Goal: Task Accomplishment & Management: Complete application form

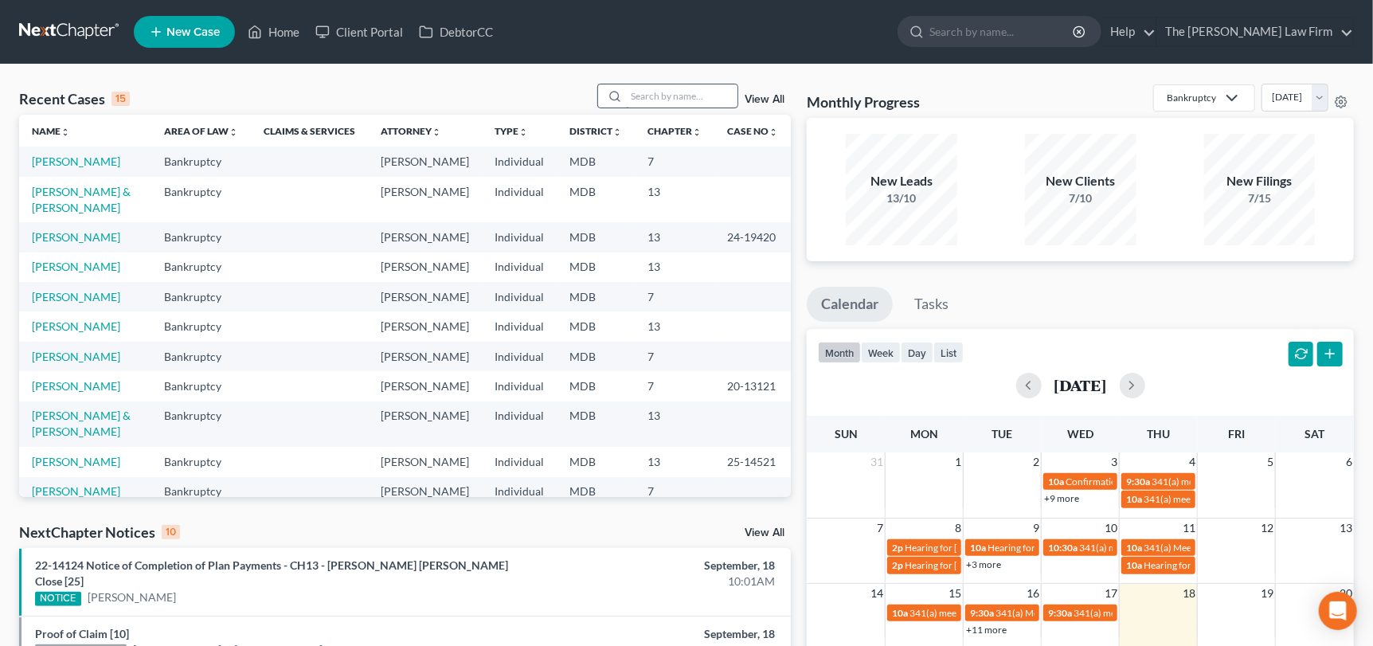
click at [204, 133] on div "Home New Case Client Portal DebtorCC The [PERSON_NAME] Law Firm [EMAIL_ADDRESS]…" at bounding box center [686, 628] width 1373 height 1257
click at [635, 78] on div "Recent Cases 15 View All Name unfold_more expand_more expand_less Area of Law u…" at bounding box center [686, 646] width 1373 height 1164
click at [646, 97] on input "search" at bounding box center [681, 95] width 111 height 23
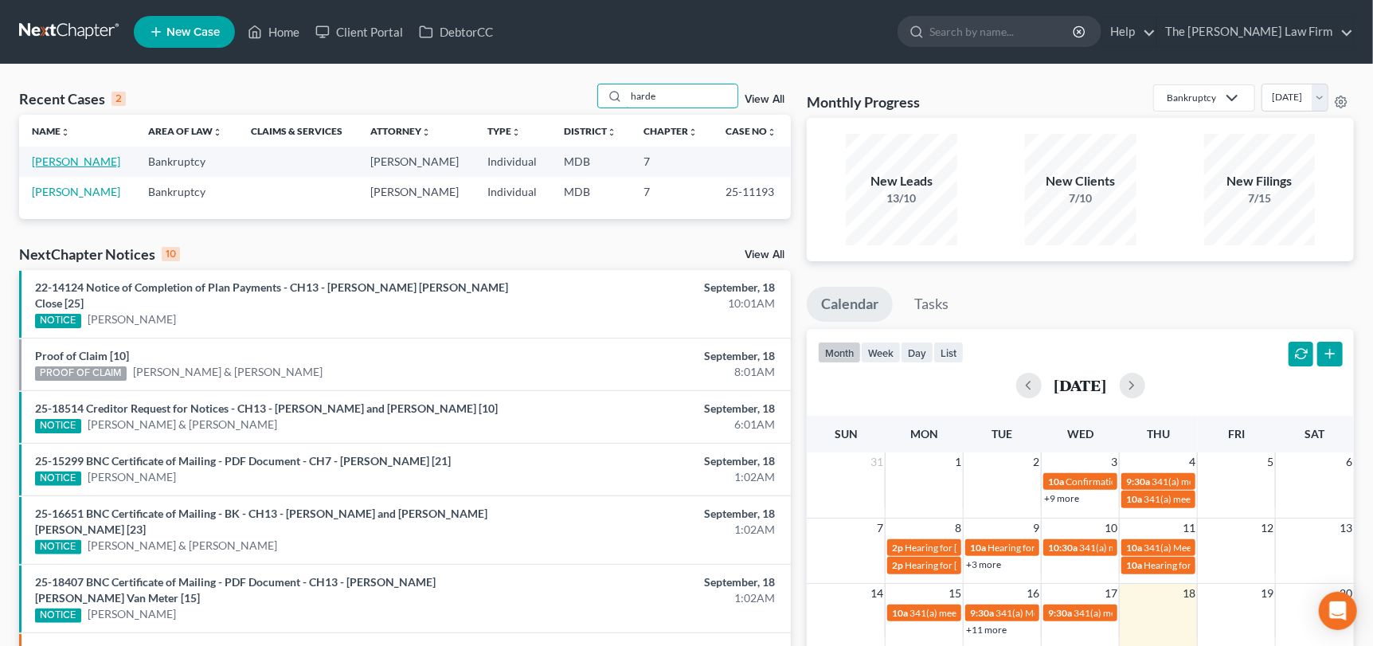
type input "harde"
click at [42, 159] on link "[PERSON_NAME]" at bounding box center [76, 161] width 88 height 14
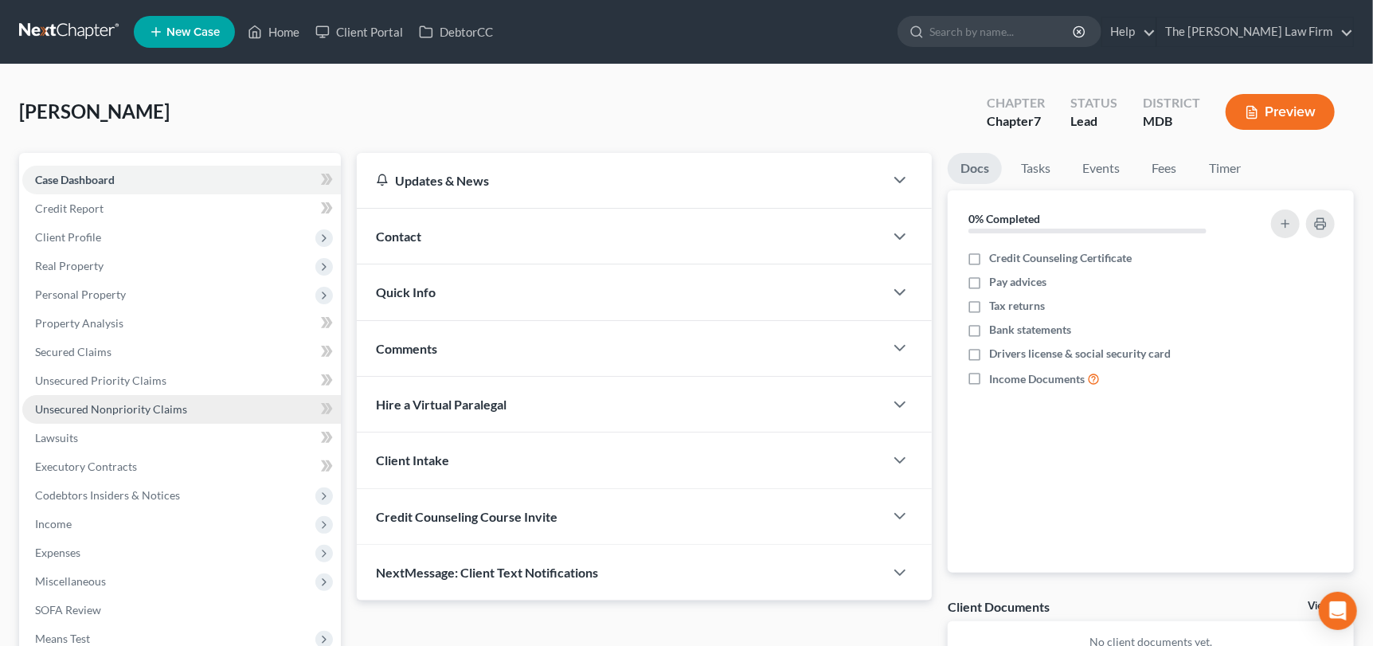
click at [134, 406] on span "Unsecured Nonpriority Claims" at bounding box center [111, 409] width 152 height 14
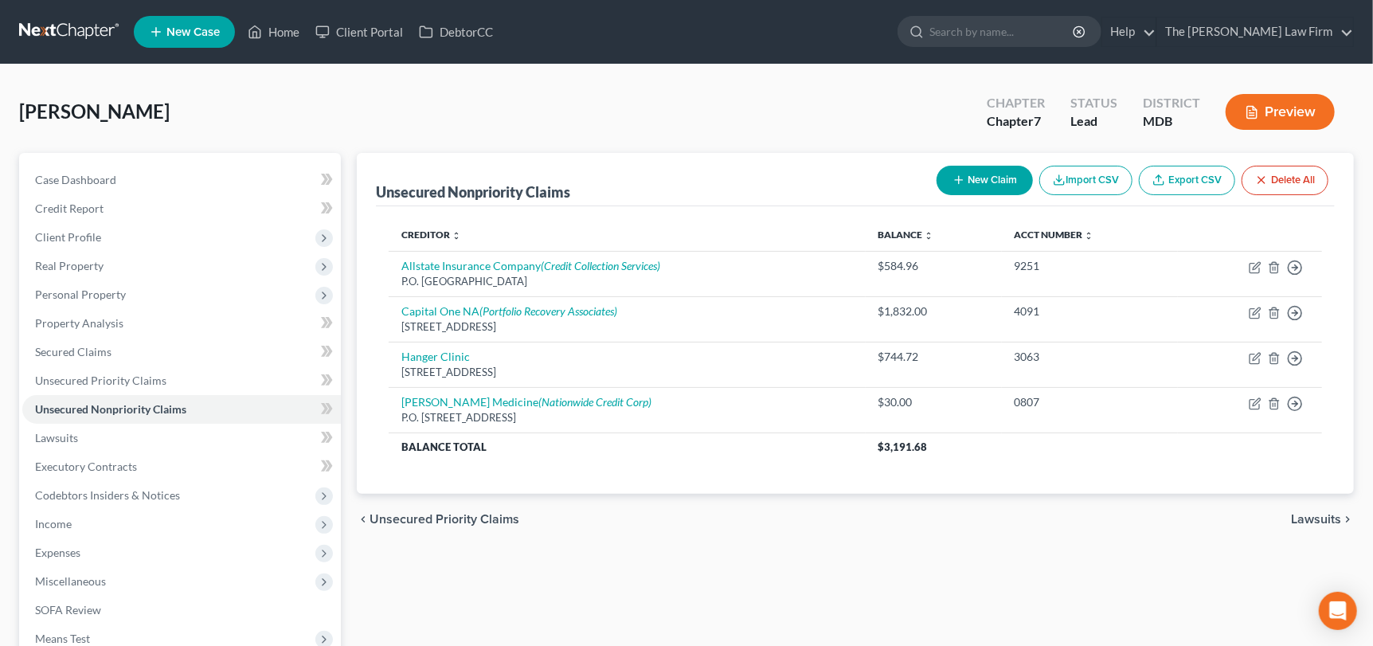
click at [976, 176] on button "New Claim" at bounding box center [984, 180] width 96 height 29
select select "0"
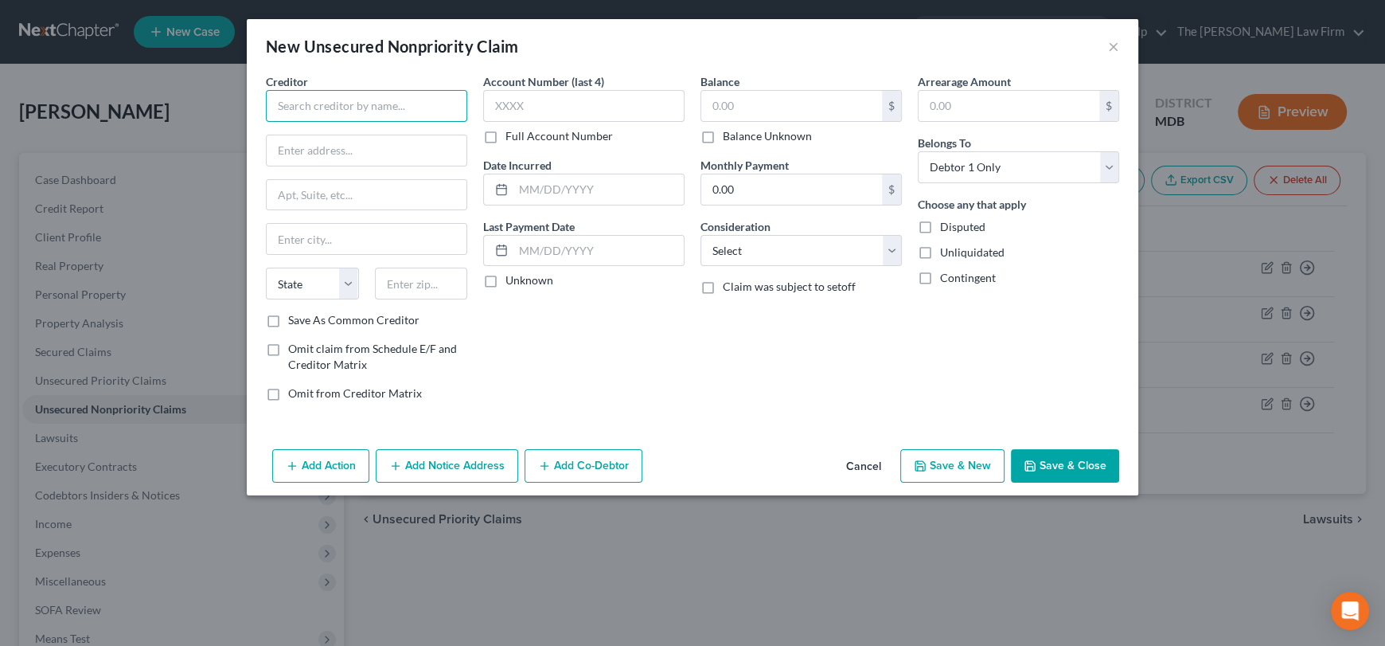
click at [309, 104] on input "text" at bounding box center [366, 106] width 201 height 32
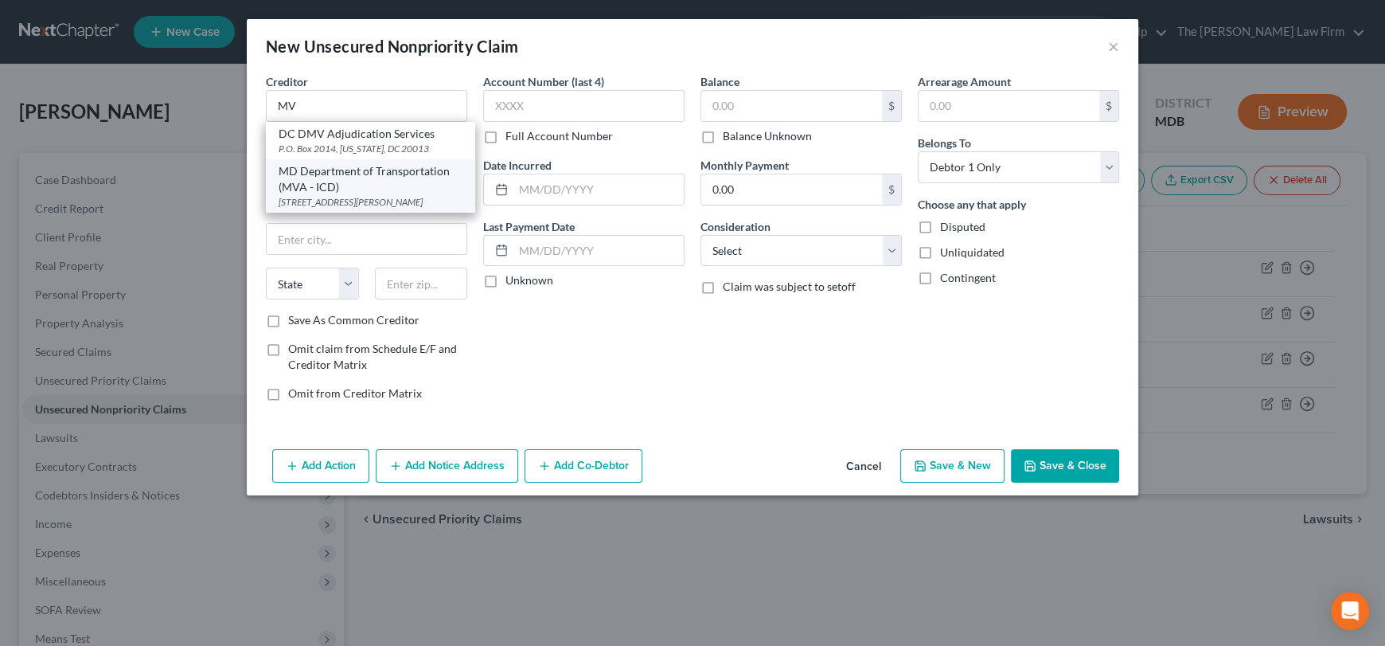
click at [306, 168] on div "MD Department of Transportation (MVA - ICD)" at bounding box center [371, 179] width 184 height 32
type input "MD Department of Transportation (MVA - ICD)"
type input "PO Box 2278"
type input "[PERSON_NAME]"
select select "21"
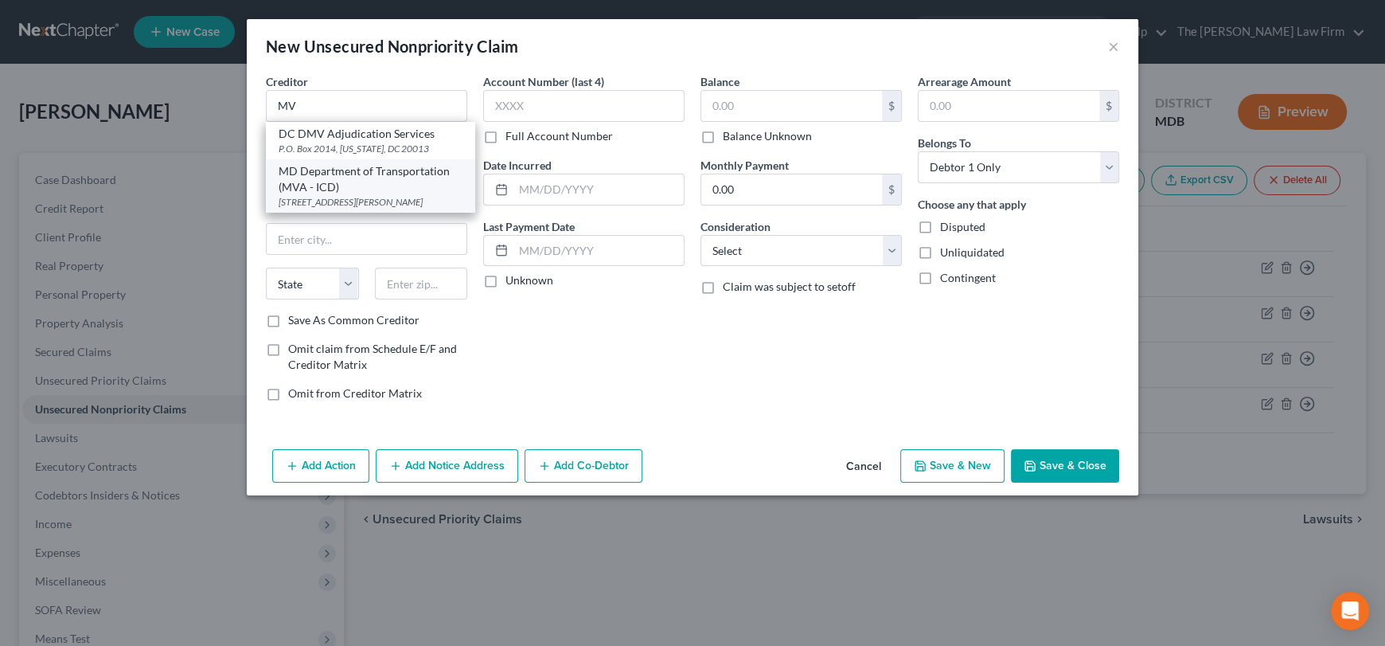
type input "21060"
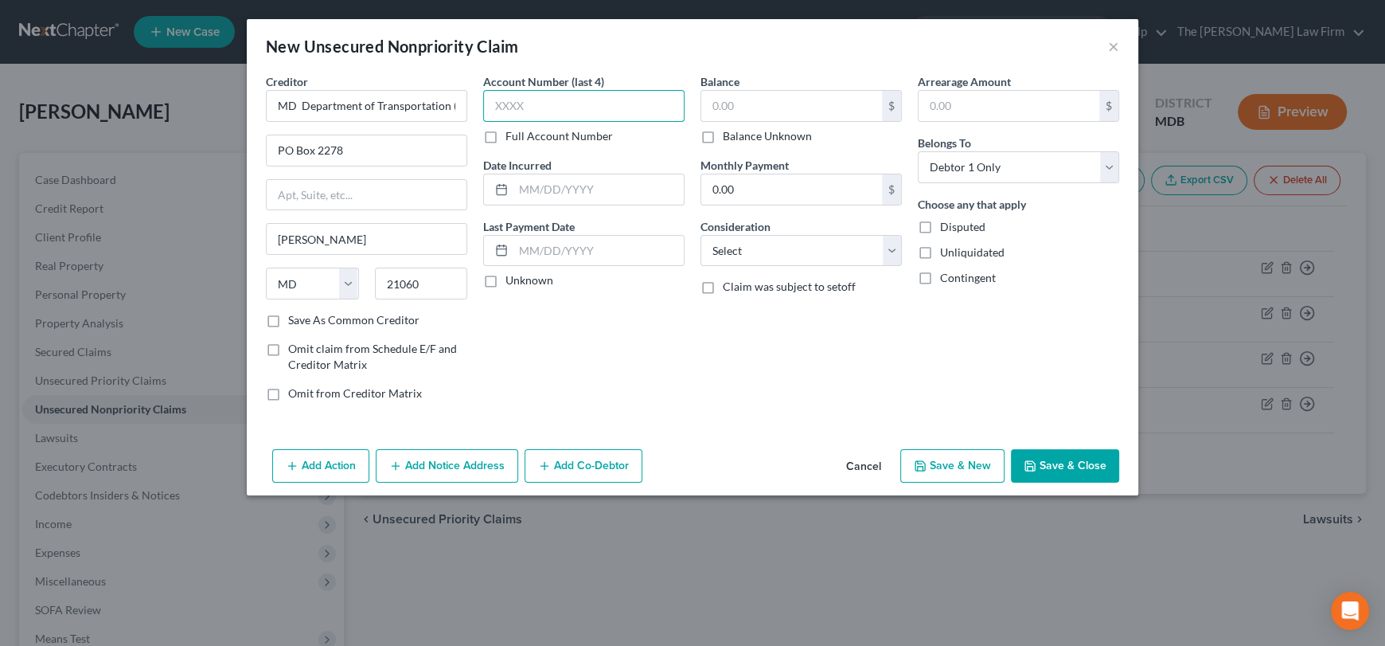
click at [517, 103] on input "text" at bounding box center [583, 106] width 201 height 32
type input "1843"
click at [737, 103] on input "text" at bounding box center [791, 106] width 181 height 30
type input "133.40"
click at [812, 252] on select "Select Cable / Satellite Services Collection Agency Credit Card Debt Debt Couns…" at bounding box center [801, 251] width 201 height 32
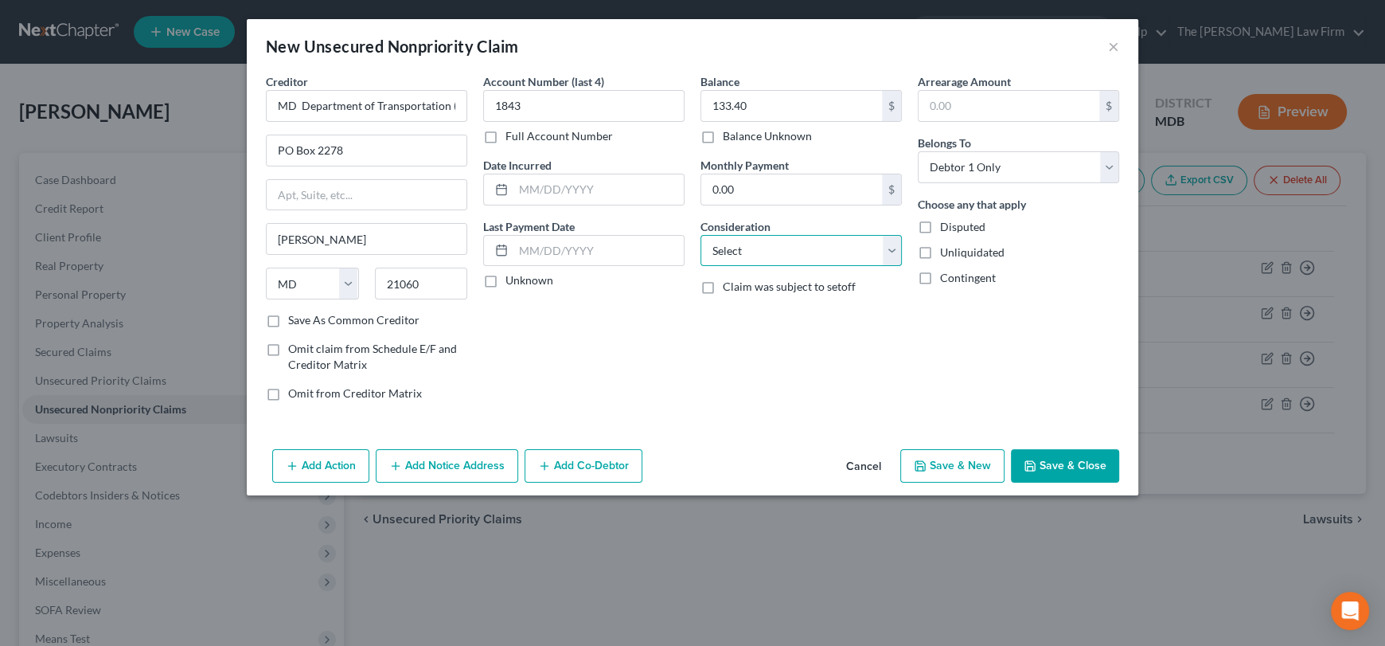
select select "14"
click at [701, 235] on select "Select Cable / Satellite Services Collection Agency Credit Card Debt Debt Couns…" at bounding box center [801, 251] width 201 height 32
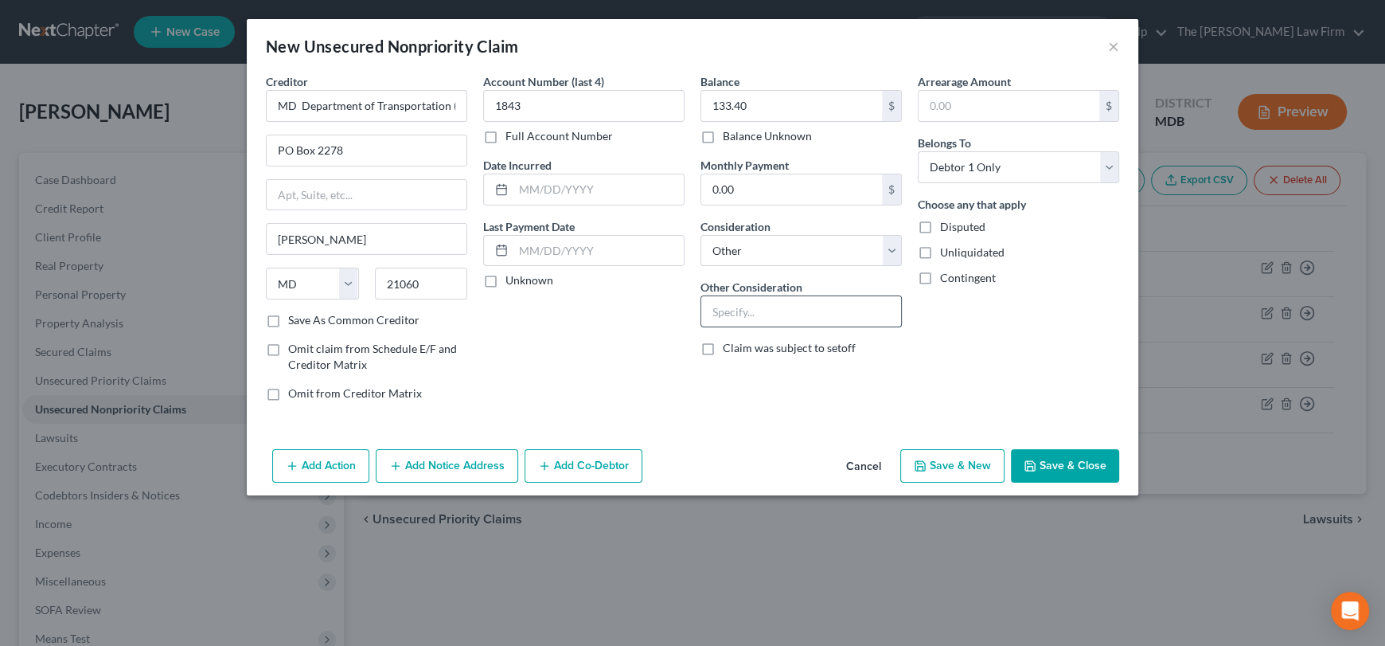
click at [746, 314] on input "text" at bounding box center [801, 311] width 200 height 30
type input "Car fine"
click at [1056, 459] on button "Save & Close" at bounding box center [1065, 465] width 108 height 33
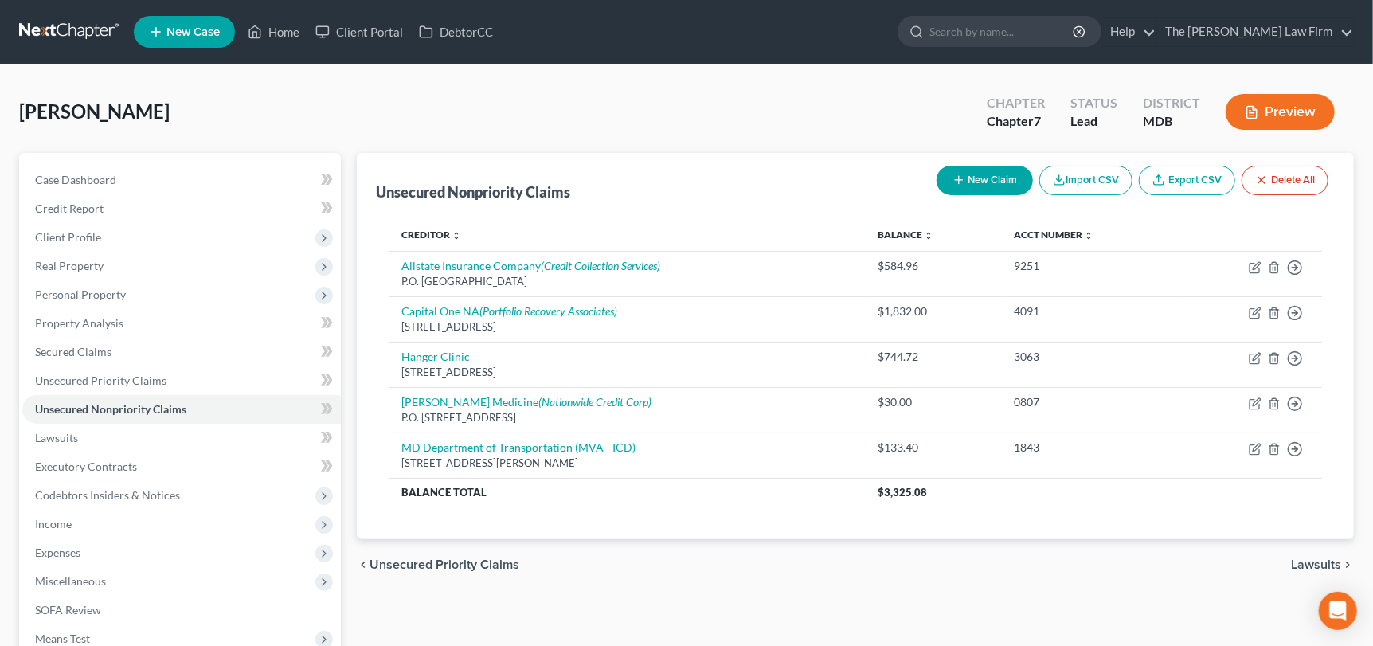
click at [189, 34] on span "New Case" at bounding box center [192, 32] width 53 height 12
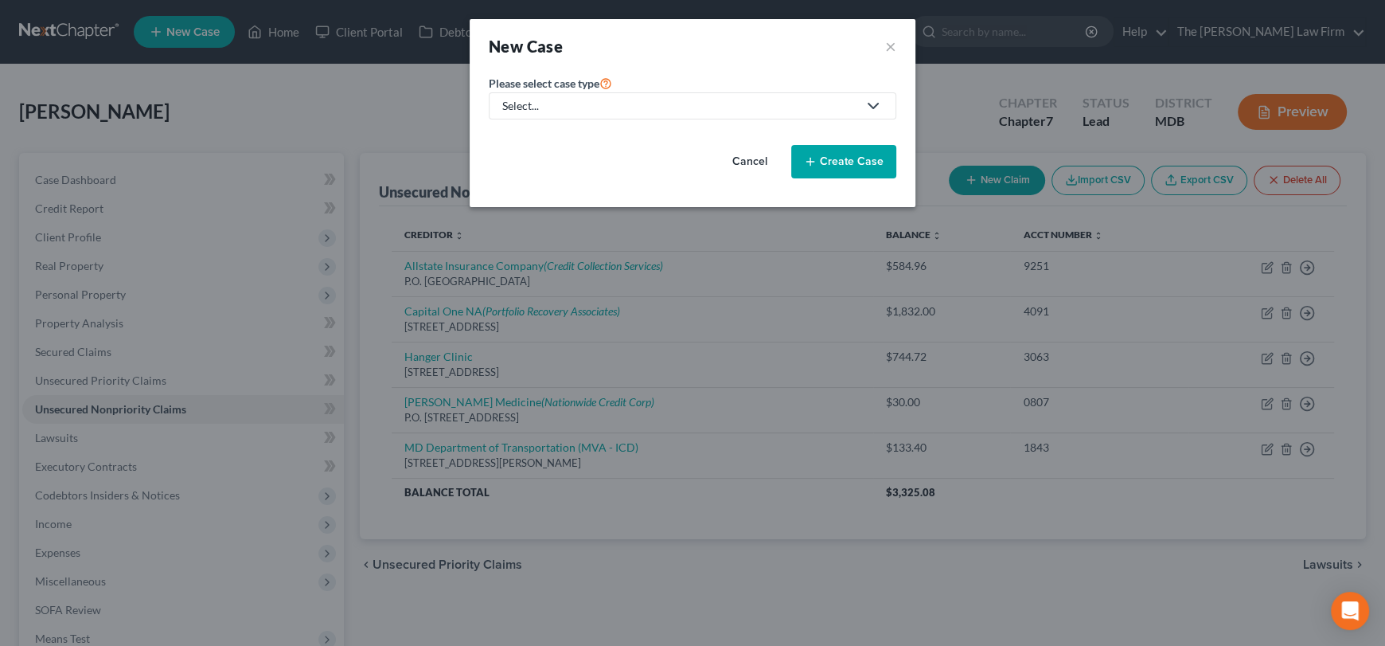
click at [880, 41] on div "New Case ×" at bounding box center [693, 46] width 408 height 22
click at [888, 45] on div "New Case ×" at bounding box center [693, 46] width 408 height 22
click at [890, 46] on button "×" at bounding box center [890, 46] width 11 height 22
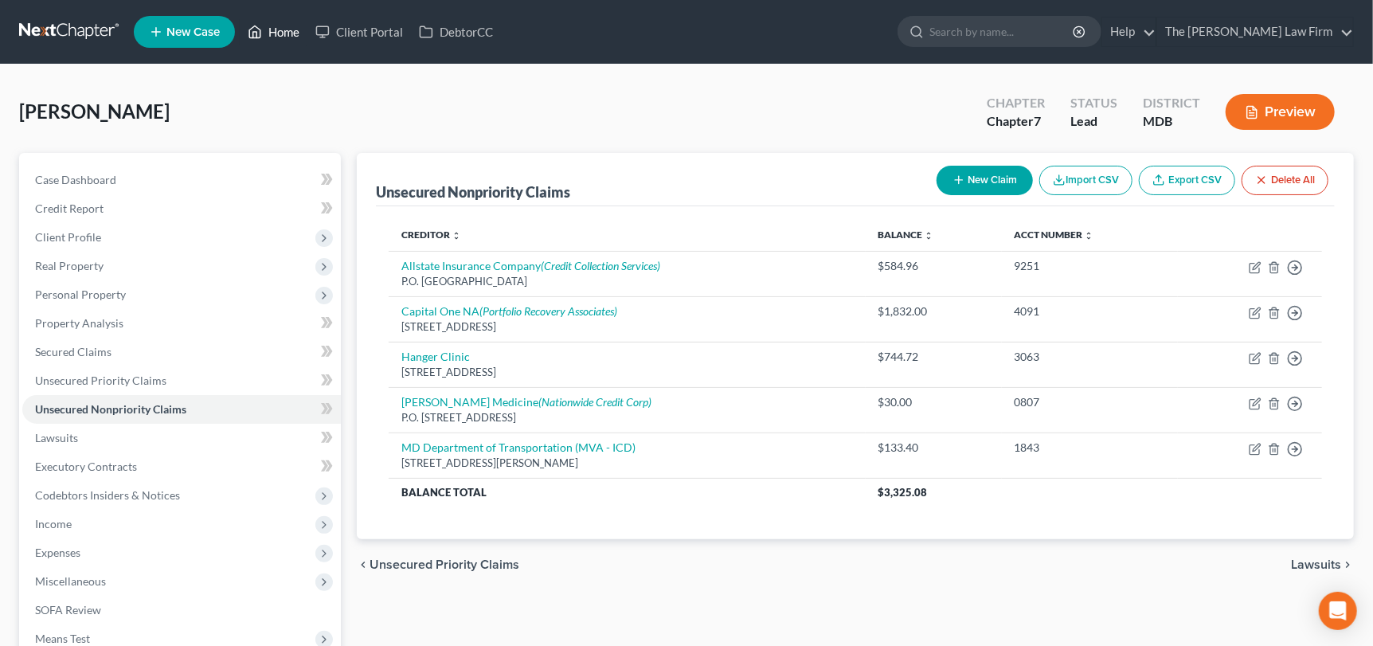
click at [283, 27] on link "Home" at bounding box center [274, 32] width 68 height 29
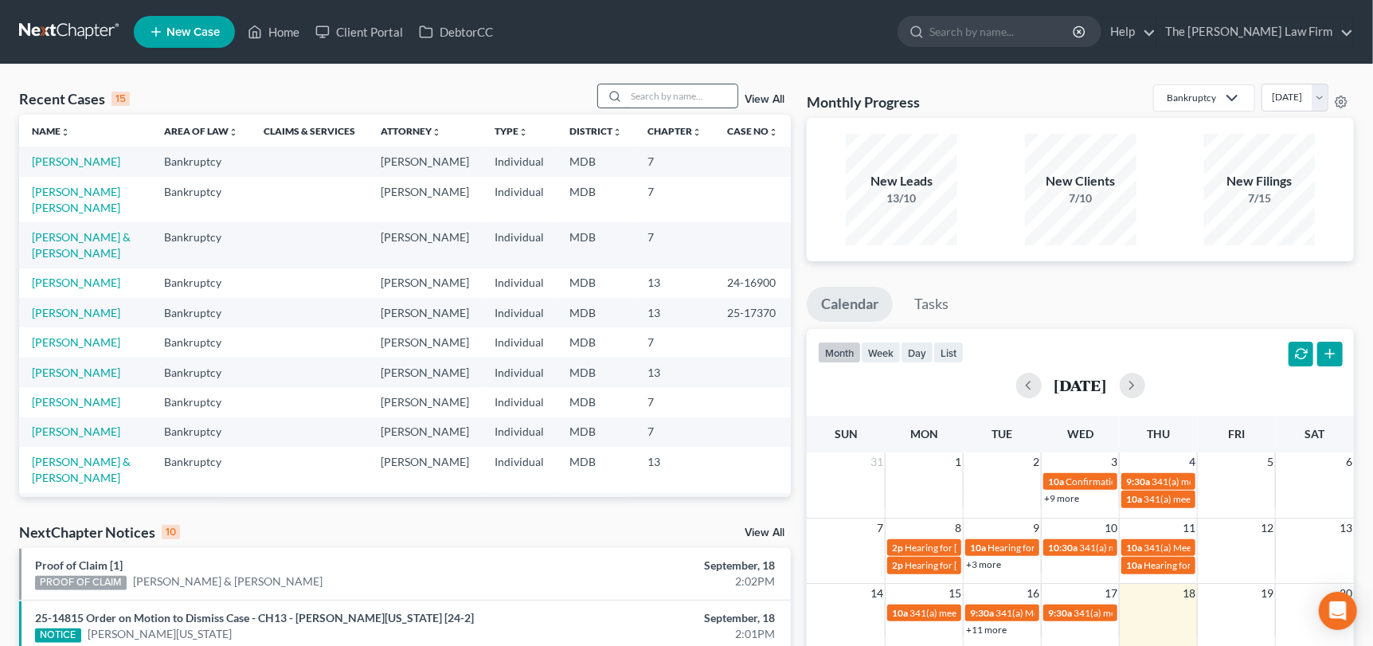
click at [664, 106] on input "search" at bounding box center [681, 95] width 111 height 23
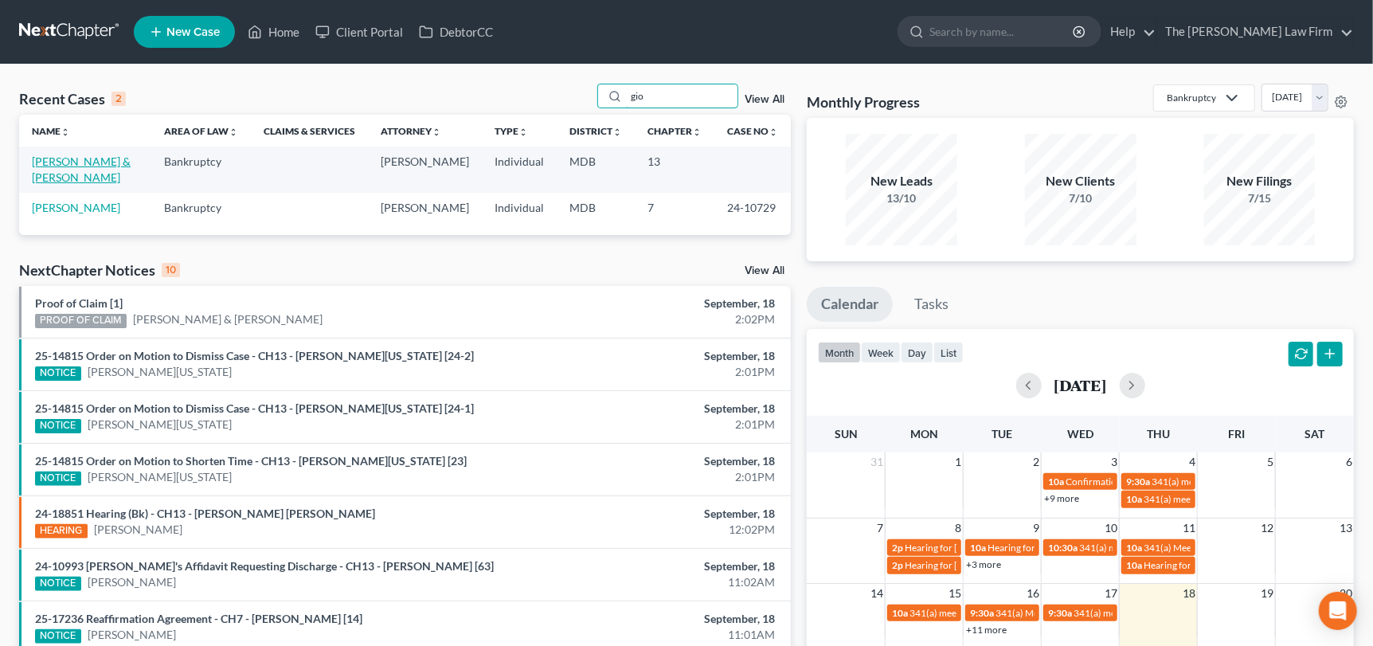
type input "gio"
click at [131, 162] on link "[PERSON_NAME] & [PERSON_NAME]" at bounding box center [81, 168] width 99 height 29
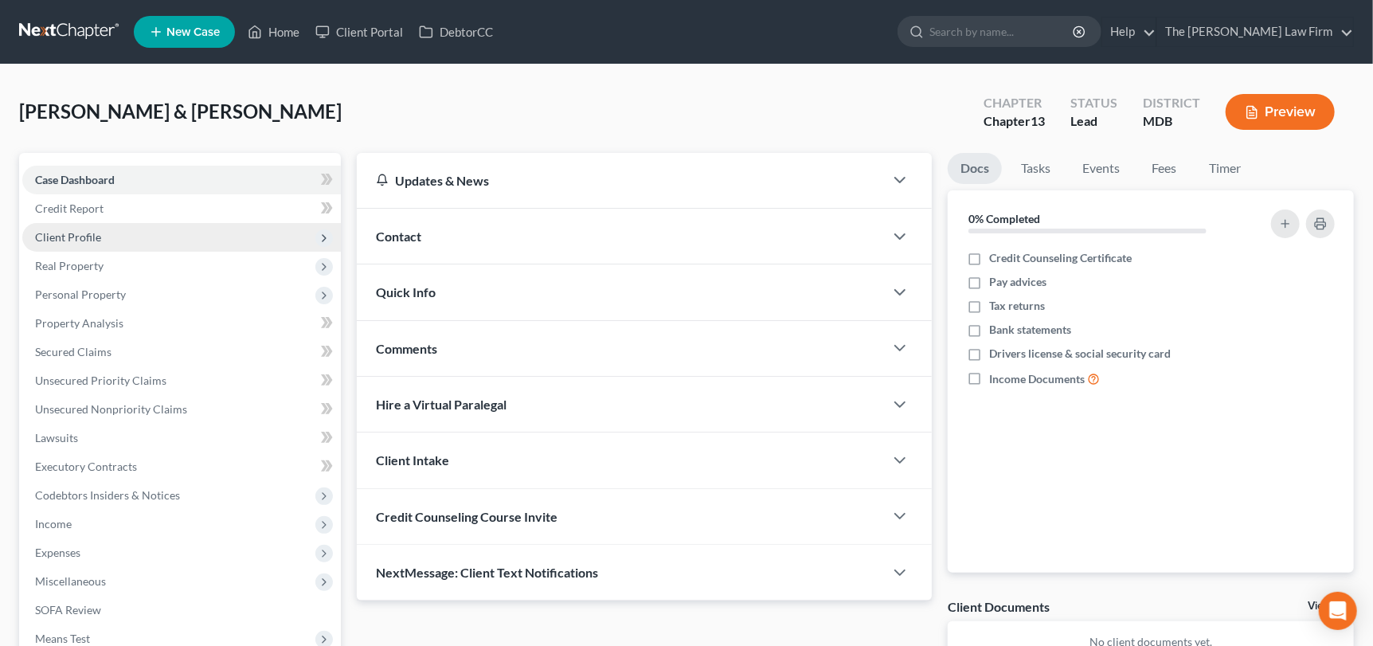
click at [84, 240] on span "Client Profile" at bounding box center [68, 237] width 66 height 14
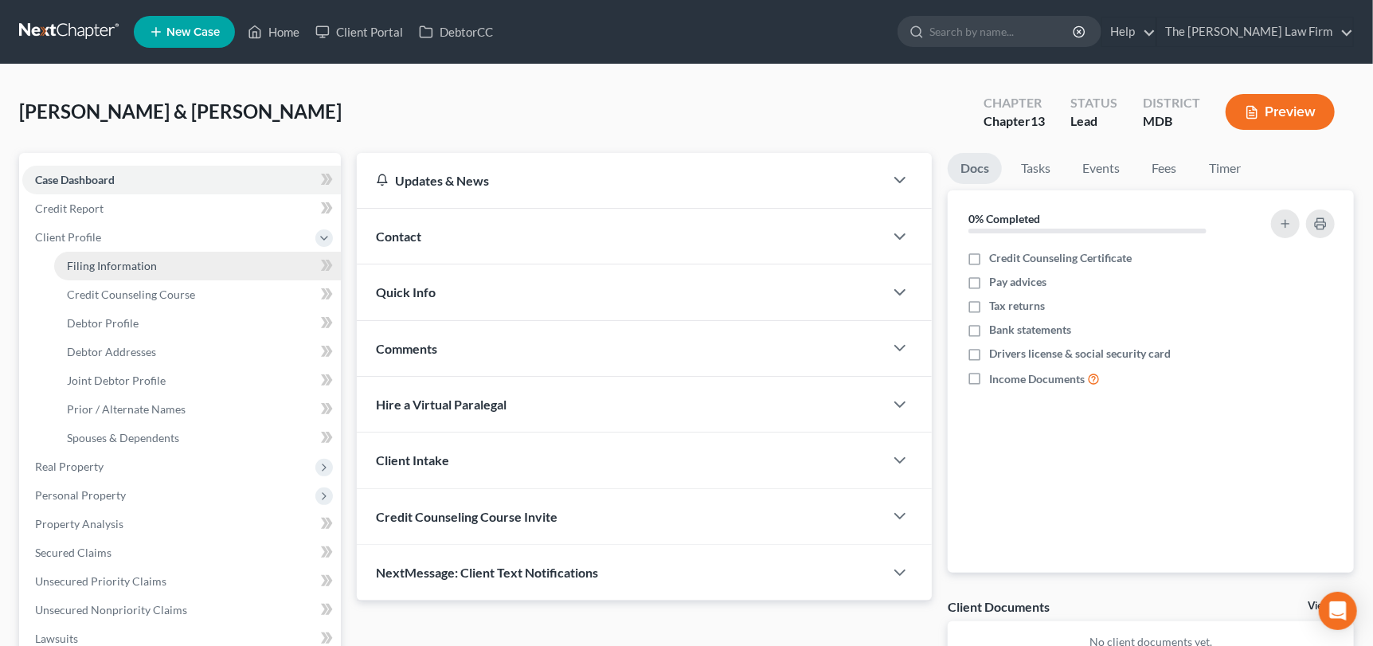
click at [112, 270] on span "Filing Information" at bounding box center [112, 266] width 90 height 14
select select "1"
select select "3"
select select "38"
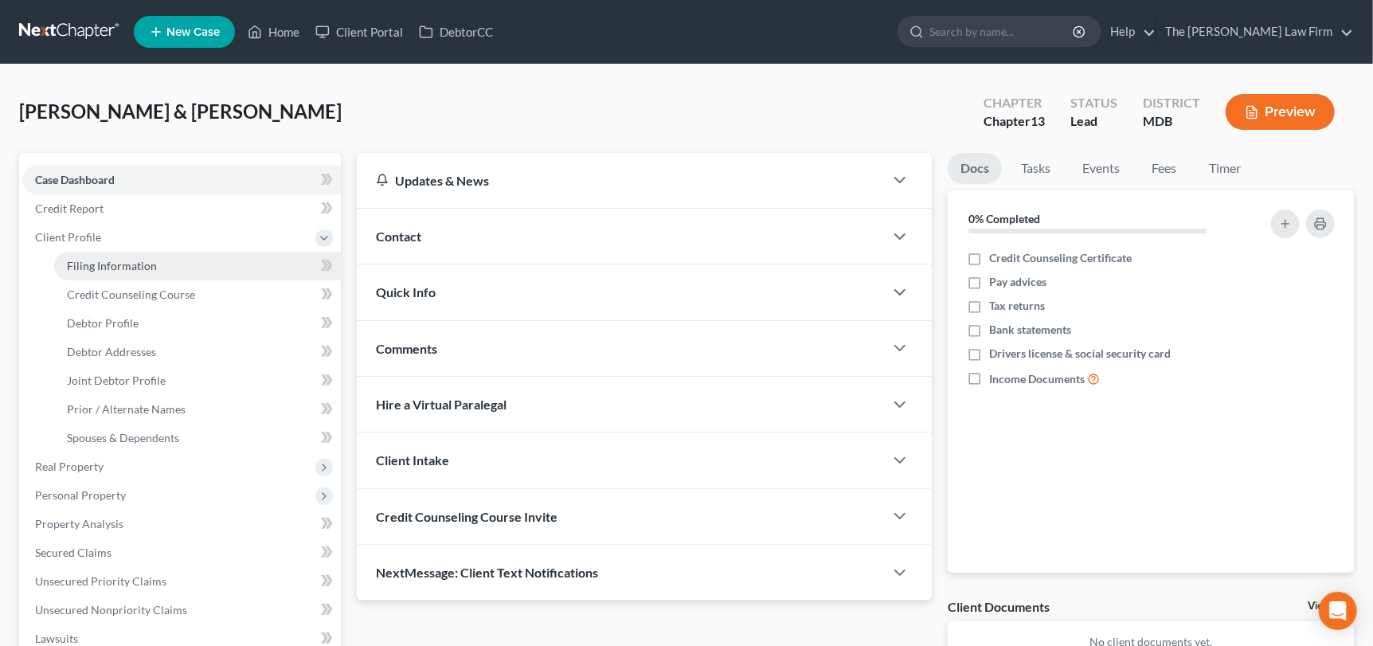
select select "21"
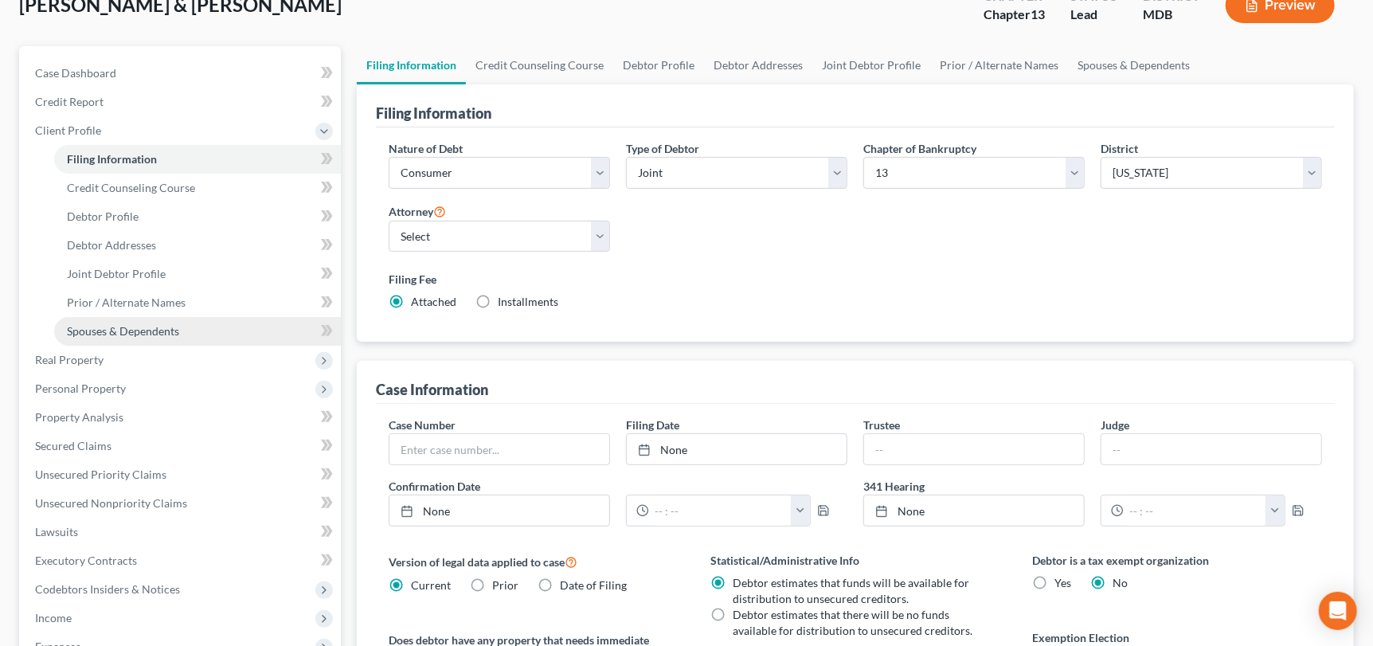
scroll to position [79, 0]
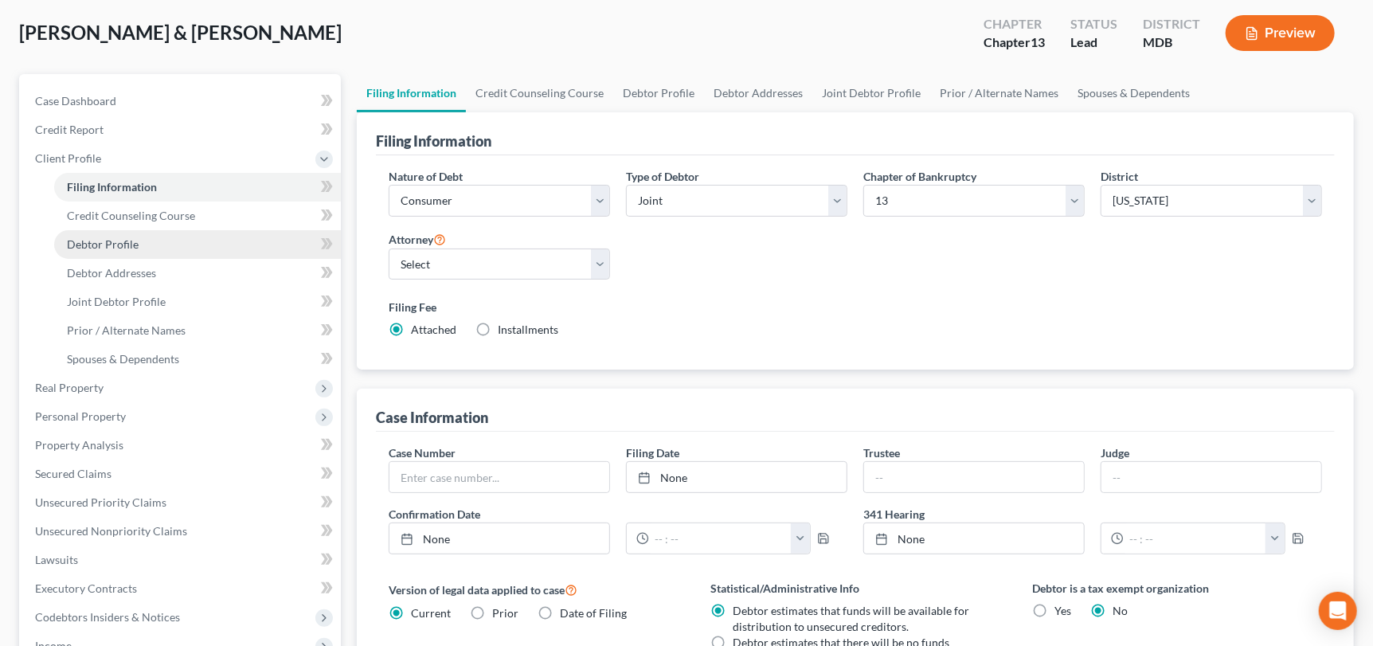
click at [118, 243] on span "Debtor Profile" at bounding box center [103, 244] width 72 height 14
select select "1"
select select "2"
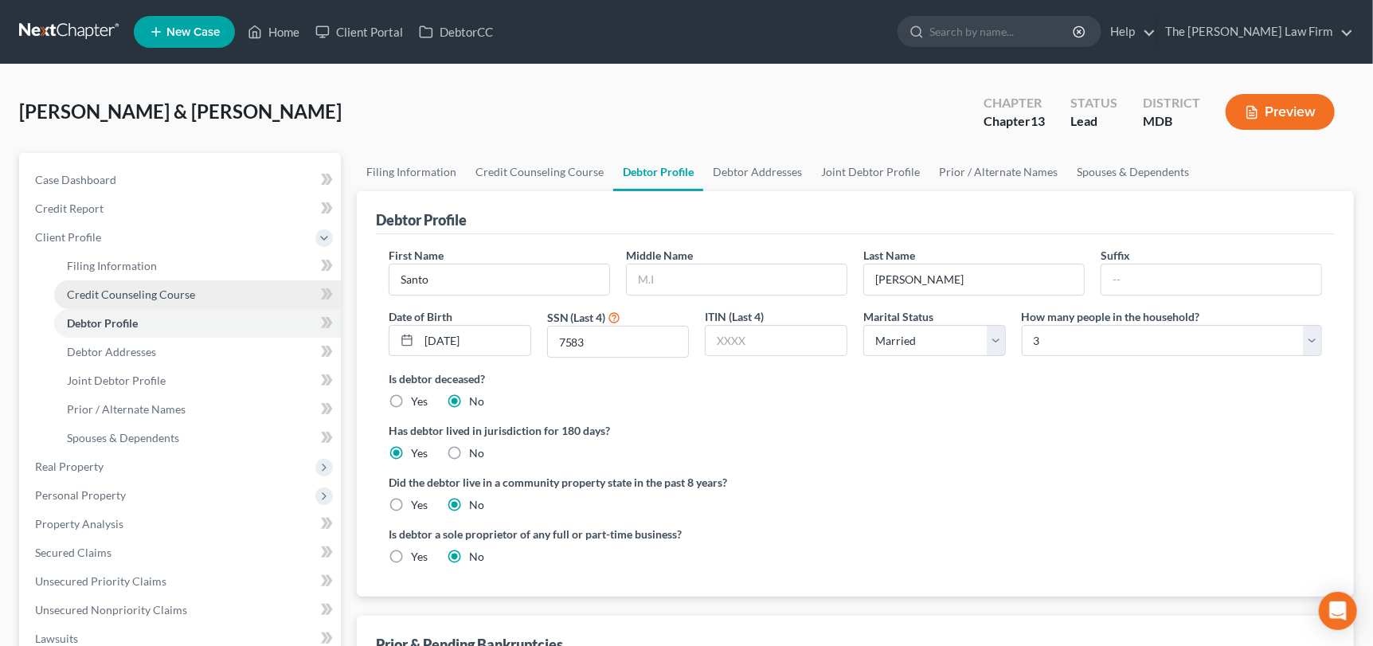
click at [139, 291] on span "Credit Counseling Course" at bounding box center [131, 294] width 128 height 14
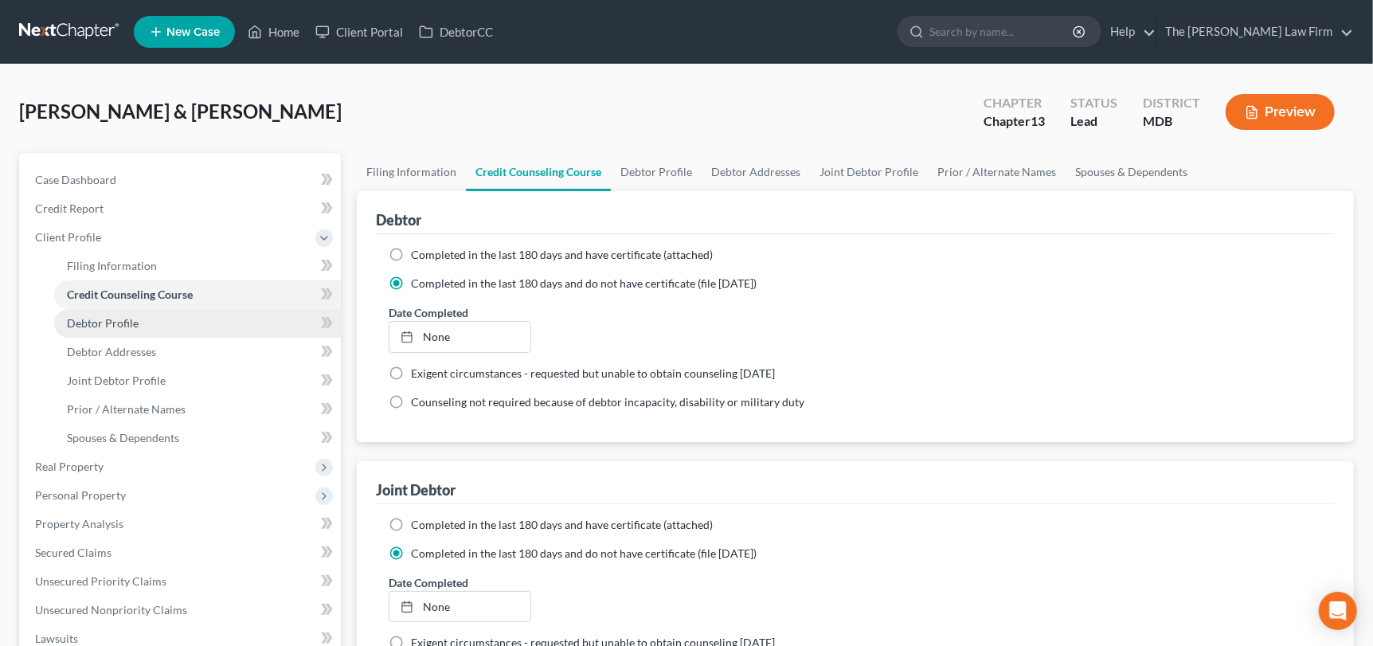
click at [143, 331] on link "Debtor Profile" at bounding box center [197, 323] width 287 height 29
select select "1"
select select "2"
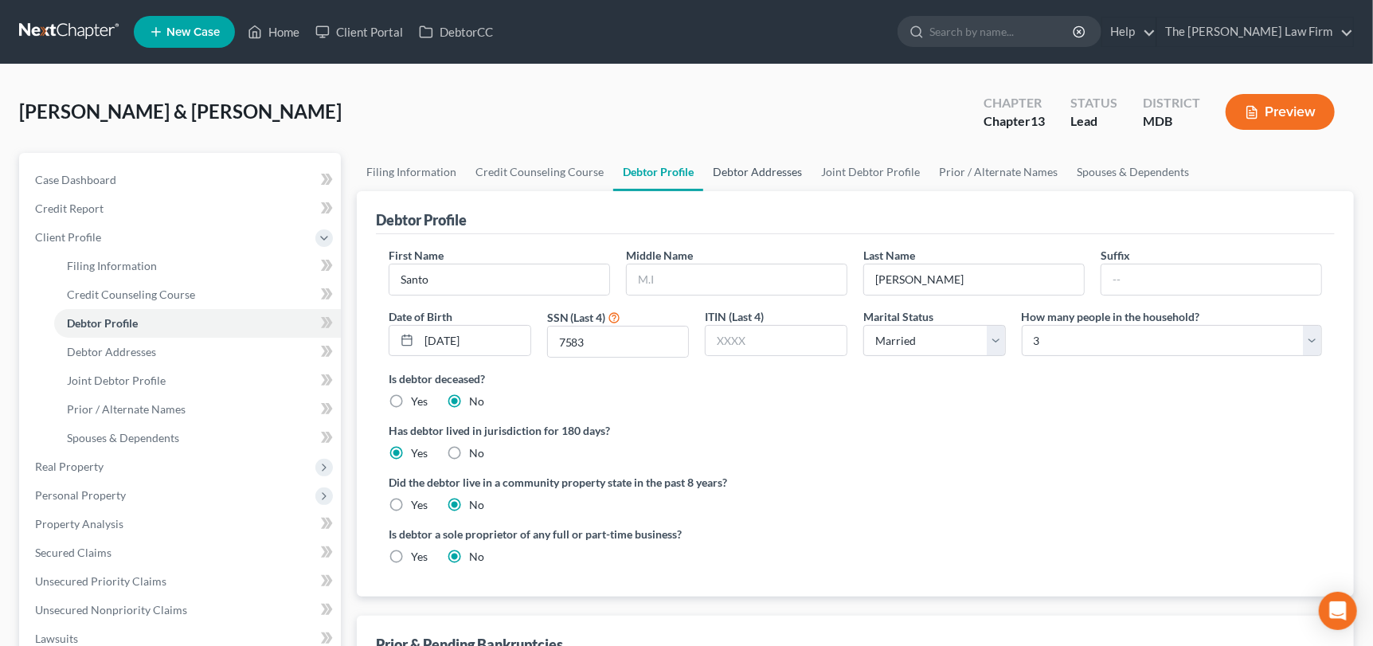
click at [772, 175] on link "Debtor Addresses" at bounding box center [757, 172] width 108 height 38
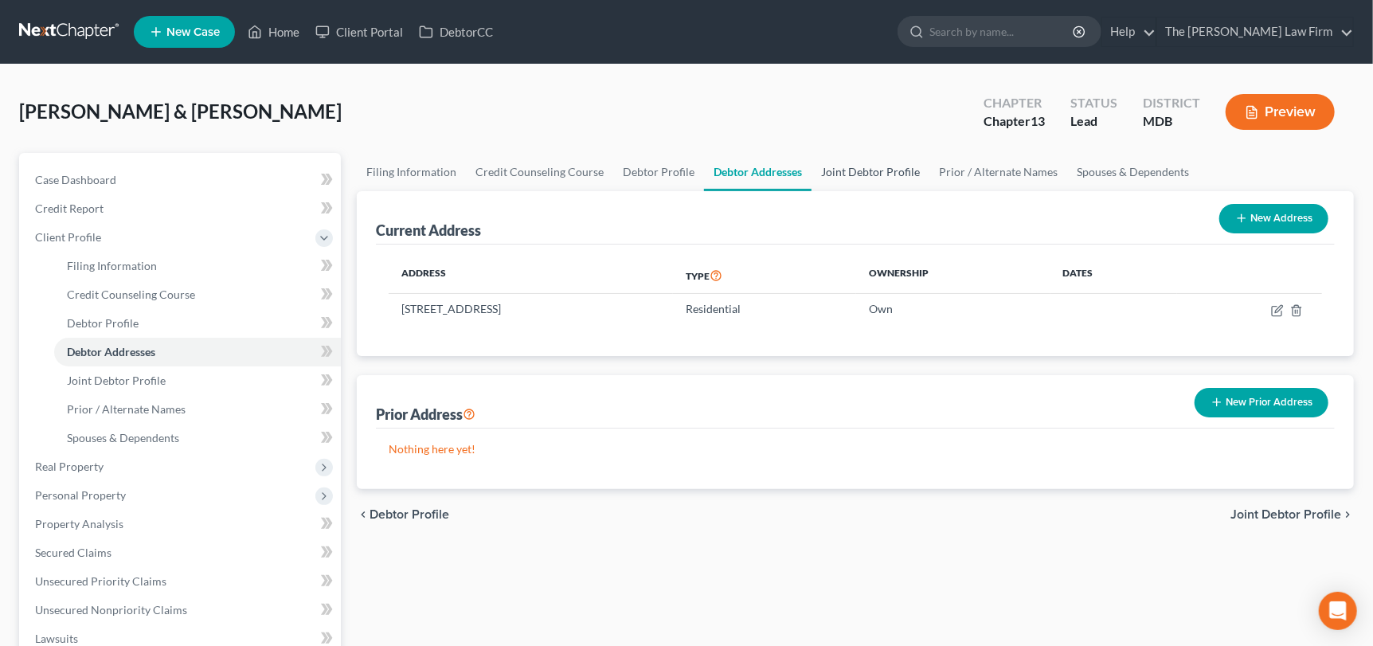
click at [861, 163] on link "Joint Debtor Profile" at bounding box center [870, 172] width 118 height 38
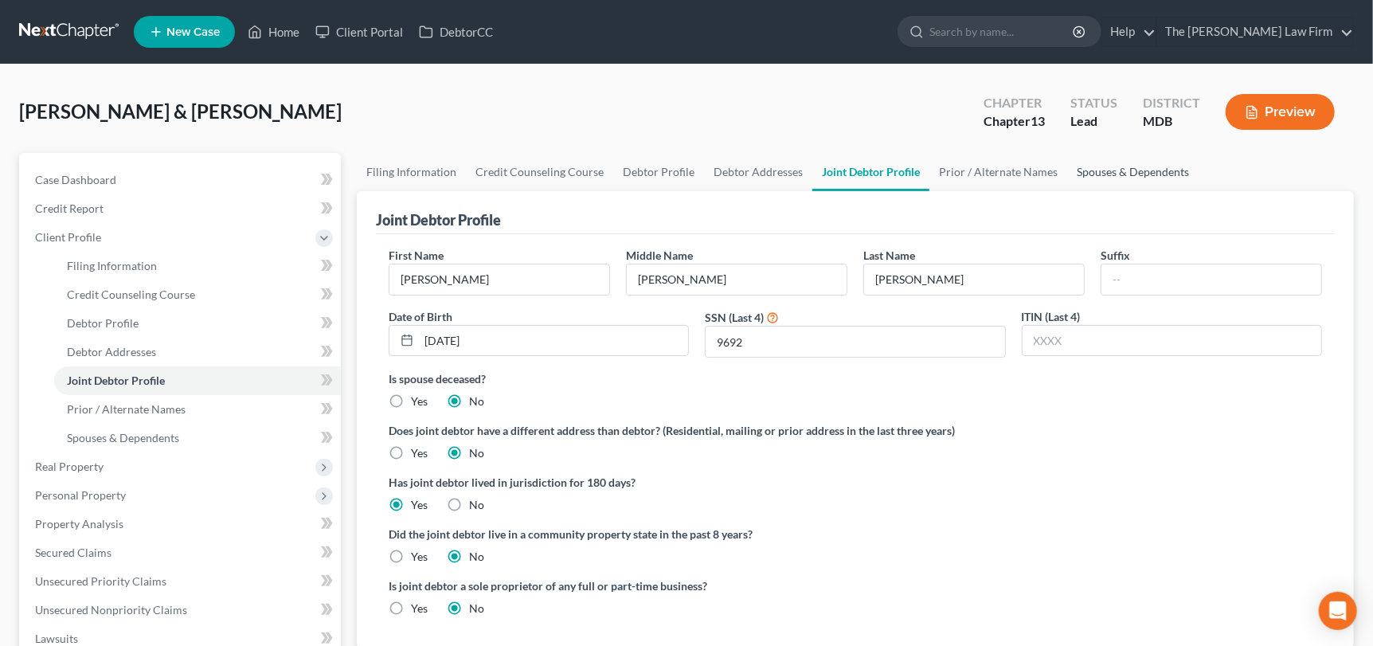
click at [1131, 170] on link "Spouses & Dependents" at bounding box center [1132, 172] width 131 height 38
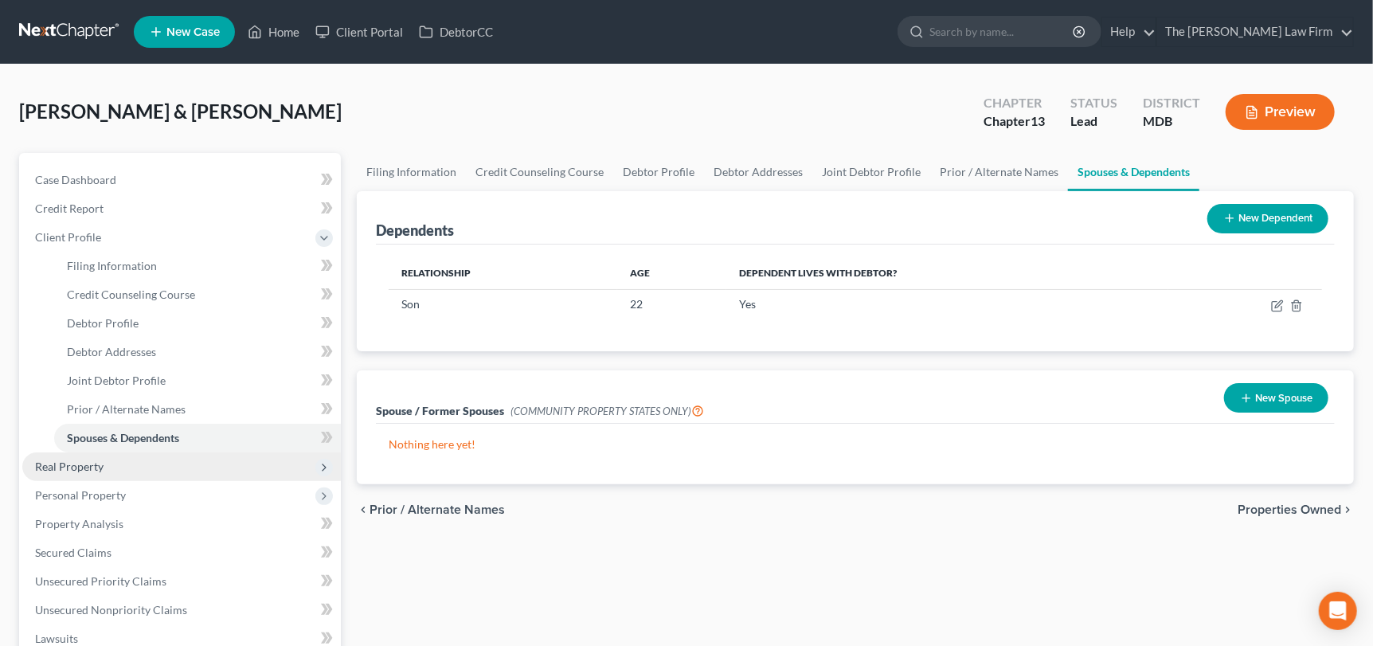
click at [75, 471] on span "Real Property" at bounding box center [181, 466] width 318 height 29
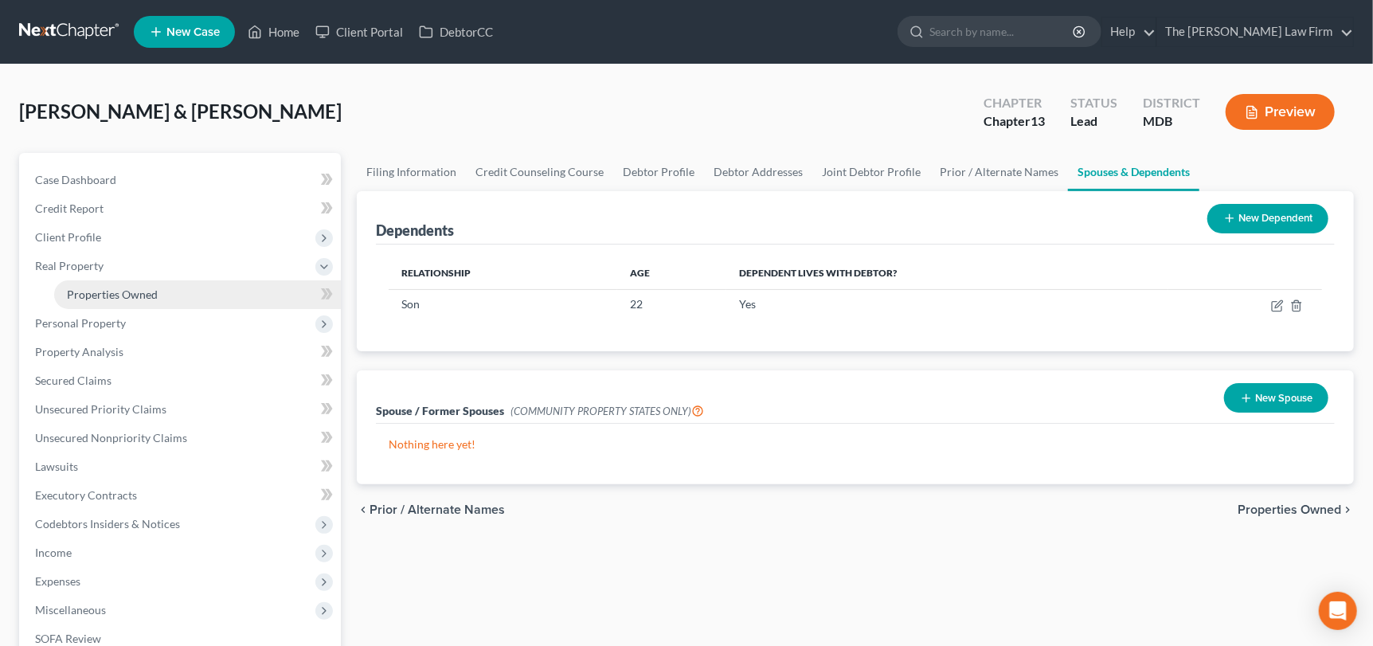
click at [112, 290] on span "Properties Owned" at bounding box center [112, 294] width 91 height 14
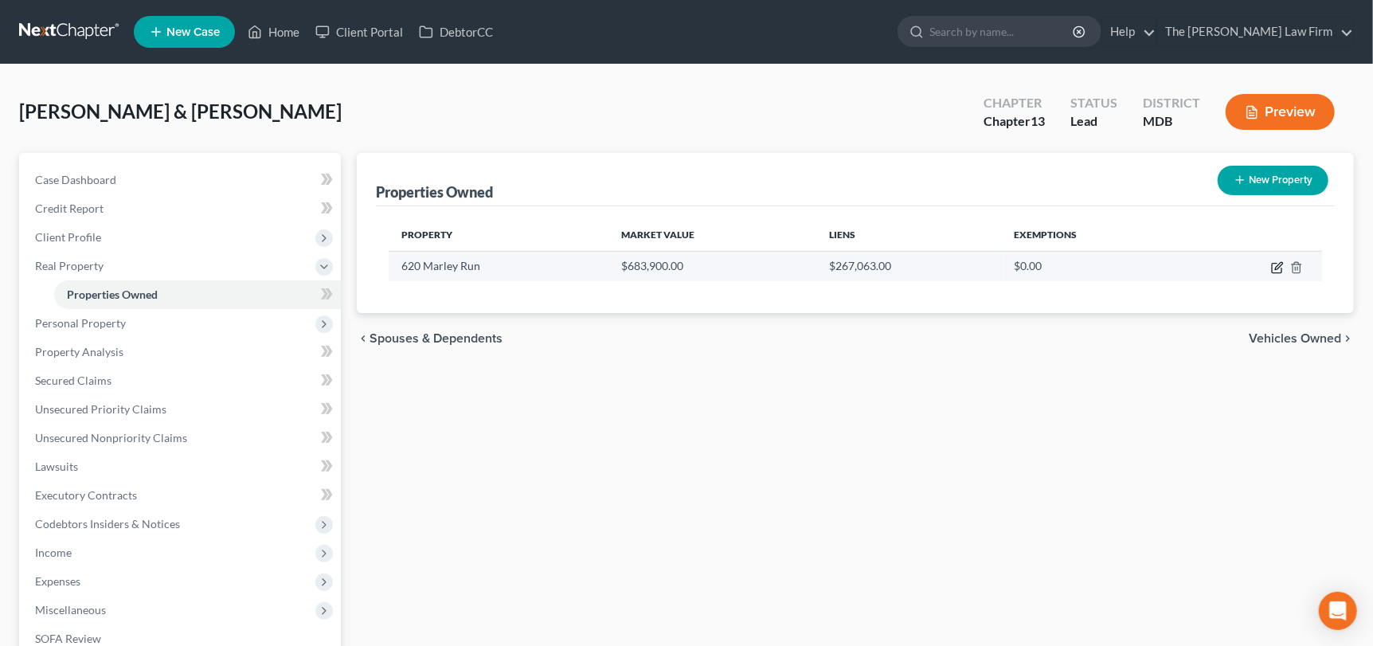
click at [1279, 270] on icon "button" at bounding box center [1277, 267] width 13 height 13
select select "21"
select select "2"
select select "0"
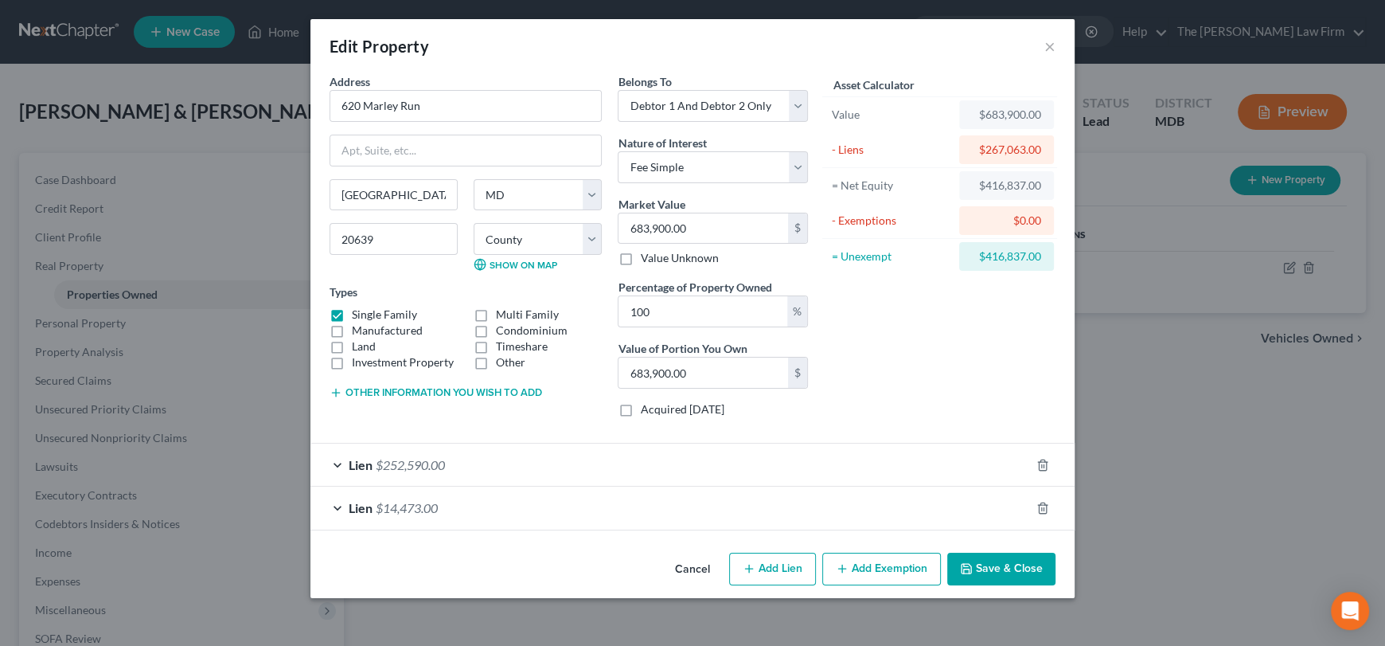
click at [334, 458] on div "Lien $252,590.00" at bounding box center [670, 464] width 720 height 42
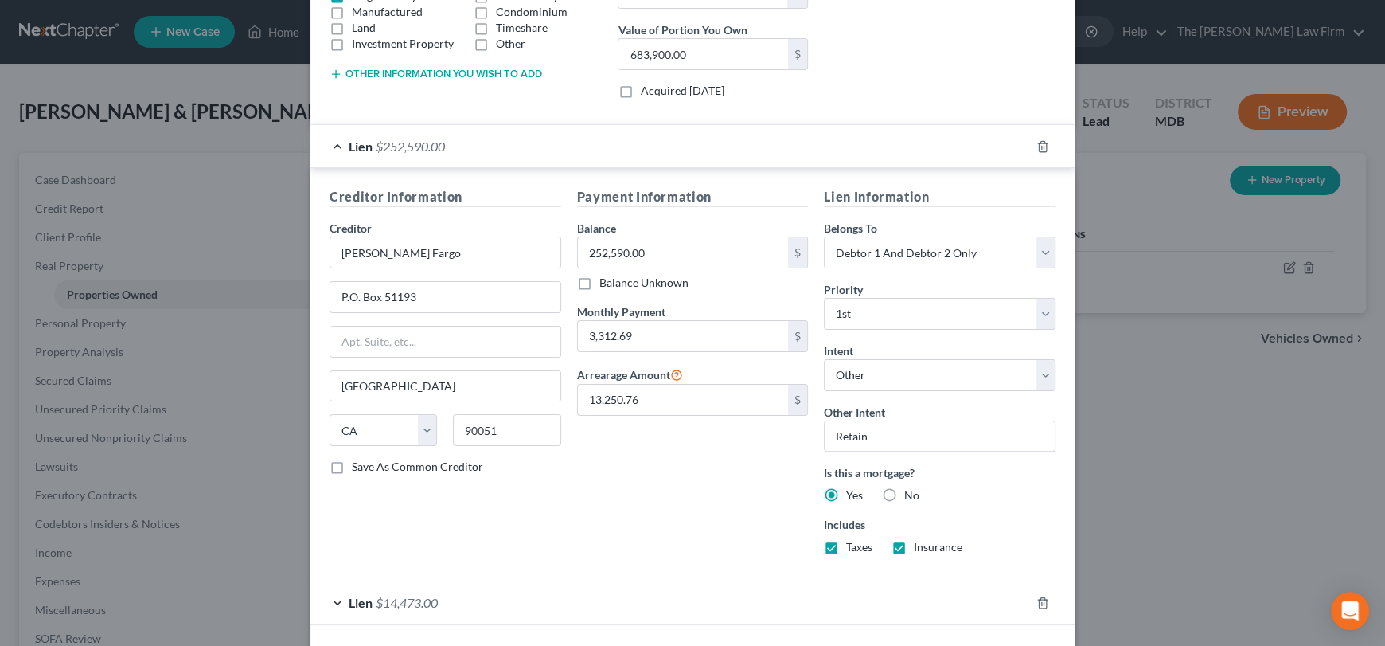
scroll to position [382, 0]
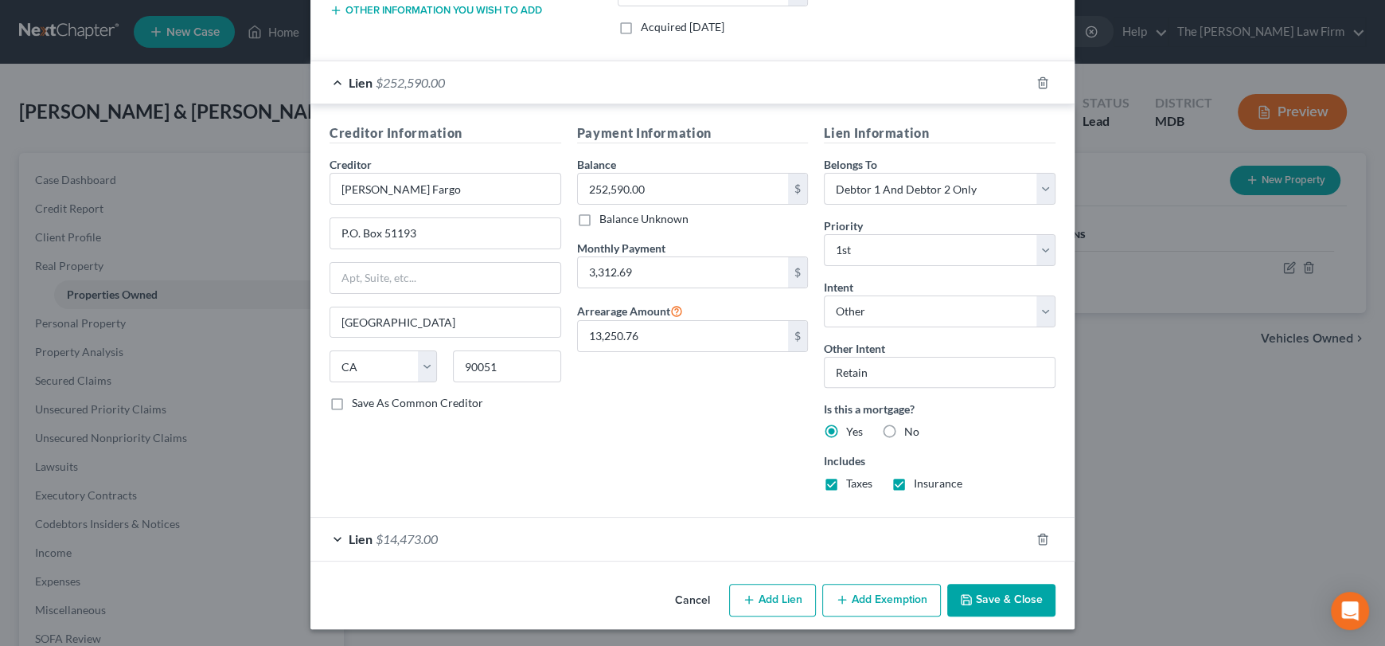
click at [333, 537] on div "Lien $14,473.00" at bounding box center [670, 538] width 720 height 42
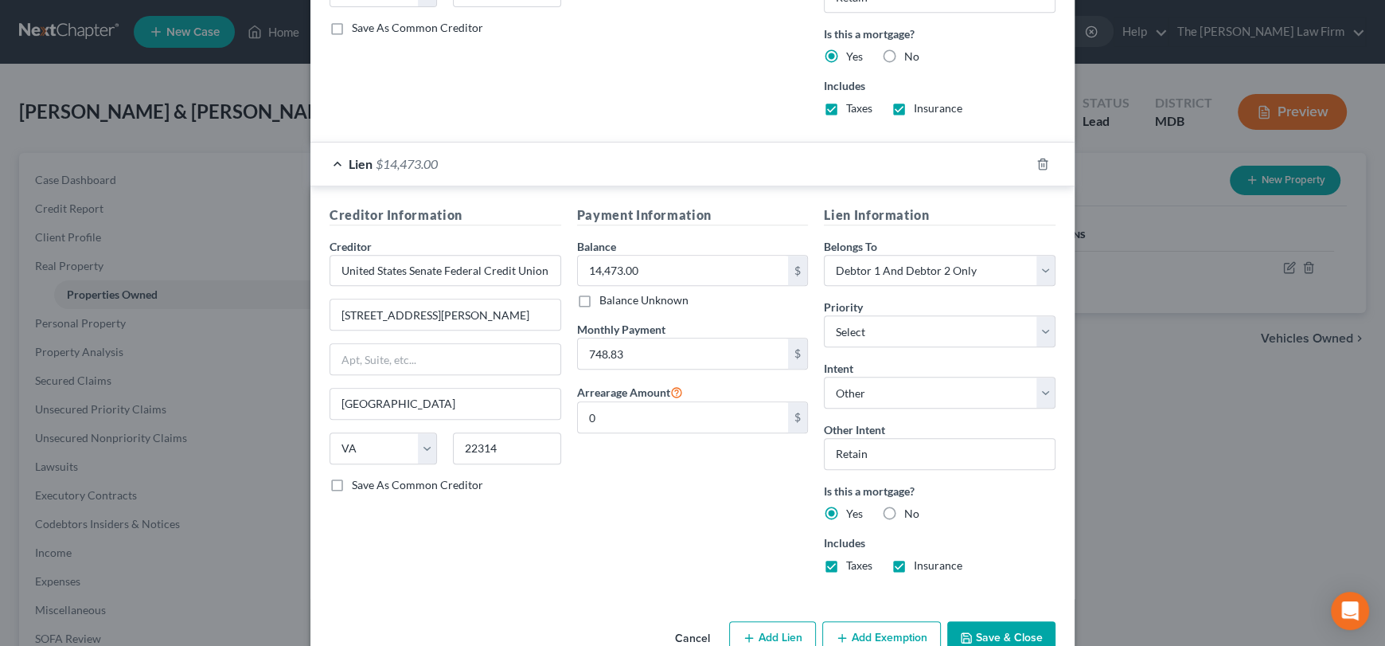
scroll to position [780, 0]
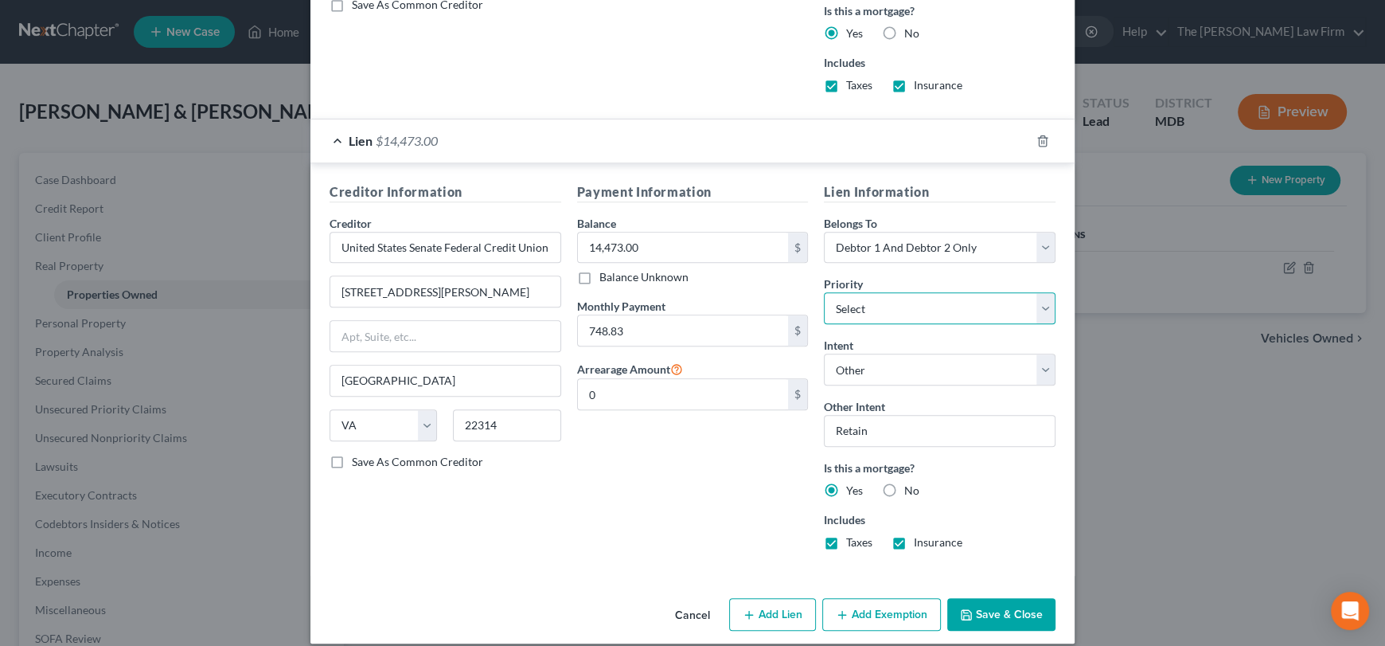
click at [954, 310] on select "Select 2nd 3rd 4th 5th 6th 7th 8th 9th 10th 11th 12th 13th 14th 15th 16th 17th …" at bounding box center [940, 308] width 232 height 32
select select "0"
click at [824, 292] on select "Select 2nd 3rd 4th 5th 6th 7th 8th 9th 10th 11th 12th 13th 14th 15th 16th 17th …" at bounding box center [940, 308] width 232 height 32
click at [718, 467] on div "Payment Information Balance 14,473.00 $ Balance Unknown Balance Undetermined 14…" at bounding box center [693, 372] width 248 height 381
click at [986, 614] on button "Save & Close" at bounding box center [1001, 614] width 108 height 33
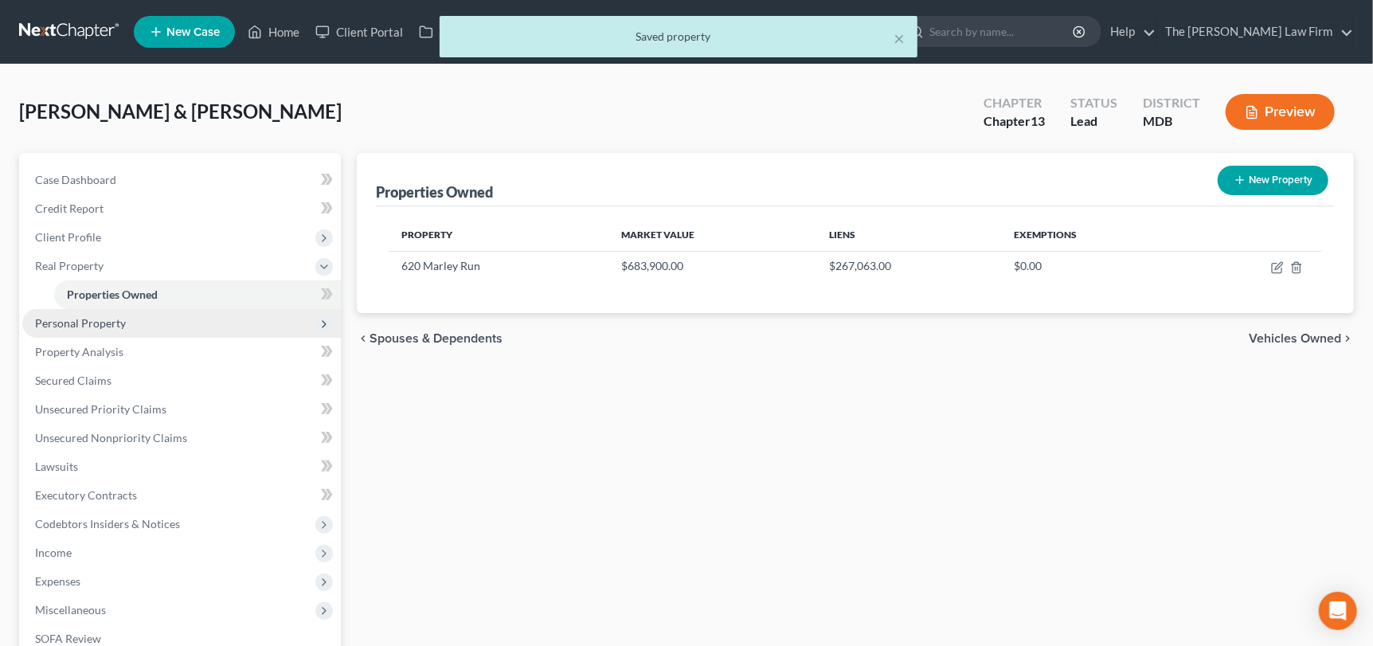
click at [96, 318] on span "Personal Property" at bounding box center [80, 323] width 91 height 14
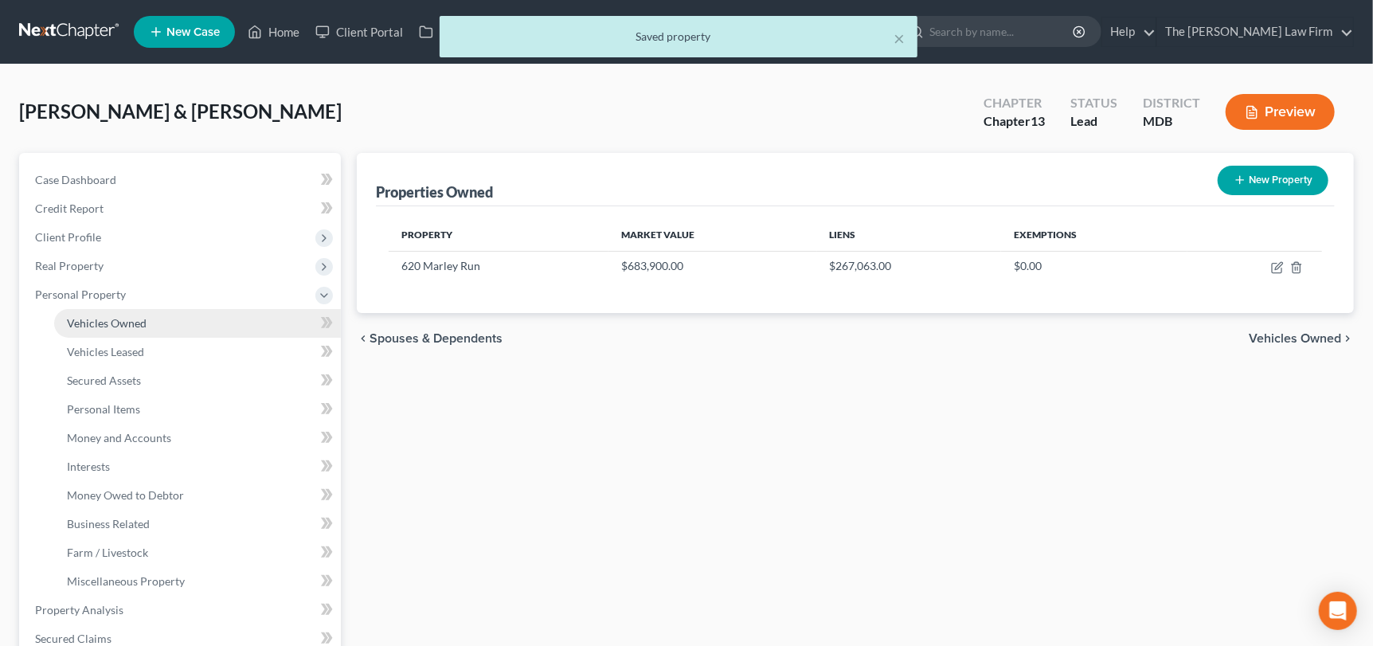
click at [117, 326] on span "Vehicles Owned" at bounding box center [107, 323] width 80 height 14
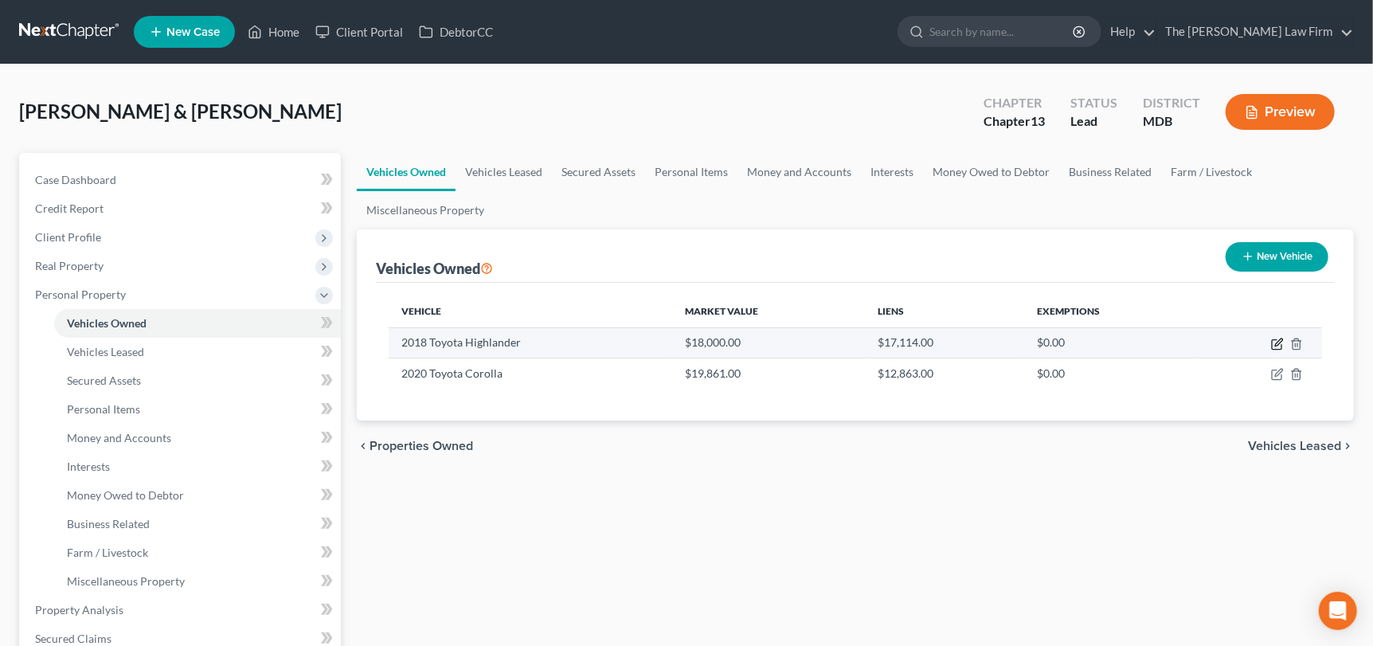
click at [1275, 343] on icon "button" at bounding box center [1278, 341] width 7 height 7
select select "0"
select select "8"
select select "2"
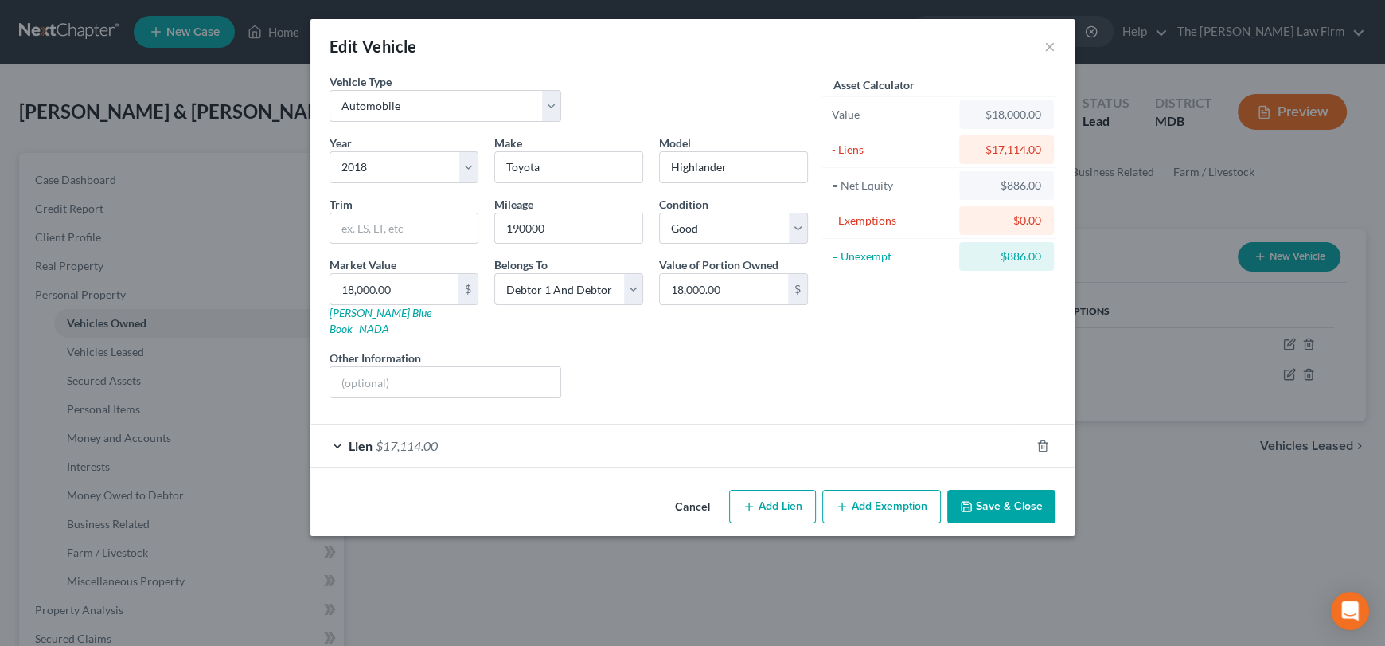
click at [331, 424] on div "Lien $17,114.00" at bounding box center [670, 445] width 720 height 42
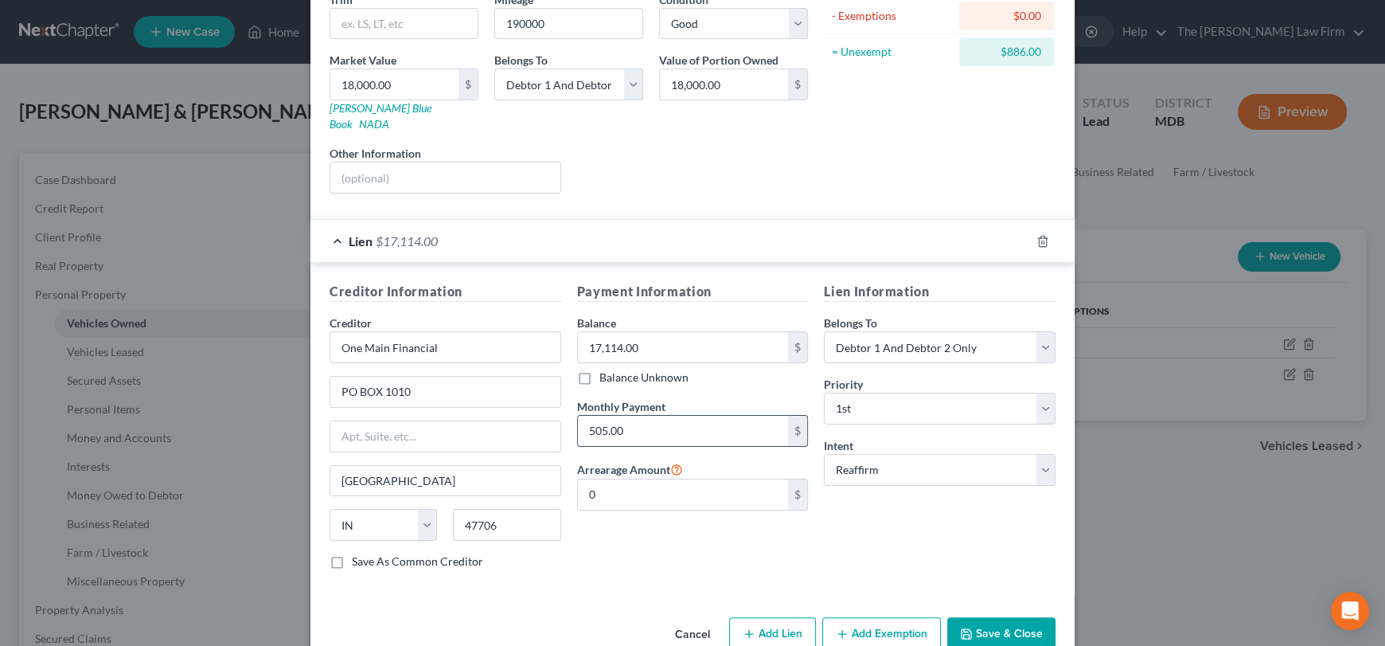
scroll to position [223, 0]
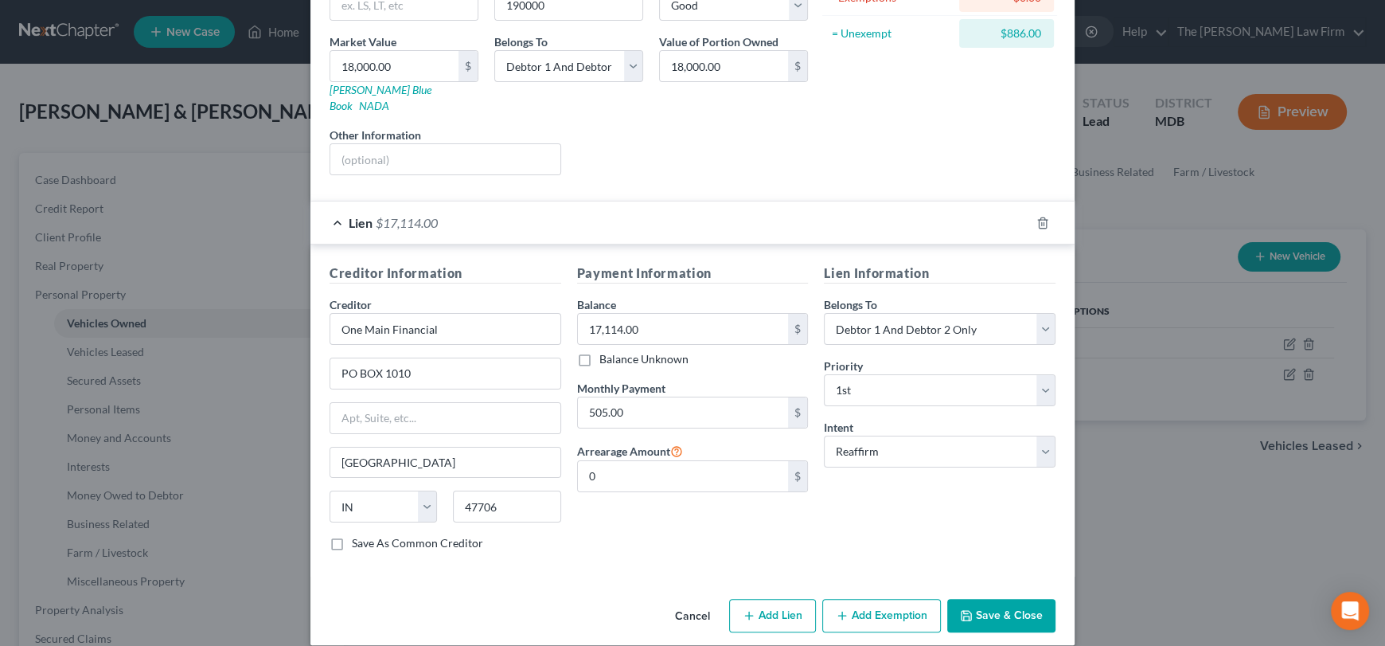
click at [676, 600] on button "Cancel" at bounding box center [692, 616] width 61 height 32
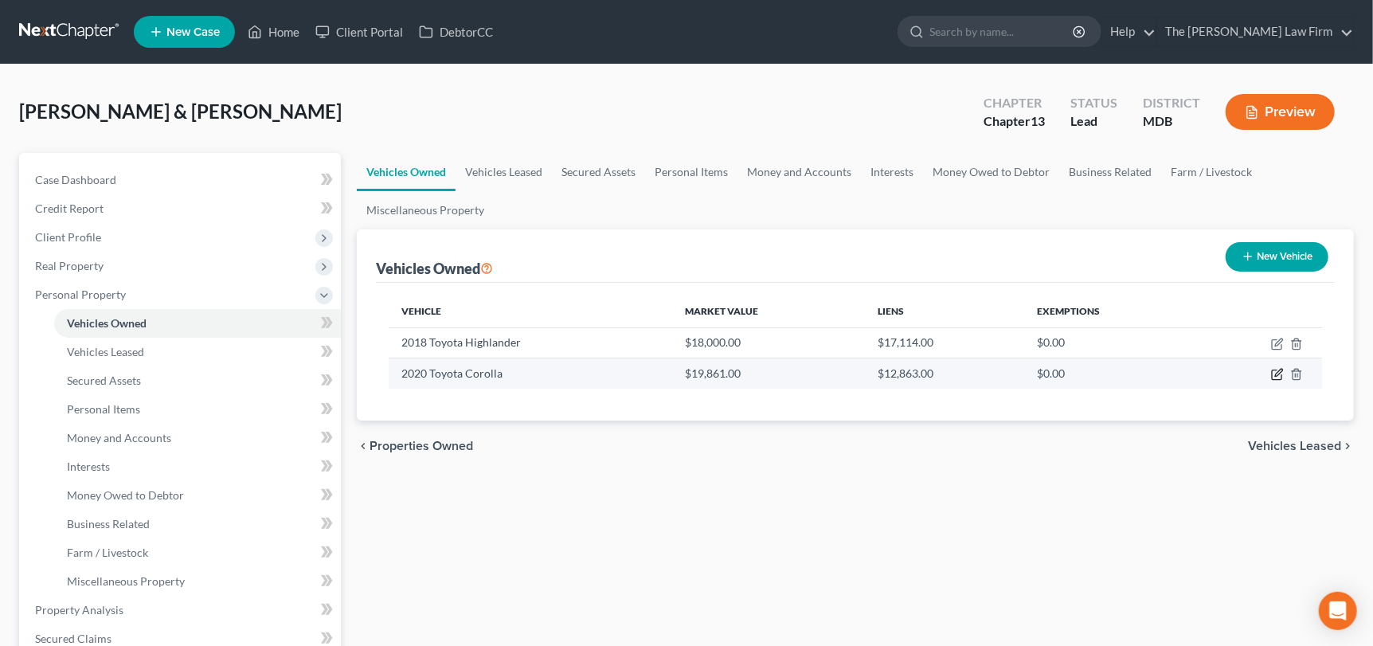
click at [1280, 374] on icon "button" at bounding box center [1277, 374] width 13 height 13
select select "0"
select select "6"
select select "0"
select select "2"
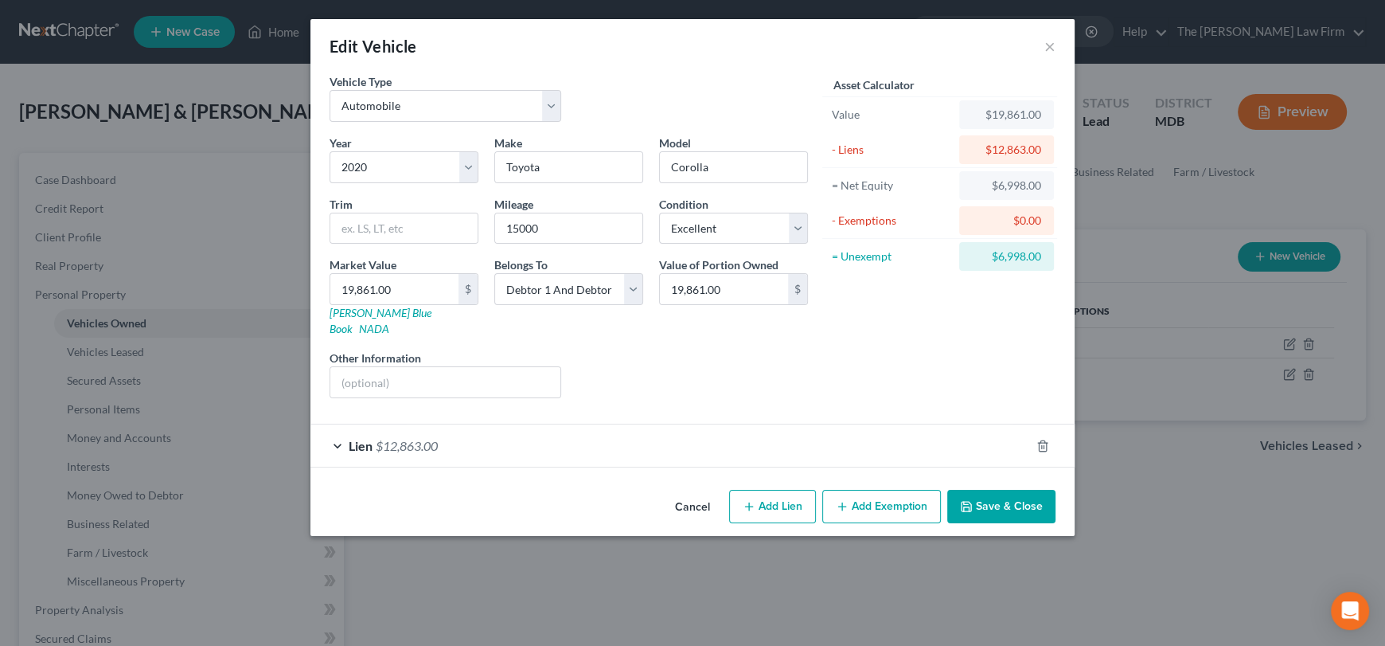
click at [370, 438] on span "Lien" at bounding box center [361, 445] width 24 height 15
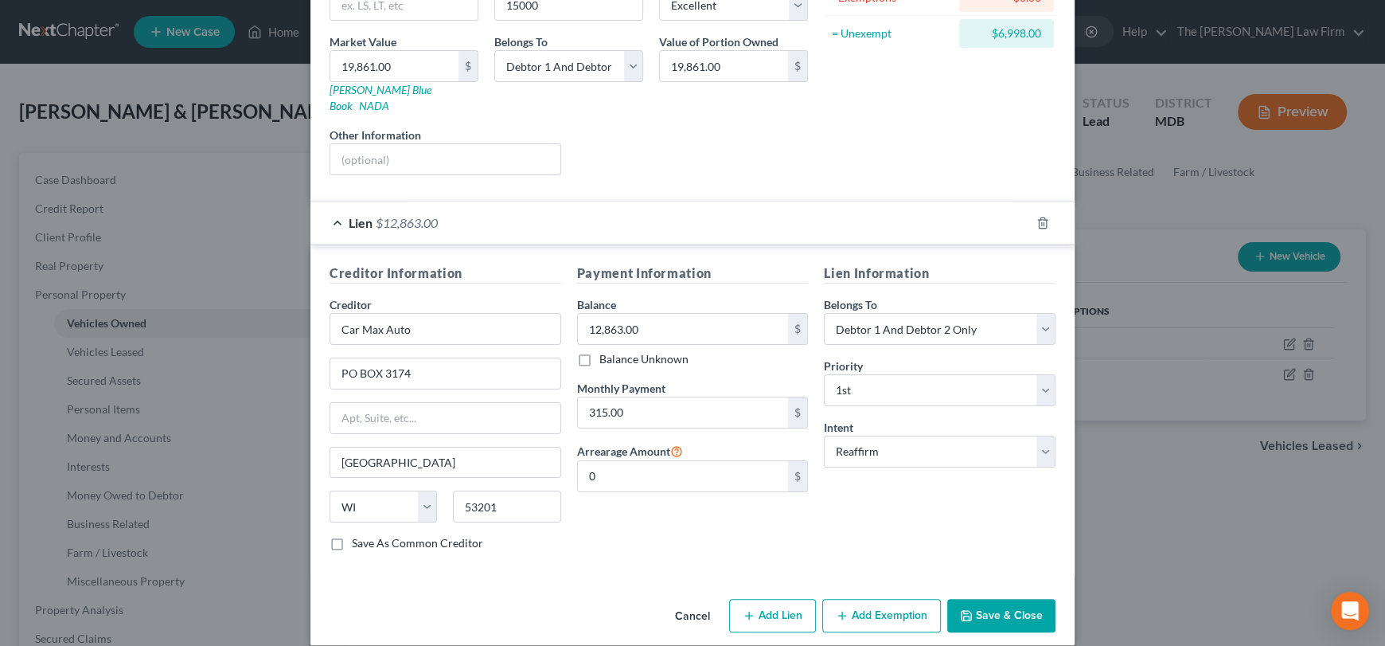
click at [771, 608] on button "Add Lien" at bounding box center [772, 615] width 87 height 33
select select "2"
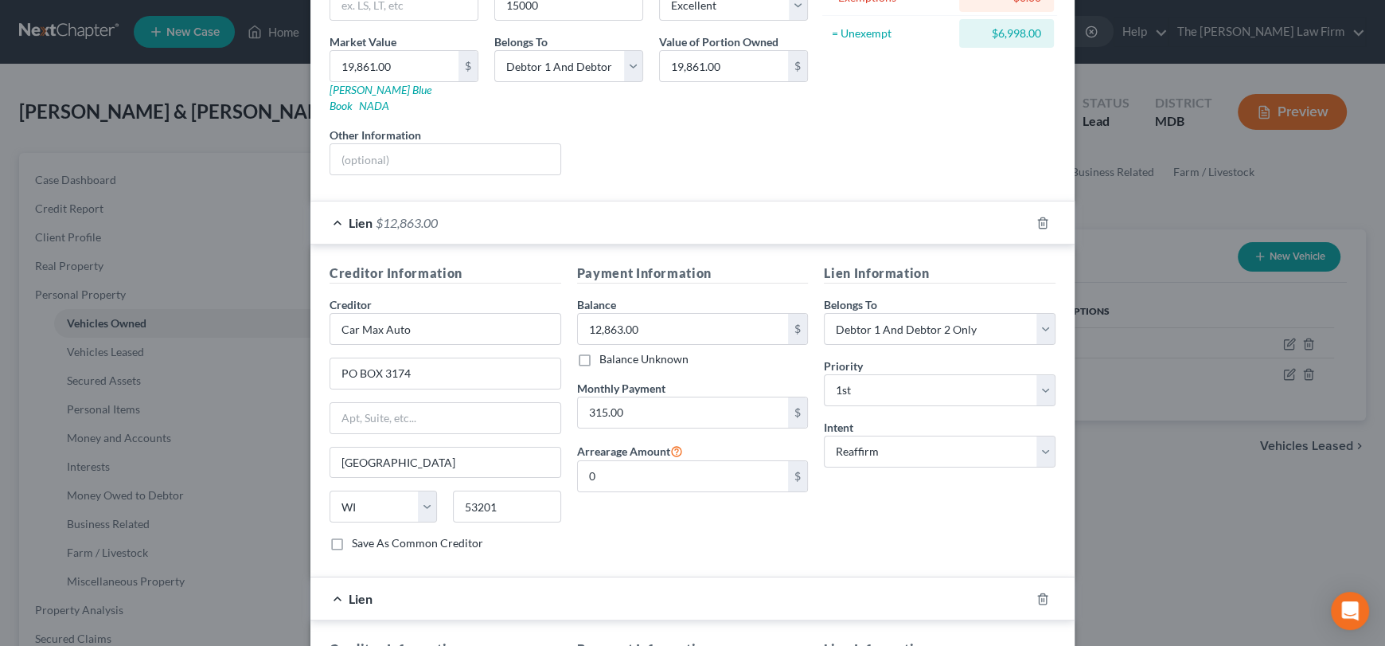
scroll to position [382, 0]
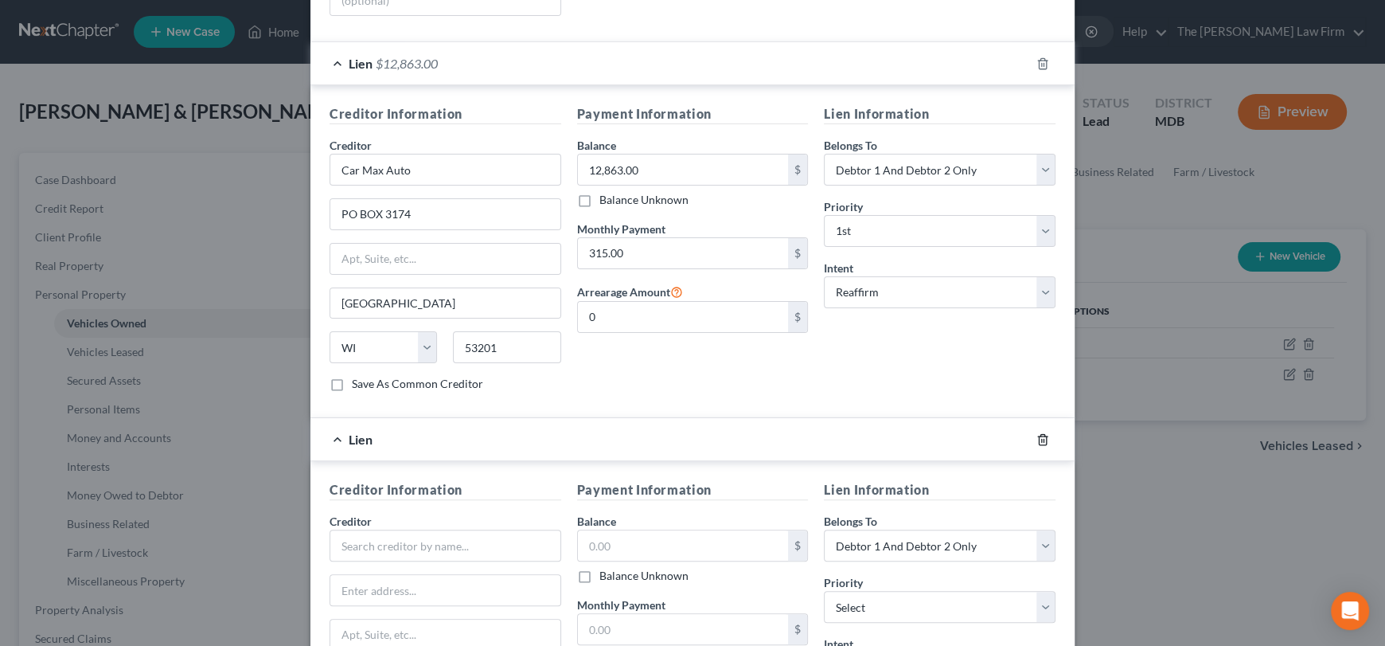
click at [1038, 436] on polyline "button" at bounding box center [1043, 436] width 10 height 0
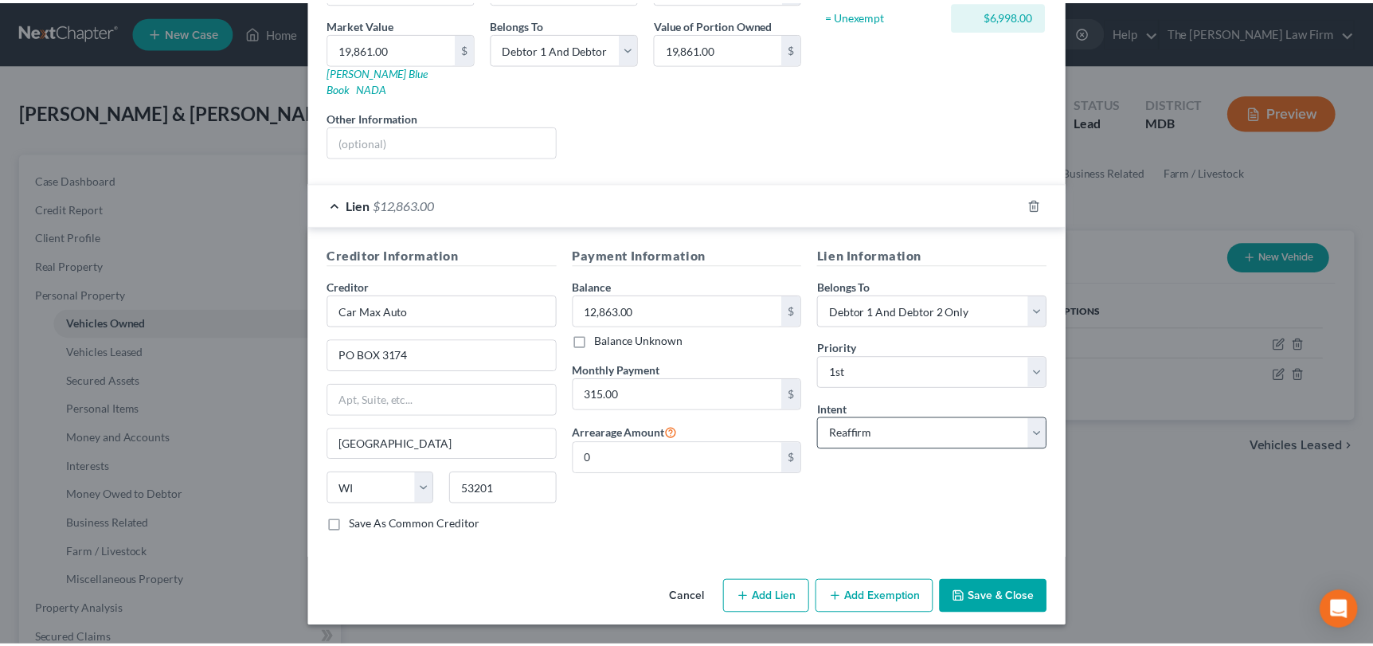
scroll to position [223, 0]
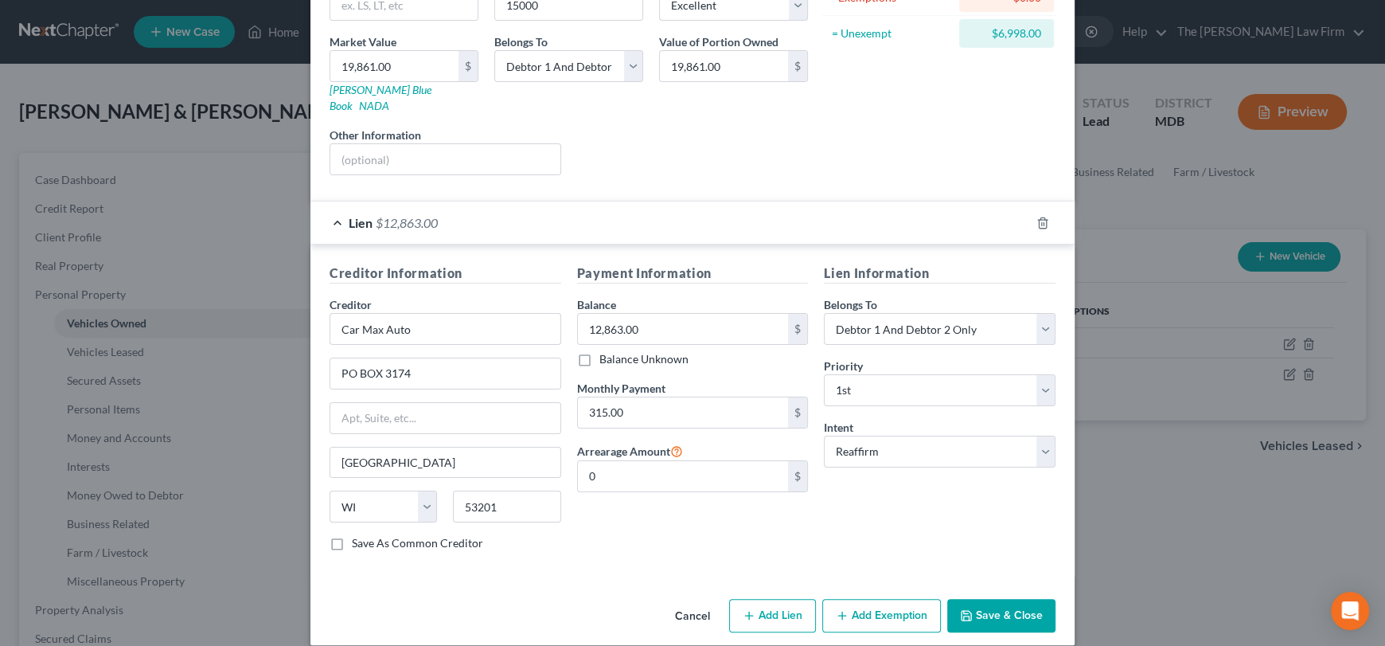
click at [690, 600] on button "Cancel" at bounding box center [692, 616] width 61 height 32
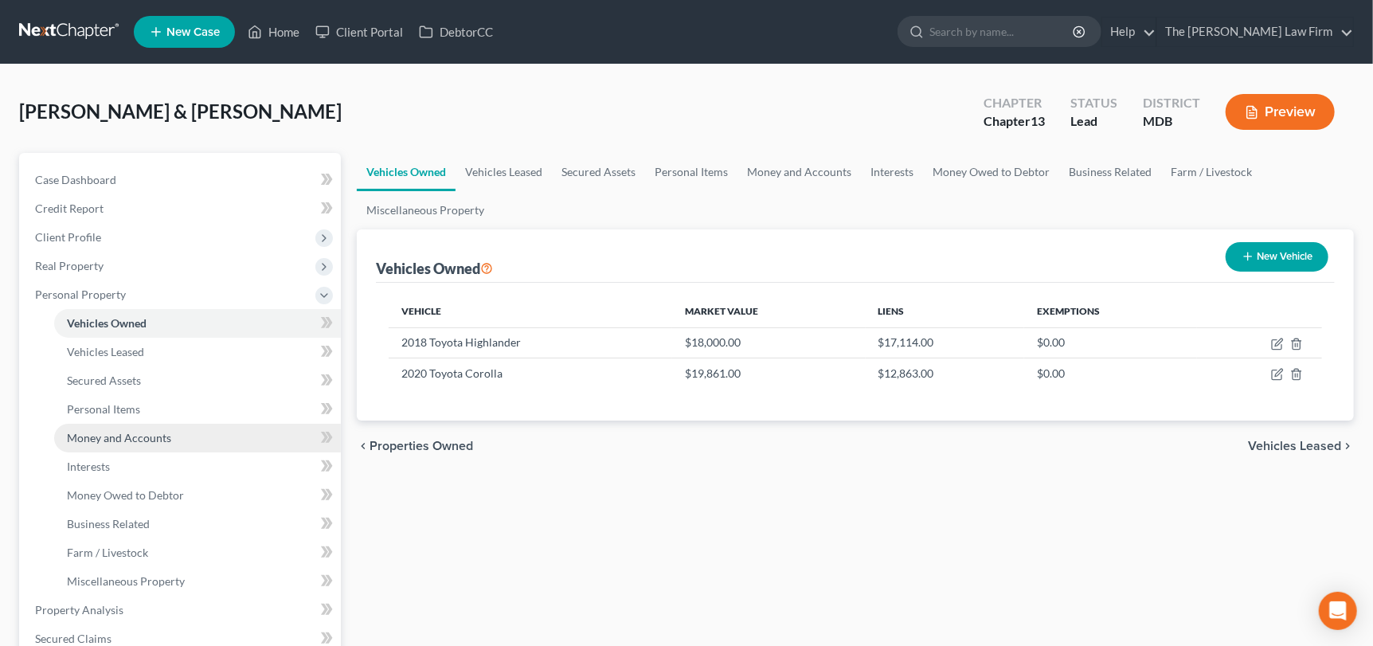
click at [116, 432] on span "Money and Accounts" at bounding box center [119, 438] width 104 height 14
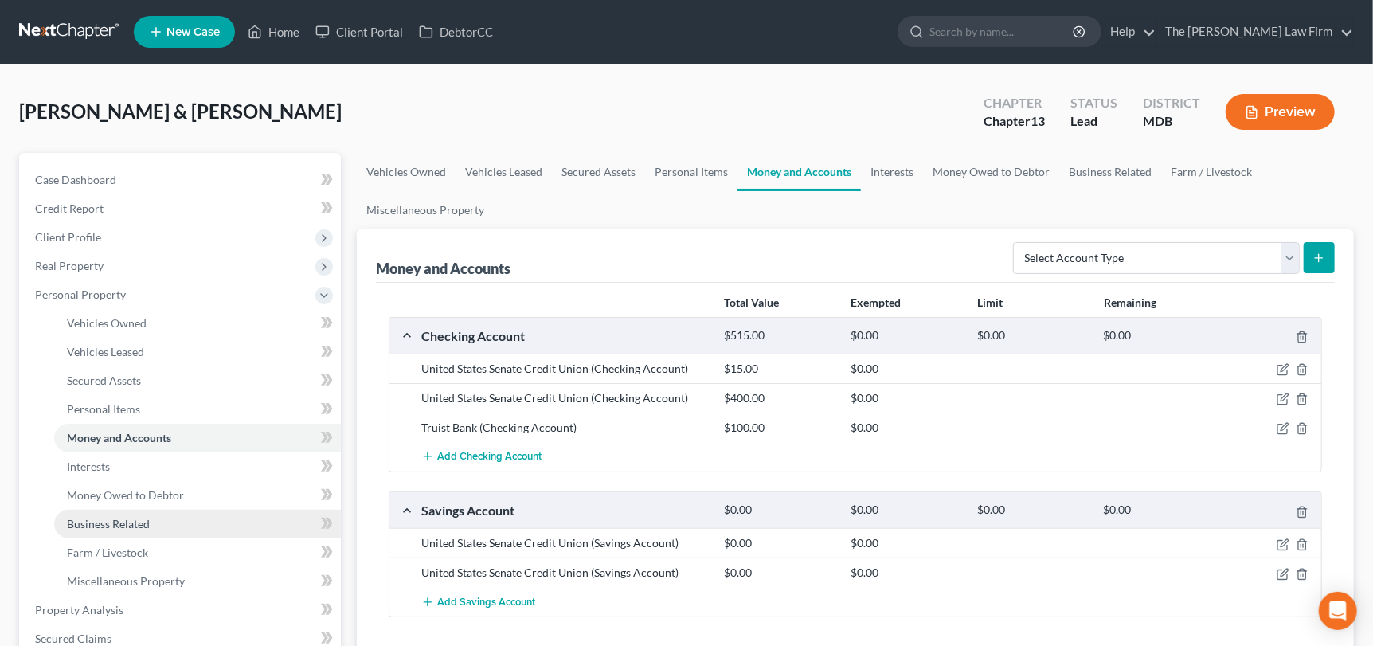
scroll to position [159, 0]
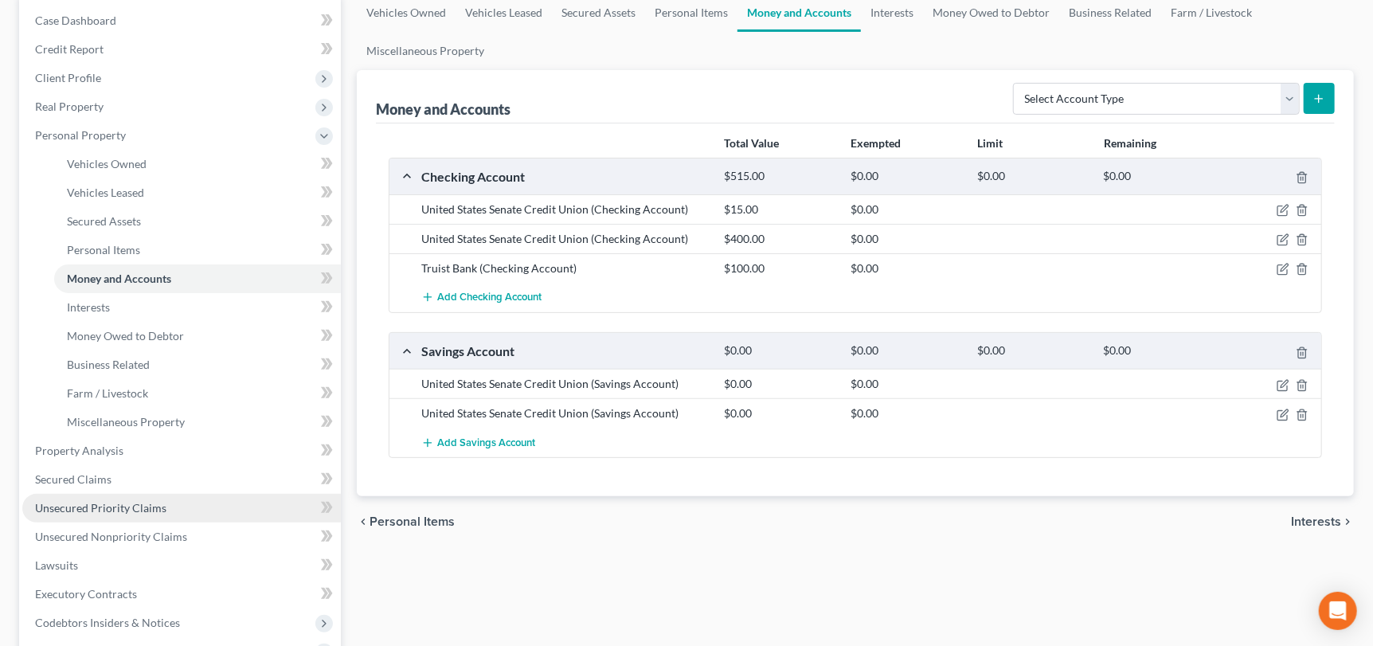
click at [133, 507] on span "Unsecured Priority Claims" at bounding box center [100, 508] width 131 height 14
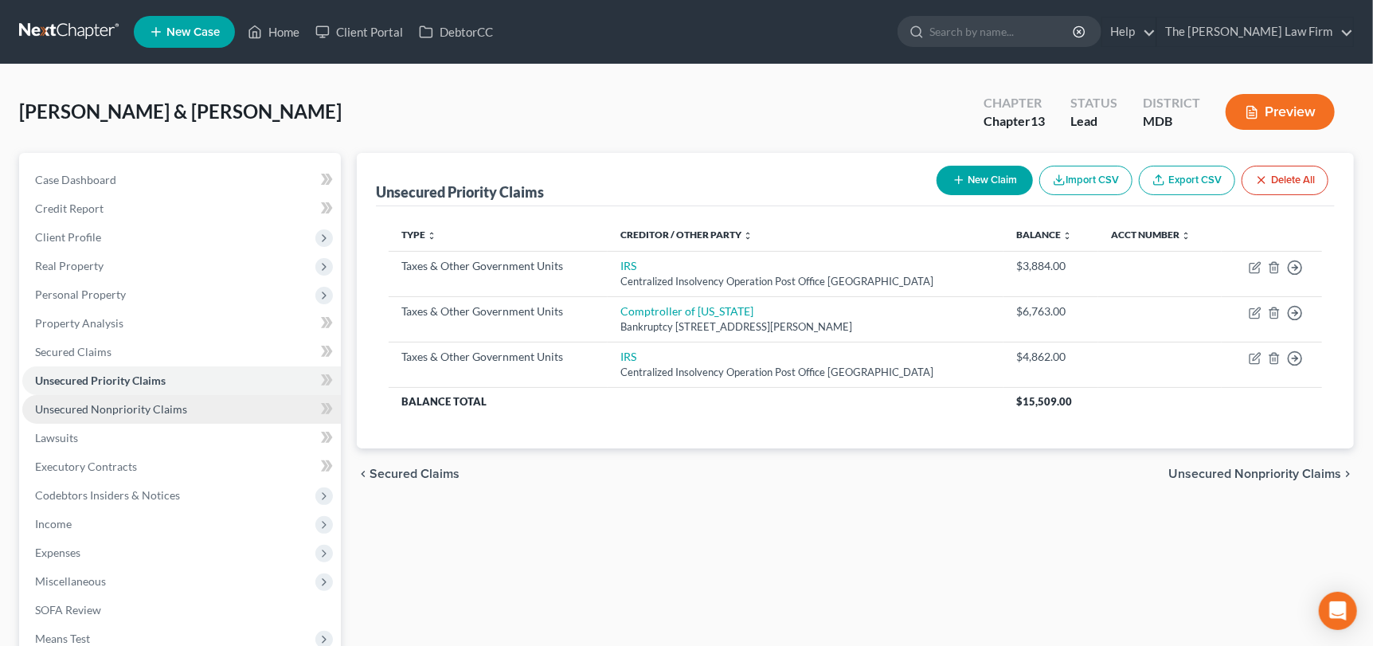
click at [123, 405] on span "Unsecured Nonpriority Claims" at bounding box center [111, 409] width 152 height 14
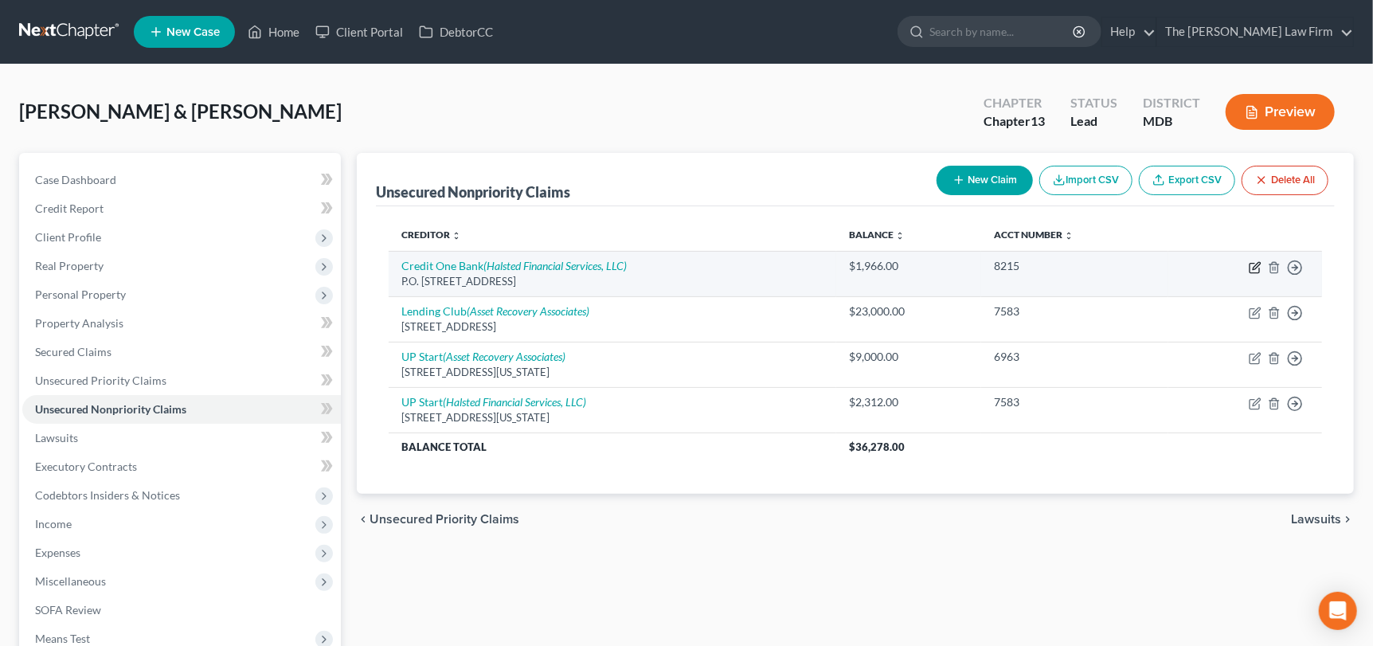
click at [1249, 264] on icon "button" at bounding box center [1254, 267] width 13 height 13
select select "31"
select select "10"
select select "0"
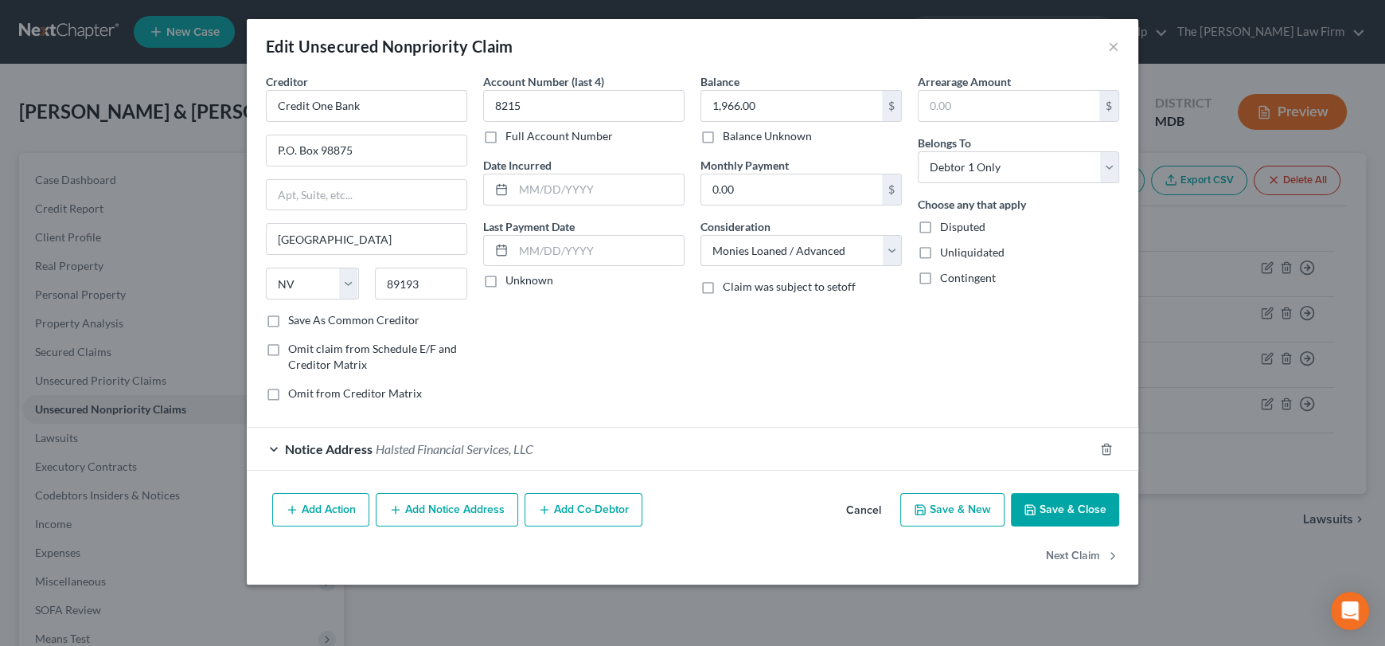
click at [416, 451] on span "Halsted Financial Services, LLC" at bounding box center [455, 448] width 158 height 15
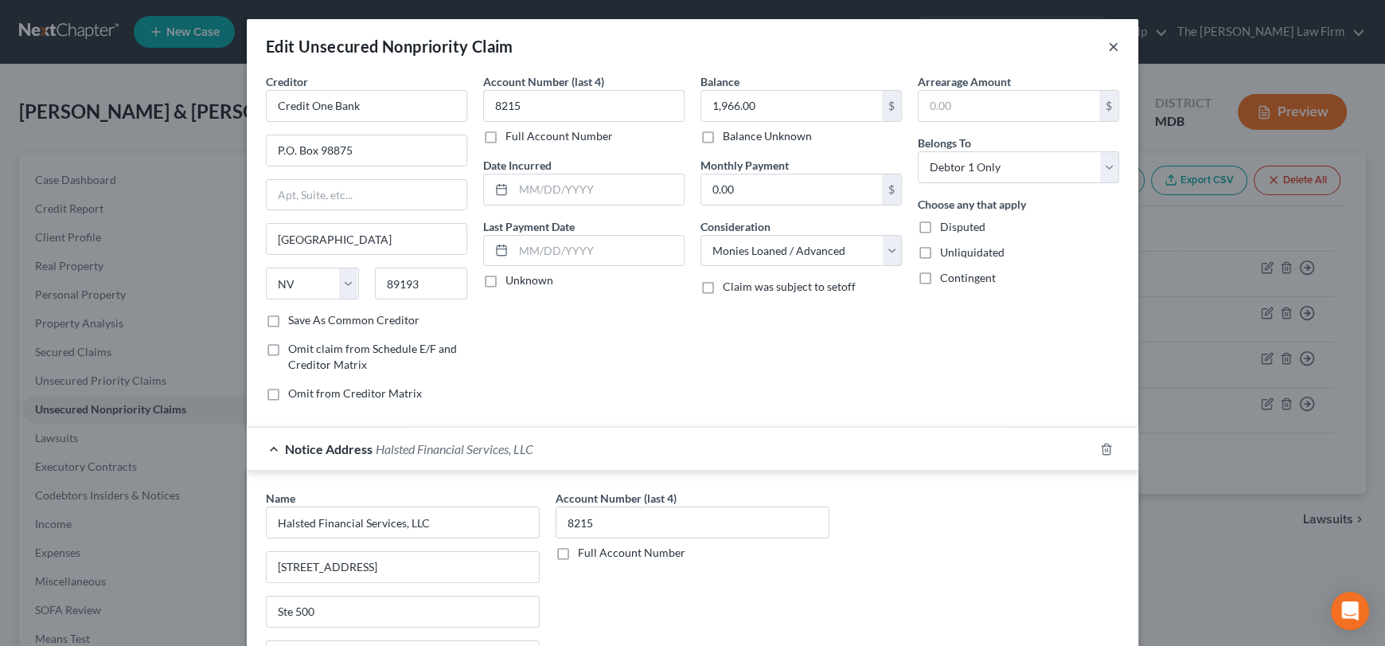
click at [1113, 46] on div "Edit Unsecured Nonpriority Claim ×" at bounding box center [693, 46] width 892 height 54
click at [1108, 45] on button "×" at bounding box center [1113, 46] width 11 height 19
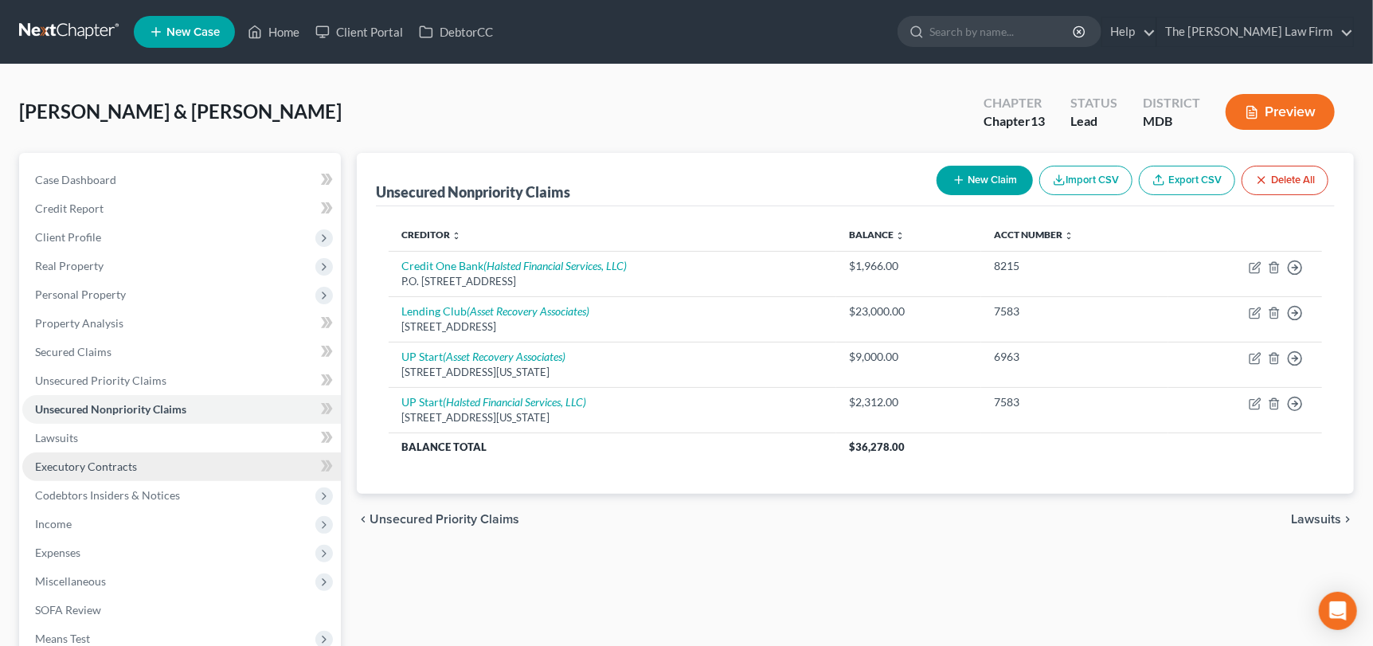
scroll to position [79, 0]
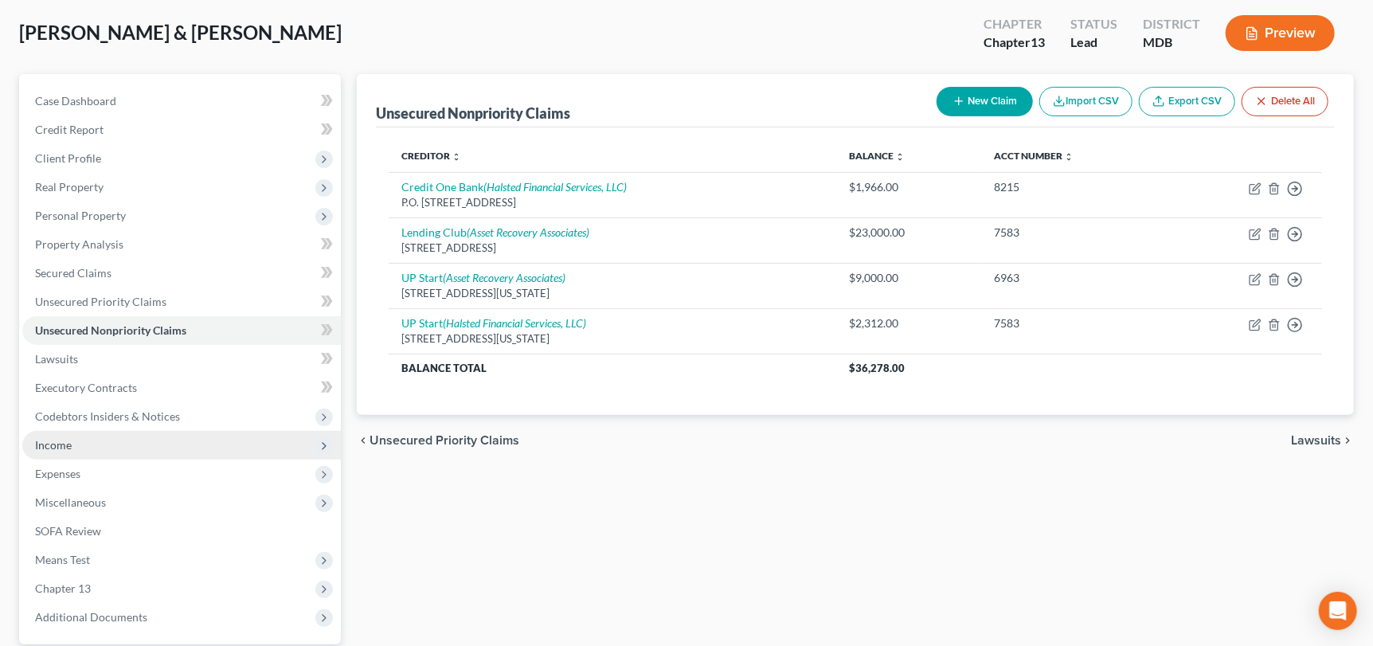
click at [62, 451] on span "Income" at bounding box center [181, 445] width 318 height 29
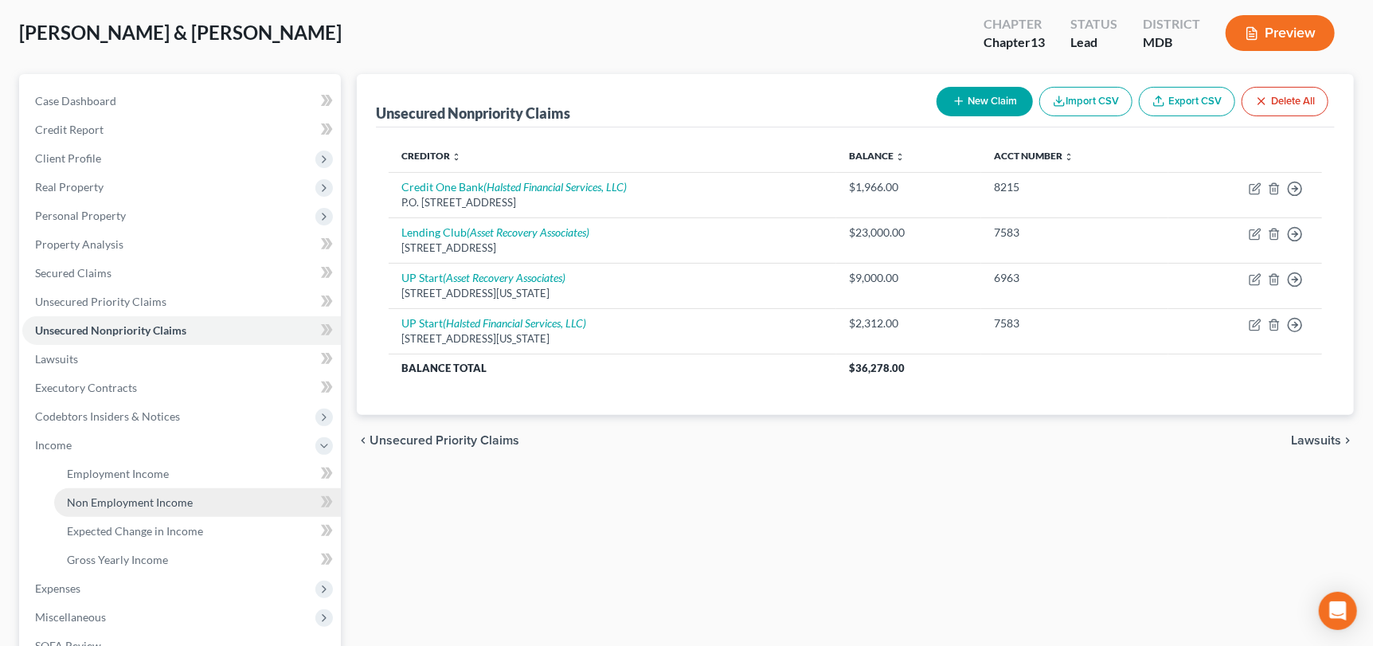
click at [151, 505] on span "Non Employment Income" at bounding box center [130, 502] width 126 height 14
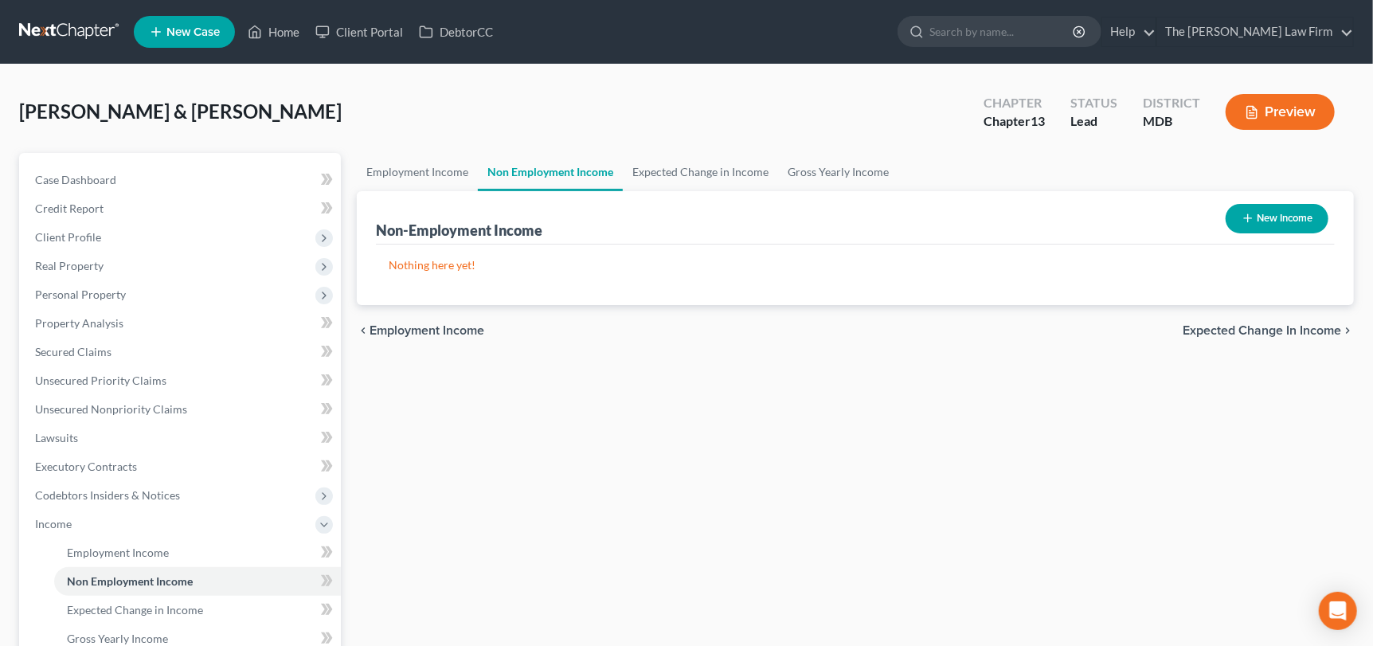
click at [1288, 217] on button "New Income" at bounding box center [1276, 218] width 103 height 29
select select "0"
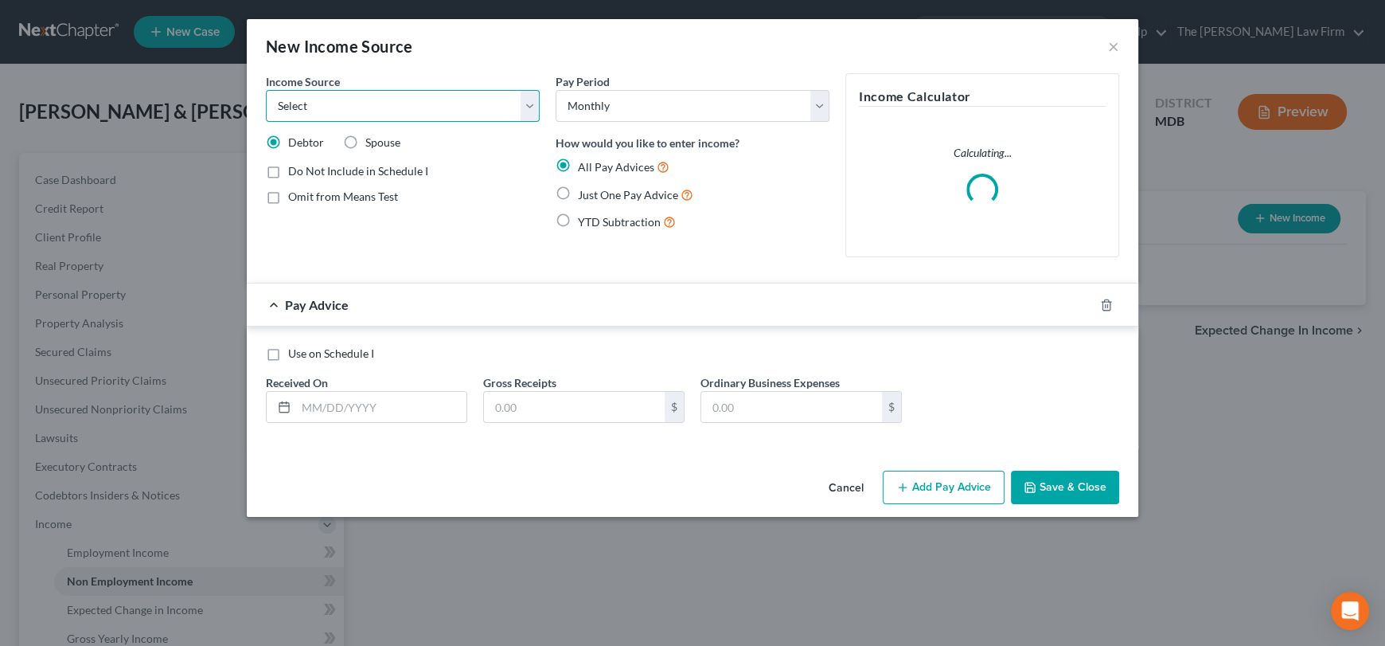
click at [357, 100] on select "Select Unemployment Disability (from employer) Pension Retirement Social Securi…" at bounding box center [403, 106] width 274 height 32
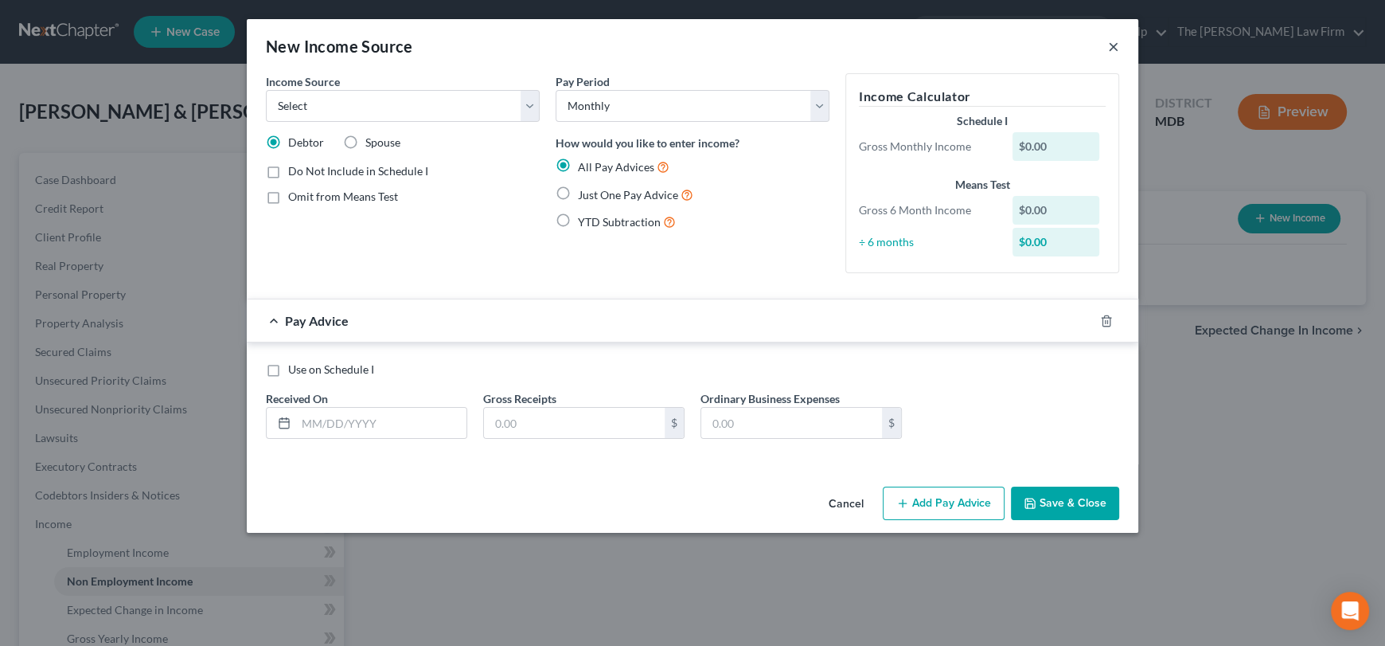
click at [1118, 45] on button "×" at bounding box center [1113, 46] width 11 height 19
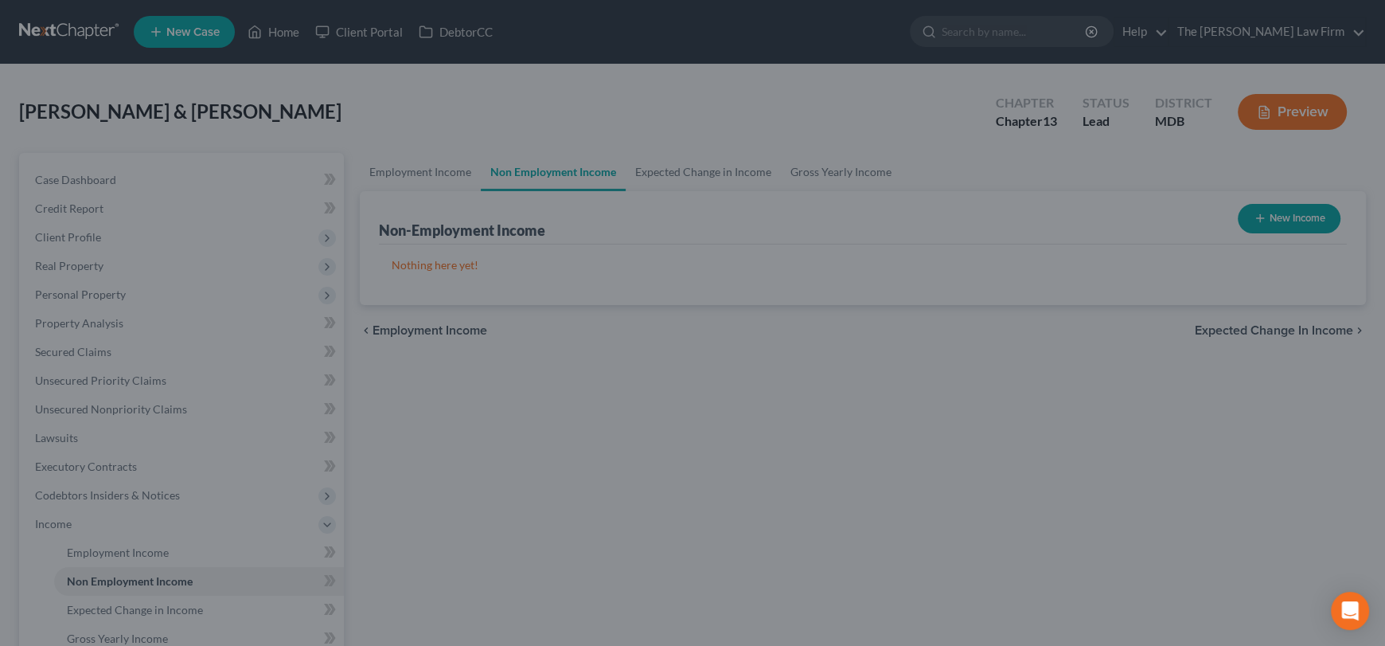
click at [1118, 45] on div "New Income Source × Income Source * Select Unemployment Disability (from employ…" at bounding box center [692, 323] width 1385 height 646
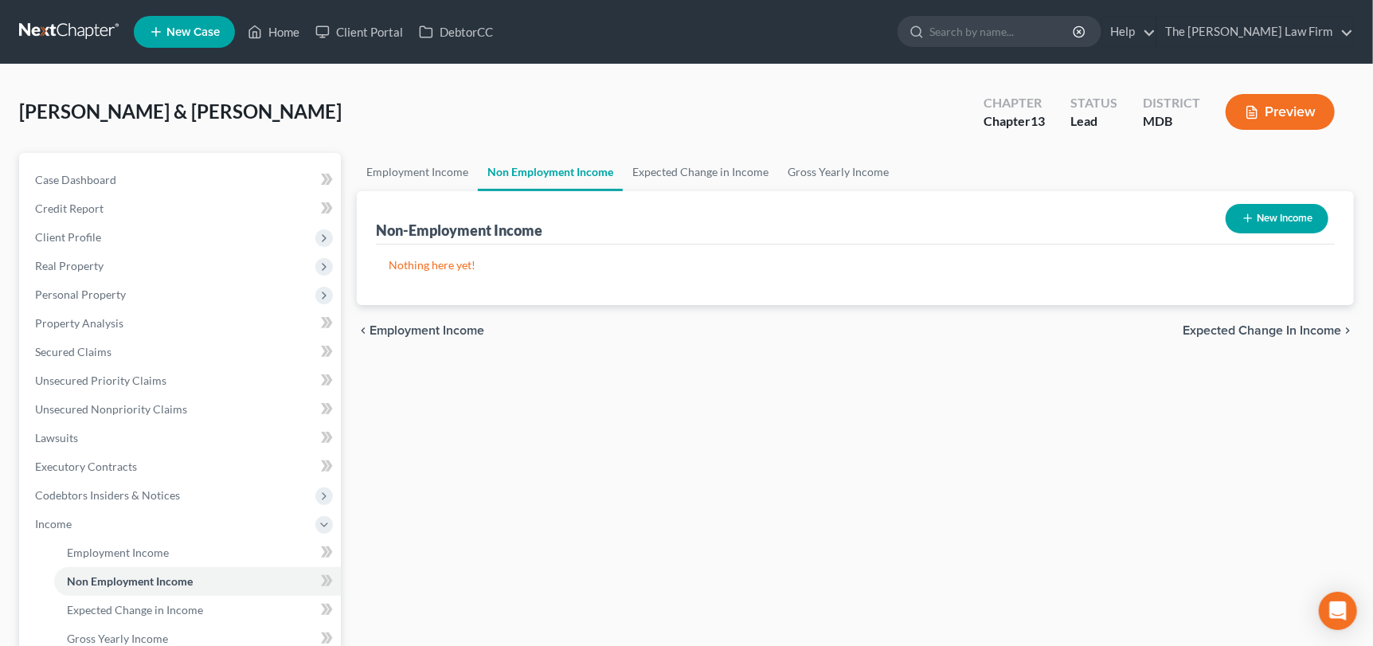
click at [570, 175] on link "Non Employment Income" at bounding box center [550, 172] width 145 height 38
click at [1283, 214] on button "New Income" at bounding box center [1276, 218] width 103 height 29
select select "0"
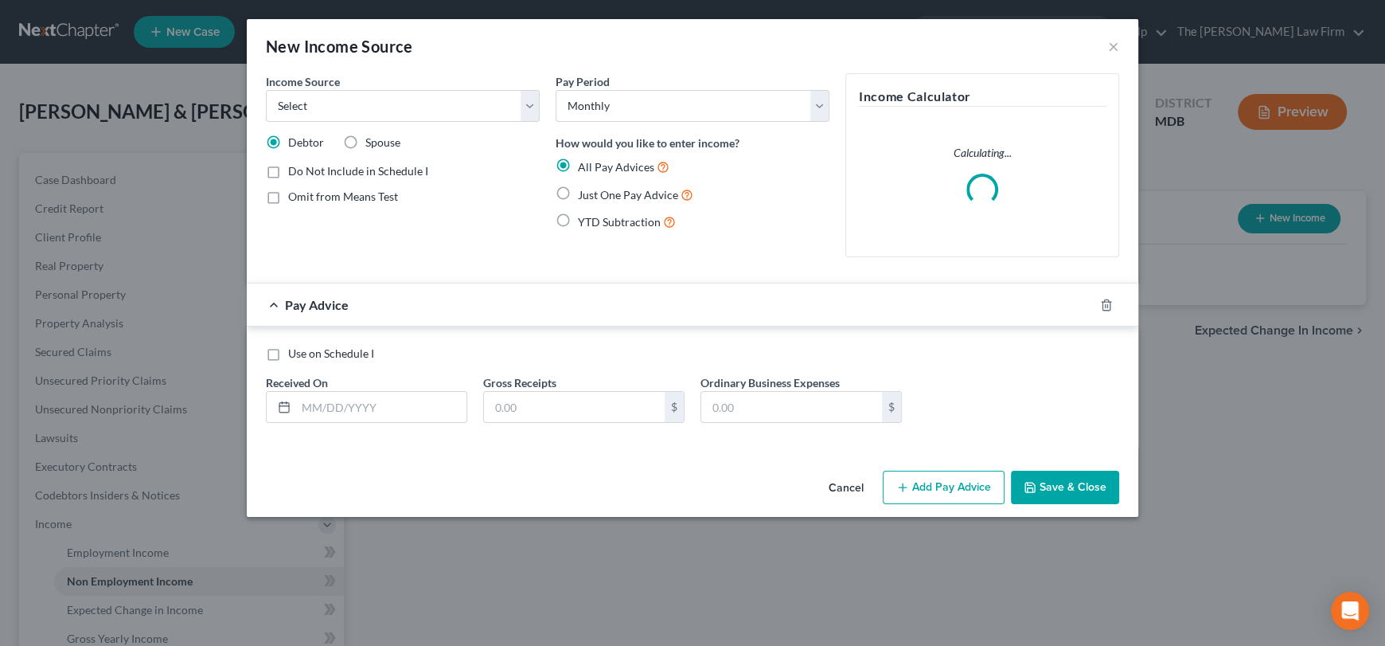
click at [365, 142] on label "Spouse" at bounding box center [382, 143] width 35 height 16
click at [372, 142] on input "Spouse" at bounding box center [377, 140] width 10 height 10
radio input "true"
click at [365, 115] on select "Select Unemployment Disability (from employer) Pension Retirement Social Securi…" at bounding box center [403, 106] width 274 height 32
select select "4"
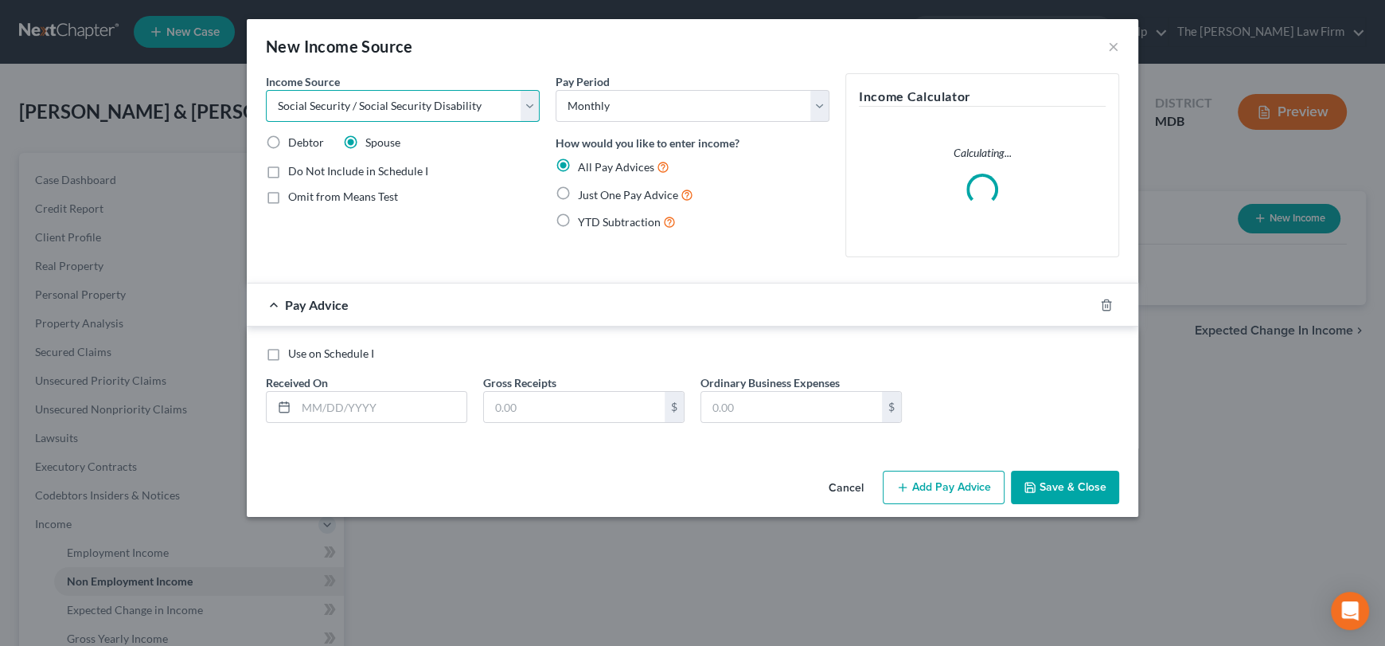
click at [266, 90] on select "Select Unemployment Disability (from employer) Pension Retirement Social Securi…" at bounding box center [403, 106] width 274 height 32
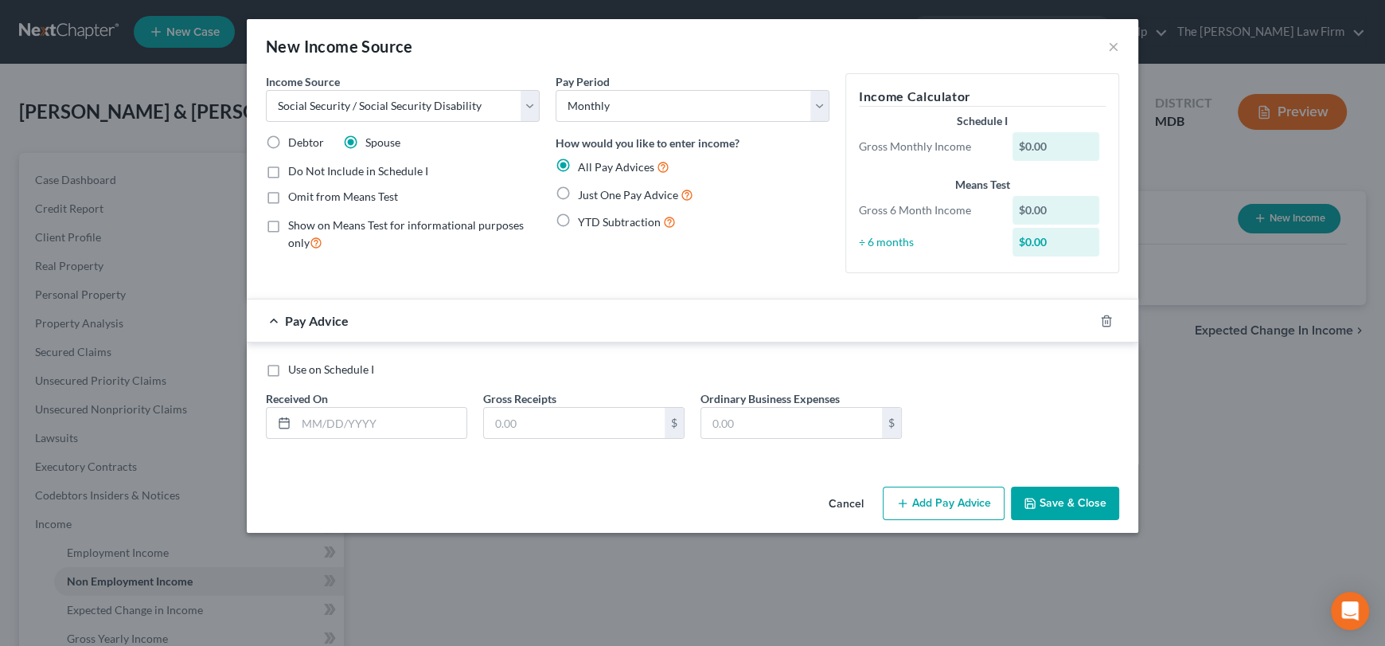
click at [578, 197] on label "Just One Pay Advice" at bounding box center [635, 195] width 115 height 18
click at [584, 196] on input "Just One Pay Advice" at bounding box center [589, 191] width 10 height 10
radio input "true"
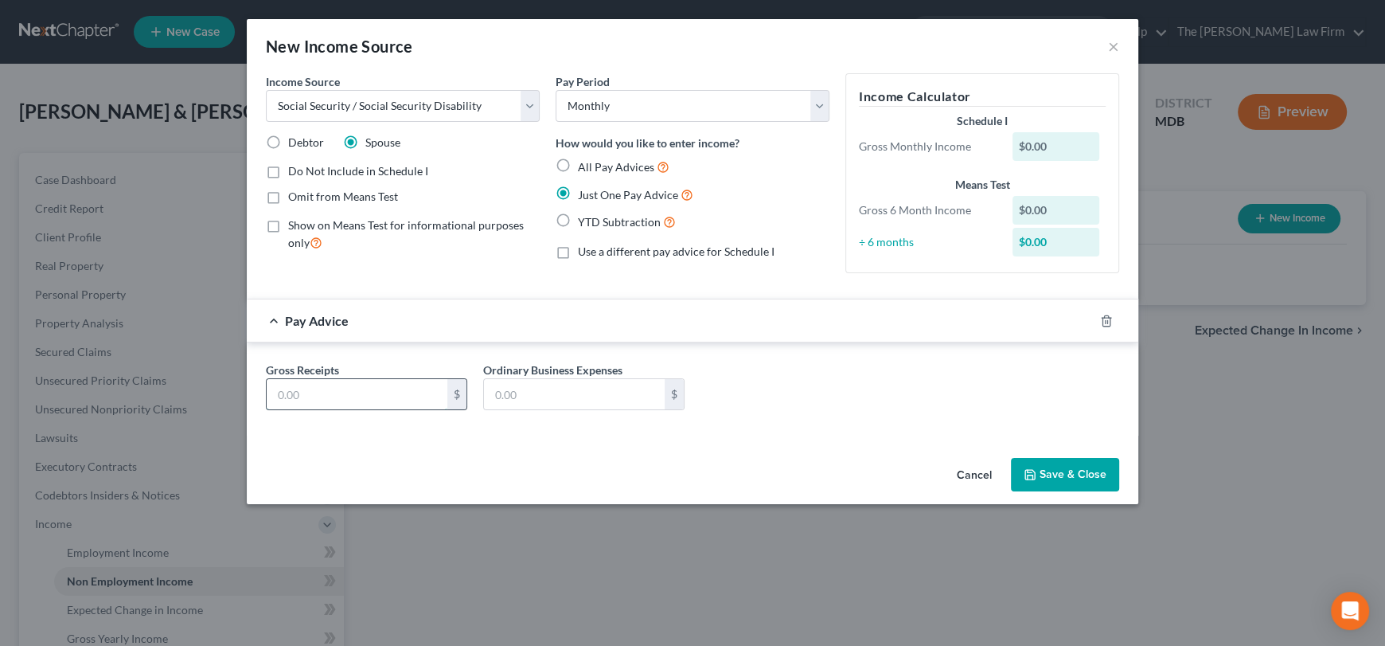
click at [374, 397] on input "text" at bounding box center [357, 394] width 181 height 30
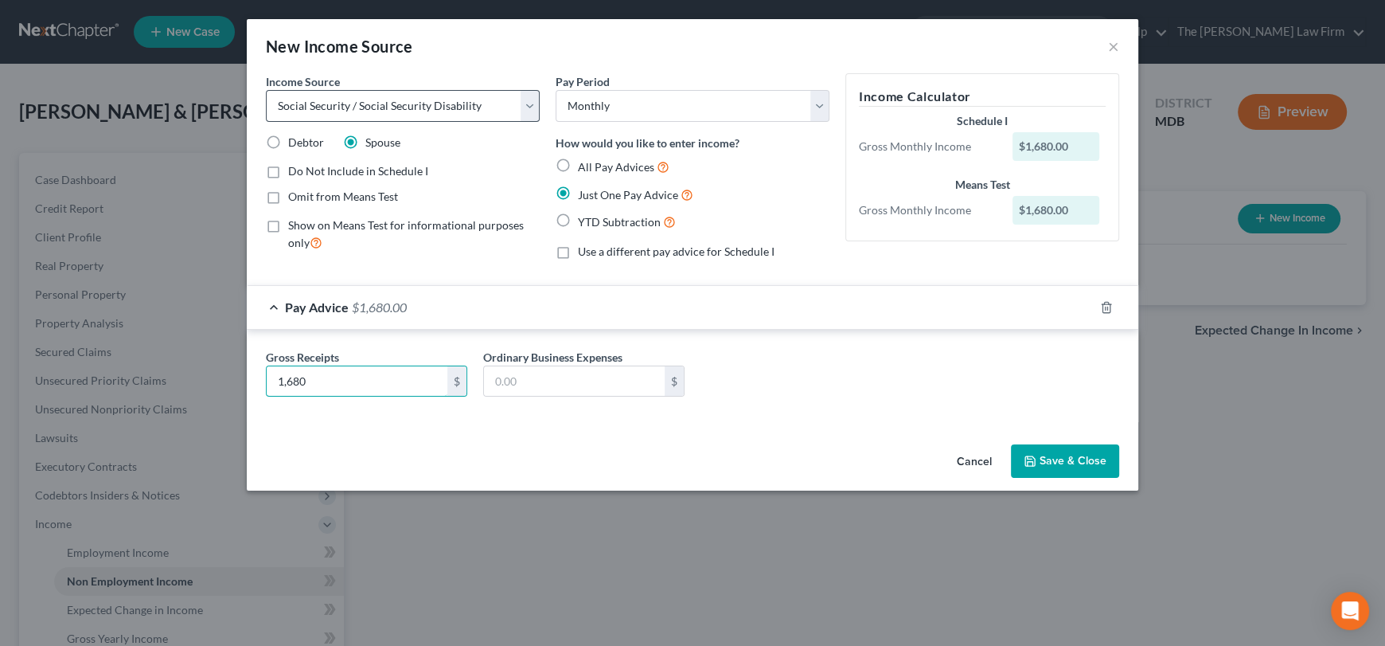
type input "1,680"
click at [535, 111] on select "Select Unemployment Disability (from employer) Pension Retirement Social Securi…" at bounding box center [403, 106] width 274 height 32
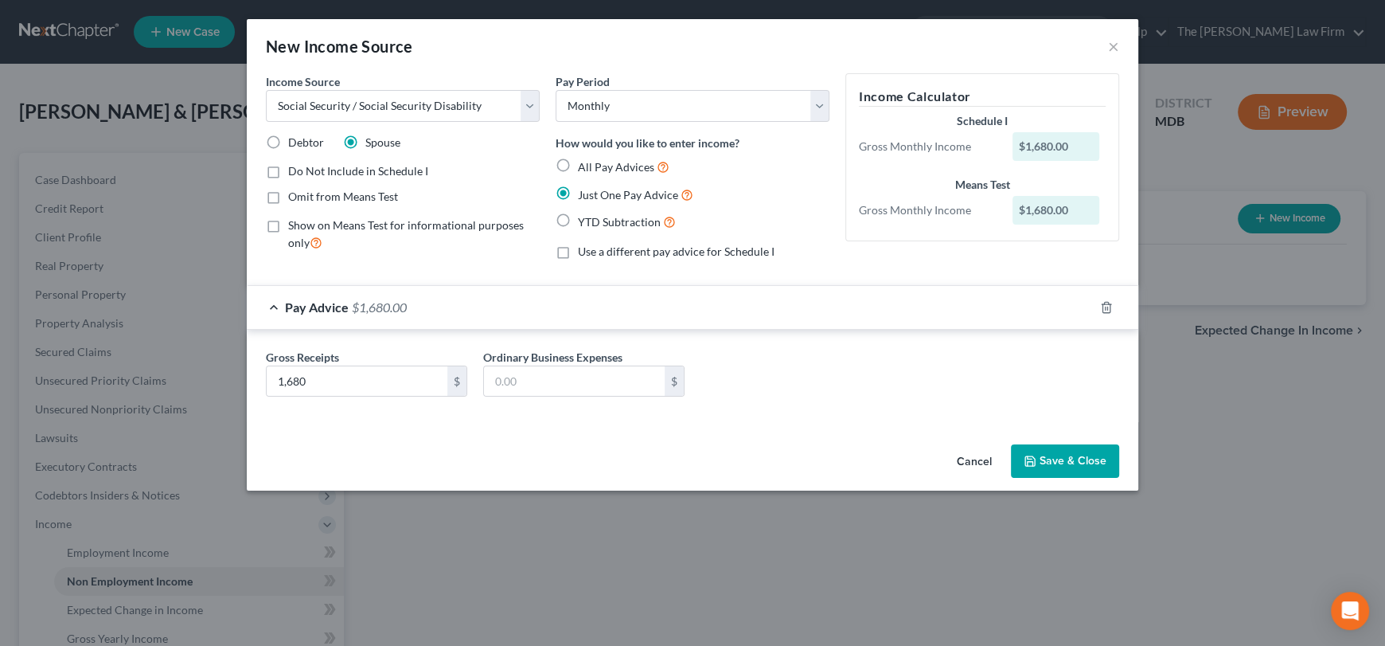
click at [1053, 473] on button "Save & Close" at bounding box center [1065, 460] width 108 height 33
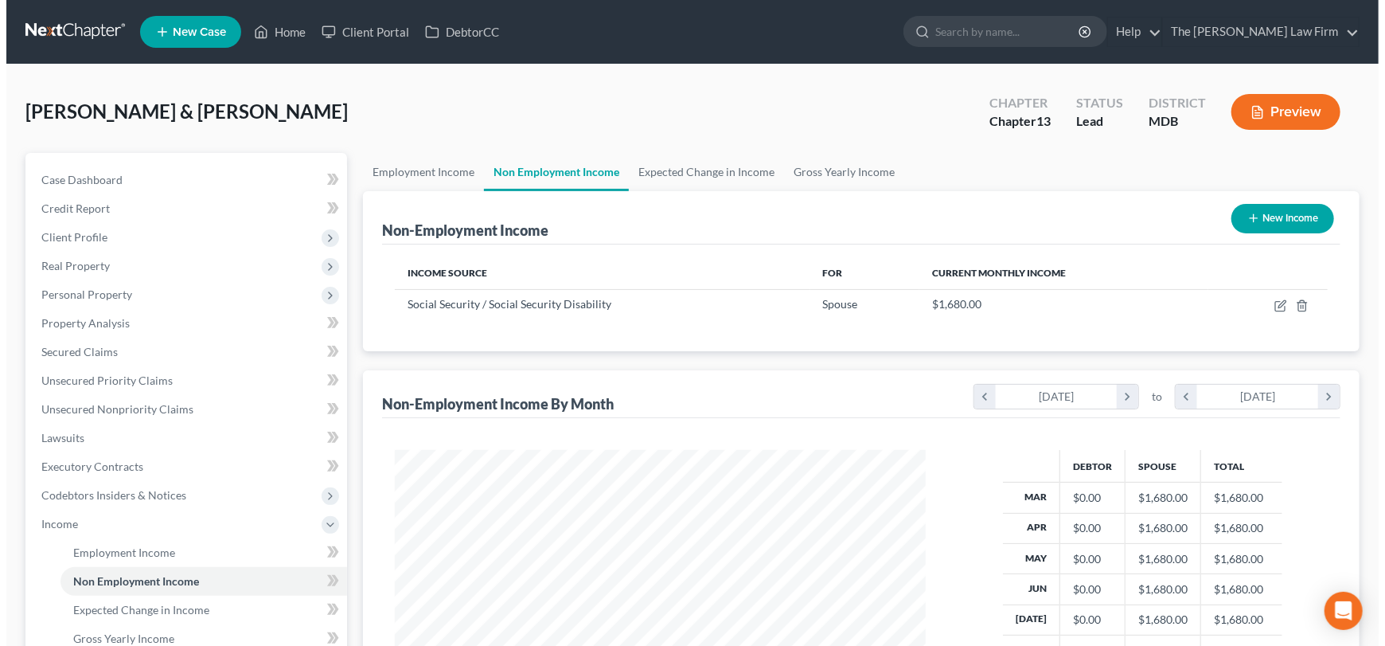
scroll to position [283, 563]
click at [1283, 219] on button "New Income" at bounding box center [1276, 218] width 103 height 29
select select "0"
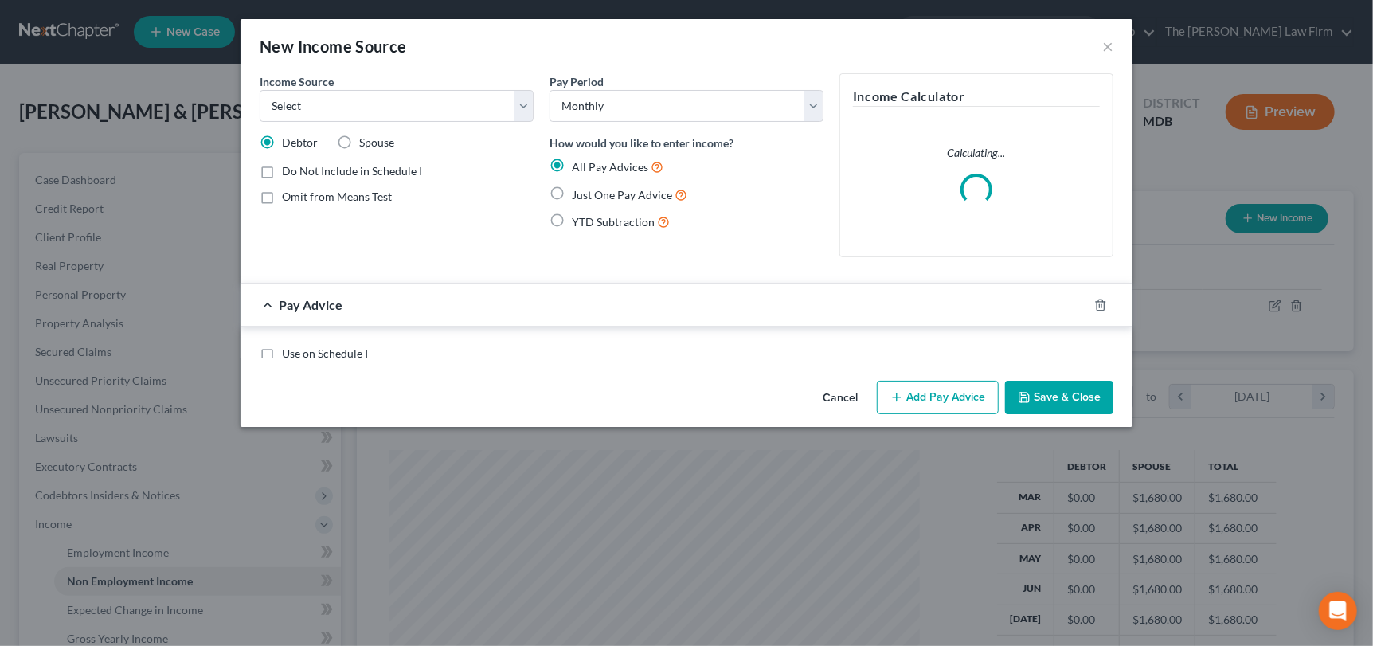
scroll to position [283, 568]
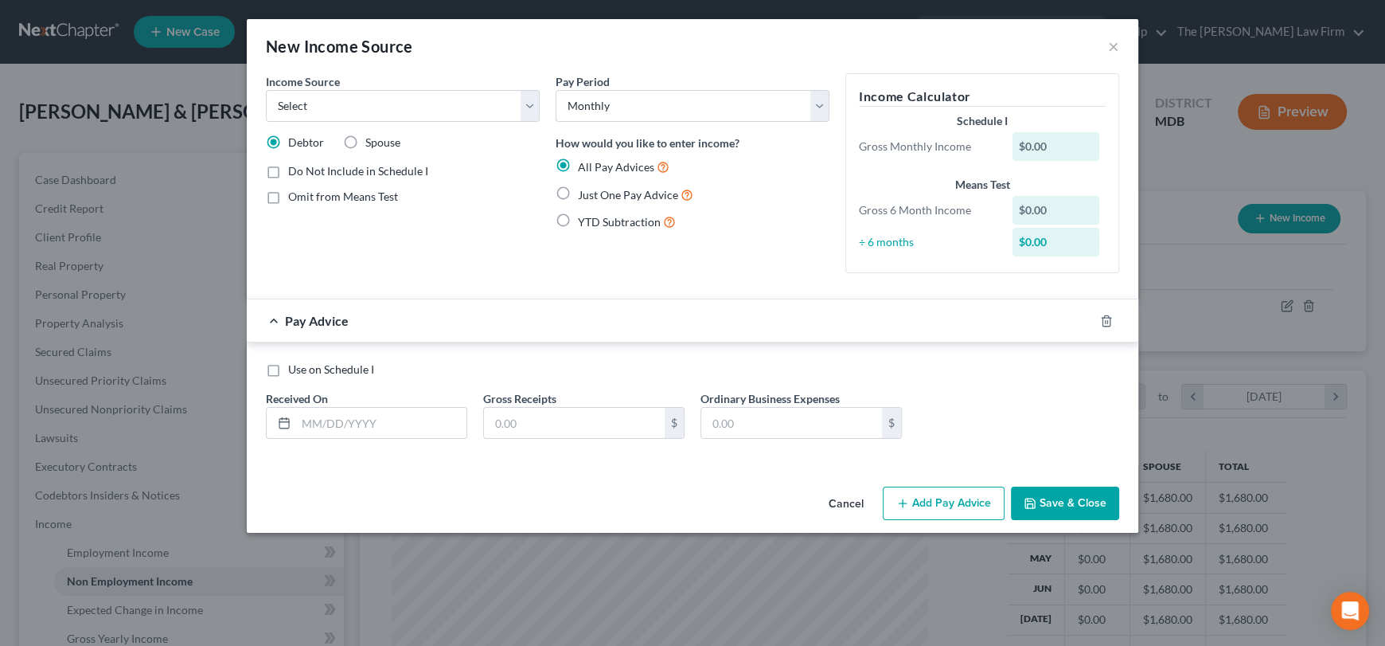
click at [365, 146] on label "Spouse" at bounding box center [382, 143] width 35 height 16
click at [372, 145] on input "Spouse" at bounding box center [377, 140] width 10 height 10
radio input "true"
click at [373, 103] on select "Select Unemployment Disability (from employer) Pension Retirement Social Securi…" at bounding box center [403, 106] width 274 height 32
select select "2"
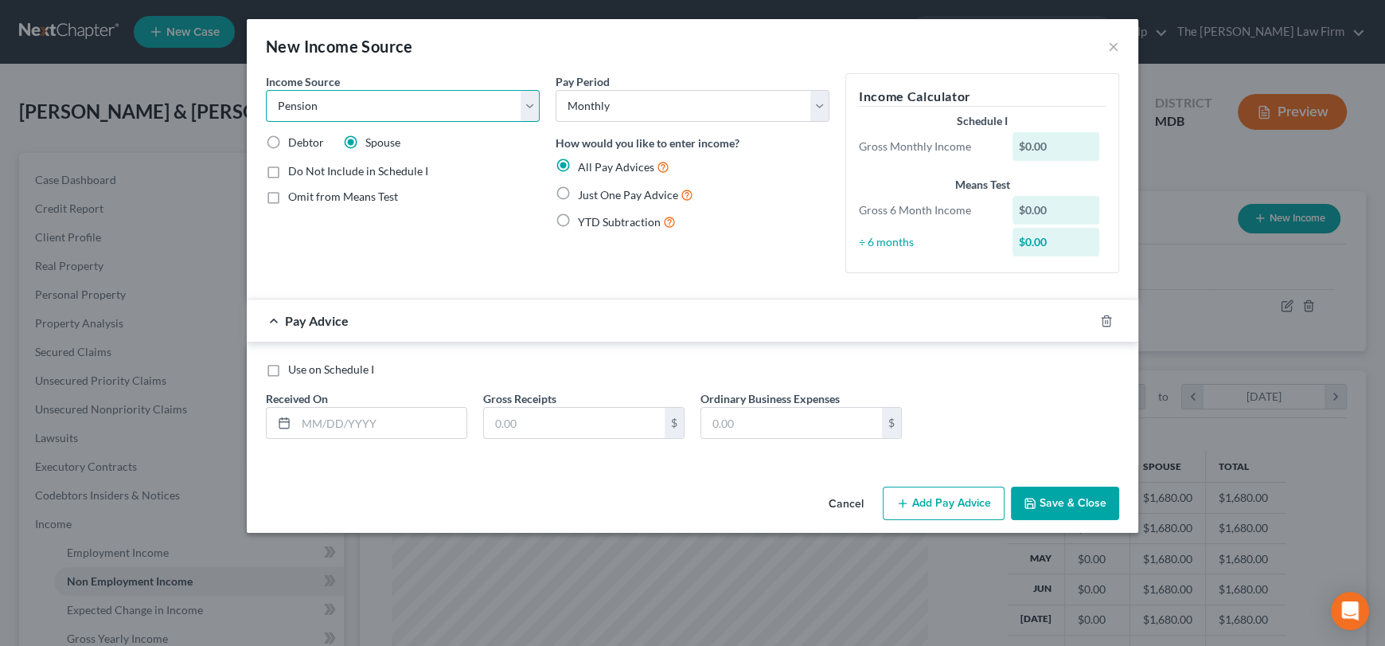
click at [266, 90] on select "Select Unemployment Disability (from employer) Pension Retirement Social Securi…" at bounding box center [403, 106] width 274 height 32
click at [578, 192] on label "Just One Pay Advice" at bounding box center [635, 195] width 115 height 18
click at [584, 192] on input "Just One Pay Advice" at bounding box center [589, 191] width 10 height 10
radio input "true"
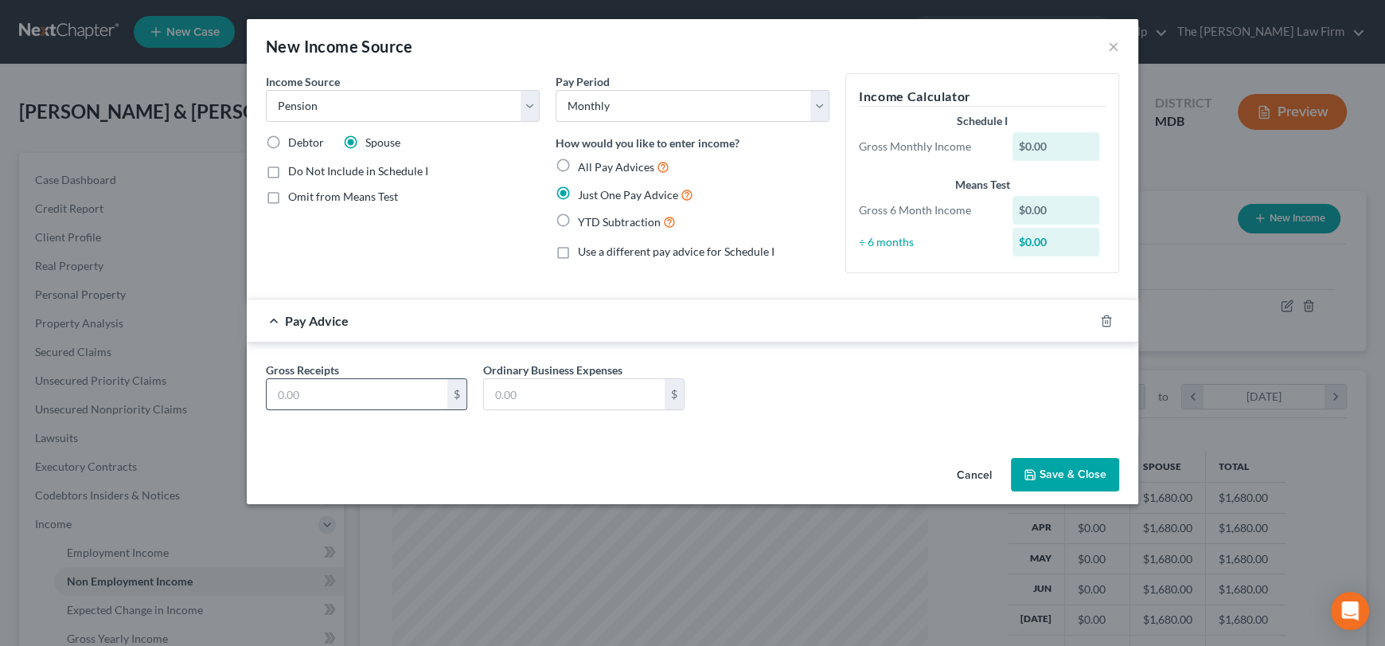
click at [377, 391] on input "text" at bounding box center [357, 394] width 181 height 30
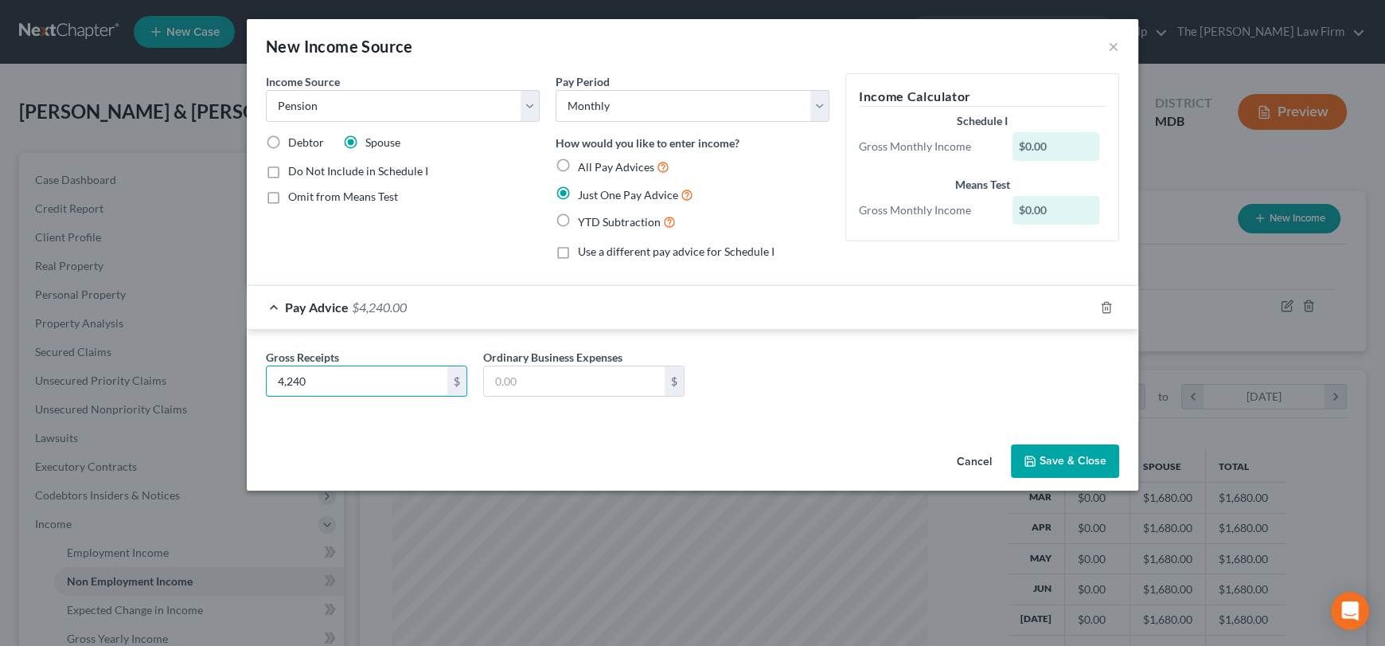
type input "4,240"
click at [1039, 452] on button "Save & Close" at bounding box center [1065, 460] width 108 height 33
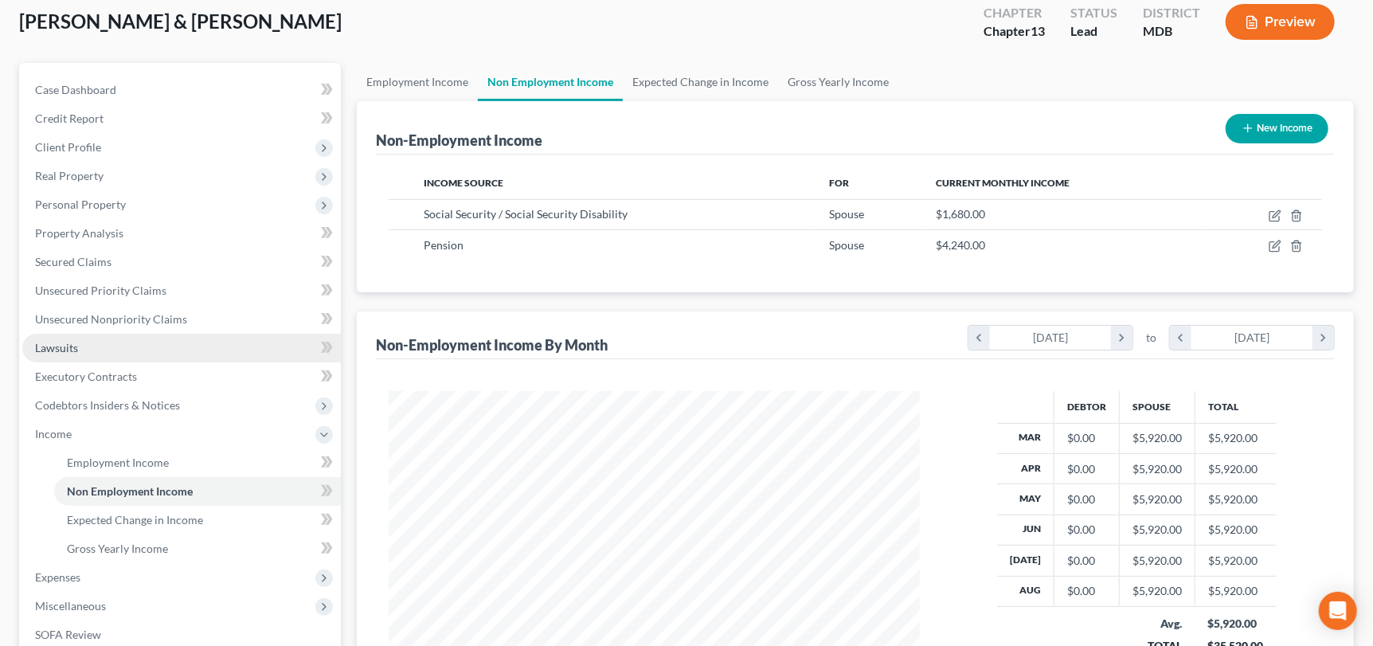
scroll to position [238, 0]
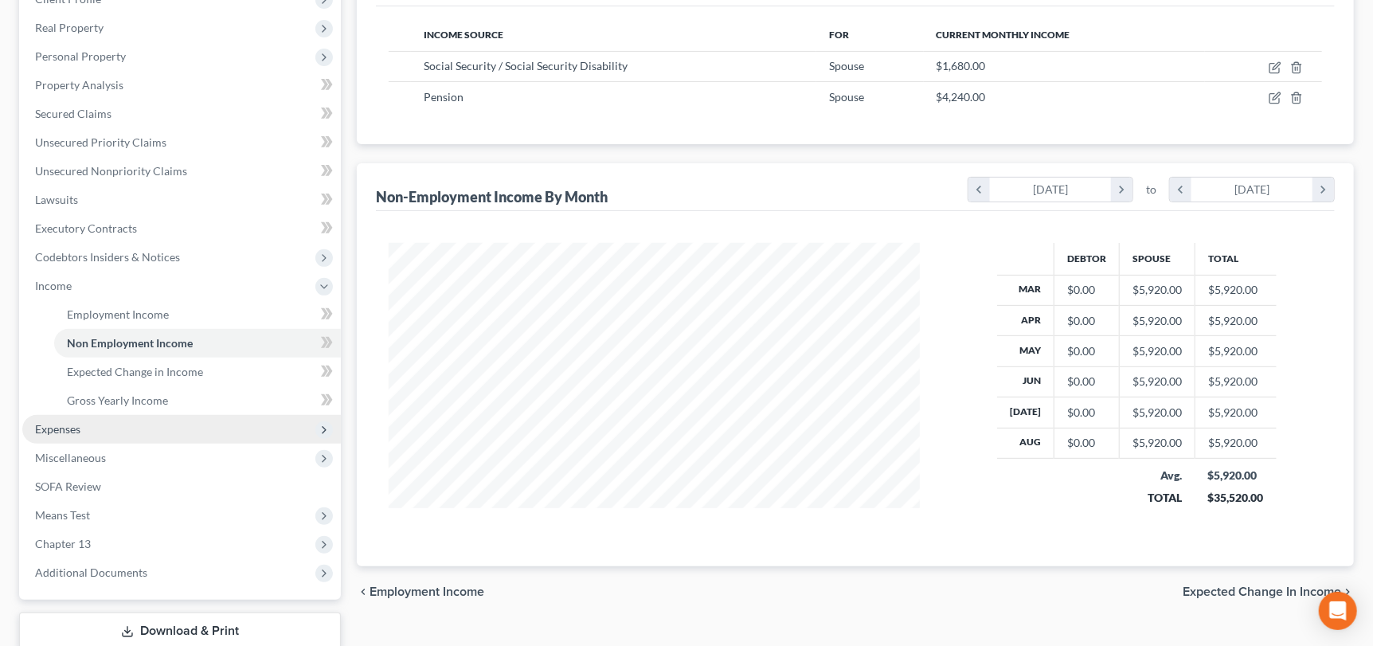
click at [89, 439] on span "Expenses" at bounding box center [181, 429] width 318 height 29
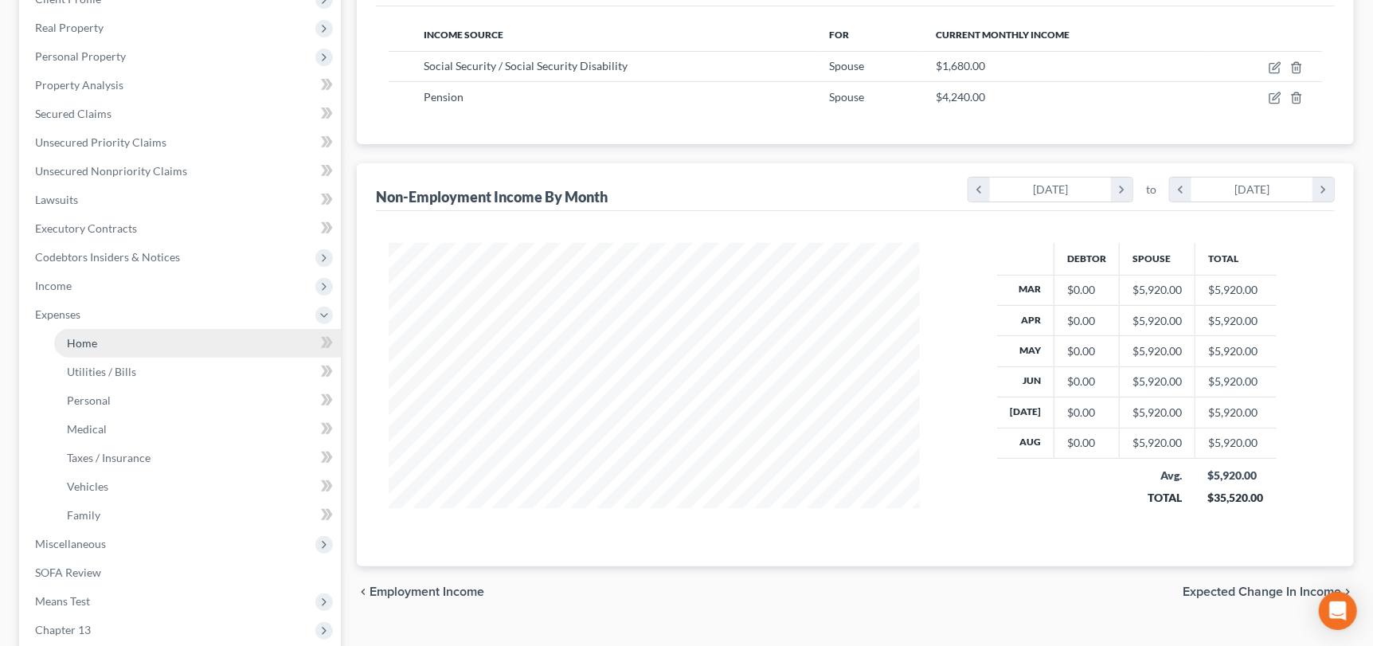
click at [105, 342] on link "Home" at bounding box center [197, 343] width 287 height 29
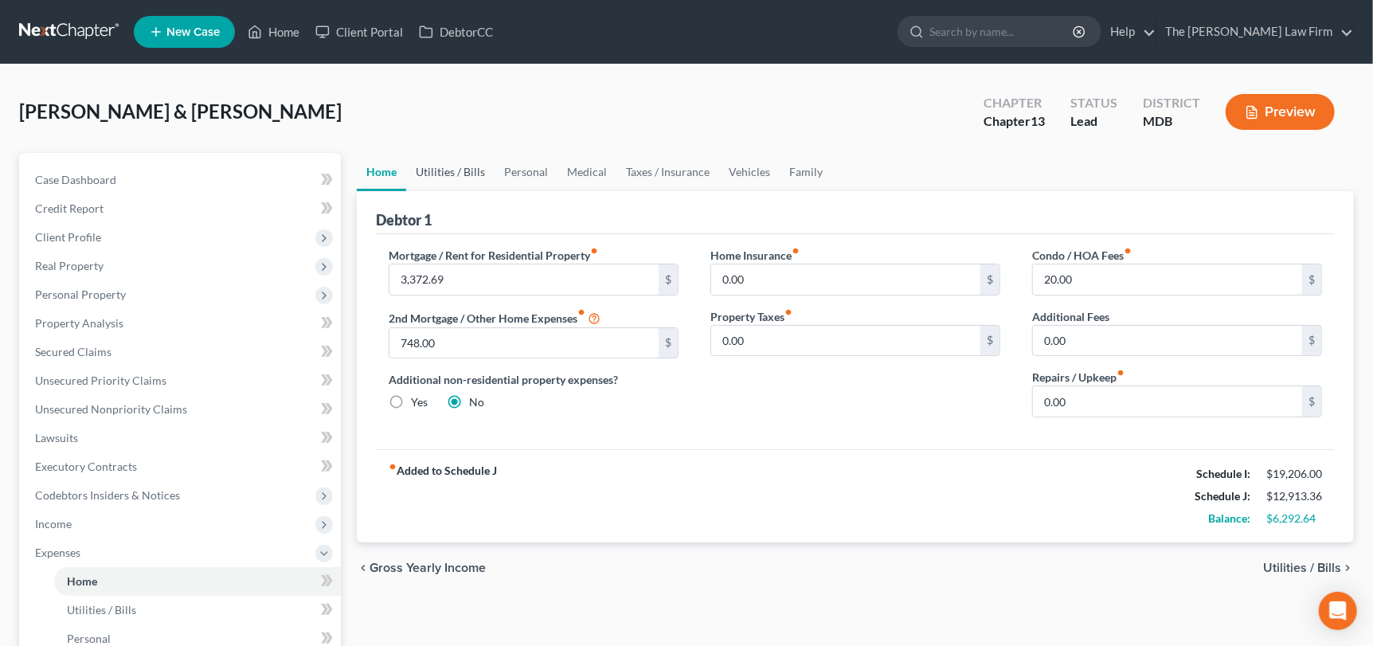
click at [469, 158] on link "Utilities / Bills" at bounding box center [450, 172] width 88 height 38
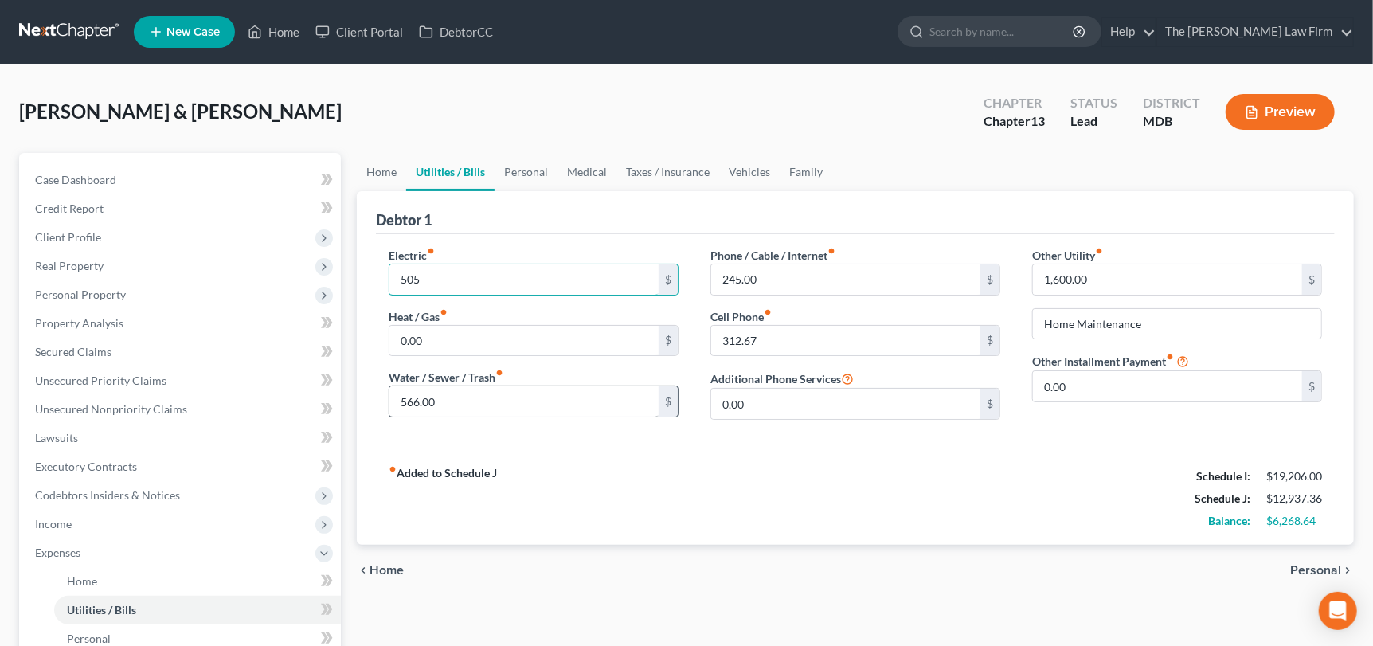
type input "505"
type input "150"
type input "313"
click at [748, 285] on input "245.00" at bounding box center [845, 279] width 269 height 30
type input "275"
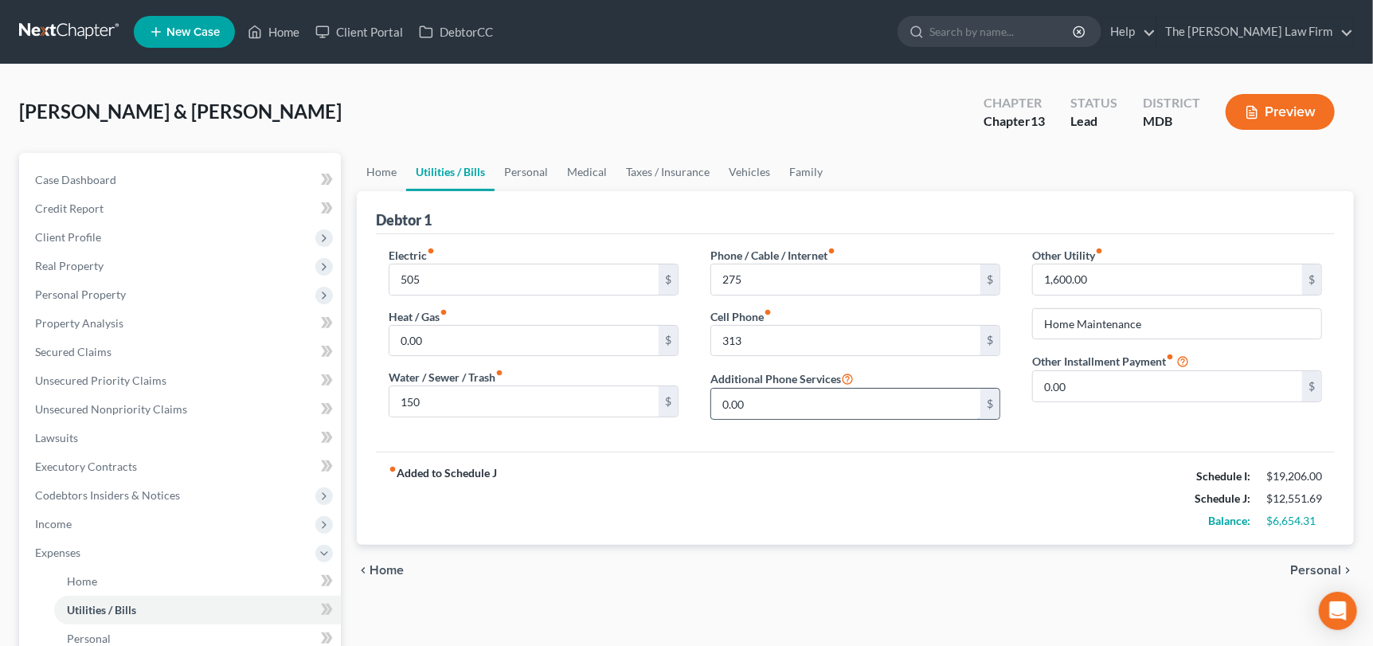
click at [783, 410] on input "0.00" at bounding box center [845, 404] width 269 height 30
click at [519, 178] on link "Personal" at bounding box center [525, 172] width 63 height 38
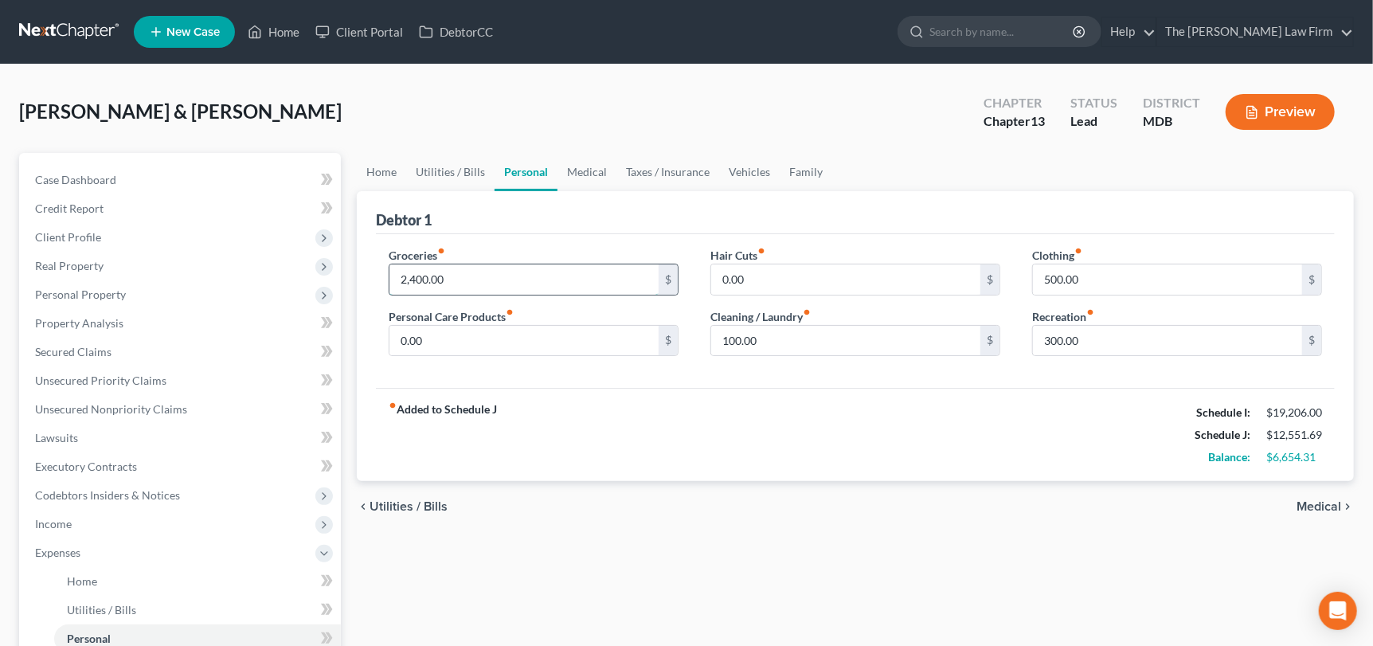
click at [483, 283] on input "2,400.00" at bounding box center [523, 279] width 269 height 30
type input "2,600"
click at [588, 173] on link "Medical" at bounding box center [586, 172] width 59 height 38
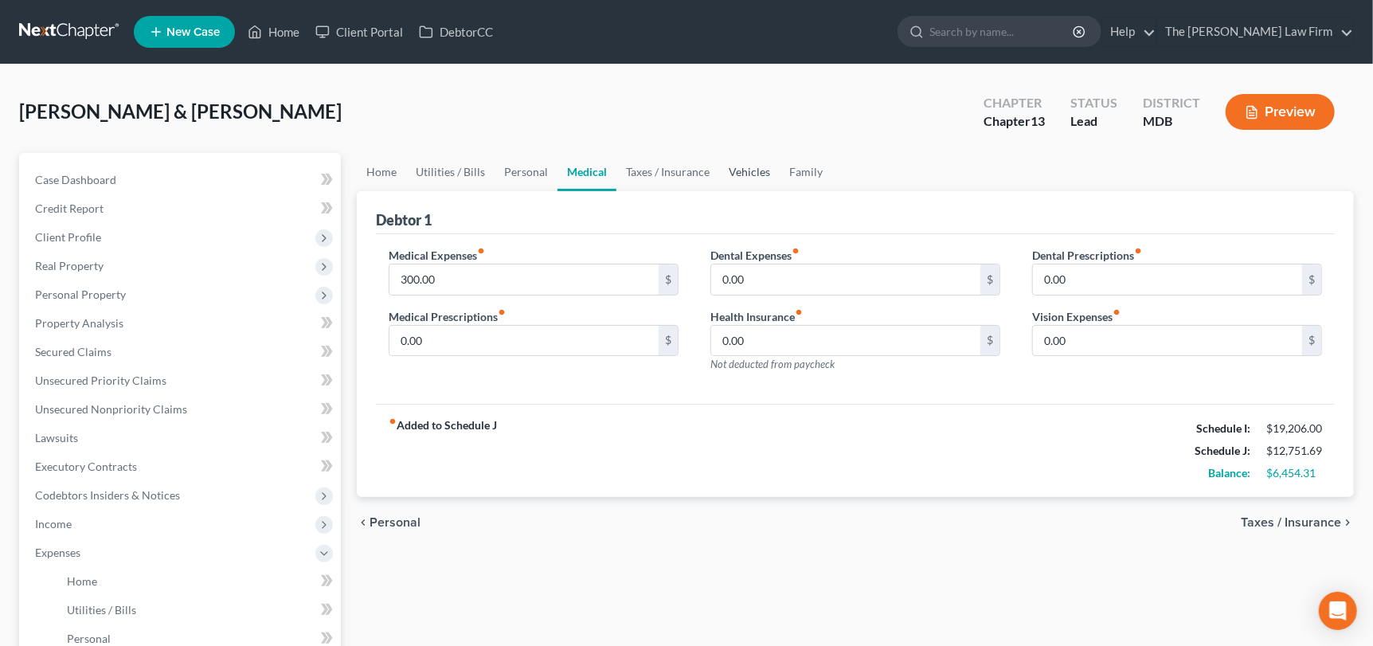
click at [748, 170] on link "Vehicles" at bounding box center [749, 172] width 61 height 38
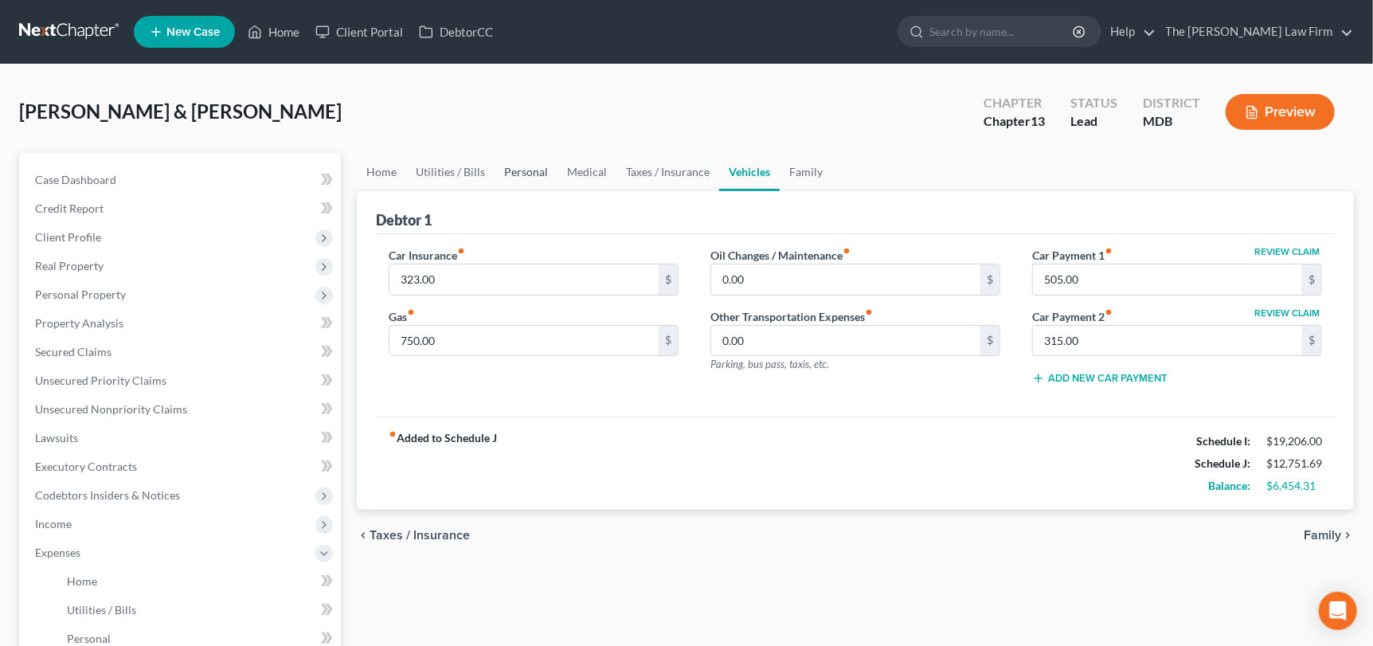
click at [510, 166] on link "Personal" at bounding box center [525, 172] width 63 height 38
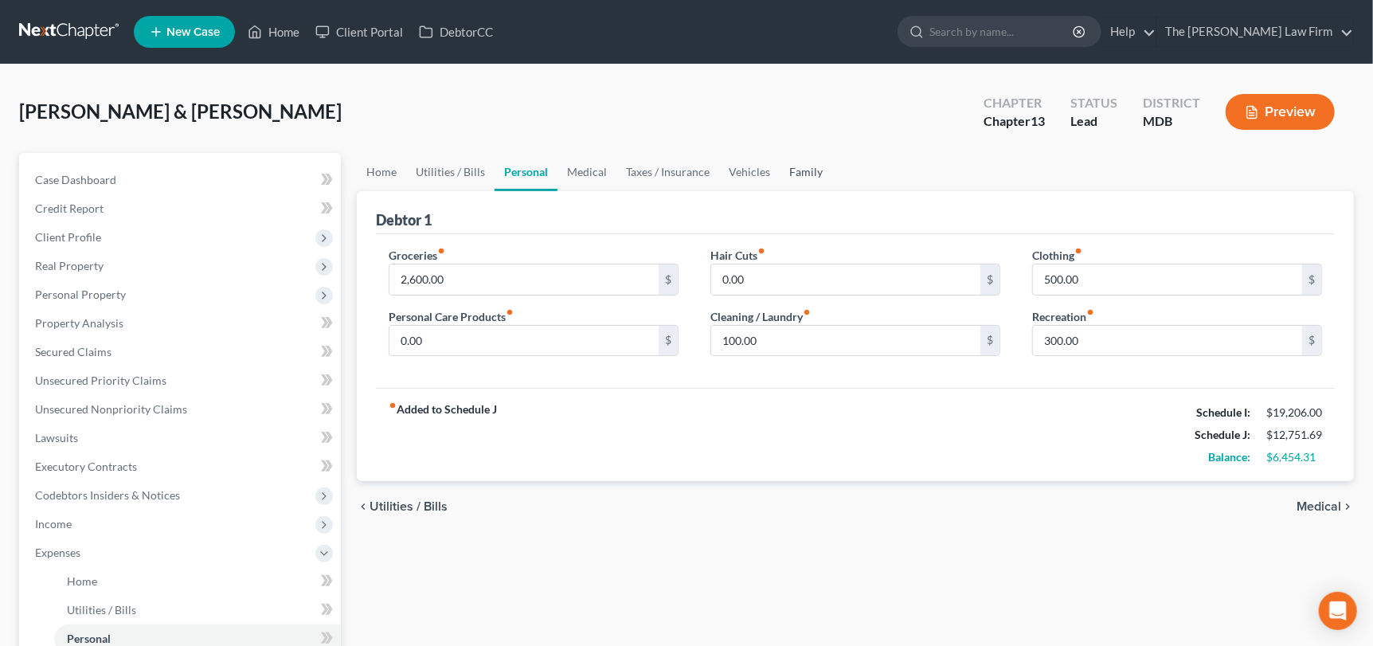
click at [787, 170] on link "Family" at bounding box center [805, 172] width 53 height 38
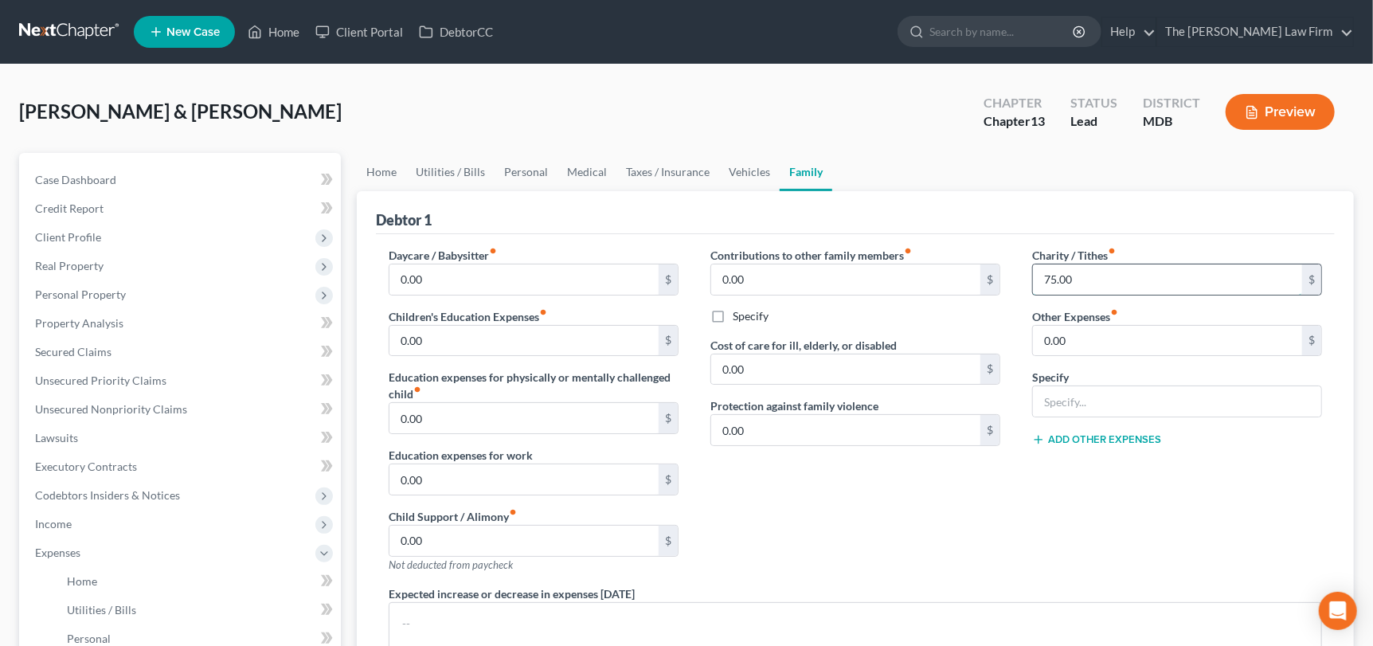
click at [1088, 284] on input "75.00" at bounding box center [1167, 279] width 269 height 30
type input "100"
click at [741, 171] on link "Vehicles" at bounding box center [749, 172] width 61 height 38
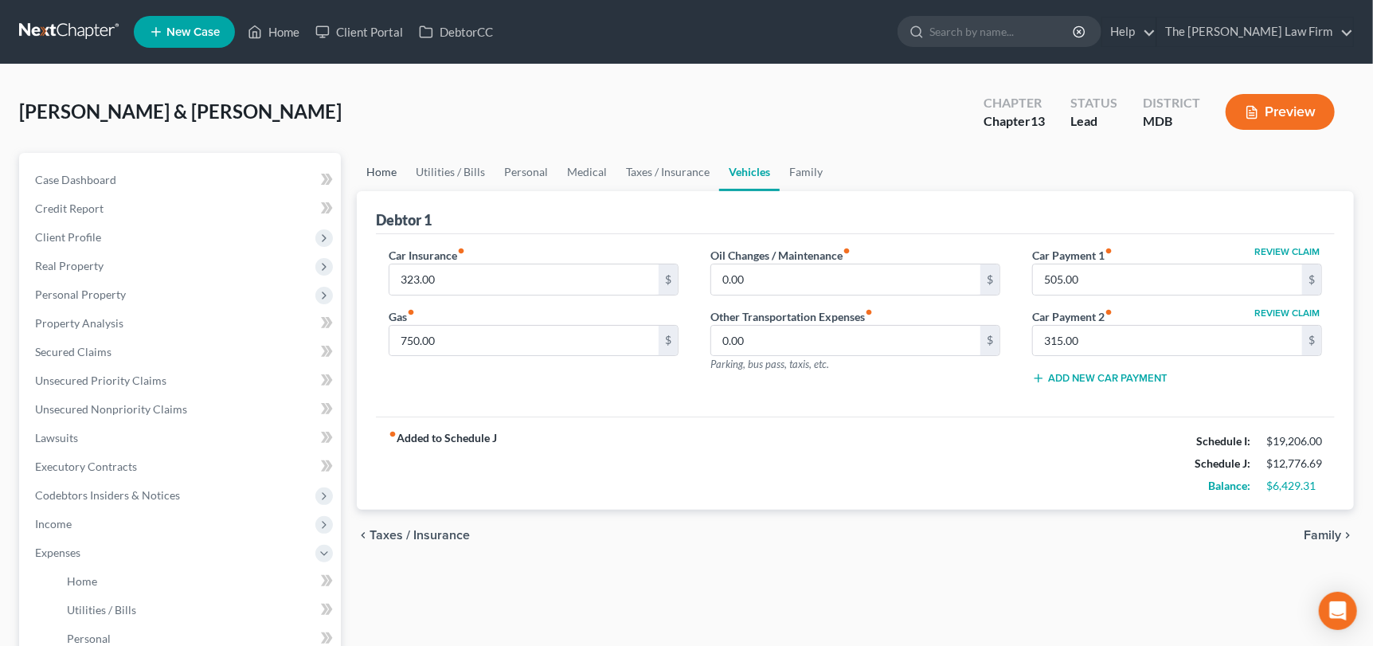
click at [373, 169] on link "Home" at bounding box center [381, 172] width 49 height 38
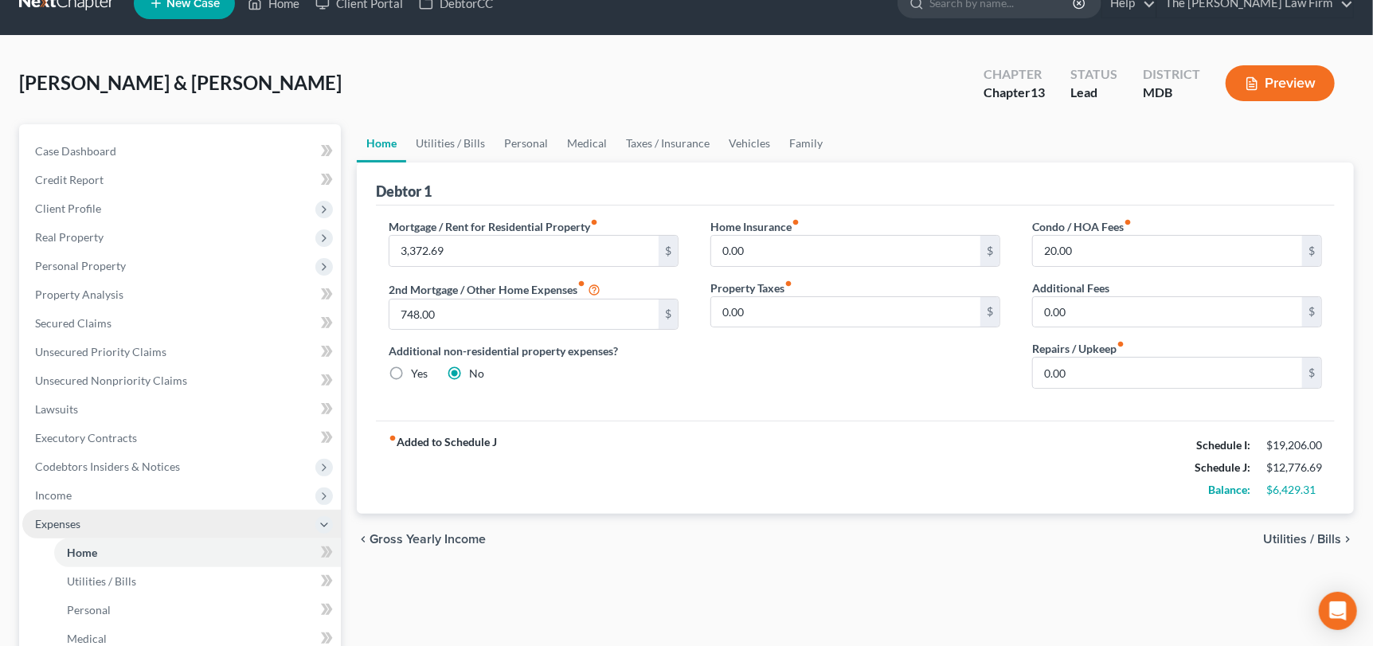
scroll to position [79, 0]
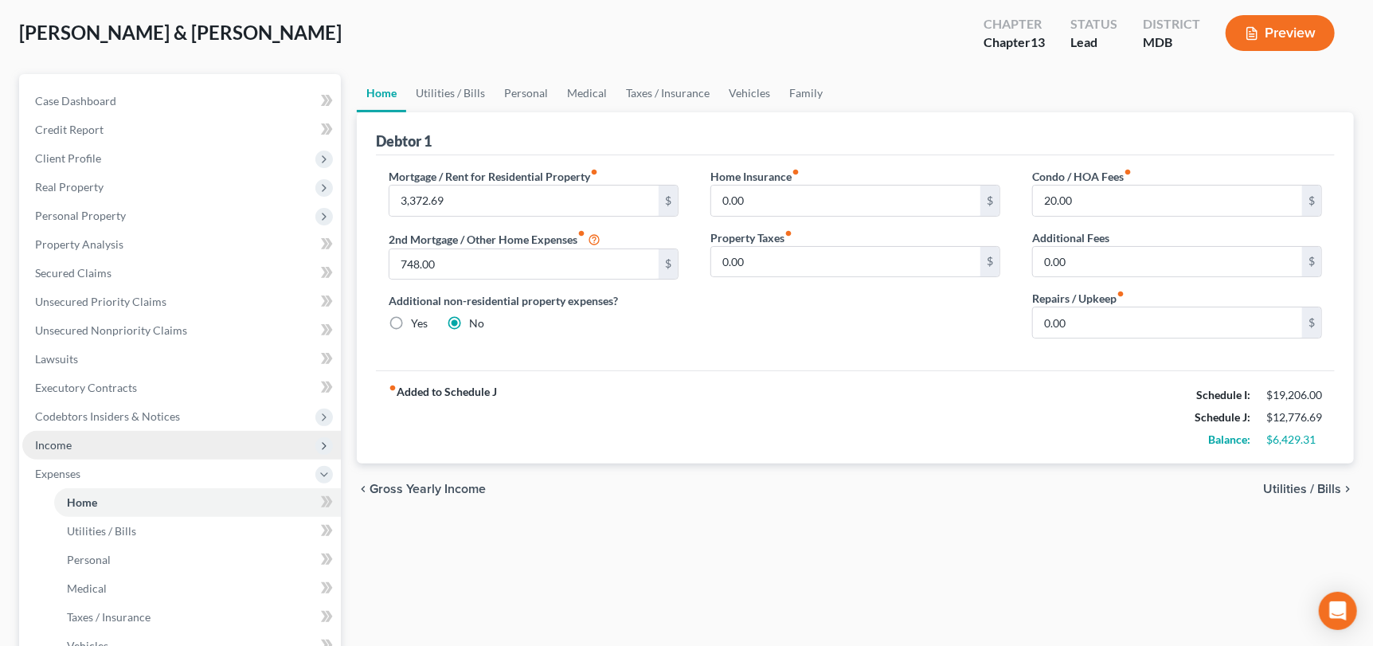
click at [66, 441] on span "Income" at bounding box center [53, 445] width 37 height 14
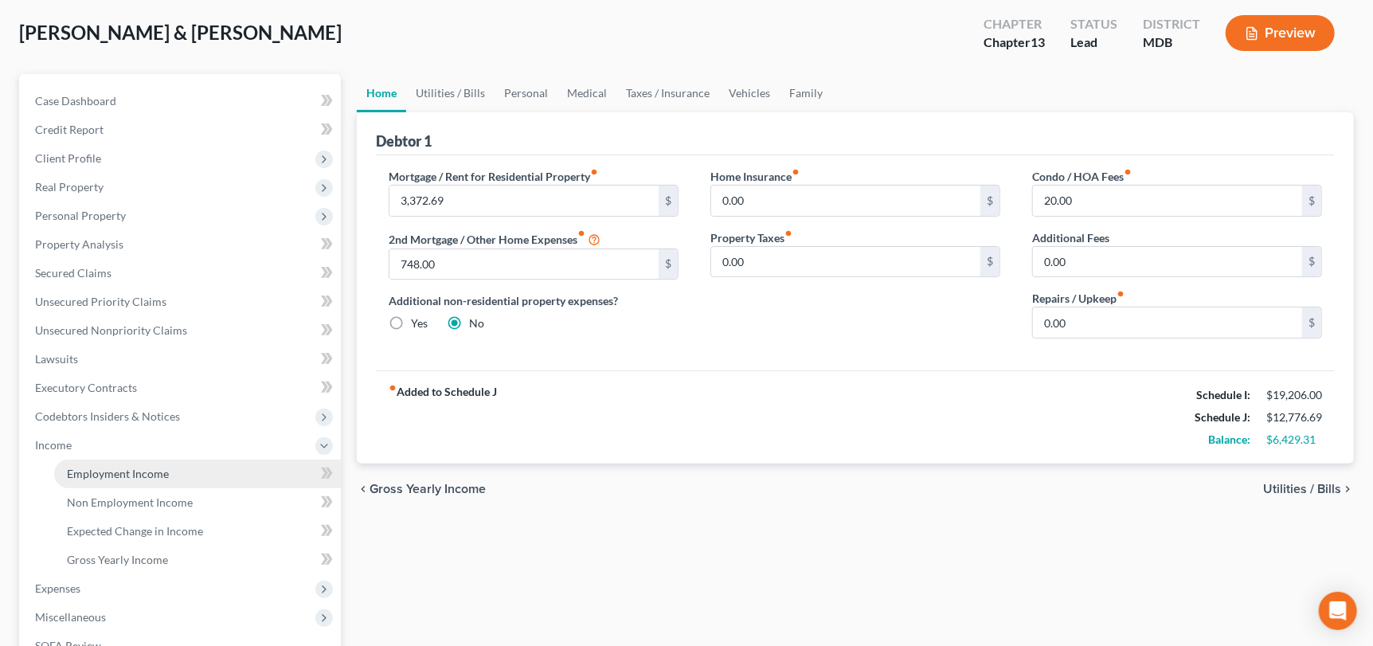
click at [107, 470] on span "Employment Income" at bounding box center [118, 474] width 102 height 14
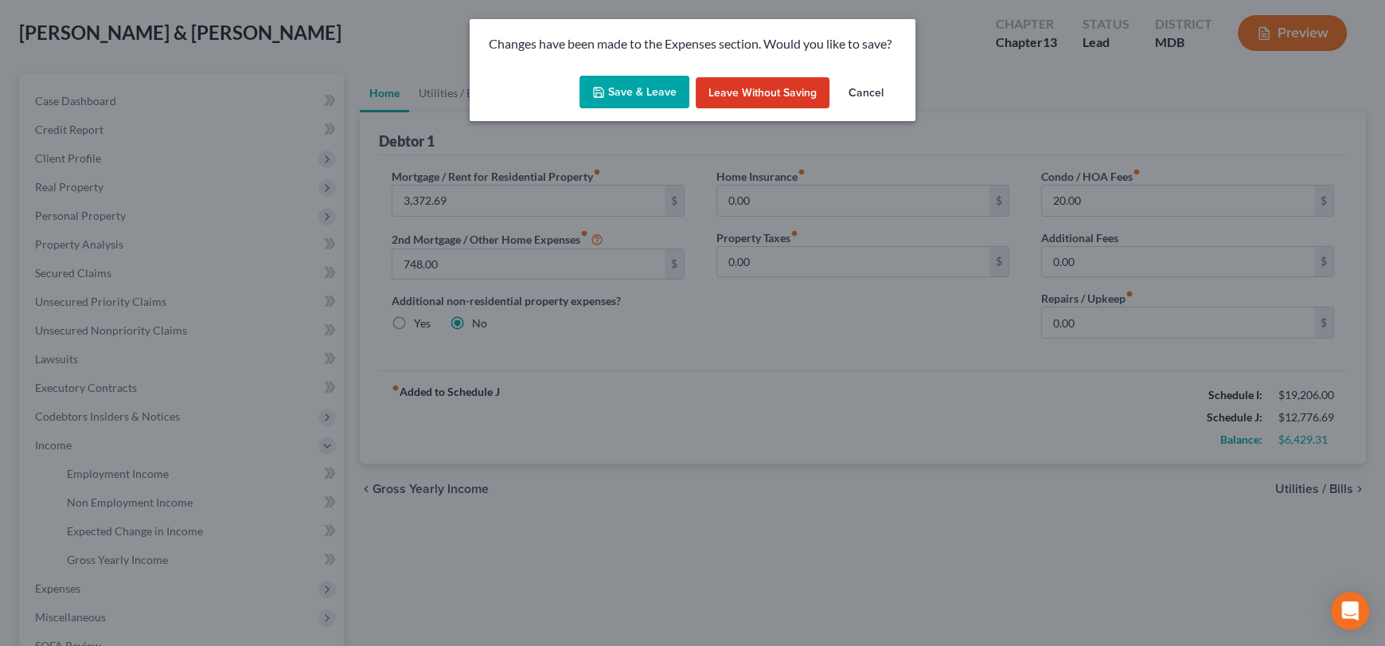
drag, startPoint x: 619, startPoint y: 97, endPoint x: 544, endPoint y: 328, distance: 243.0
click at [620, 96] on button "Save & Leave" at bounding box center [635, 92] width 110 height 33
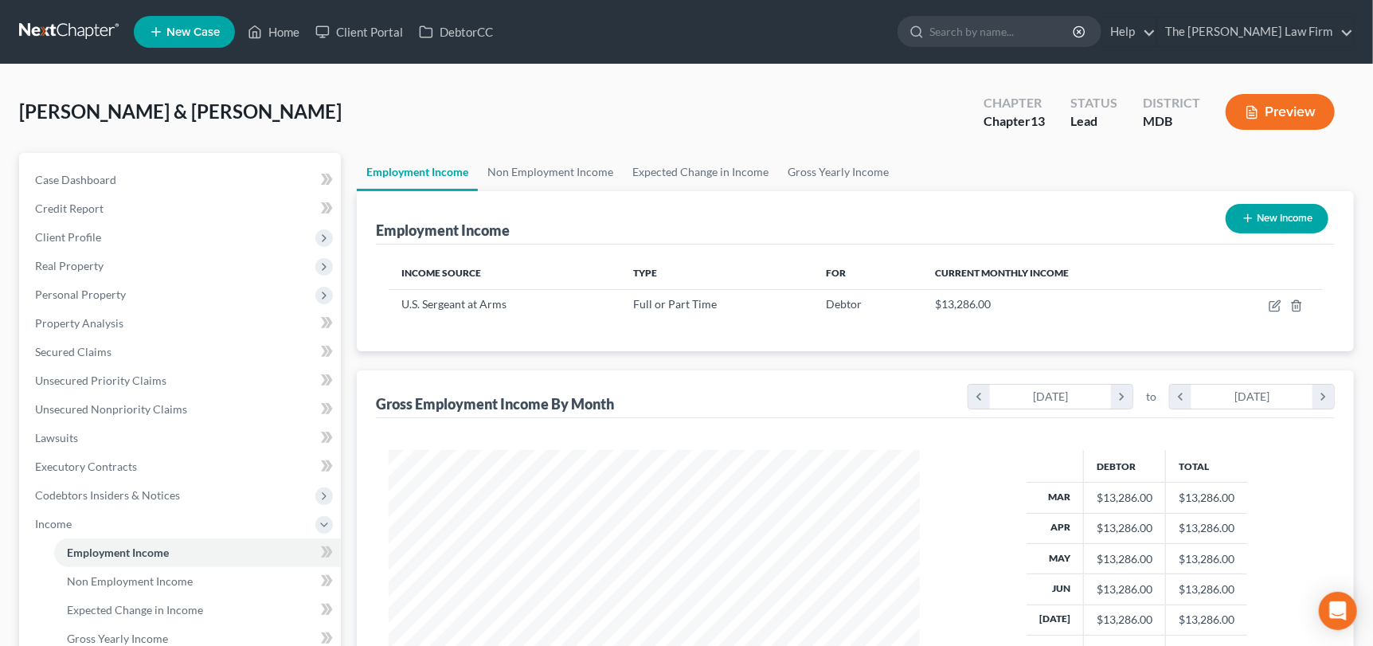
scroll to position [283, 563]
click at [832, 174] on link "Gross Yearly Income" at bounding box center [838, 172] width 120 height 38
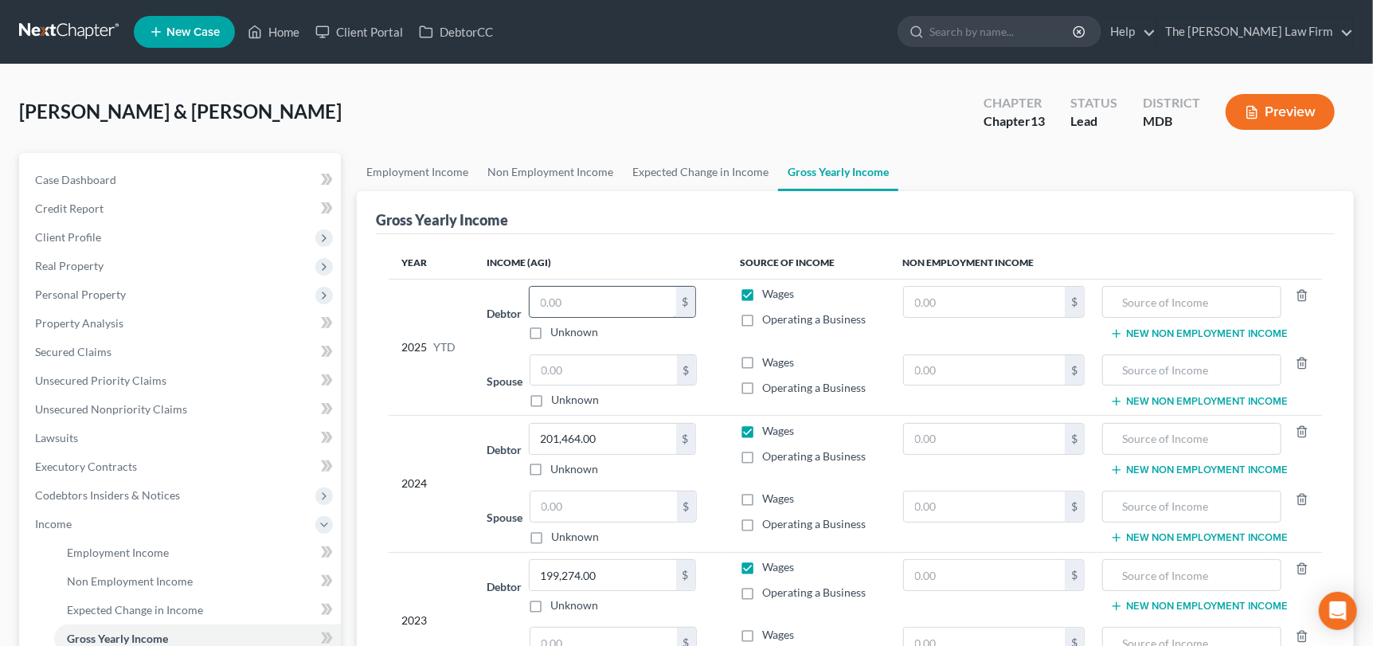
click at [603, 308] on input "text" at bounding box center [602, 302] width 146 height 30
type input "145,653"
click at [589, 445] on input "201,464.00" at bounding box center [602, 439] width 146 height 30
click at [68, 226] on span "Client Profile" at bounding box center [181, 237] width 318 height 29
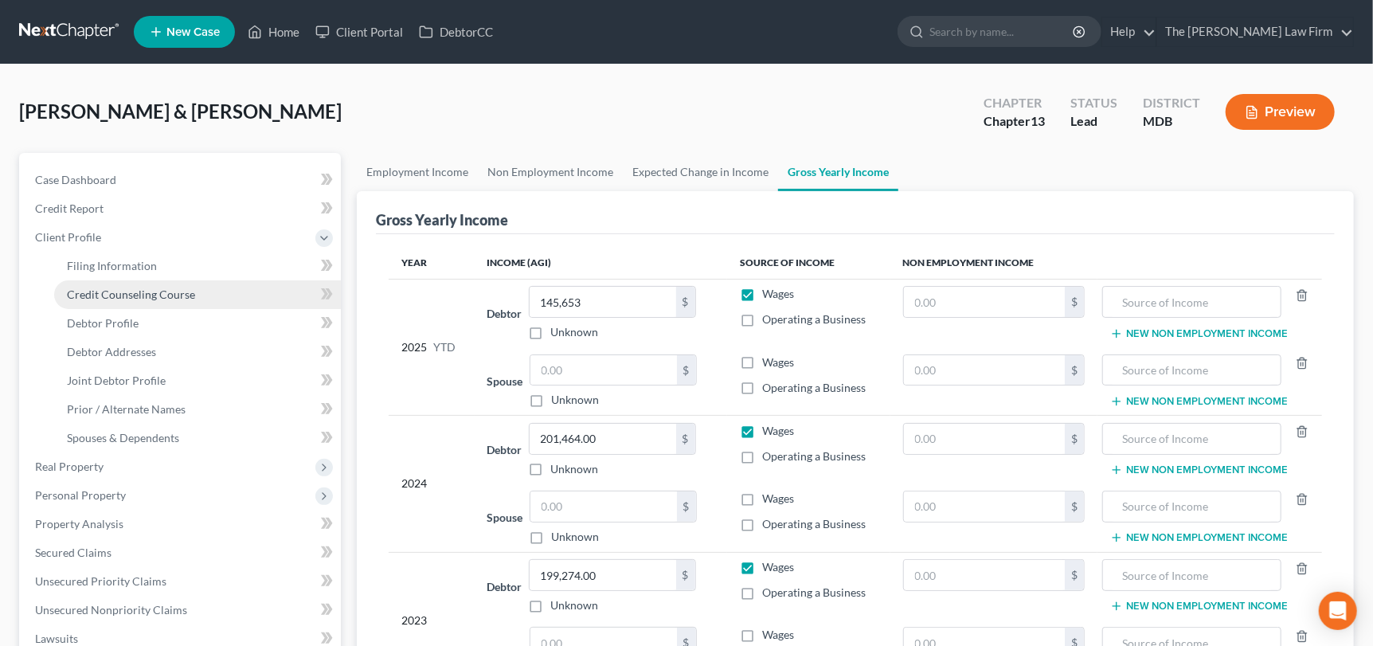
click at [116, 299] on link "Credit Counseling Course" at bounding box center [197, 294] width 287 height 29
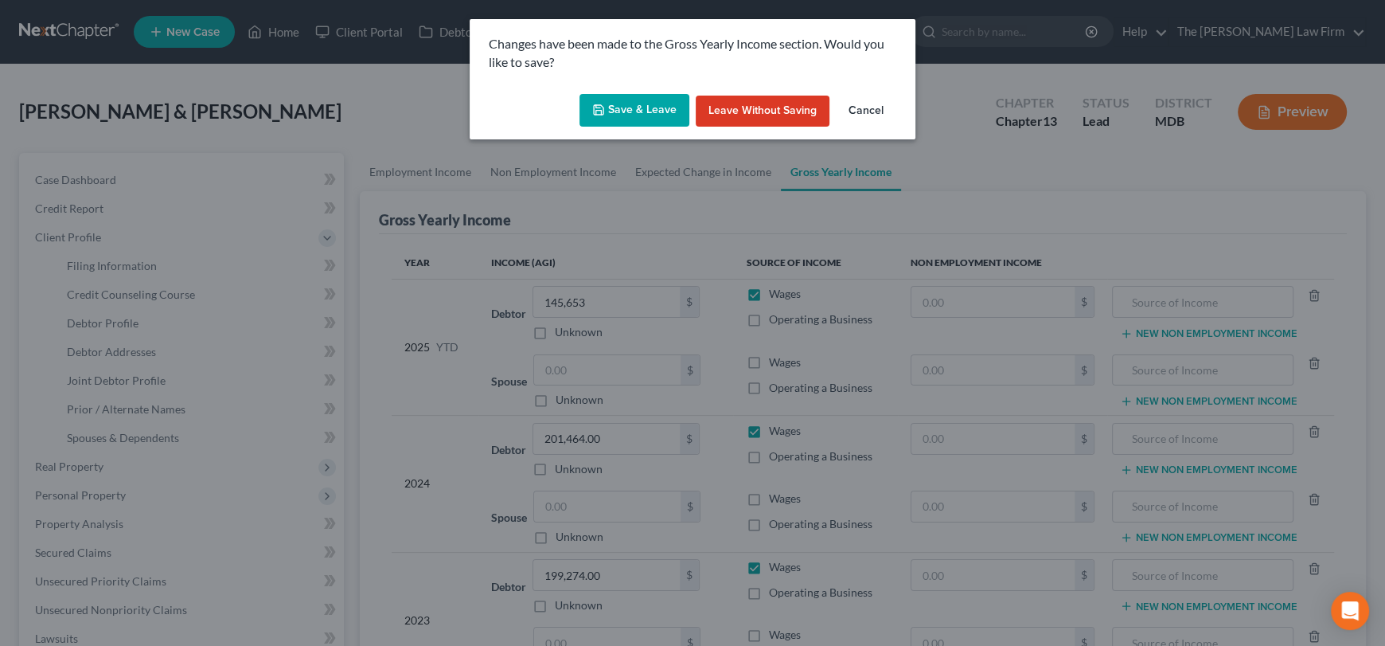
click at [644, 105] on button "Save & Leave" at bounding box center [635, 110] width 110 height 33
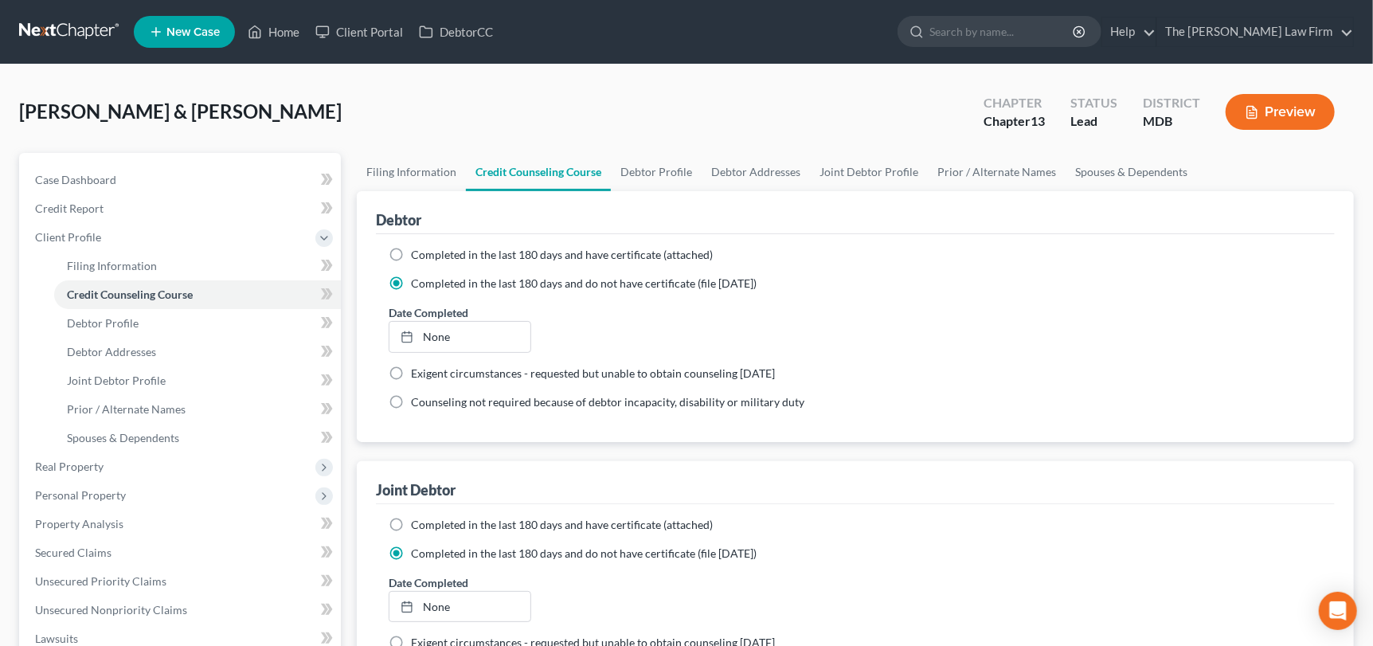
click at [692, 293] on ng-include "Completed in the last 180 days and have certificate (attached) Date Completed N…" at bounding box center [855, 328] width 933 height 163
click at [268, 39] on link "Home" at bounding box center [274, 32] width 68 height 29
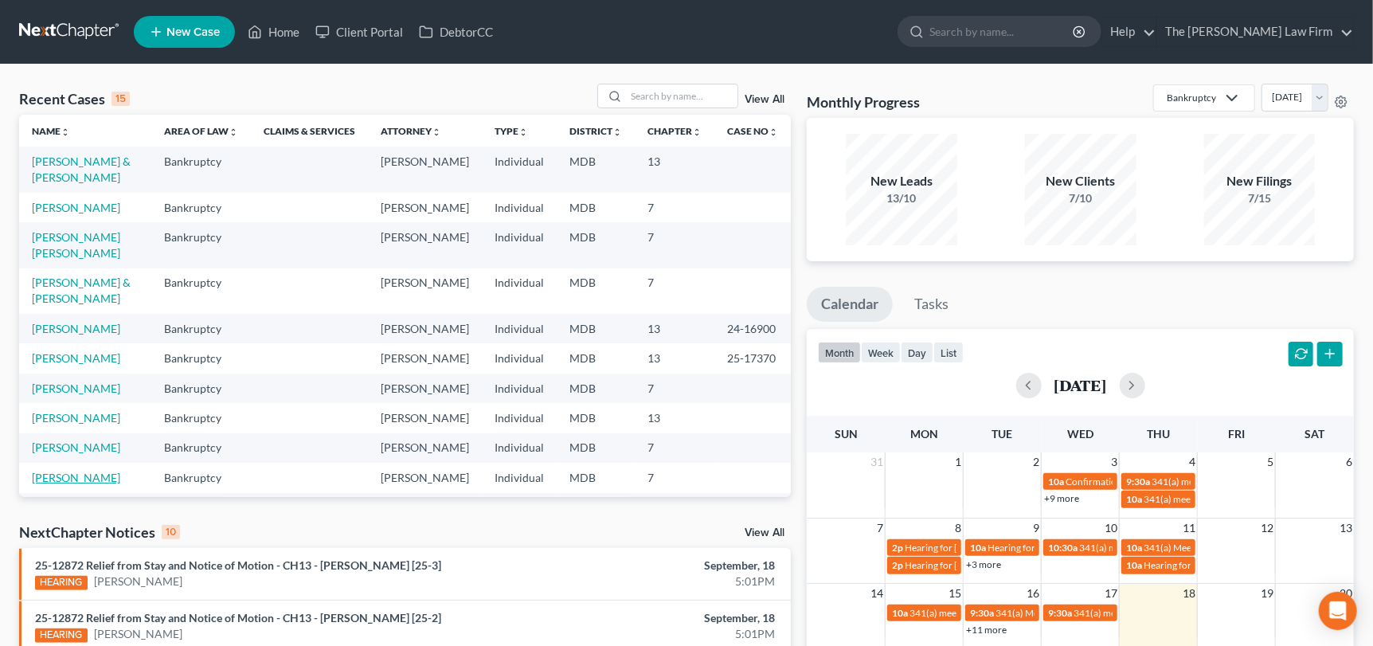
click at [106, 471] on link "[PERSON_NAME]" at bounding box center [76, 478] width 88 height 14
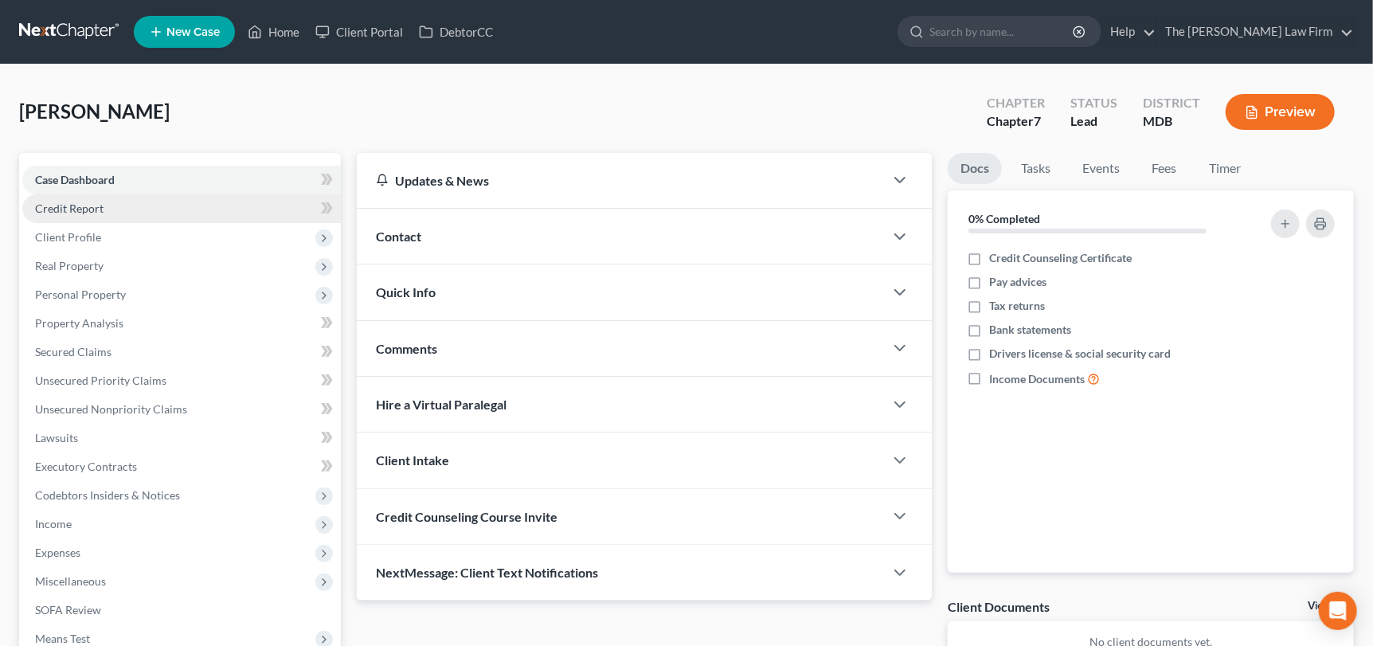
click at [68, 194] on link "Credit Report" at bounding box center [181, 208] width 318 height 29
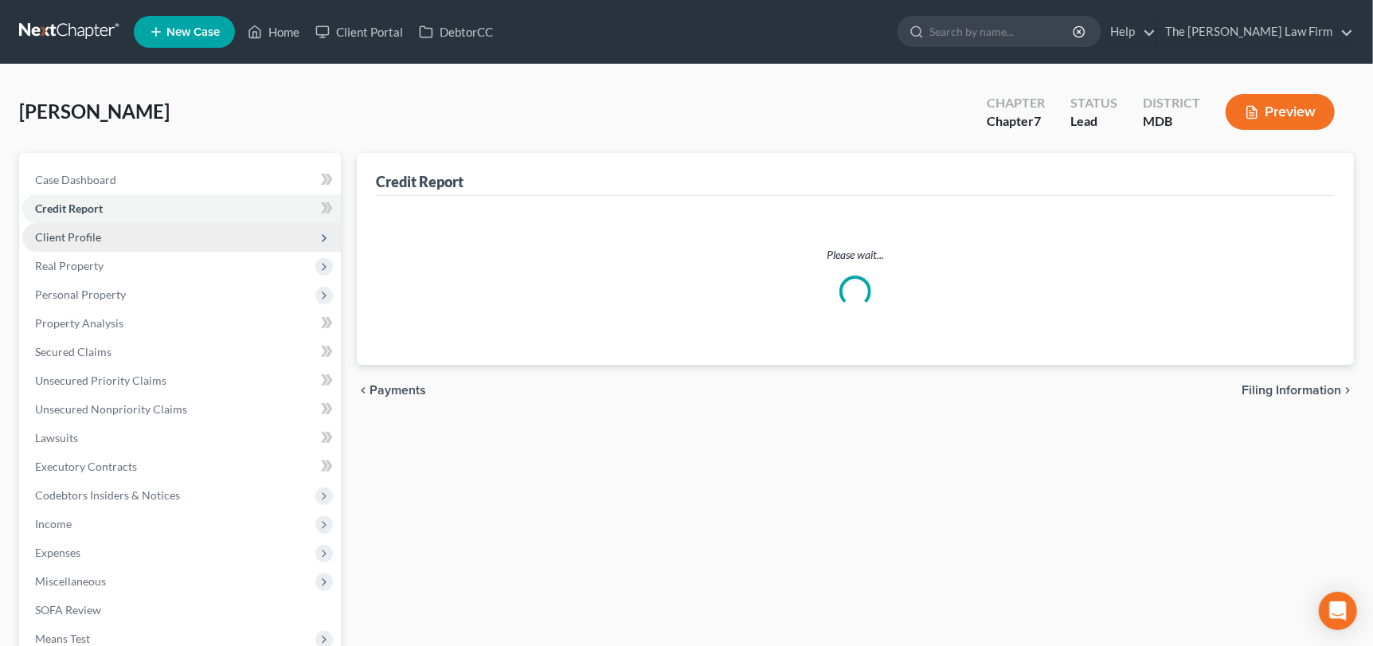
click at [91, 246] on span "Client Profile" at bounding box center [181, 237] width 318 height 29
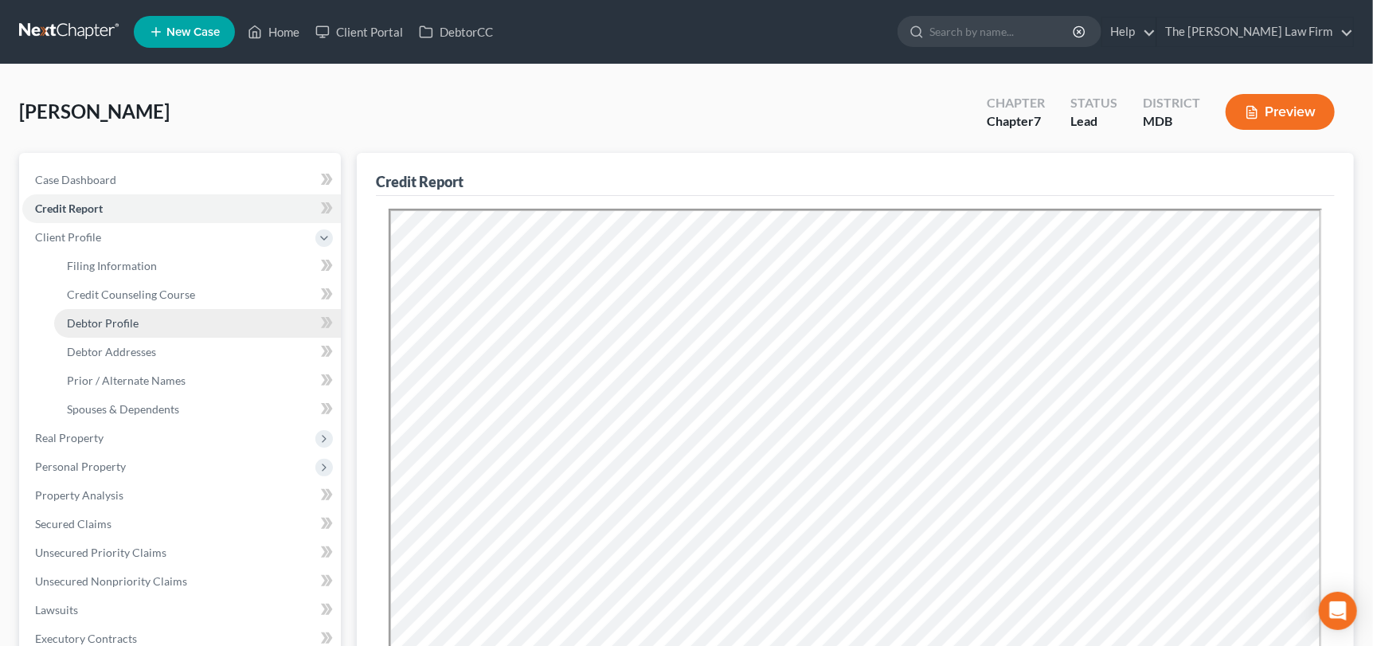
click at [96, 309] on link "Debtor Profile" at bounding box center [197, 323] width 287 height 29
select select "3"
select select "0"
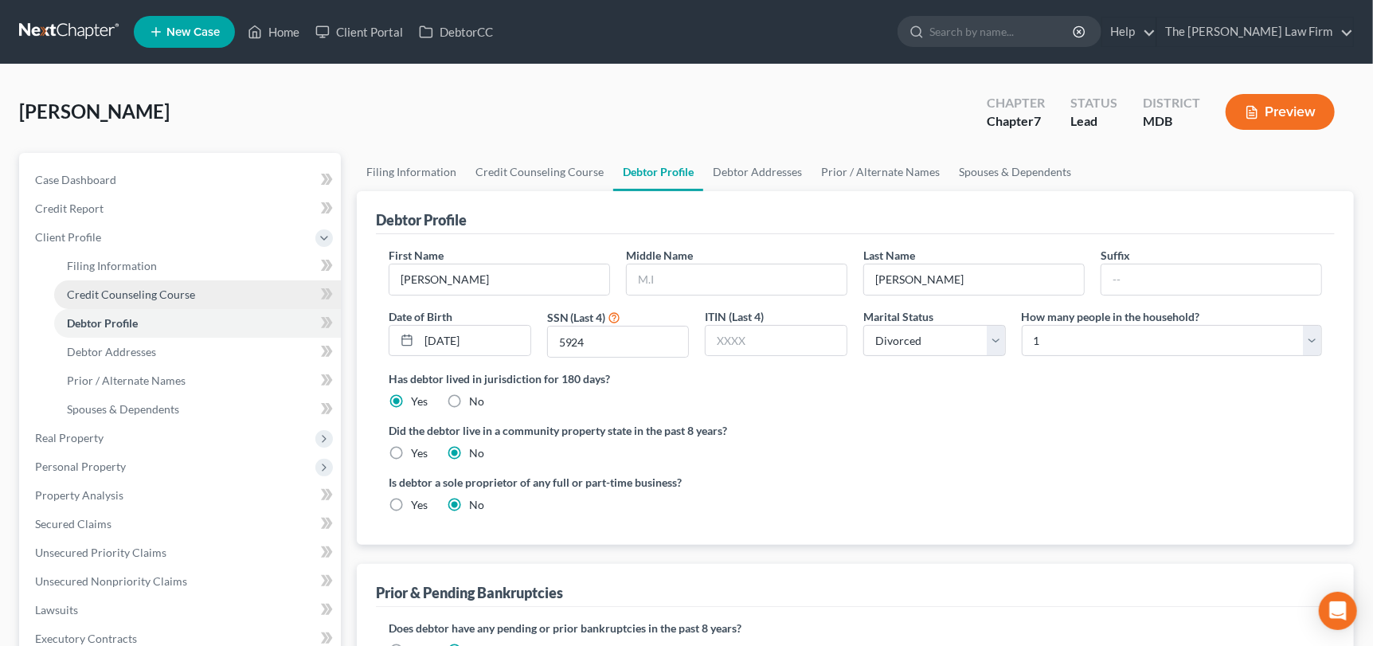
click at [106, 289] on span "Credit Counseling Course" at bounding box center [131, 294] width 128 height 14
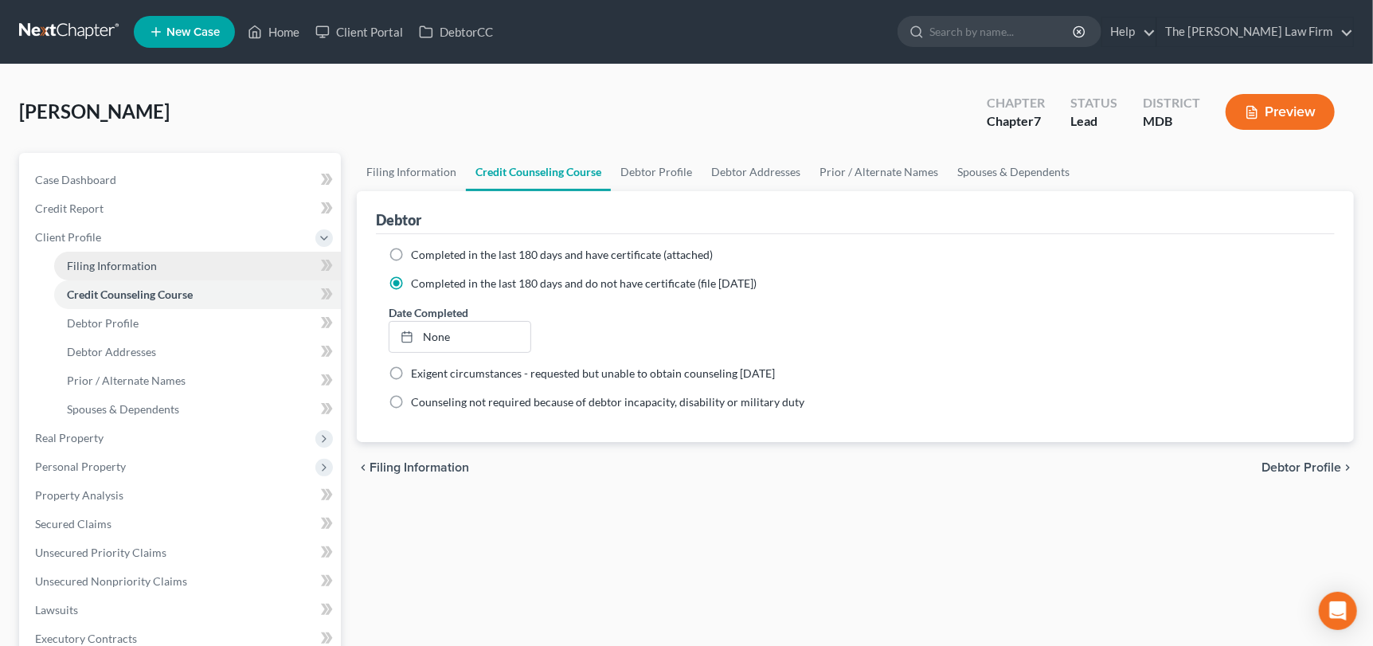
click at [101, 263] on span "Filing Information" at bounding box center [112, 266] width 90 height 14
select select "1"
select select "0"
select select "38"
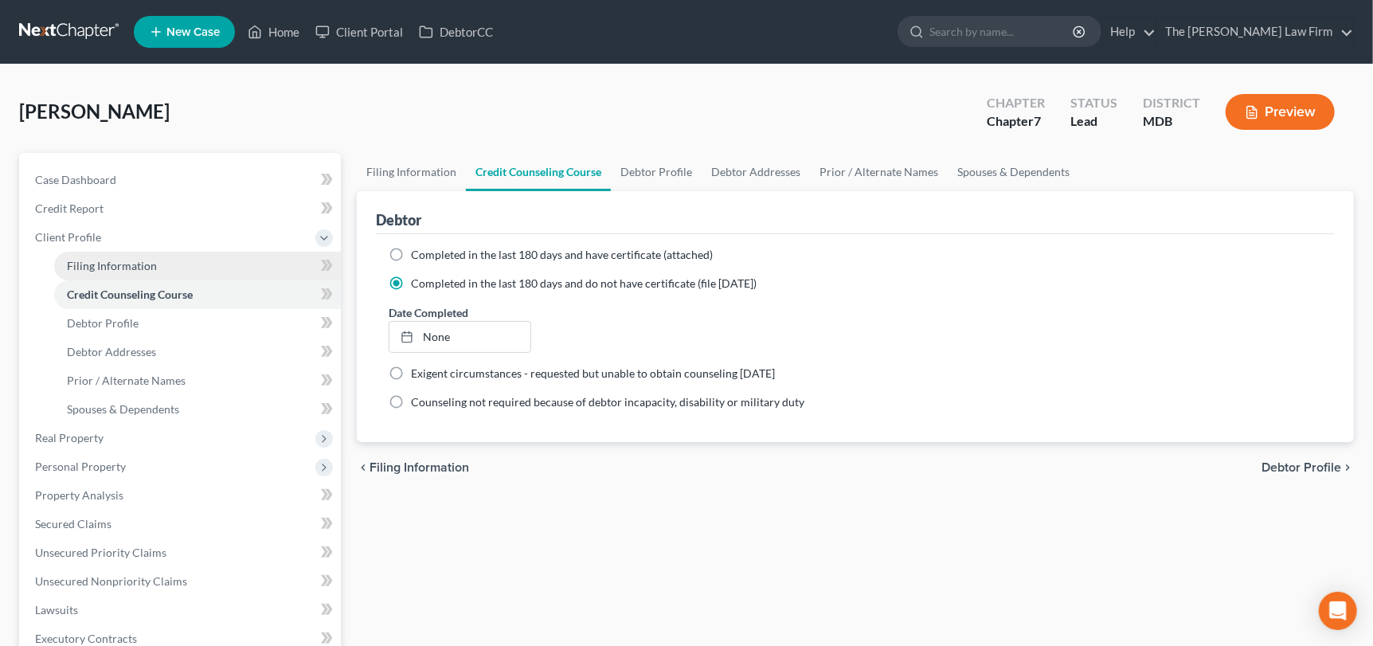
select select "0"
select select "21"
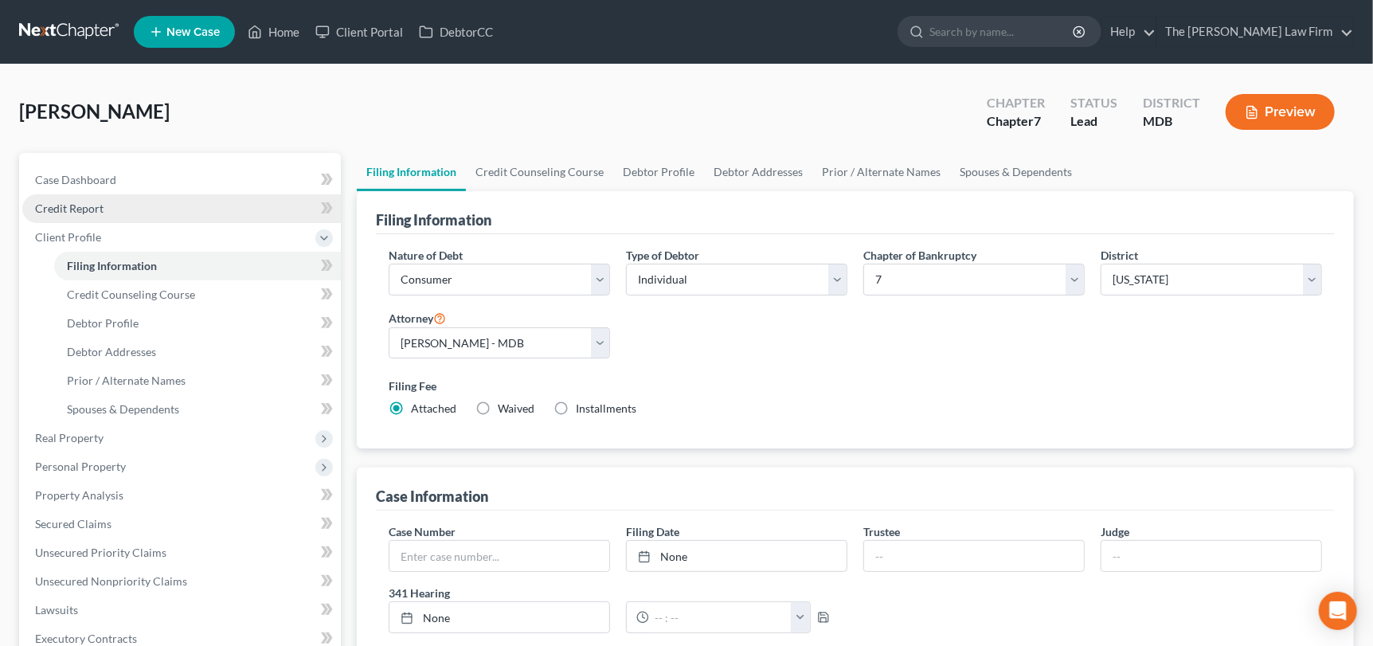
click at [83, 213] on span "Credit Report" at bounding box center [69, 208] width 68 height 14
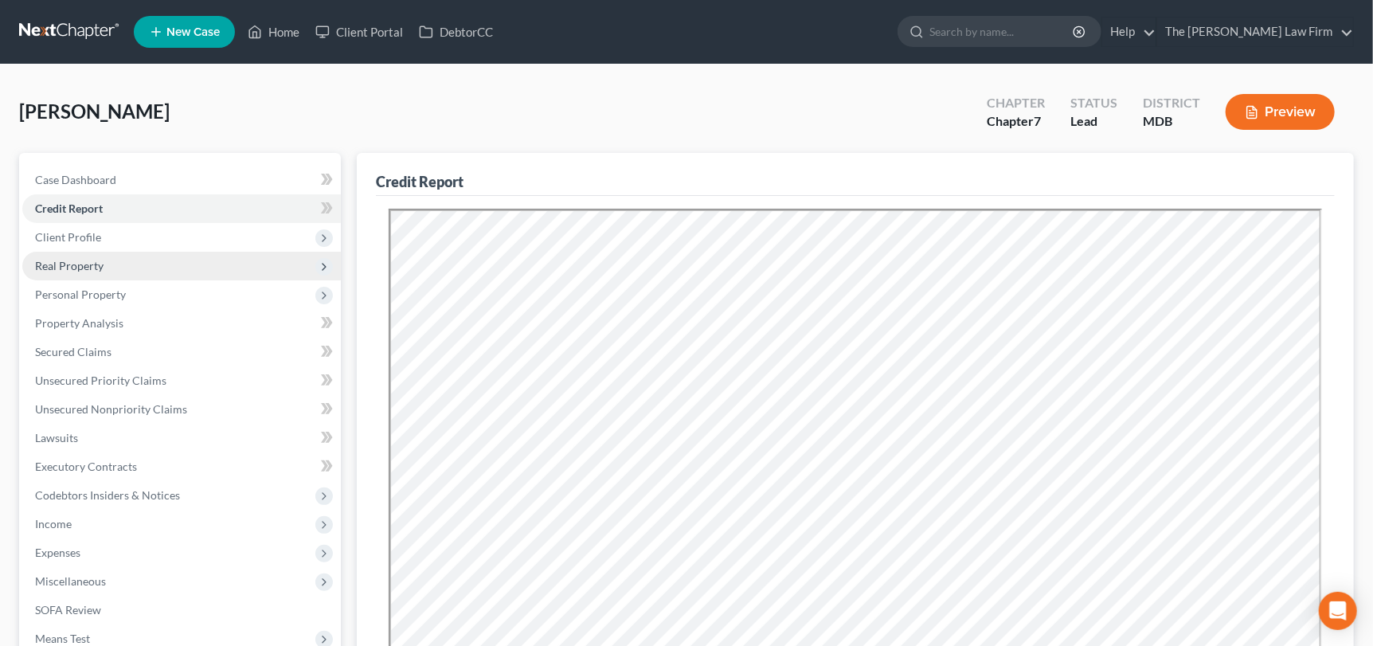
click at [80, 262] on span "Real Property" at bounding box center [69, 266] width 68 height 14
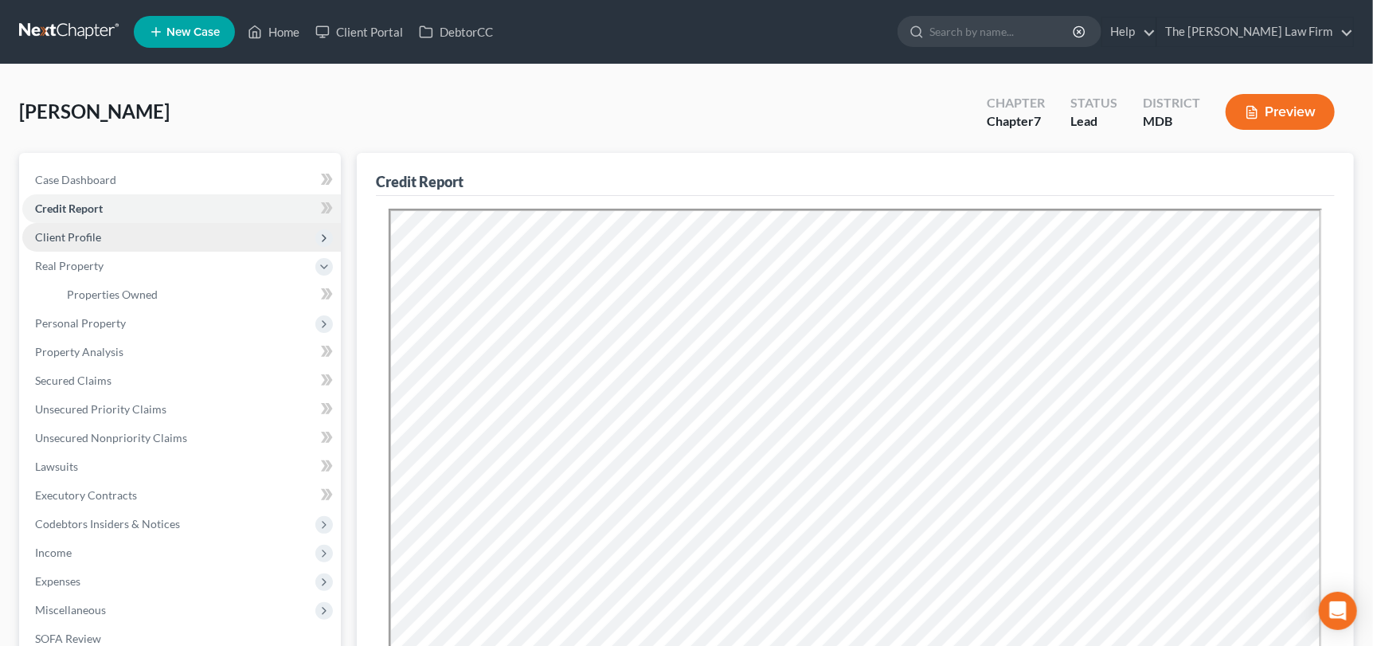
drag, startPoint x: 76, startPoint y: 232, endPoint x: 84, endPoint y: 240, distance: 10.1
click at [76, 232] on span "Client Profile" at bounding box center [68, 237] width 66 height 14
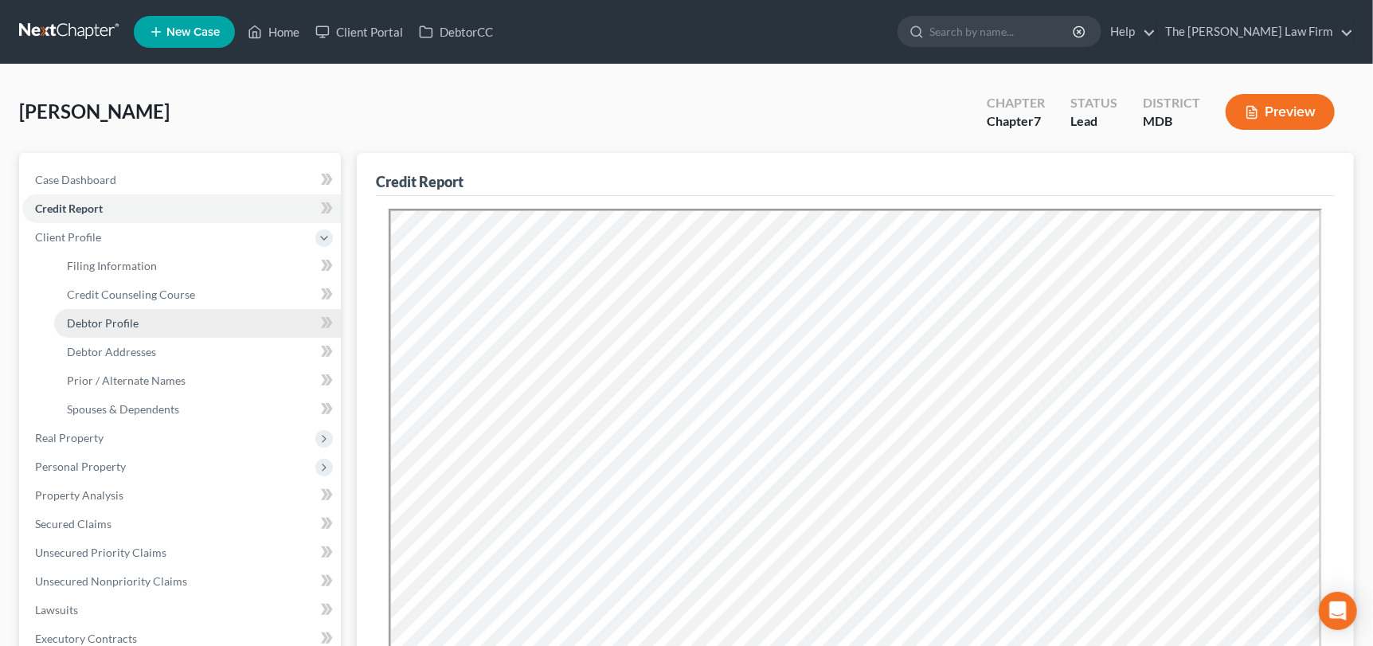
click at [108, 321] on span "Debtor Profile" at bounding box center [103, 323] width 72 height 14
select select "3"
select select "0"
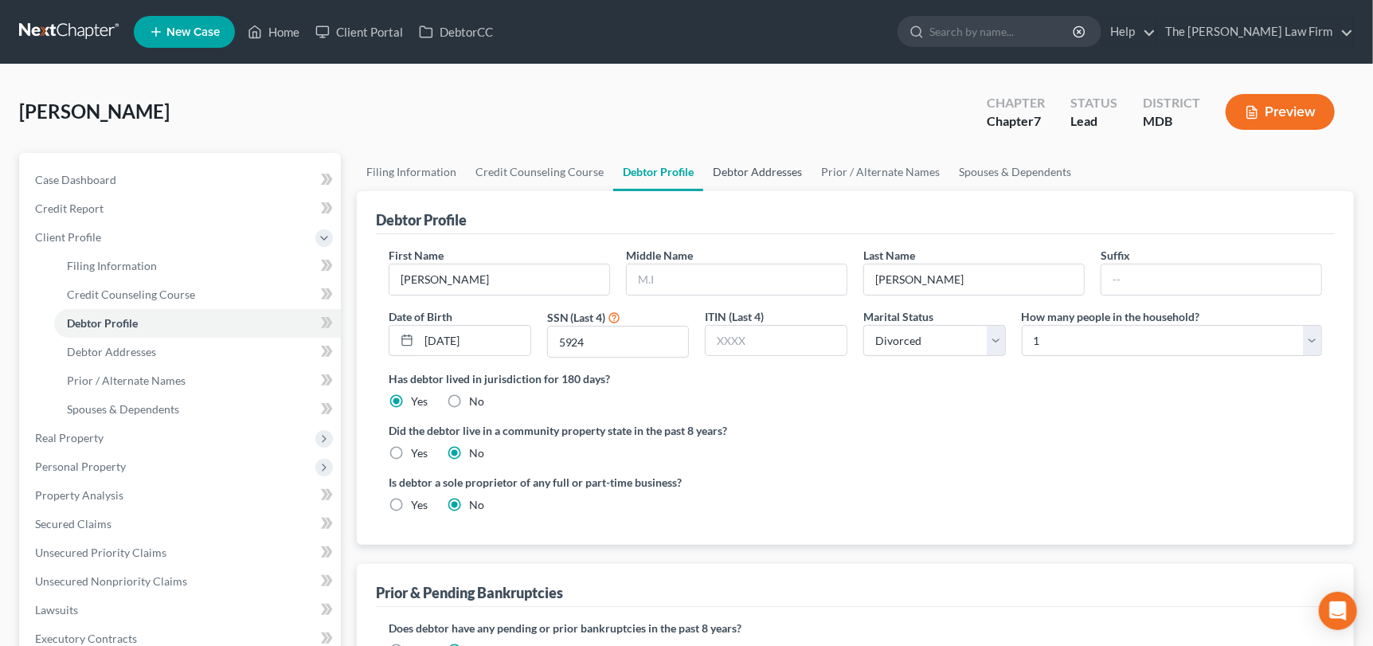
click at [756, 182] on link "Debtor Addresses" at bounding box center [757, 172] width 108 height 38
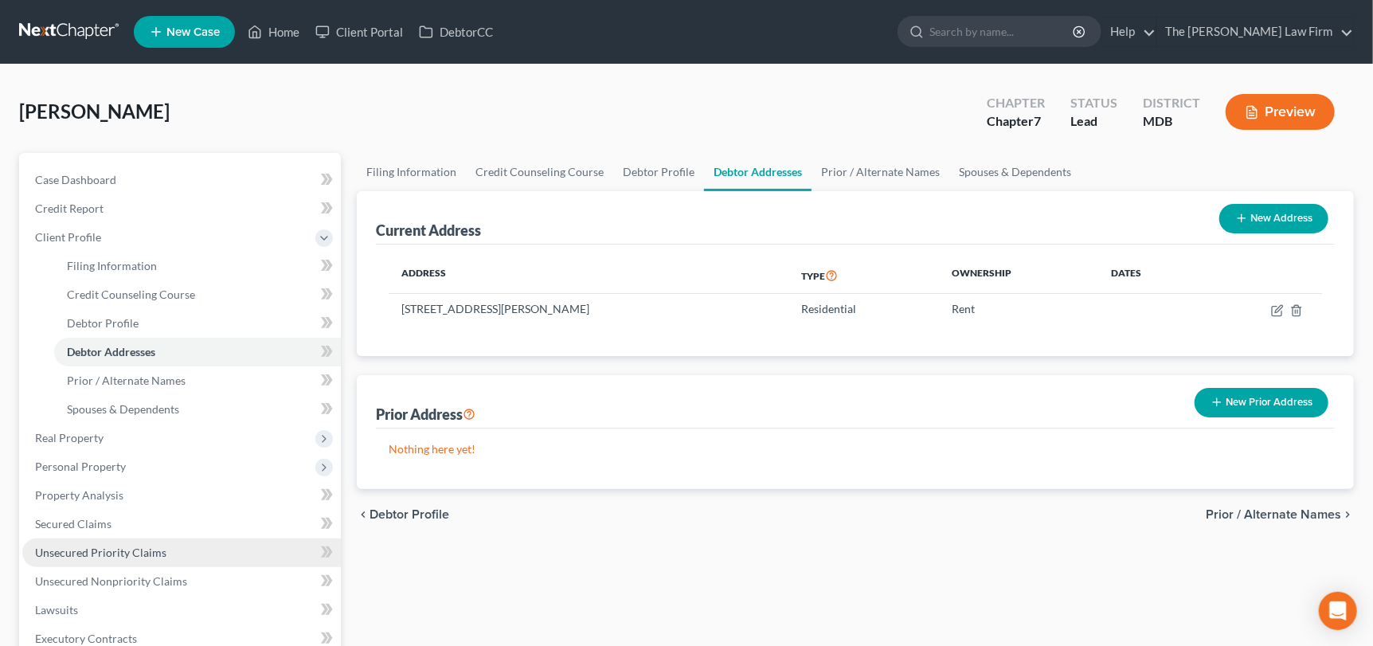
click at [132, 553] on span "Unsecured Priority Claims" at bounding box center [100, 552] width 131 height 14
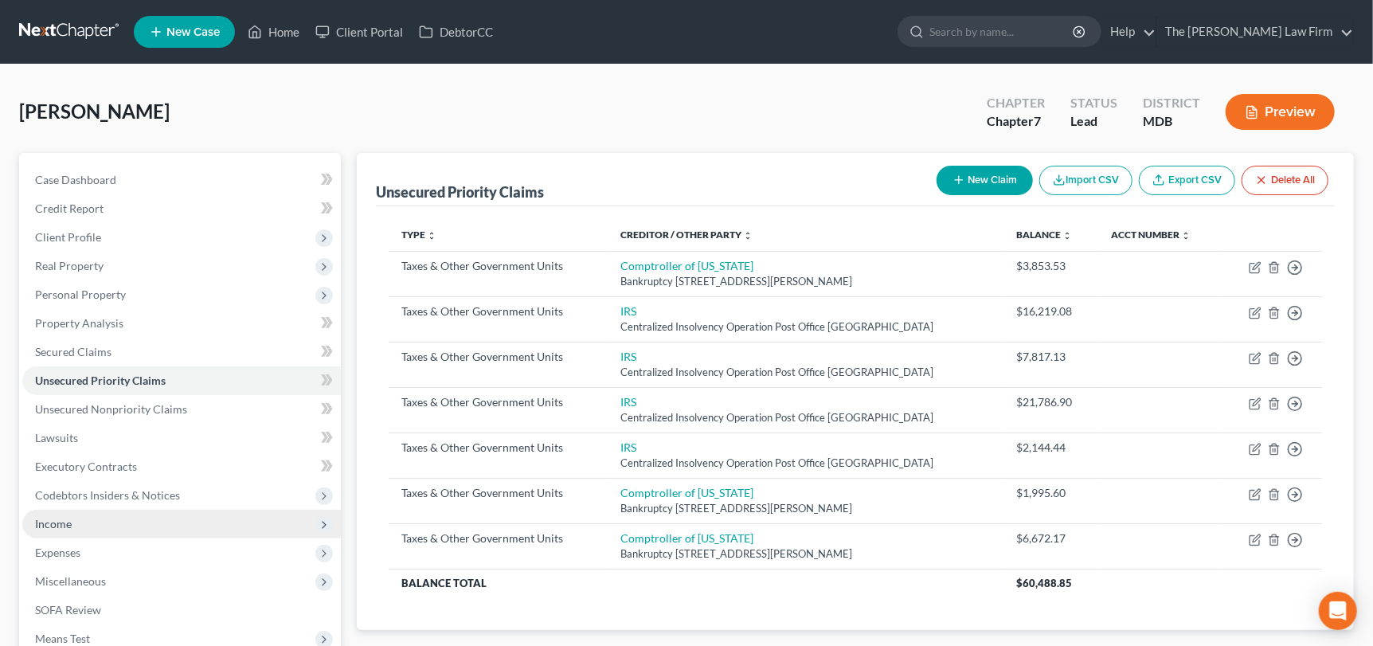
click at [84, 528] on span "Income" at bounding box center [181, 524] width 318 height 29
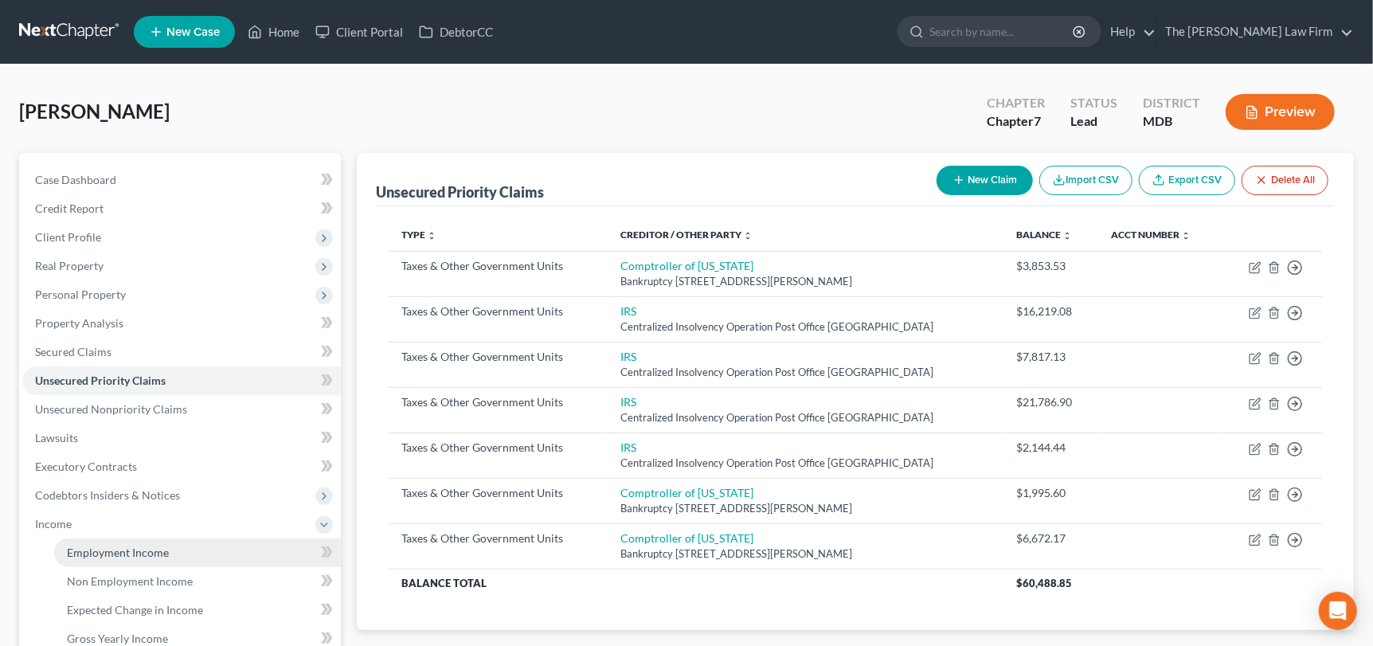
click at [127, 553] on span "Employment Income" at bounding box center [118, 552] width 102 height 14
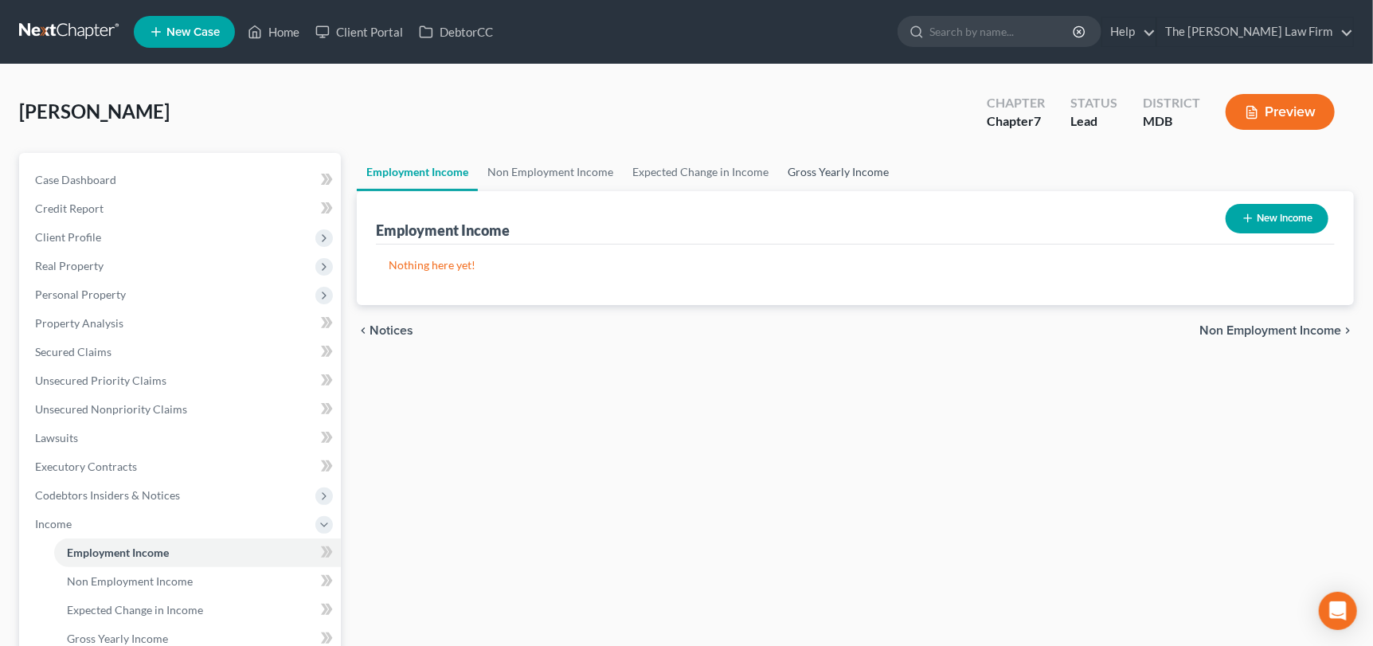
click at [838, 165] on link "Gross Yearly Income" at bounding box center [838, 172] width 120 height 38
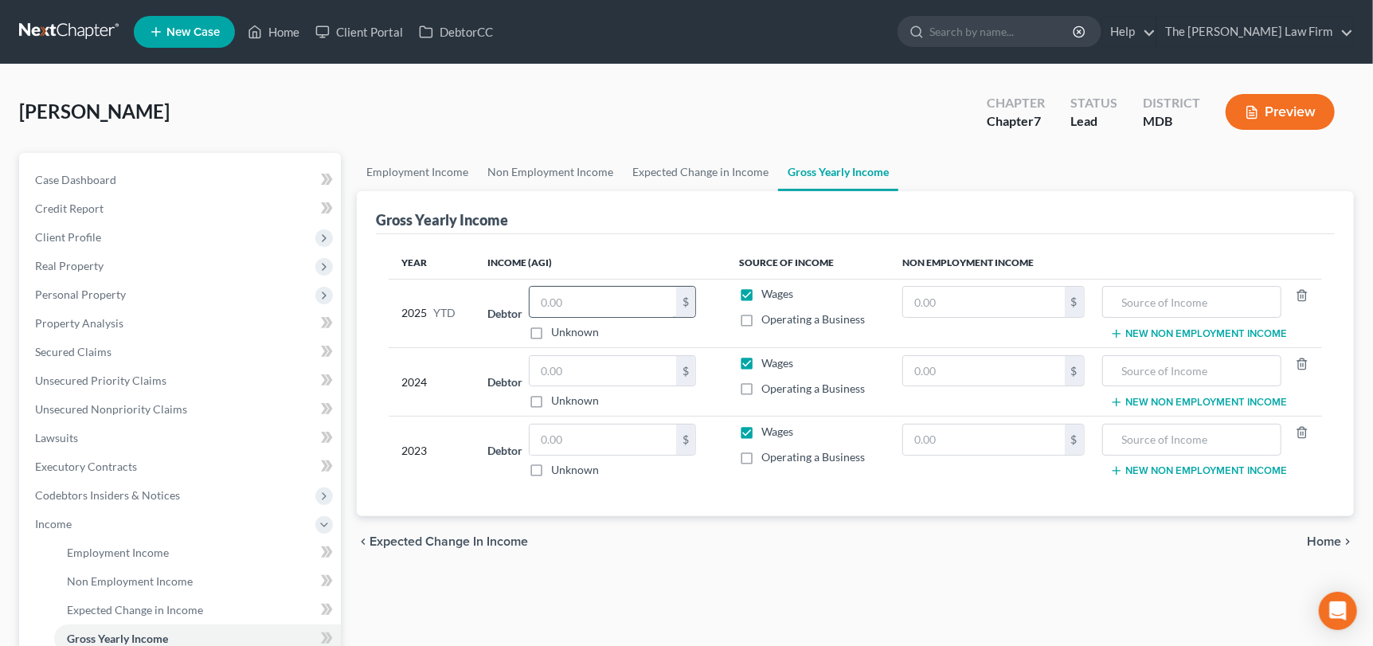
click at [567, 295] on input "text" at bounding box center [602, 302] width 146 height 30
type input "19,773"
click at [583, 367] on input "text" at bounding box center [602, 371] width 146 height 30
type input "27,896"
click at [589, 434] on input "text" at bounding box center [602, 439] width 146 height 30
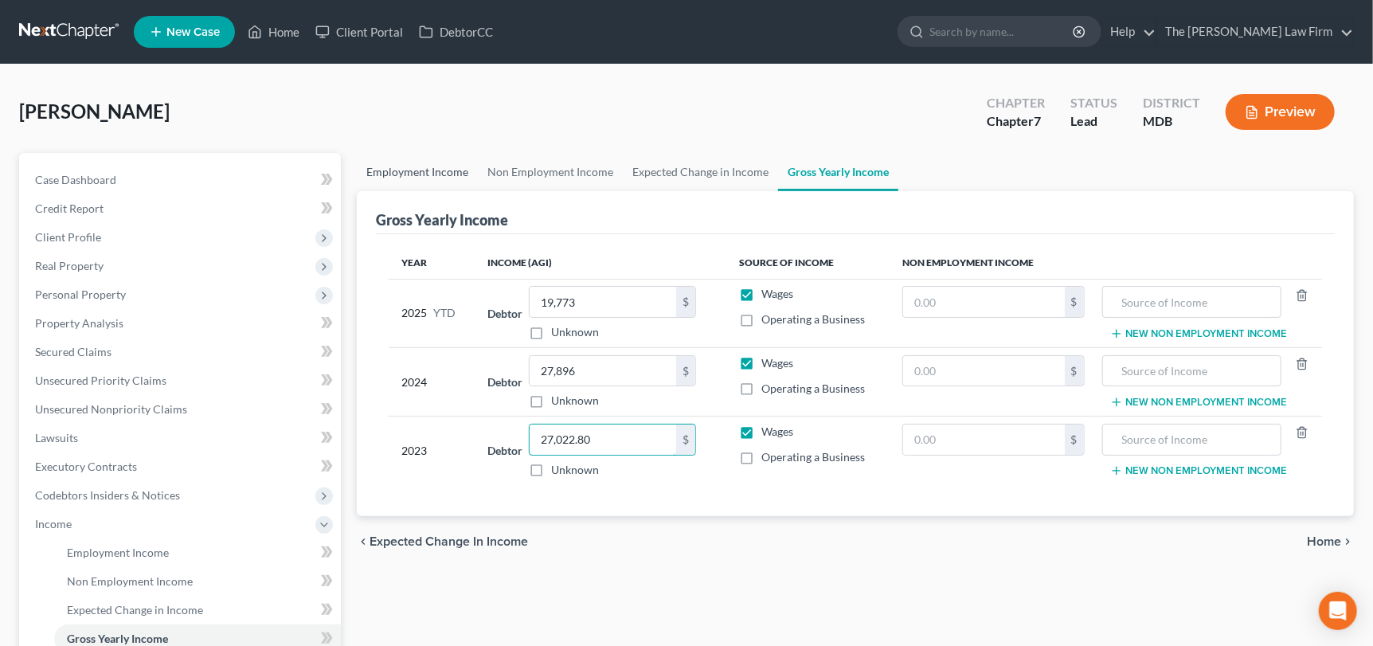
type input "27,022.80"
click at [424, 165] on link "Employment Income" at bounding box center [417, 172] width 121 height 38
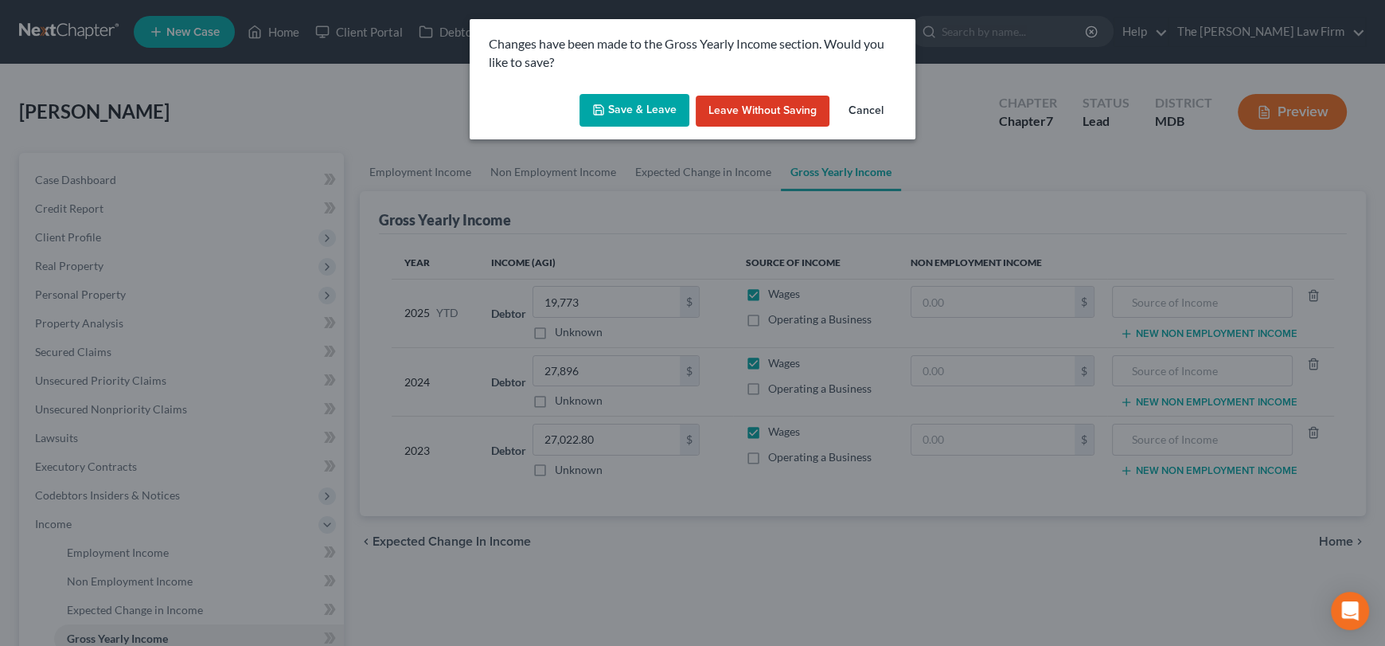
click at [611, 105] on button "Save & Leave" at bounding box center [635, 110] width 110 height 33
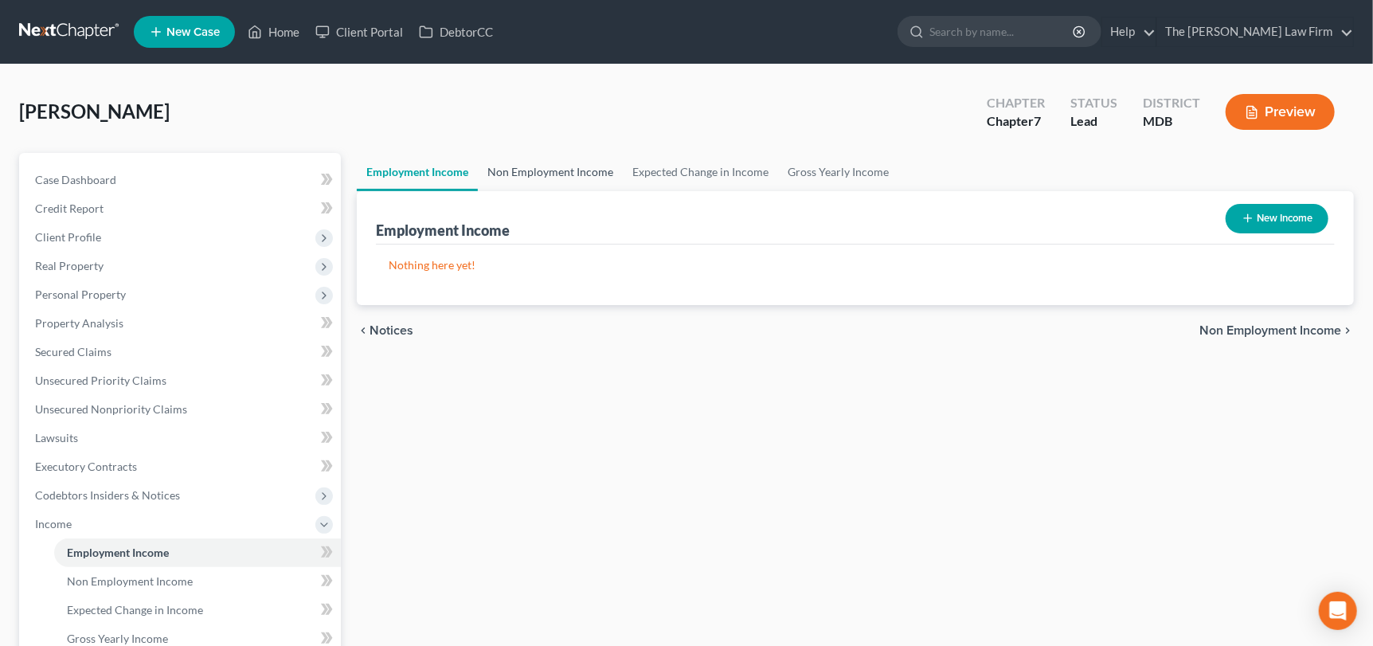
drag, startPoint x: 527, startPoint y: 163, endPoint x: 518, endPoint y: 194, distance: 32.3
click at [527, 163] on link "Non Employment Income" at bounding box center [550, 172] width 145 height 38
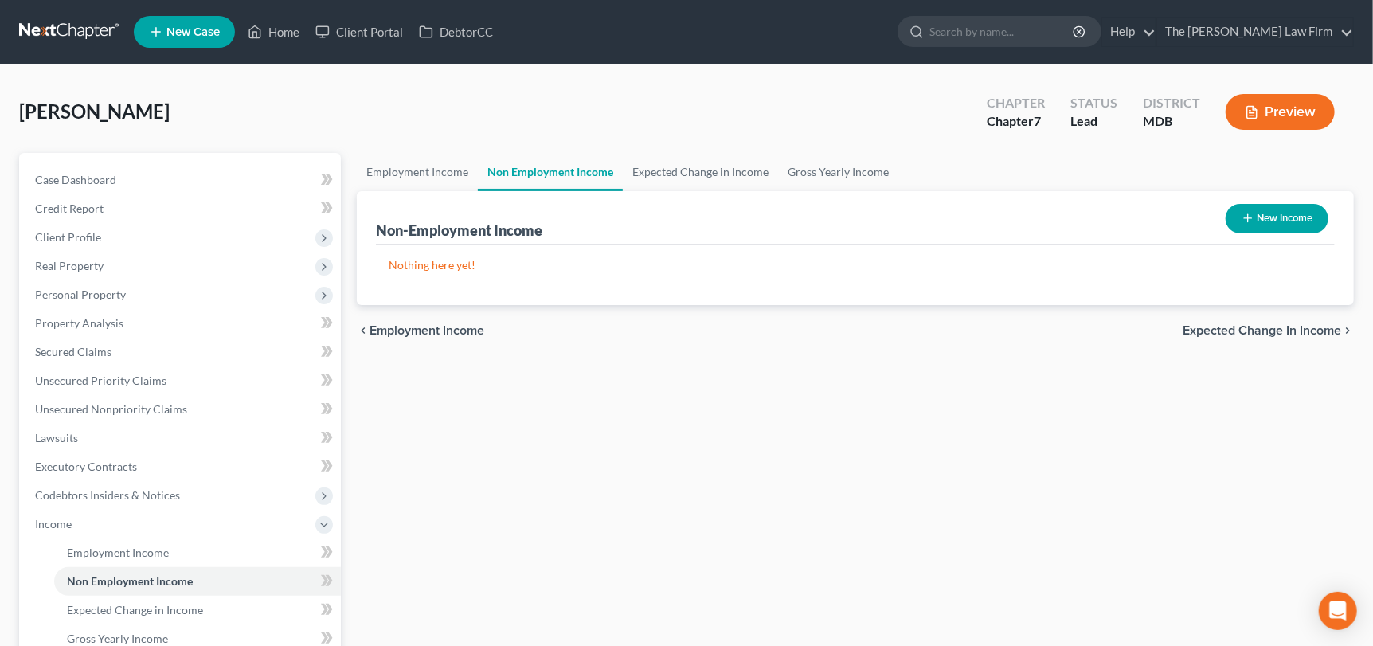
click at [1244, 213] on icon "button" at bounding box center [1247, 218] width 13 height 13
select select "0"
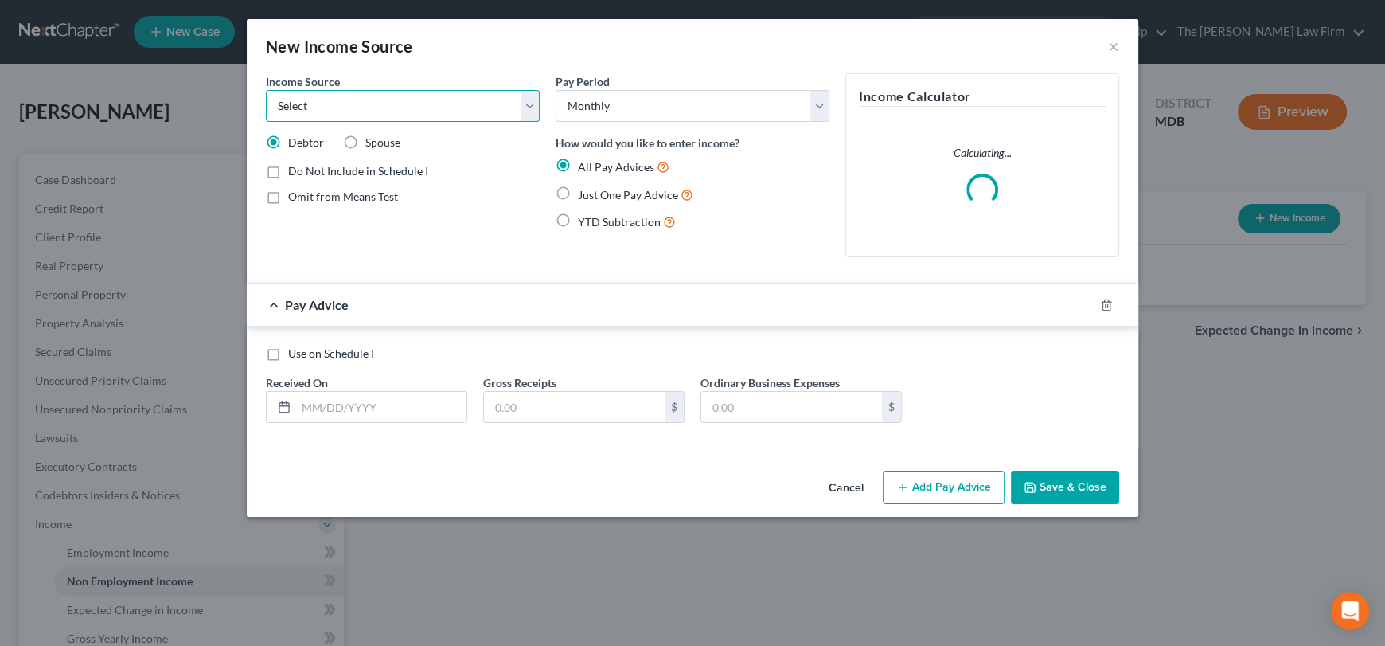
click at [309, 106] on select "Select Unemployment Disability (from employer) Pension Retirement Social Securi…" at bounding box center [403, 106] width 274 height 32
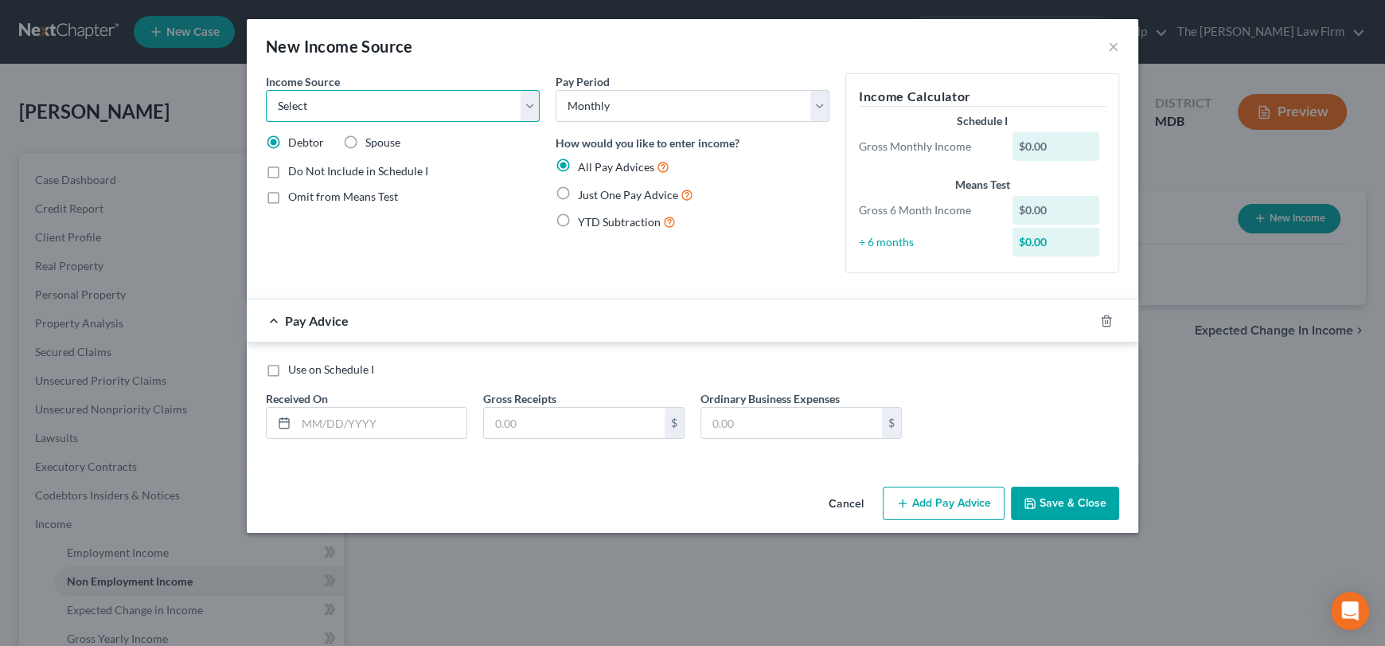
select select "4"
click at [266, 90] on select "Select Unemployment Disability (from employer) Pension Retirement Social Securi…" at bounding box center [403, 106] width 274 height 32
click at [578, 193] on label "Just One Pay Advice" at bounding box center [635, 195] width 115 height 18
click at [584, 193] on input "Just One Pay Advice" at bounding box center [589, 191] width 10 height 10
radio input "true"
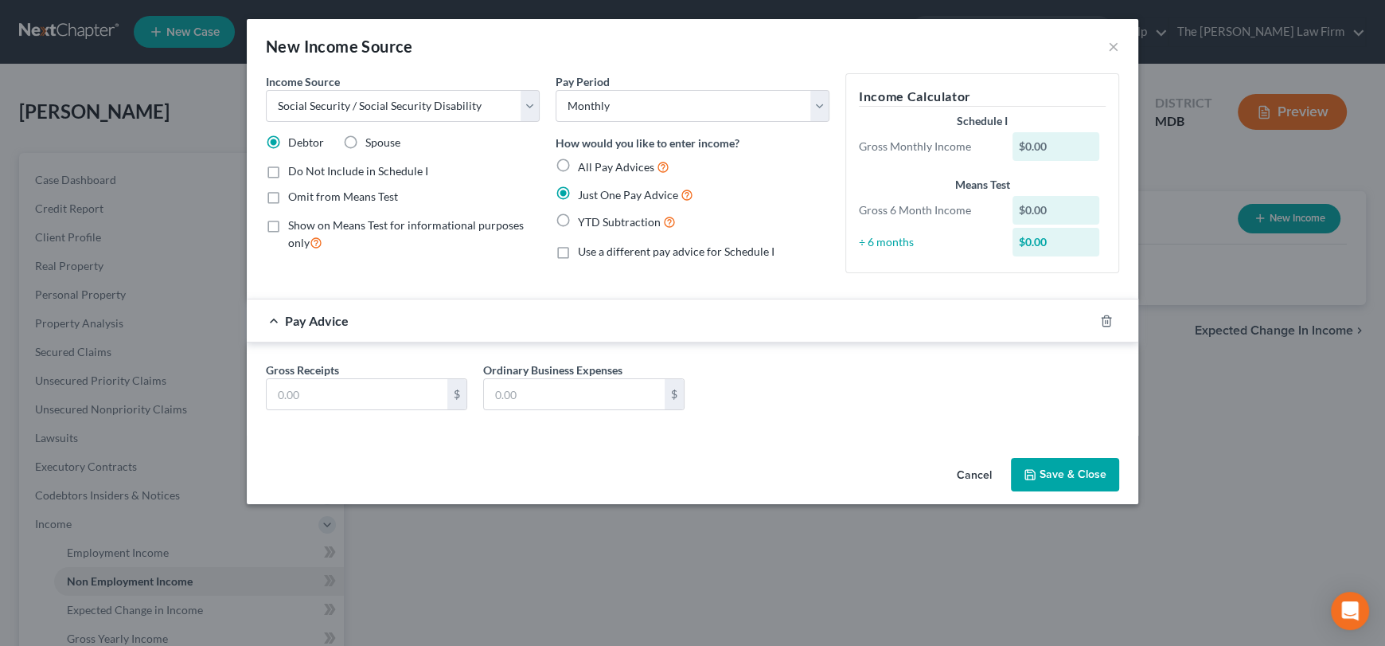
click at [396, 423] on div "Gross Receipts $ Ordinary Business Expenses $" at bounding box center [693, 388] width 892 height 93
click at [396, 398] on input "text" at bounding box center [357, 394] width 181 height 30
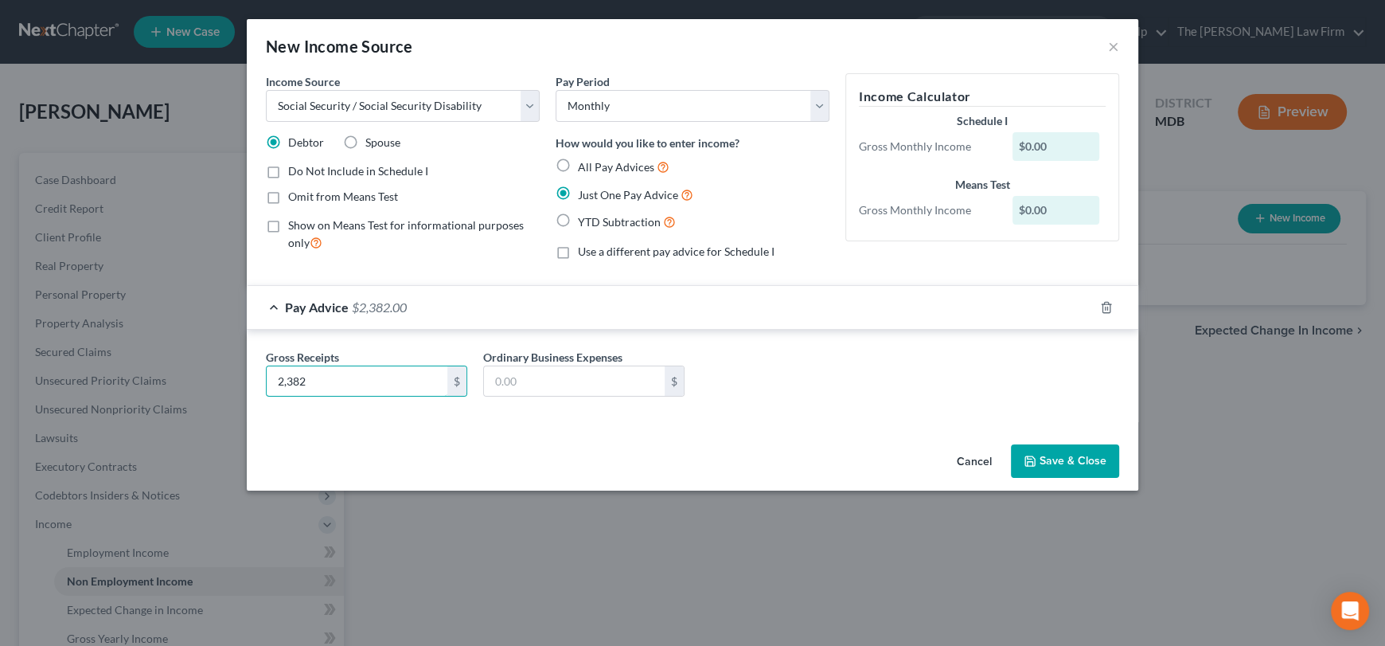
type input "2,382"
click at [1066, 448] on button "Save & Close" at bounding box center [1065, 460] width 108 height 33
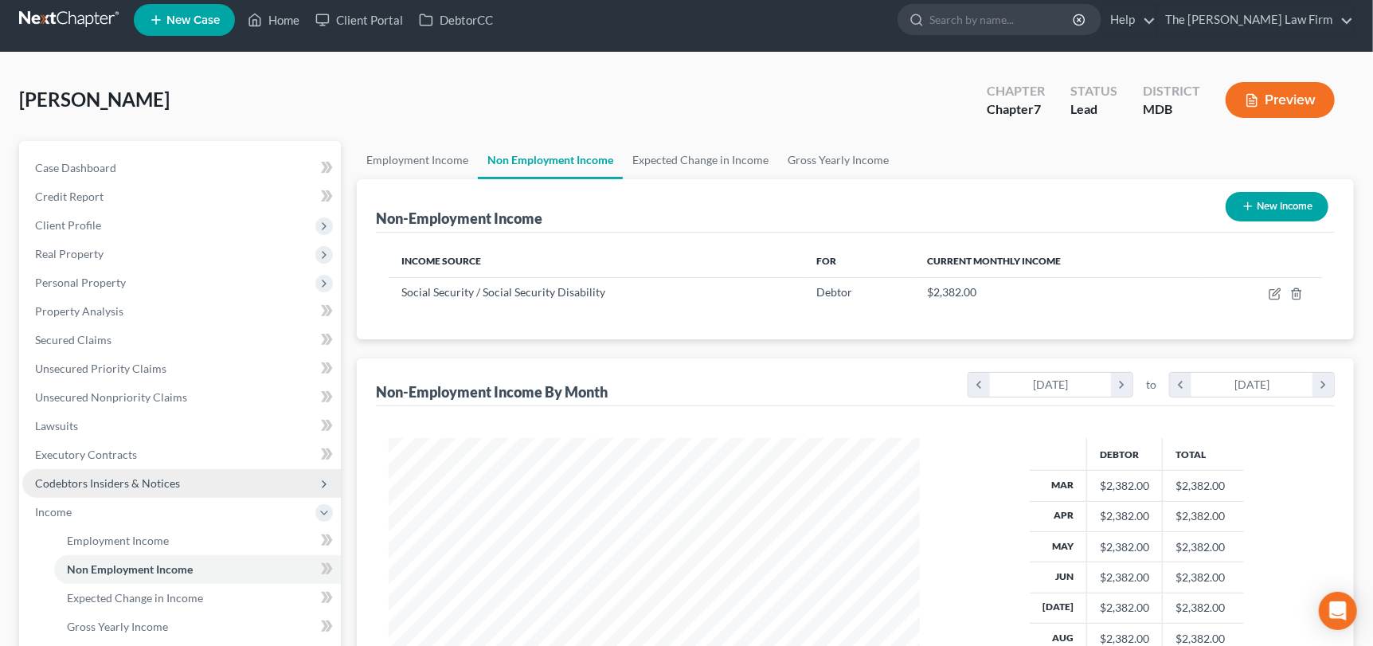
scroll to position [159, 0]
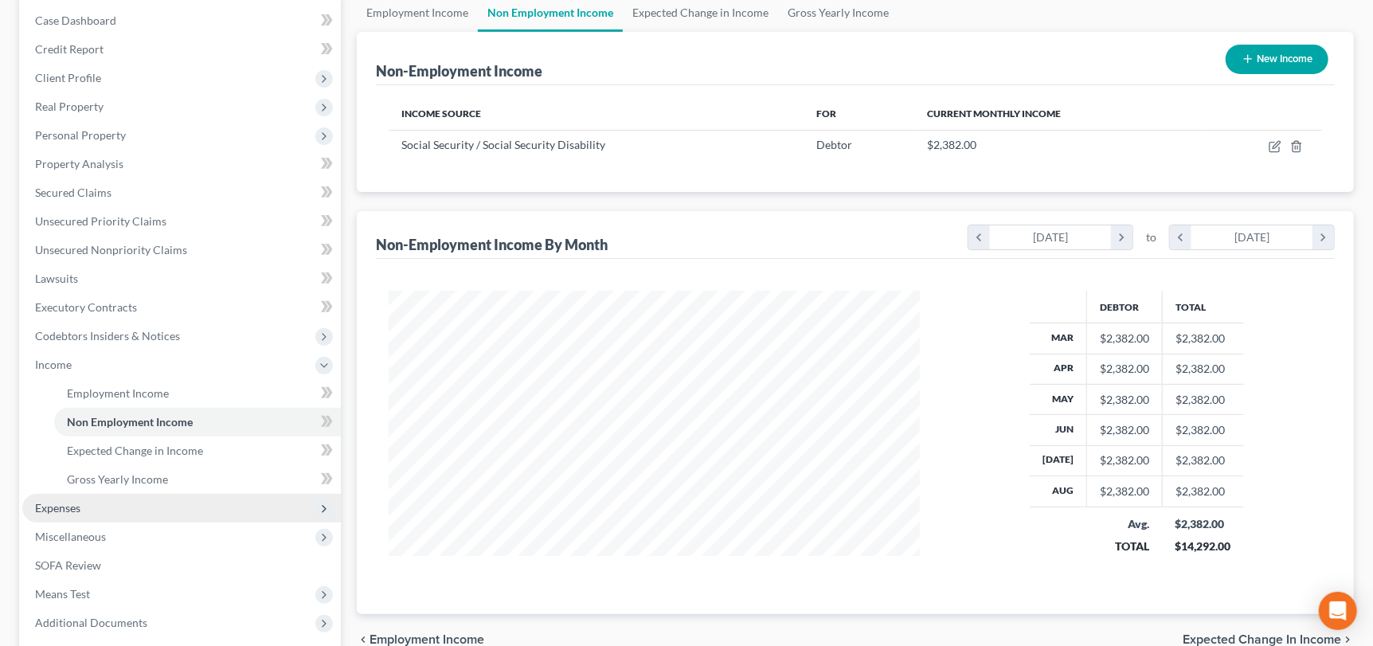
click at [74, 506] on span "Expenses" at bounding box center [57, 508] width 45 height 14
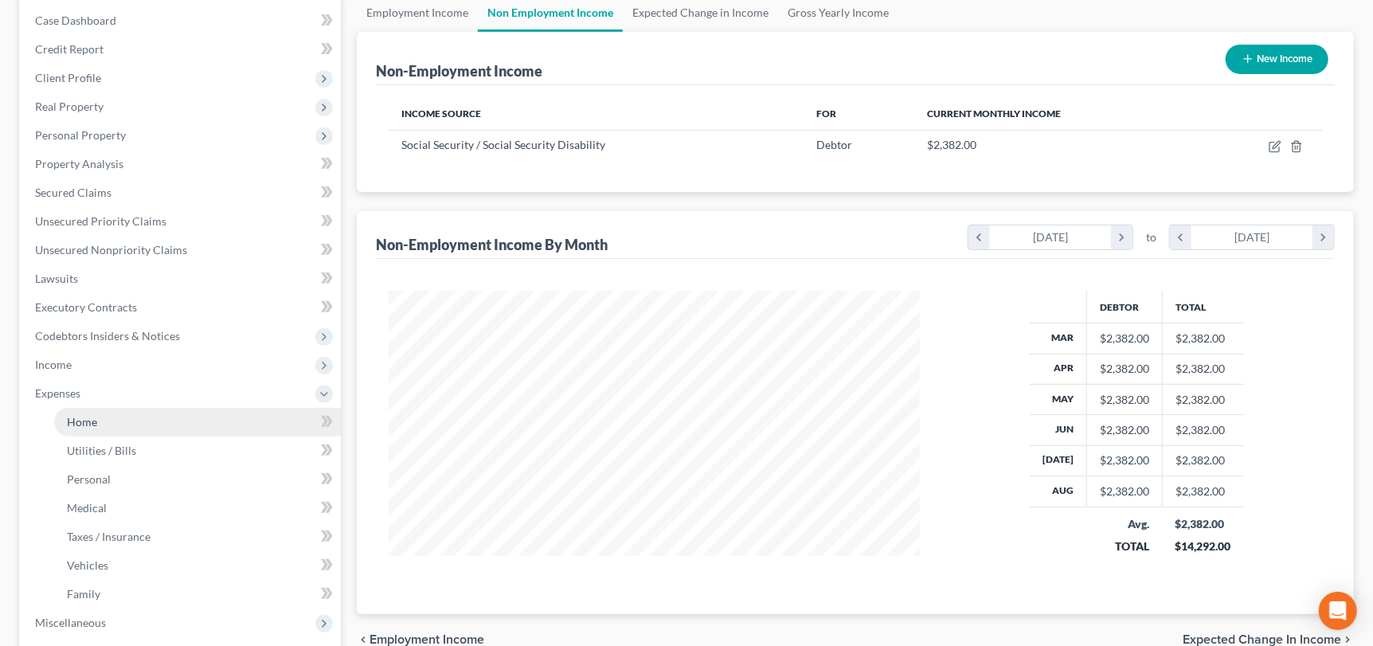
click at [96, 412] on link "Home" at bounding box center [197, 422] width 287 height 29
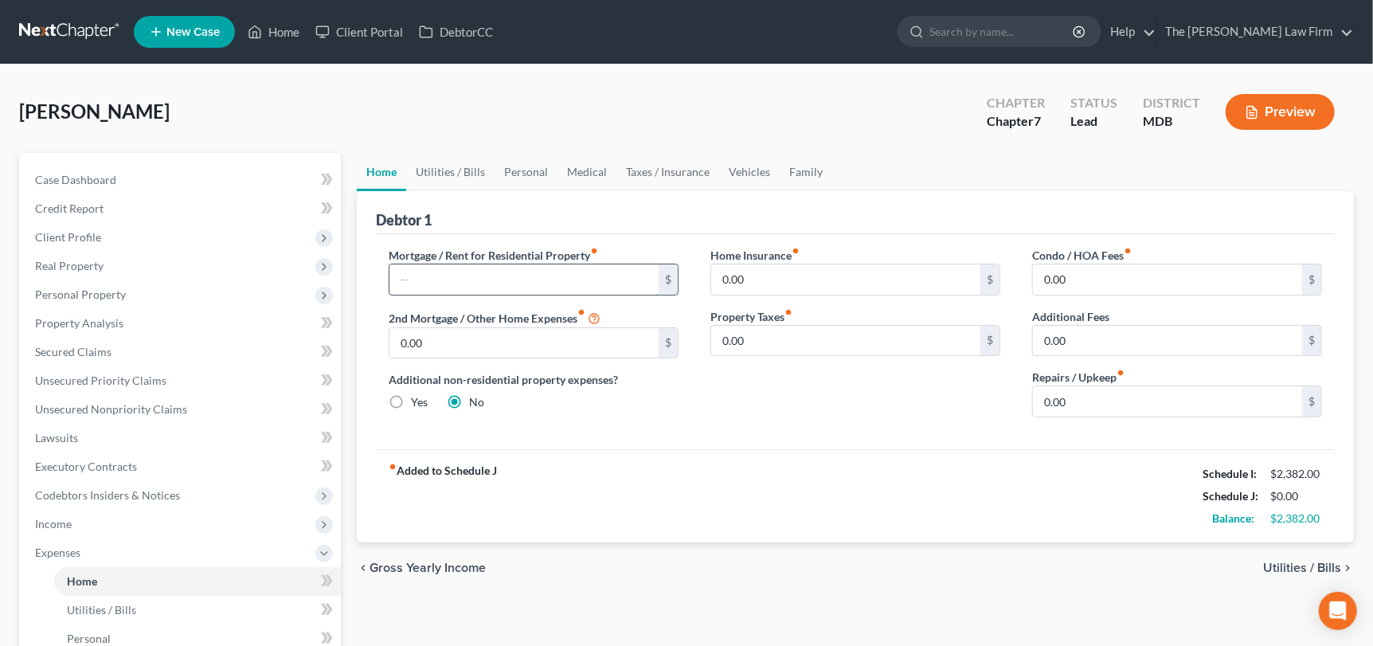
click at [424, 276] on input "text" at bounding box center [523, 279] width 269 height 30
type input "900"
click at [437, 178] on link "Utilities / Bills" at bounding box center [450, 172] width 88 height 38
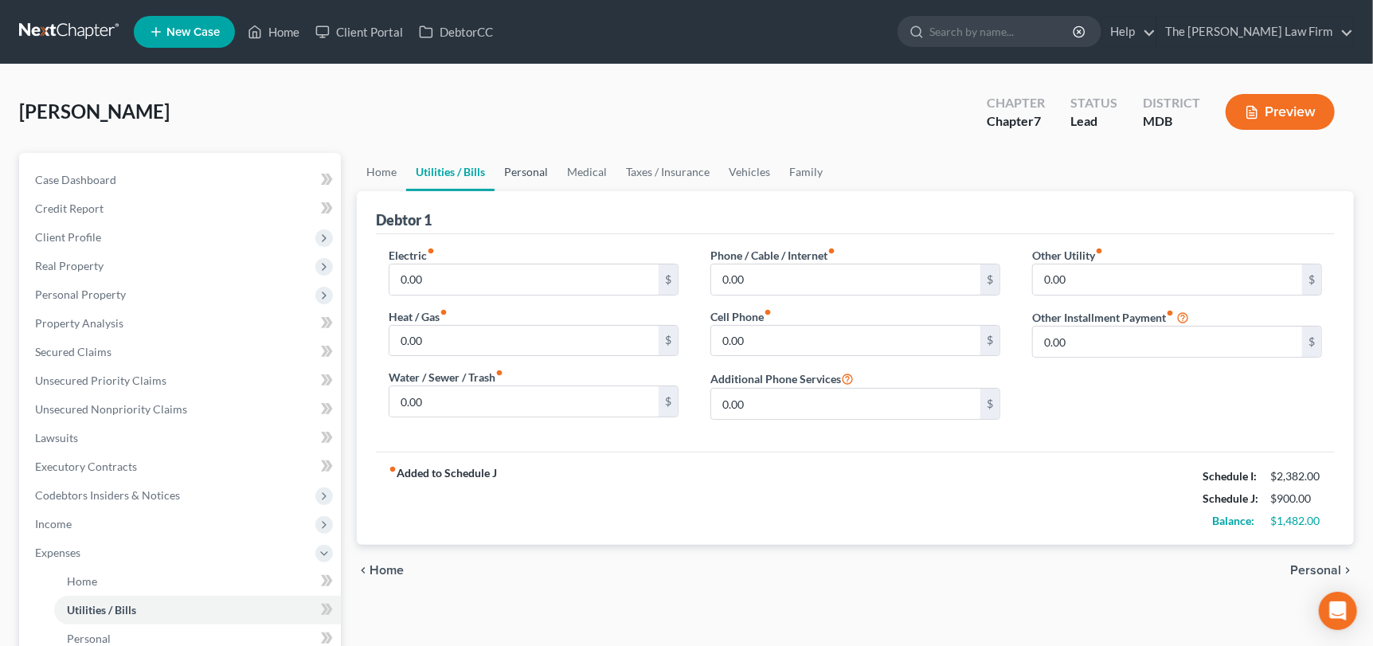
click at [535, 174] on link "Personal" at bounding box center [525, 172] width 63 height 38
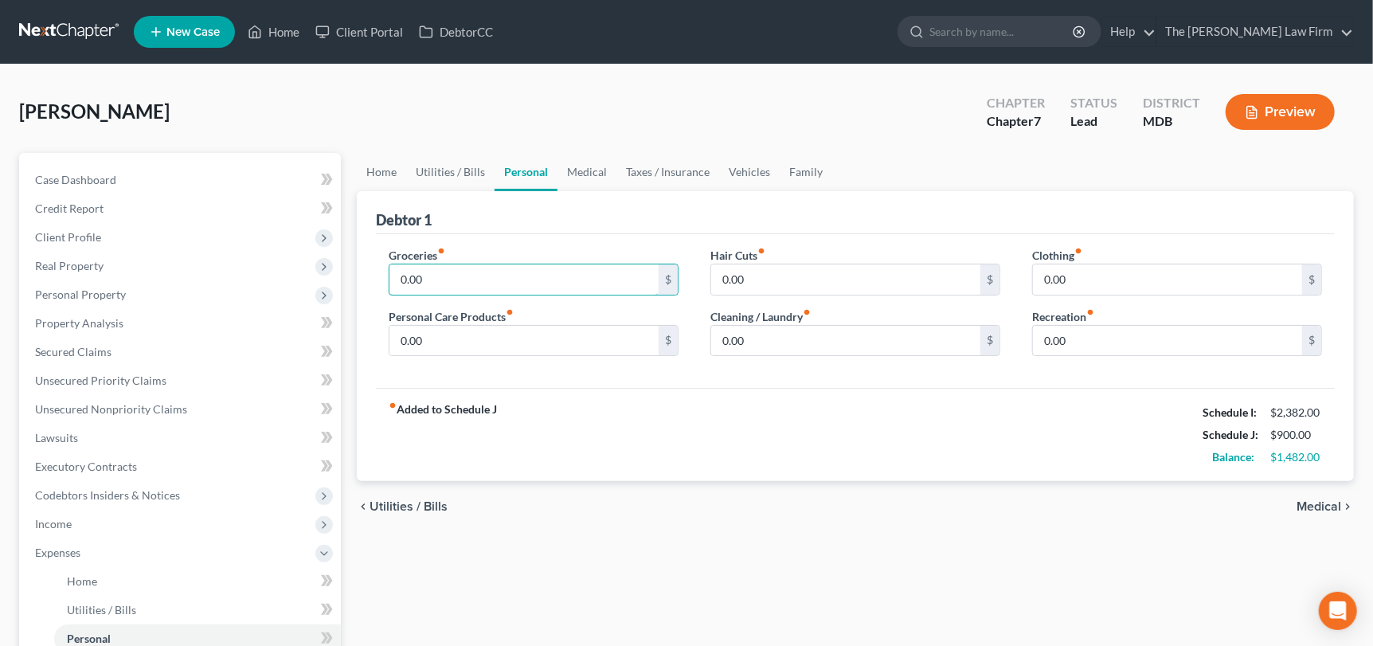
click at [442, 280] on input "0.00" at bounding box center [523, 279] width 269 height 30
type input "600"
click at [732, 341] on input "0.00" at bounding box center [845, 341] width 269 height 30
type input "10"
click at [725, 155] on link "Vehicles" at bounding box center [749, 172] width 61 height 38
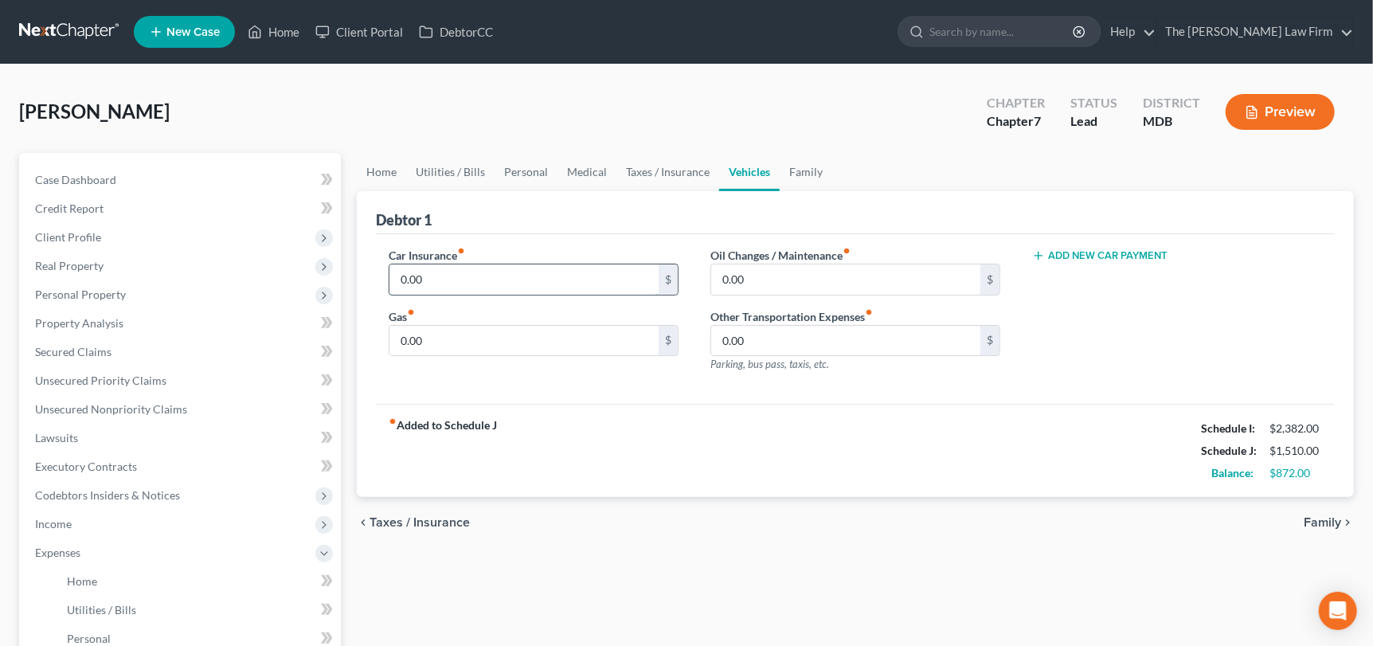
click at [490, 281] on input "0.00" at bounding box center [523, 279] width 269 height 30
click at [453, 334] on input "0.00" at bounding box center [523, 341] width 269 height 30
type input "100"
drag, startPoint x: 799, startPoint y: 164, endPoint x: 1225, endPoint y: 316, distance: 453.0
click at [800, 164] on link "Family" at bounding box center [805, 172] width 53 height 38
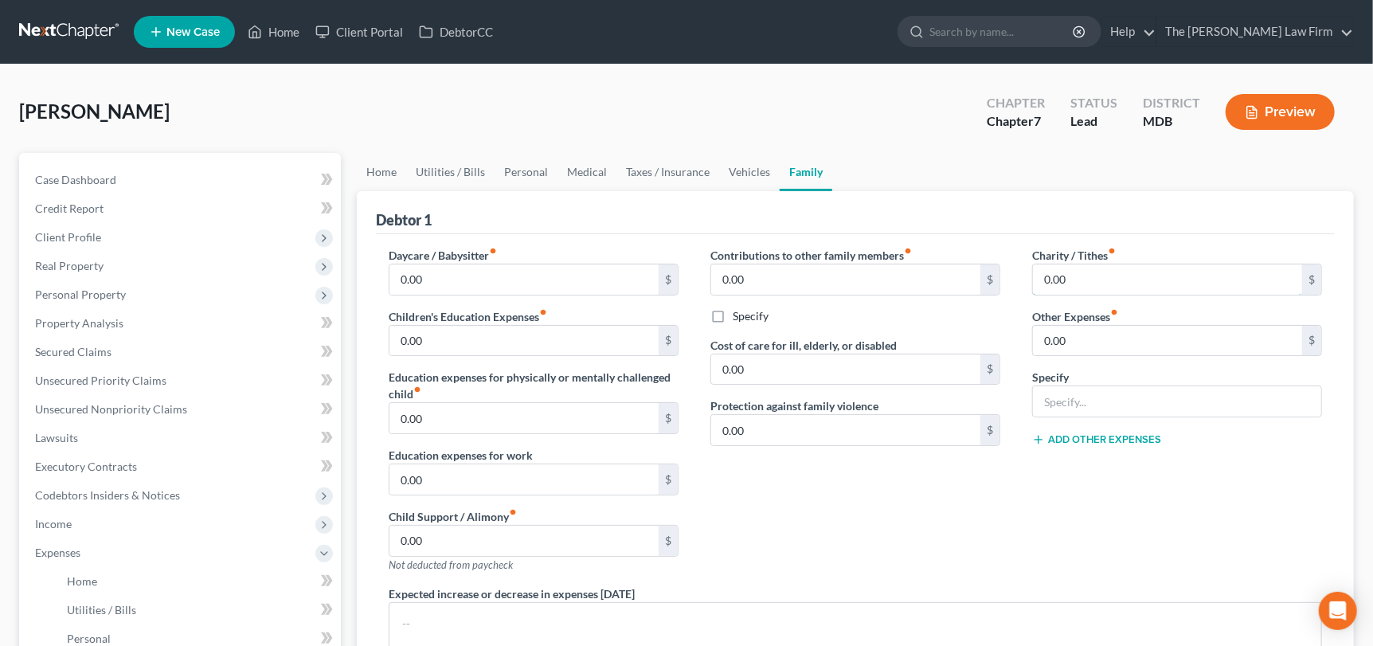
click at [1077, 288] on input "0.00" at bounding box center [1167, 279] width 269 height 30
type input "25"
click at [814, 556] on div "Contributions to other family members fiber_manual_record 0.00 $ Specify Cost o…" at bounding box center [855, 416] width 322 height 338
click at [72, 433] on span "Lawsuits" at bounding box center [56, 438] width 43 height 14
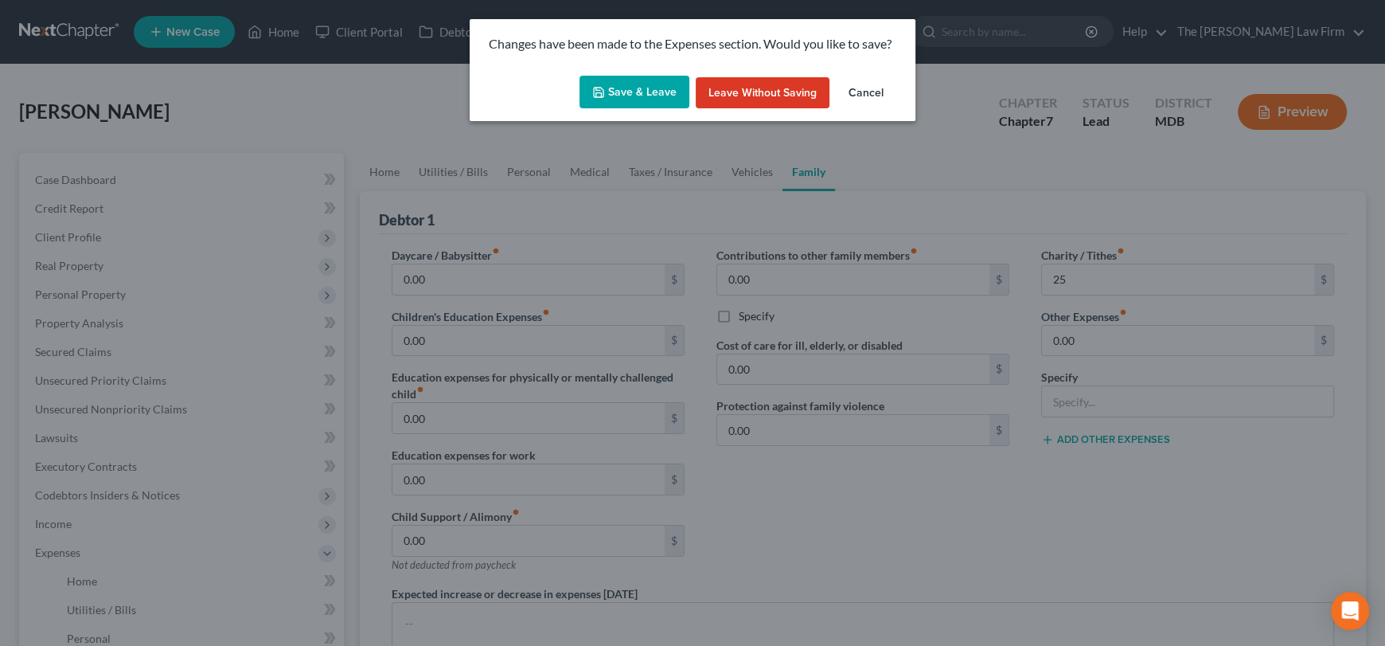
click at [622, 106] on button "Save & Leave" at bounding box center [635, 92] width 110 height 33
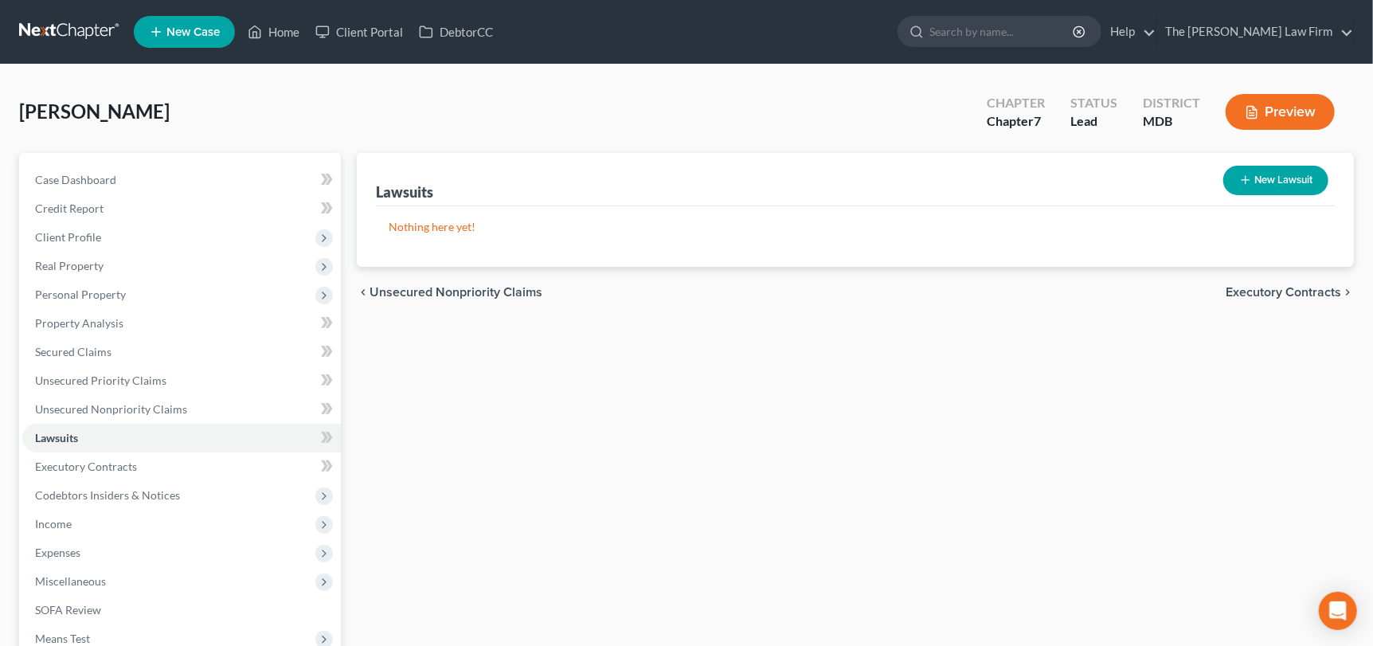
click at [1295, 185] on button "New Lawsuit" at bounding box center [1275, 180] width 105 height 29
select select "0"
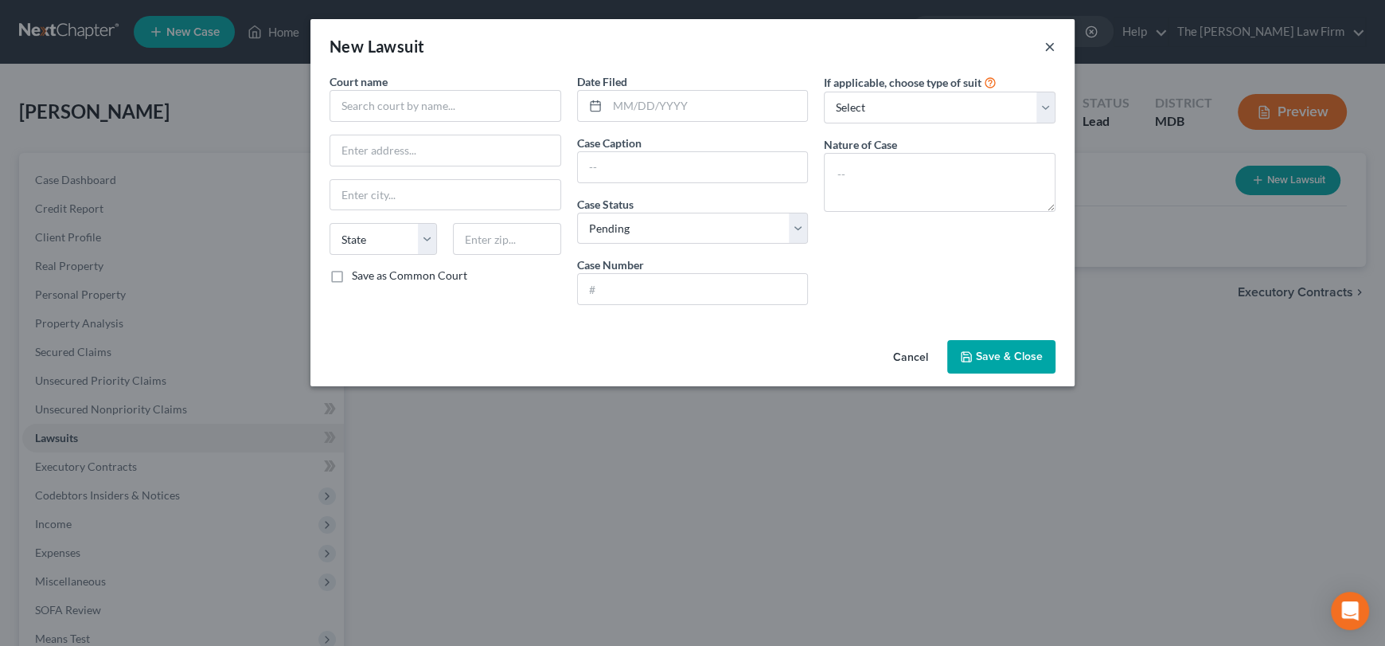
click at [1053, 42] on button "×" at bounding box center [1050, 46] width 11 height 19
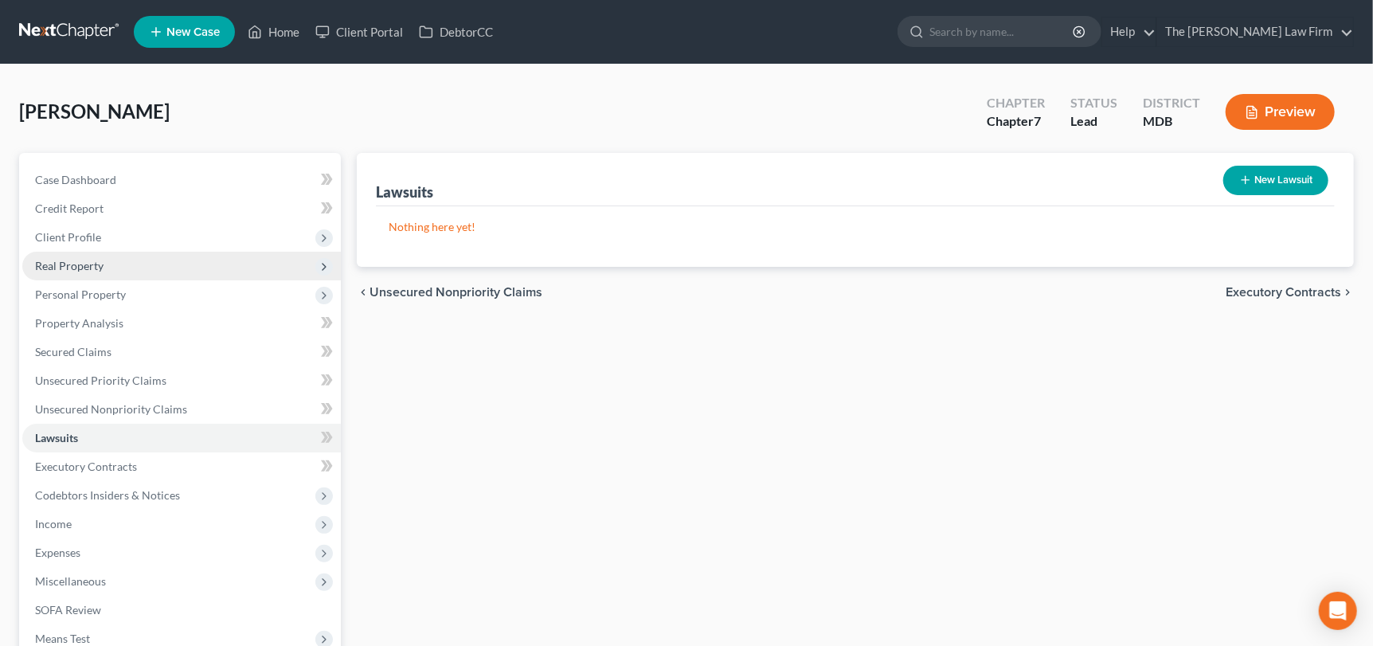
click at [97, 261] on span "Real Property" at bounding box center [69, 266] width 68 height 14
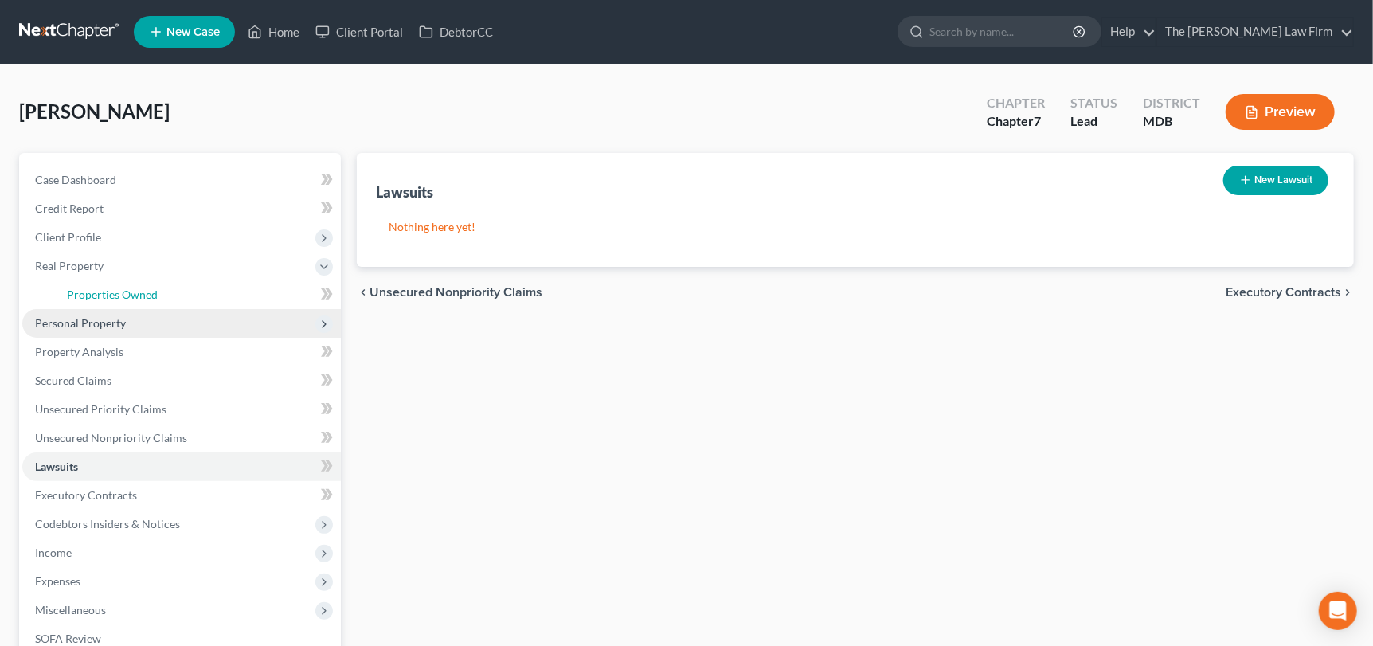
click at [105, 301] on link "Properties Owned" at bounding box center [197, 294] width 287 height 29
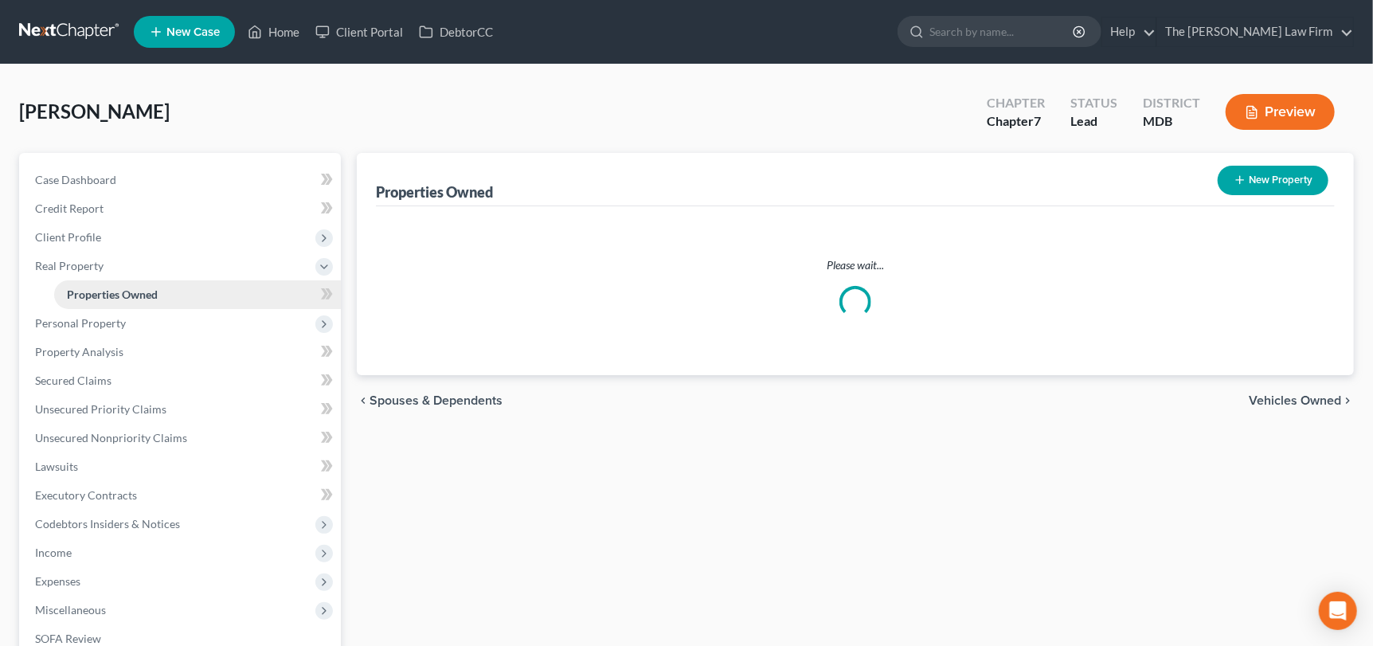
click at [112, 290] on span "Properties Owned" at bounding box center [112, 294] width 91 height 14
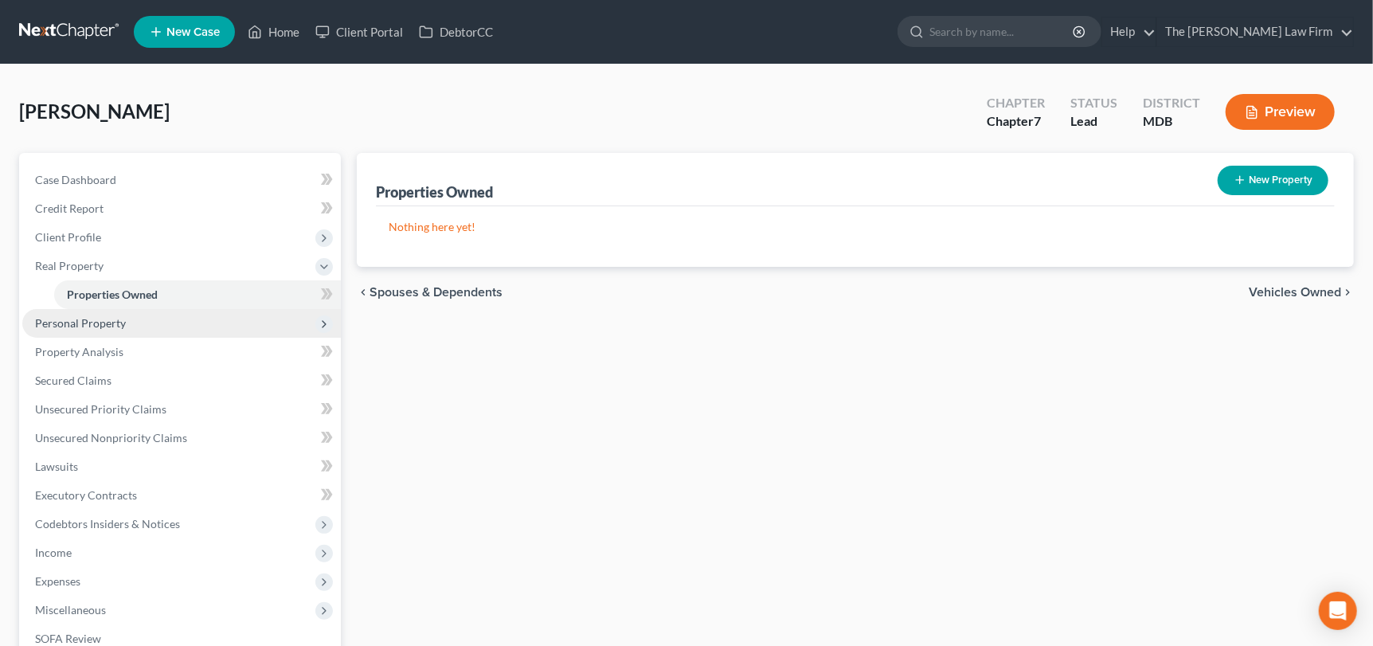
click at [96, 319] on span "Personal Property" at bounding box center [80, 323] width 91 height 14
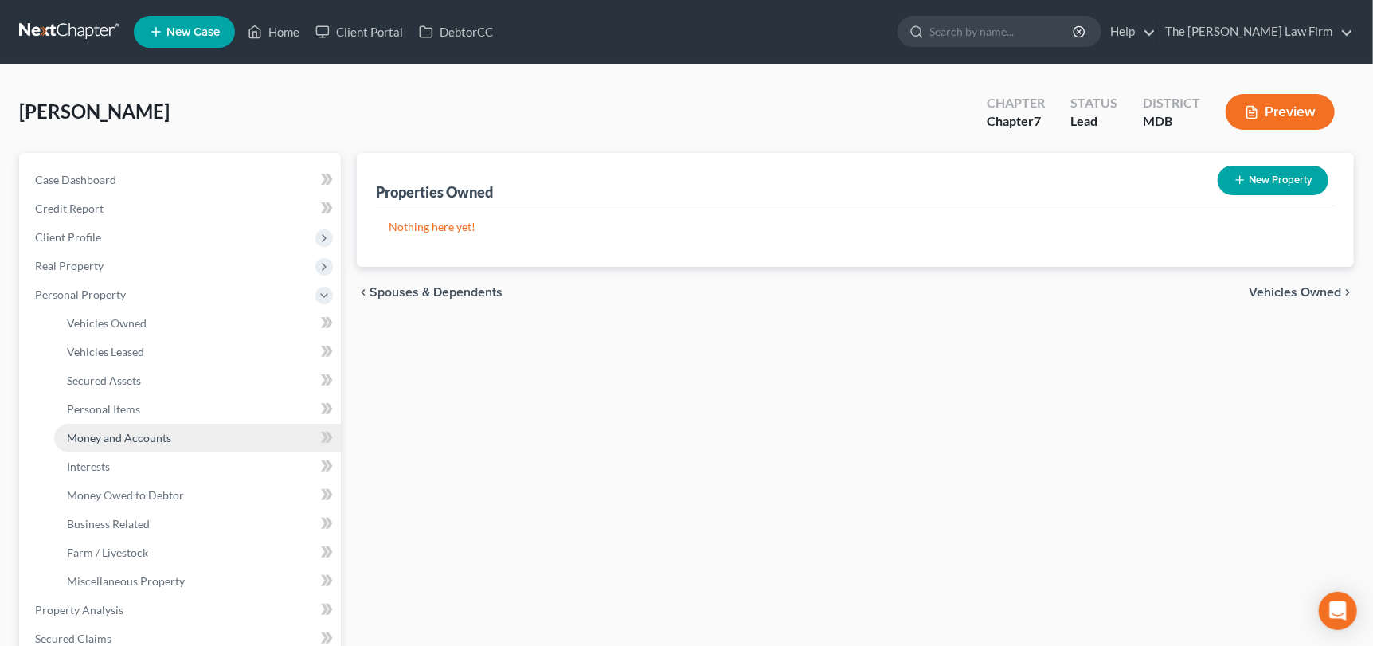
click at [133, 435] on span "Money and Accounts" at bounding box center [119, 438] width 104 height 14
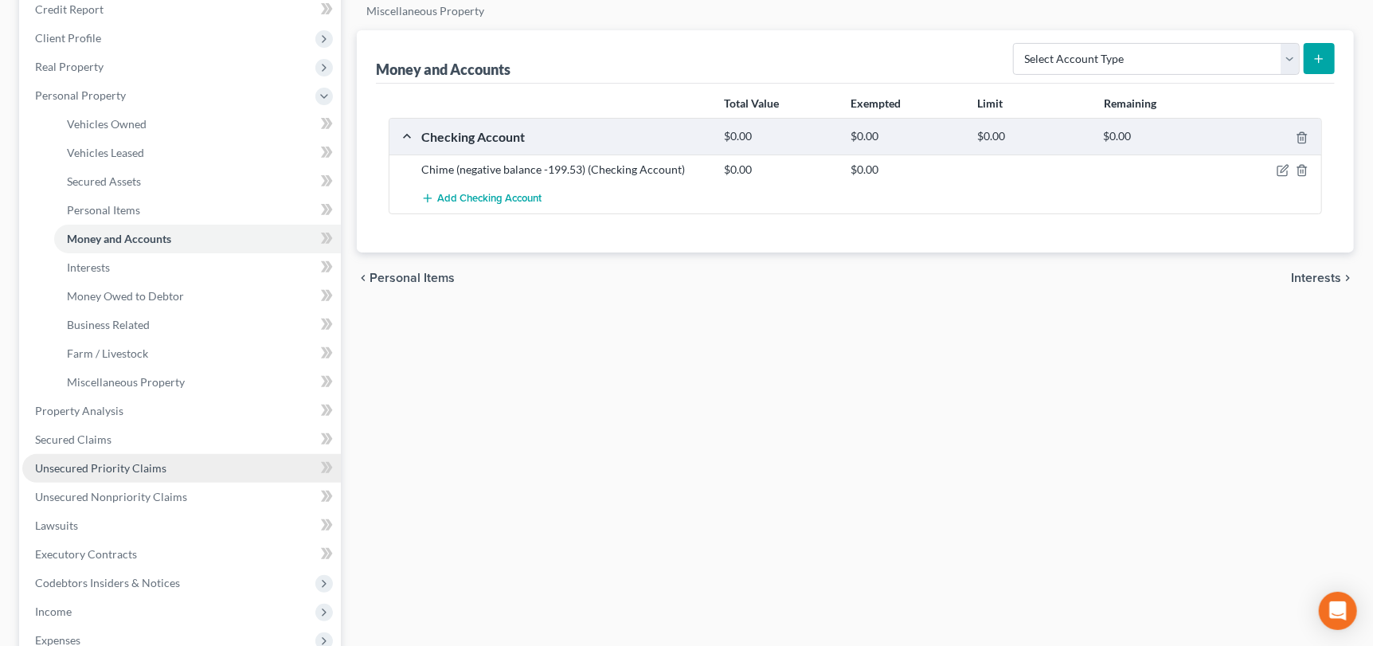
scroll to position [238, 0]
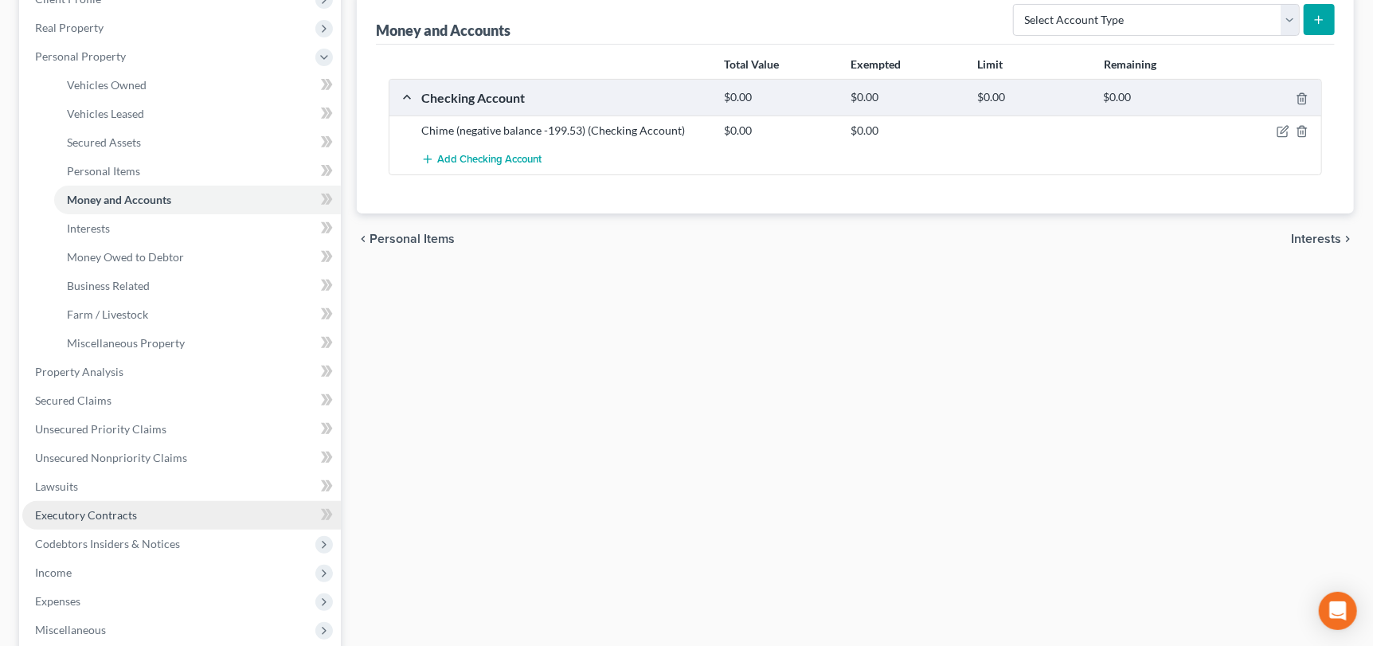
click at [87, 508] on span "Executory Contracts" at bounding box center [86, 515] width 102 height 14
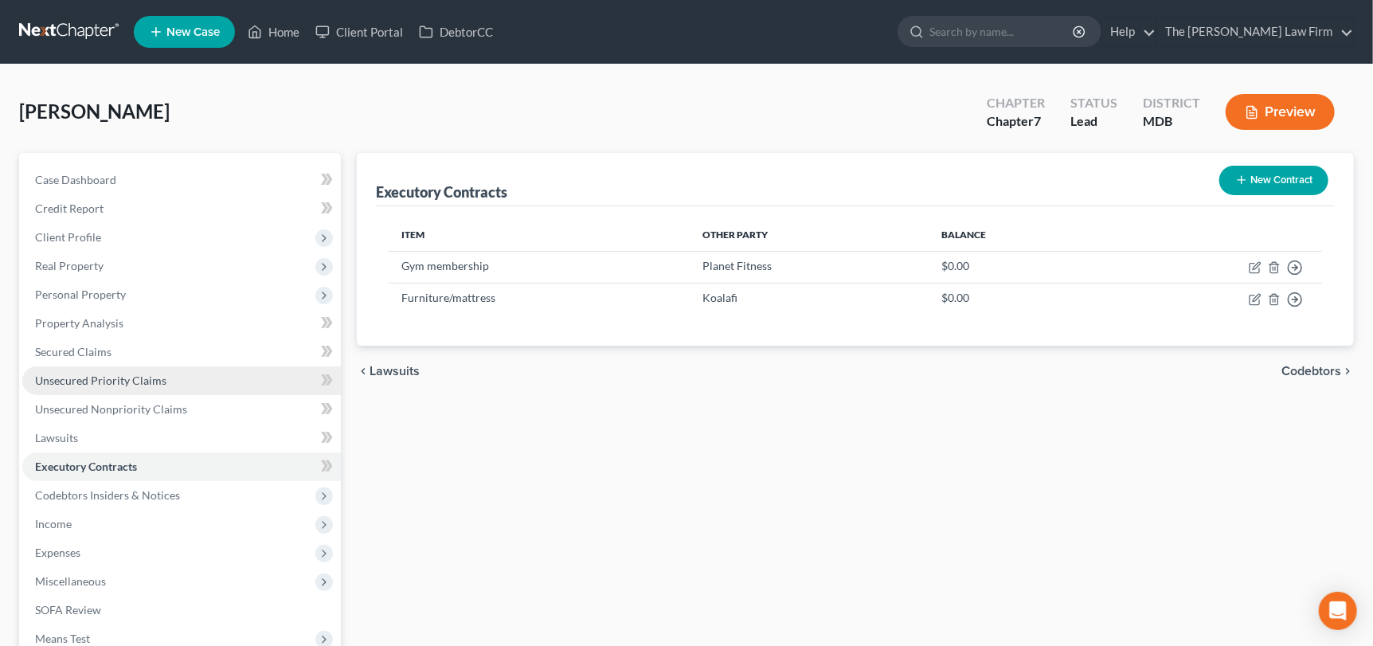
click at [166, 378] on link "Unsecured Priority Claims" at bounding box center [181, 380] width 318 height 29
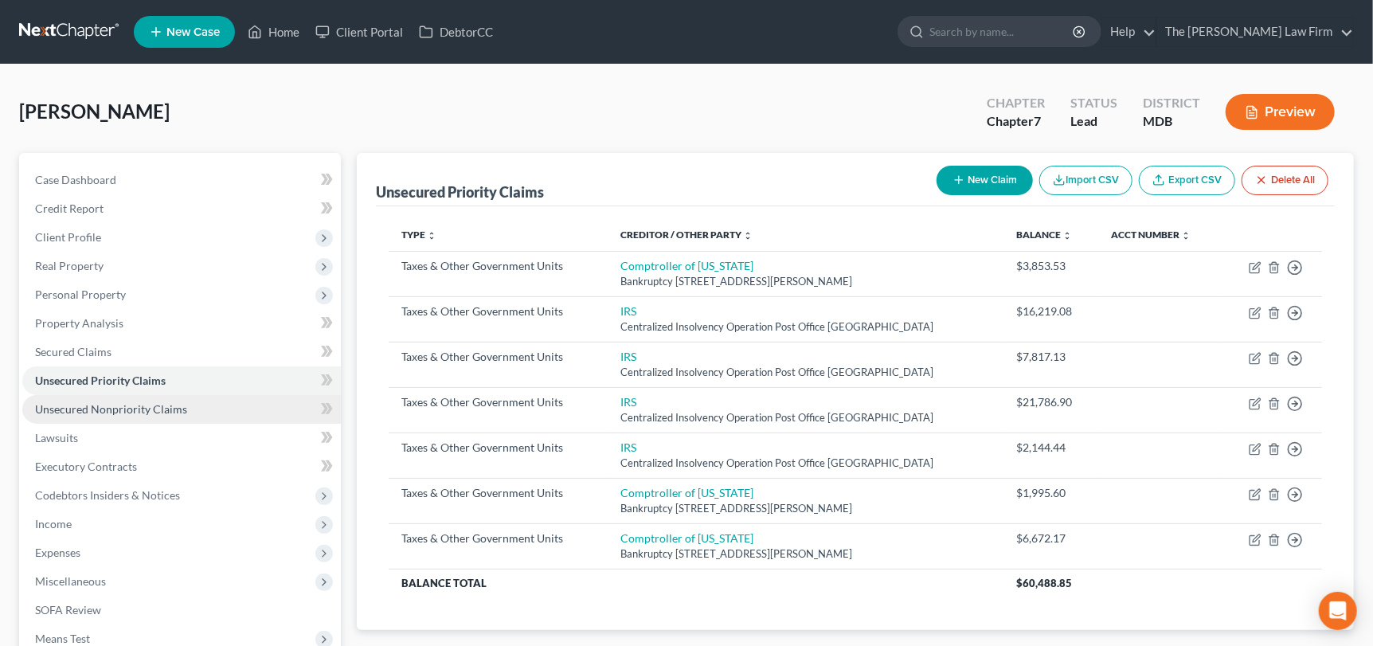
drag, startPoint x: 107, startPoint y: 409, endPoint x: 94, endPoint y: 415, distance: 13.9
click at [107, 409] on span "Unsecured Nonpriority Claims" at bounding box center [111, 409] width 152 height 14
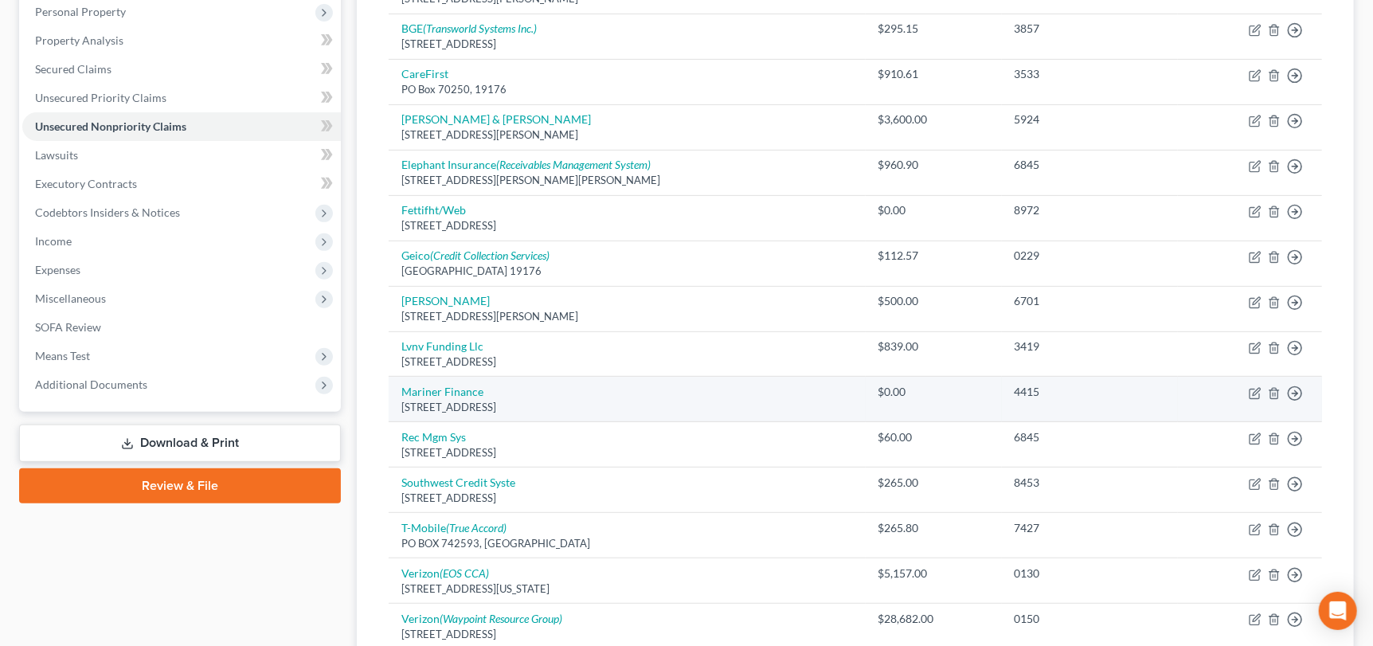
scroll to position [318, 0]
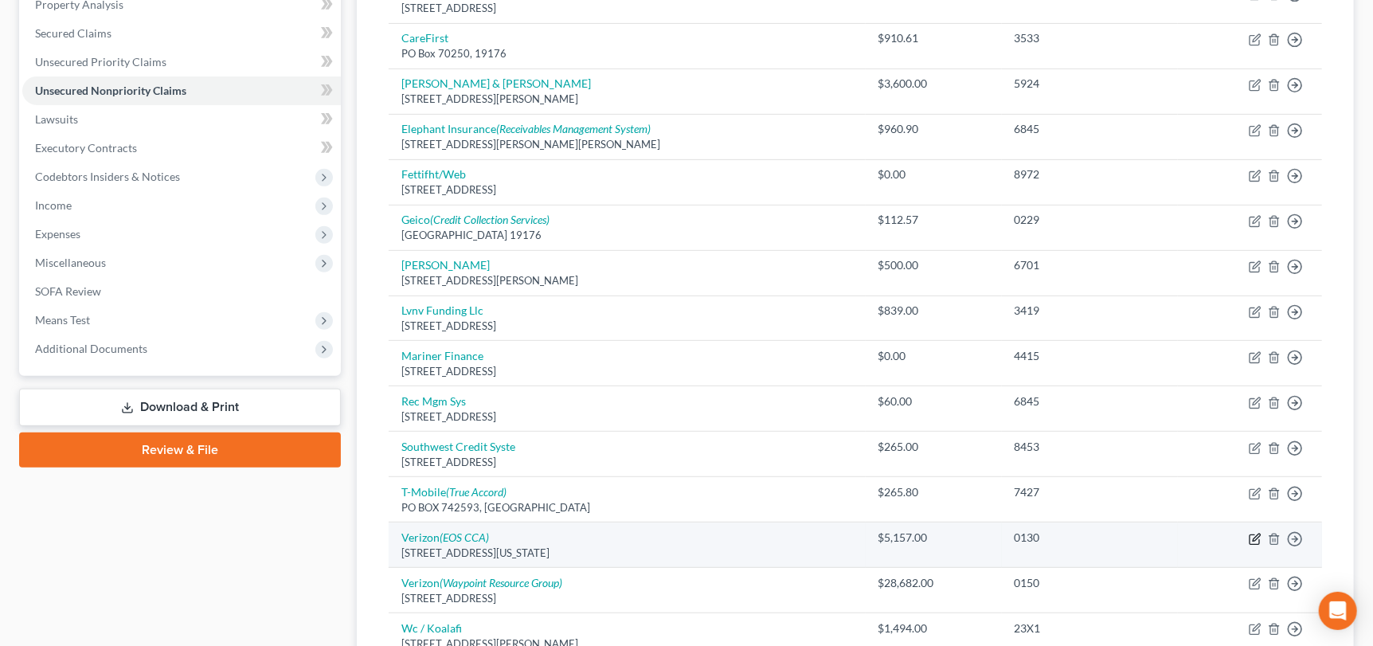
click at [1256, 535] on icon "button" at bounding box center [1255, 536] width 7 height 7
select select "35"
select select "14"
select select "0"
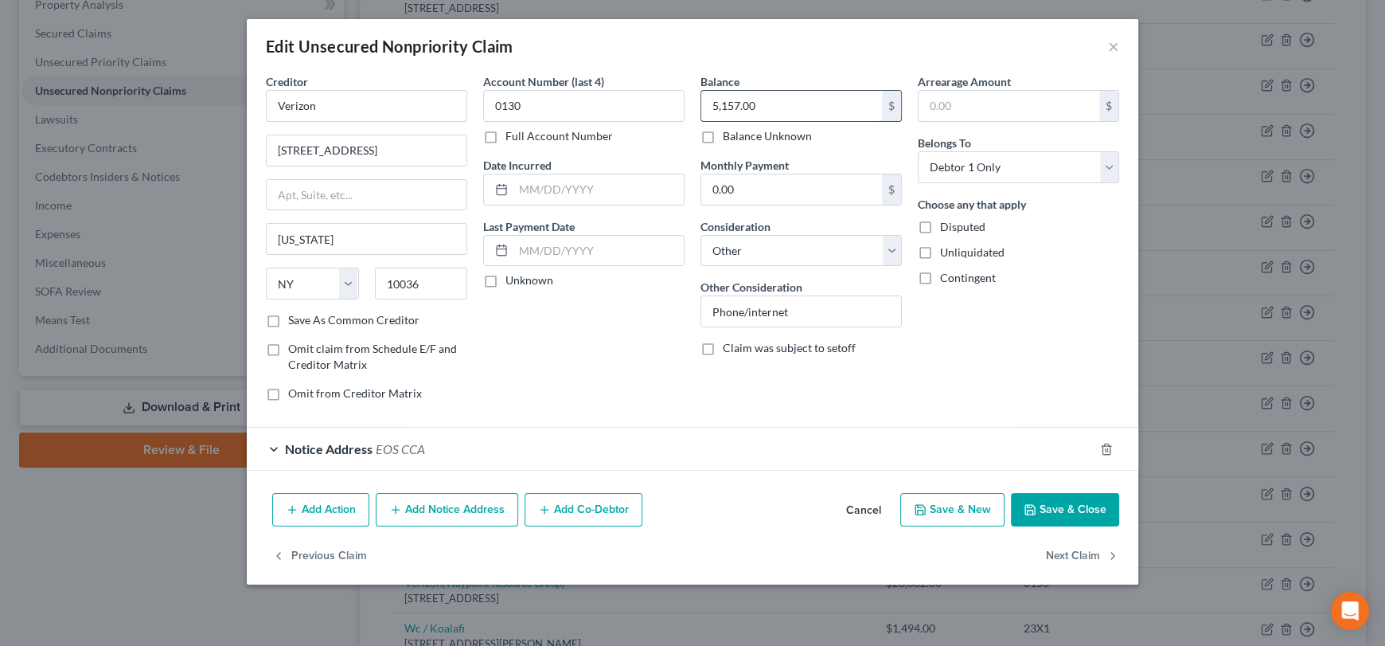
click at [724, 104] on input "5,157.00" at bounding box center [791, 106] width 181 height 30
type input "51.57"
click at [1048, 502] on button "Save & Close" at bounding box center [1065, 509] width 108 height 33
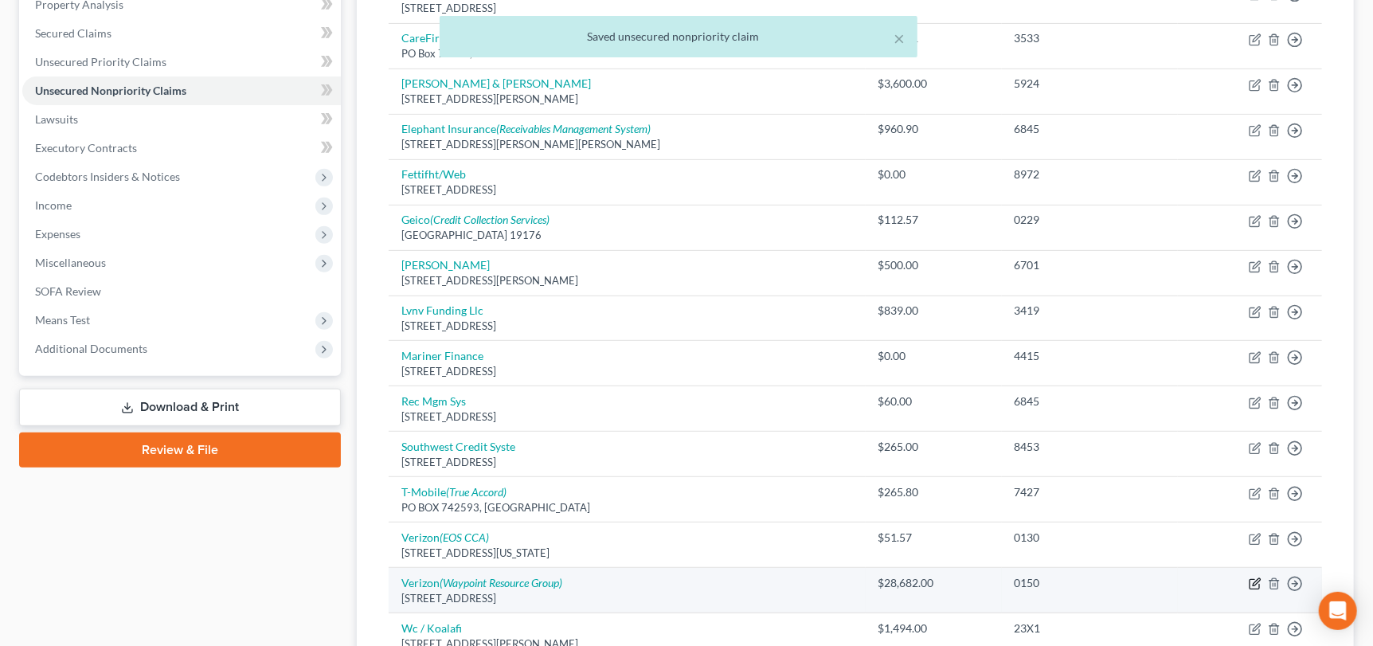
click at [1252, 578] on icon "button" at bounding box center [1254, 583] width 13 height 13
select select "33"
select select "14"
select select "0"
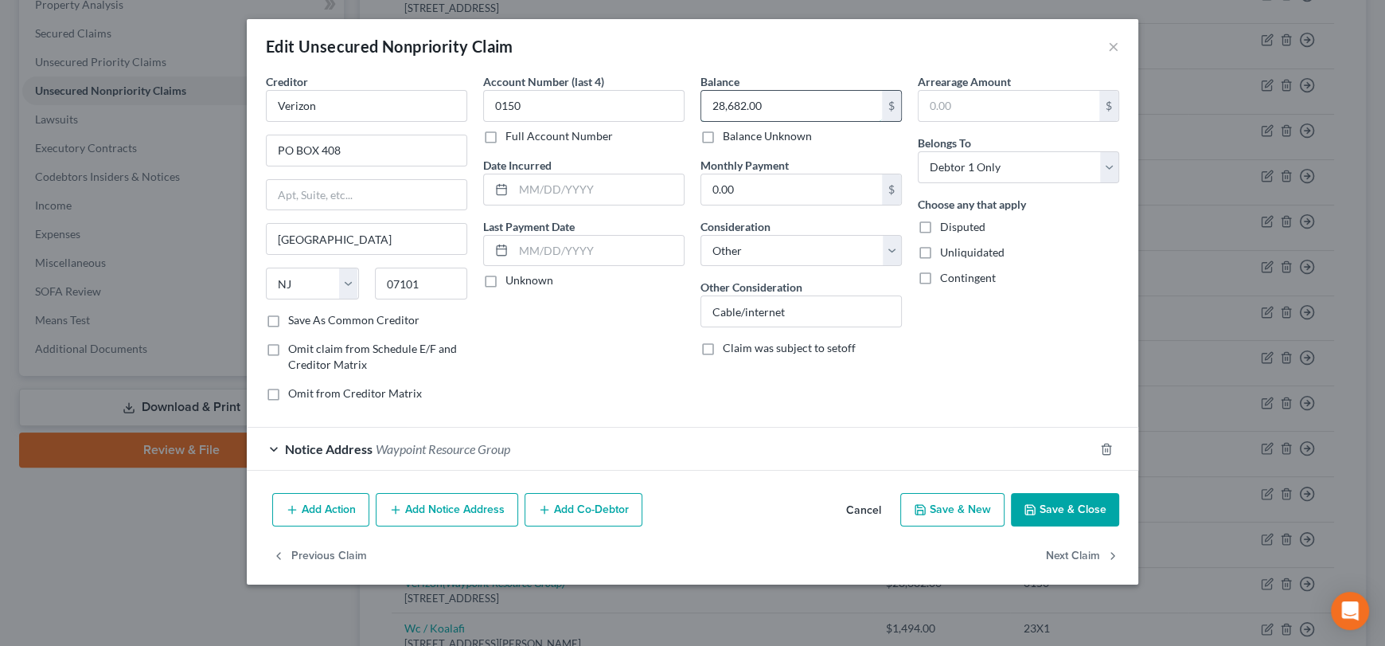
click at [736, 113] on input "28,682.00" at bounding box center [791, 106] width 181 height 30
type input "281.82"
click at [1064, 524] on button "Save & Close" at bounding box center [1065, 509] width 108 height 33
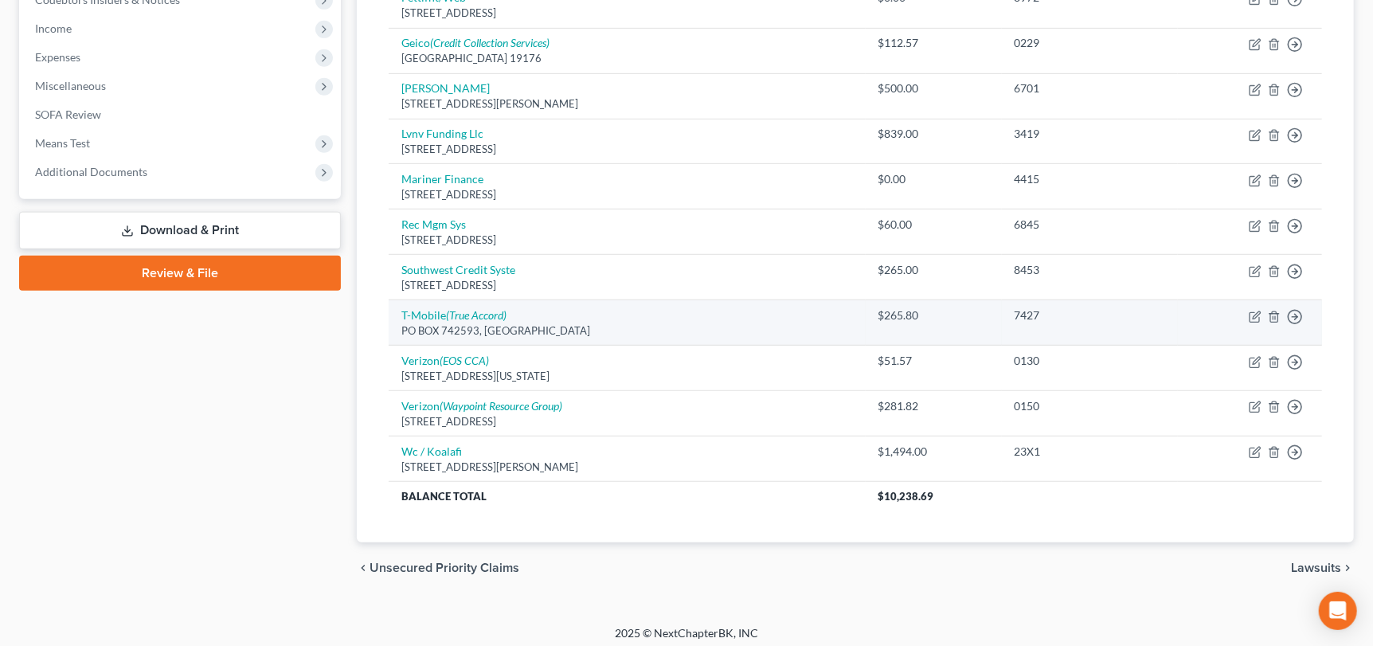
scroll to position [501, 0]
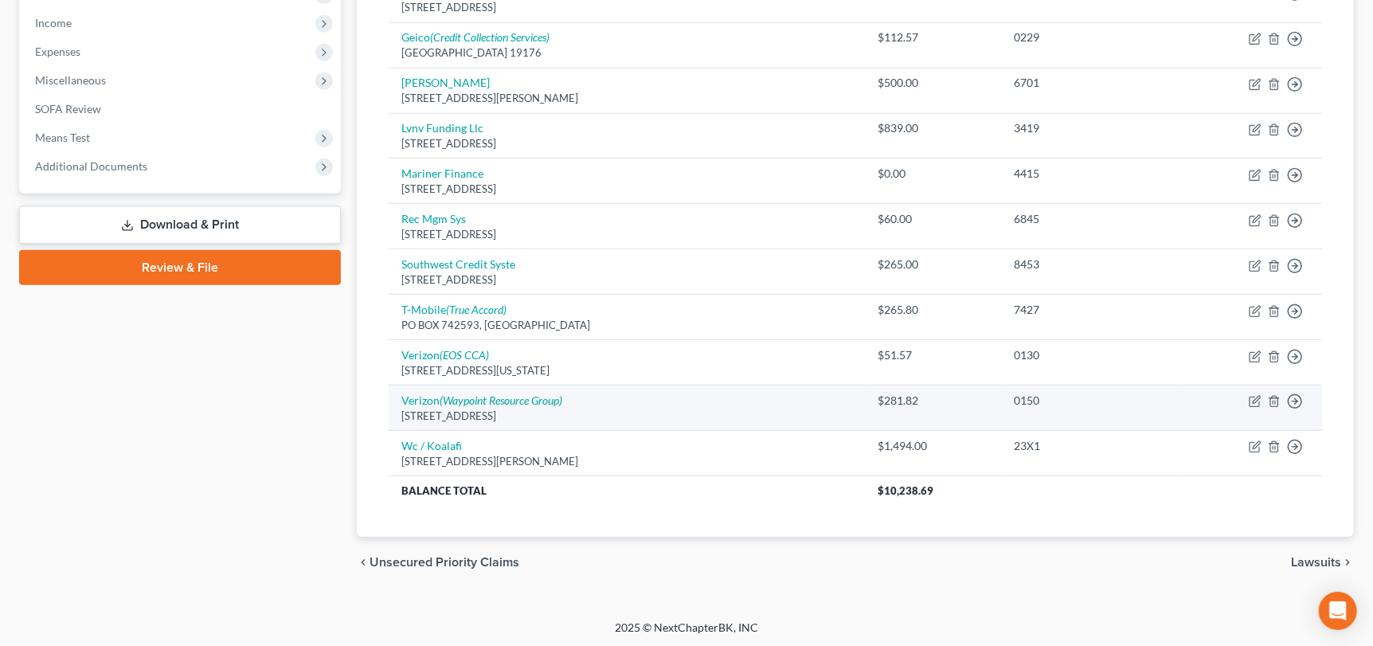
click at [1253, 392] on td "Move to D Move to E Move to G Move to Notice Only" at bounding box center [1249, 407] width 144 height 45
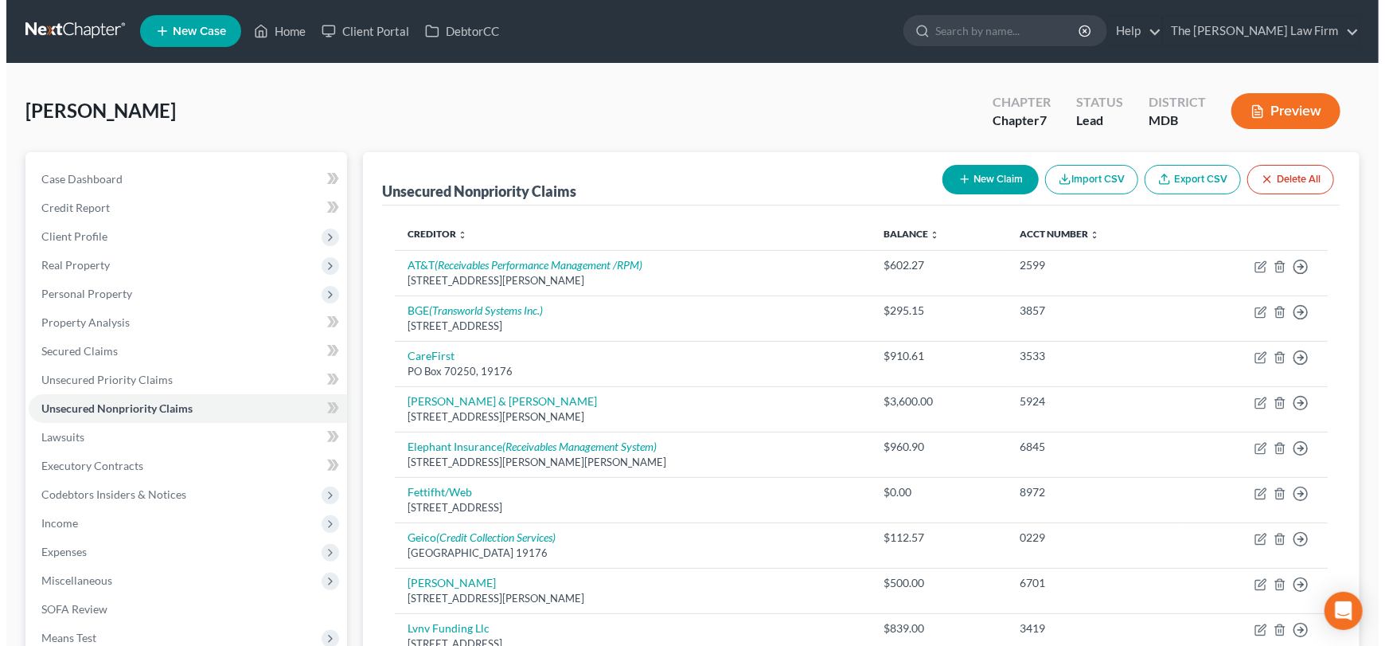
scroll to position [0, 0]
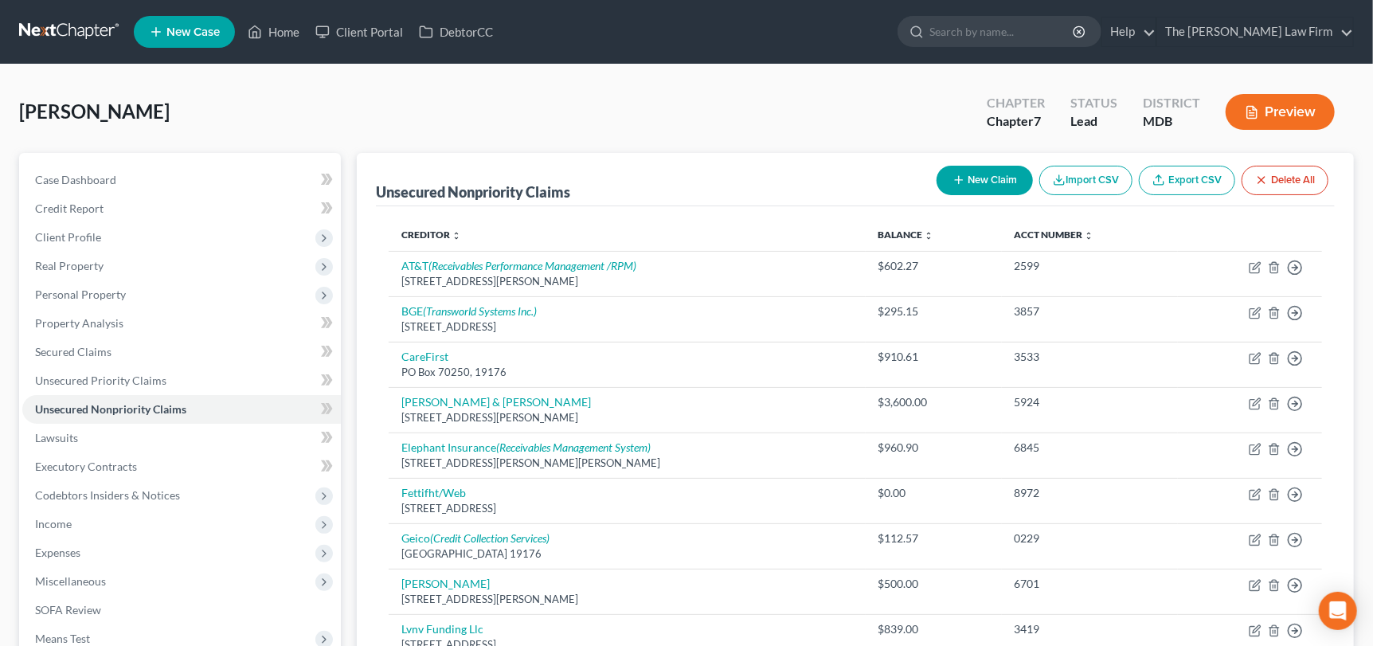
click at [992, 185] on button "New Claim" at bounding box center [984, 180] width 96 height 29
select select "0"
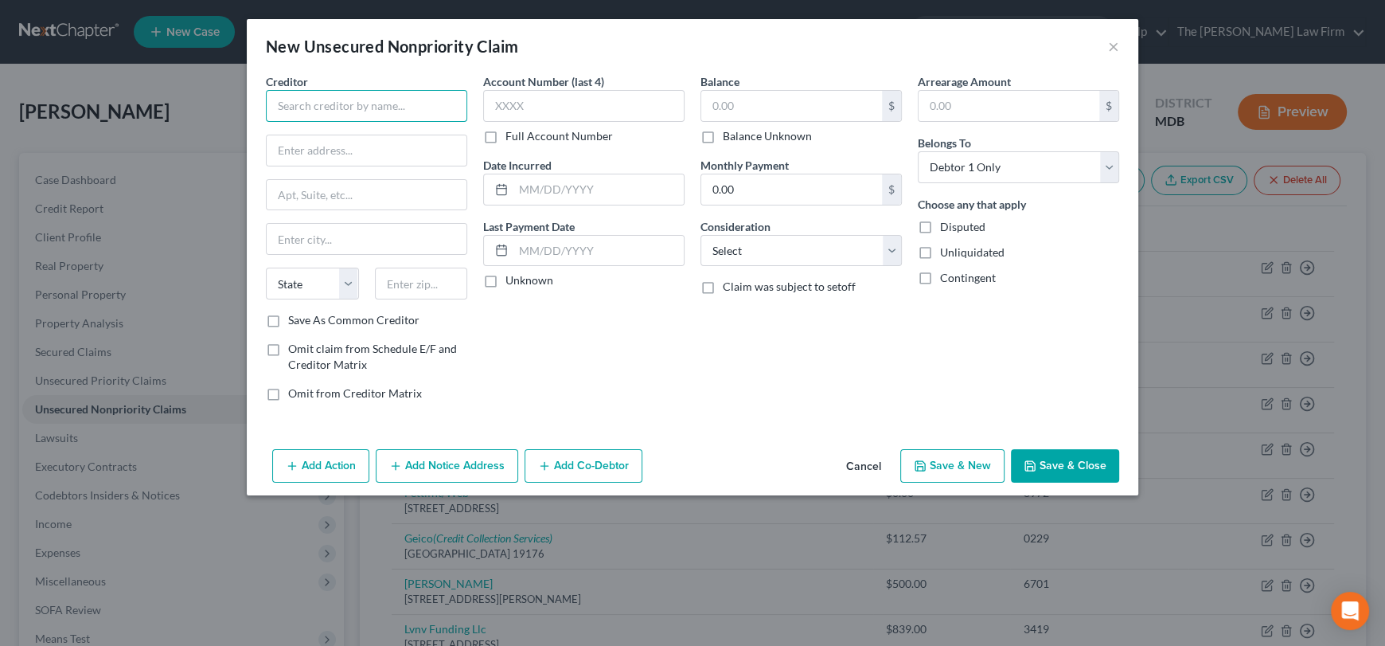
click at [353, 100] on input "text" at bounding box center [366, 106] width 201 height 32
drag, startPoint x: 340, startPoint y: 107, endPoint x: 299, endPoint y: 112, distance: 41.8
click at [248, 102] on div "Creditor * State Farm State [US_STATE] AK AR AZ CA CO [GEOGRAPHIC_DATA] DE DC […" at bounding box center [693, 257] width 892 height 369
click at [303, 98] on input "State Farm" at bounding box center [366, 106] width 201 height 32
type input "StateFarm"
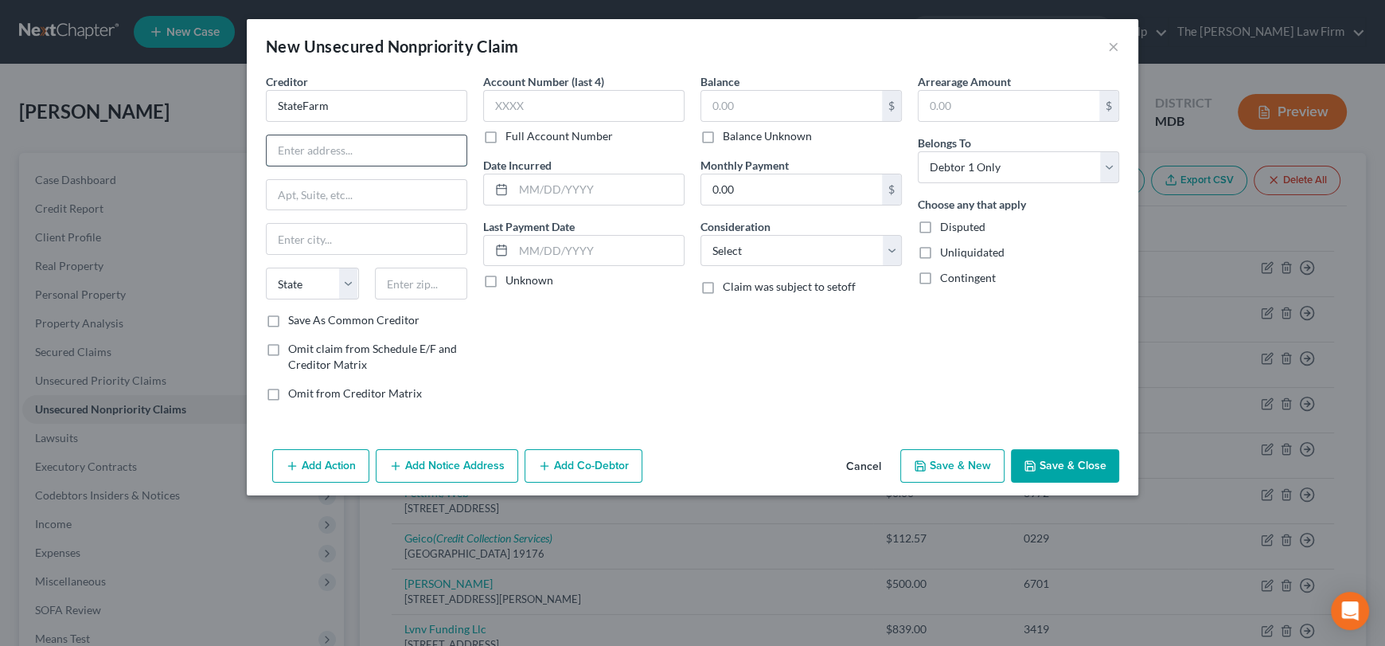
paste input "PO Box 44083. [GEOGRAPHIC_DATA], FL 32231"
drag, startPoint x: 422, startPoint y: 149, endPoint x: 462, endPoint y: 150, distance: 39.8
click at [462, 150] on input "PO Box 44083. [GEOGRAPHIC_DATA], FL 32231" at bounding box center [367, 150] width 200 height 30
type input "PO Box 44083. [GEOGRAPHIC_DATA], [GEOGRAPHIC_DATA]"
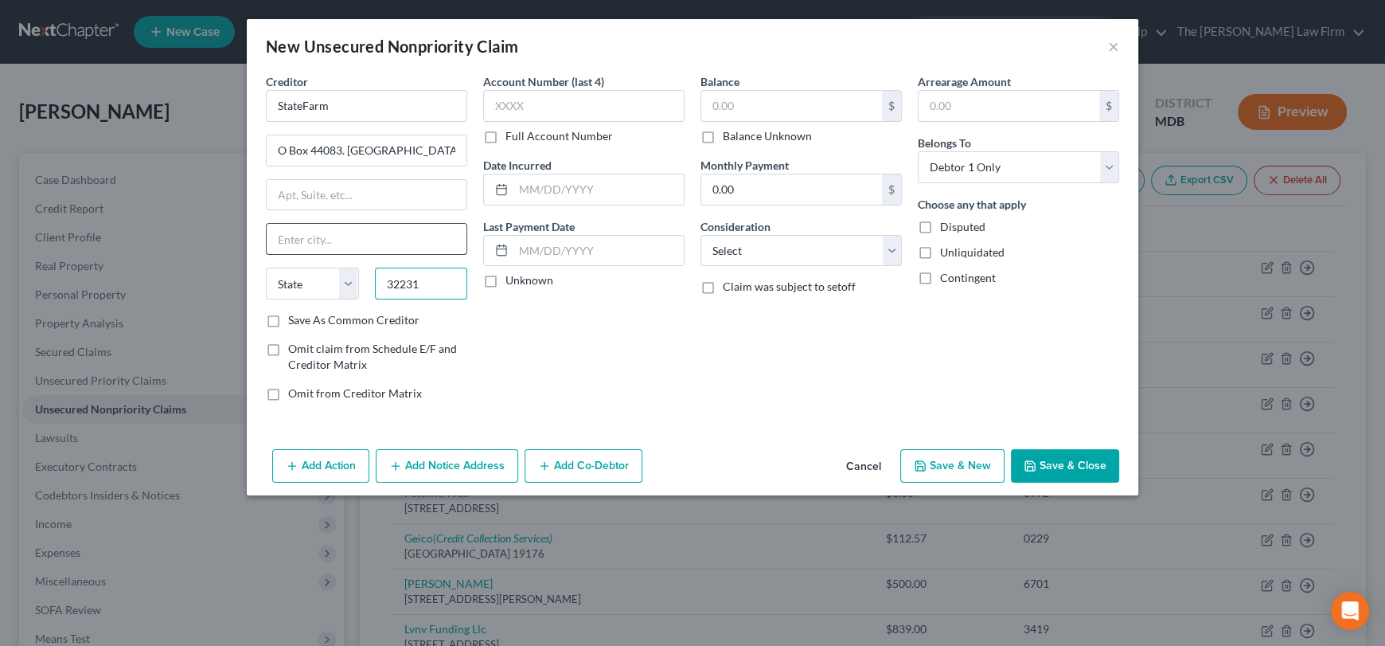
scroll to position [0, 0]
type input "32231"
click at [397, 176] on div "Creditor * StateFarm PO Box 44083. [GEOGRAPHIC_DATA], [GEOGRAPHIC_DATA] State […" at bounding box center [366, 192] width 201 height 239
type input "[GEOGRAPHIC_DATA]"
select select "9"
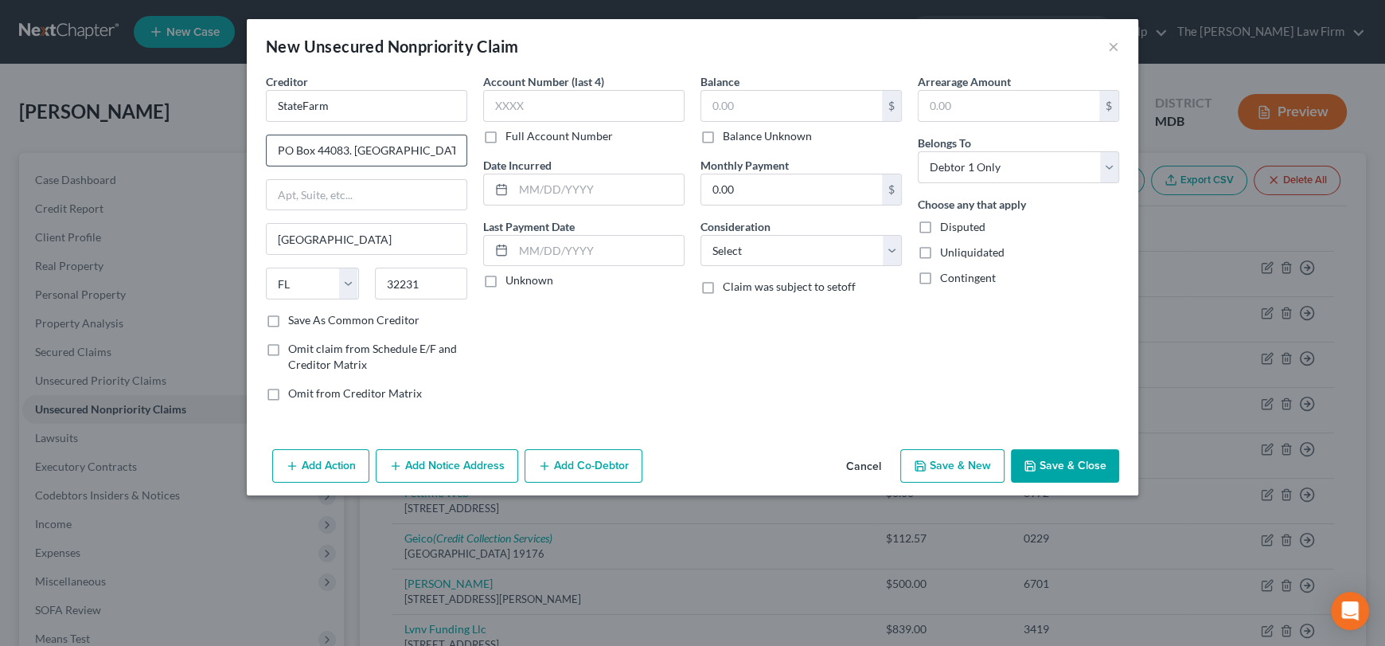
click at [444, 148] on input "PO Box 44083. [GEOGRAPHIC_DATA], [GEOGRAPHIC_DATA]" at bounding box center [367, 150] width 200 height 30
drag, startPoint x: 351, startPoint y: 150, endPoint x: 474, endPoint y: 152, distance: 122.6
click at [474, 152] on div "Creditor * StateFarm PO Box 44083. [GEOGRAPHIC_DATA], [GEOGRAPHIC_DATA] [GEOGRA…" at bounding box center [366, 243] width 217 height 341
type input "PO Box 44083"
click at [288, 322] on label "Save As Common Creditor" at bounding box center [353, 320] width 131 height 16
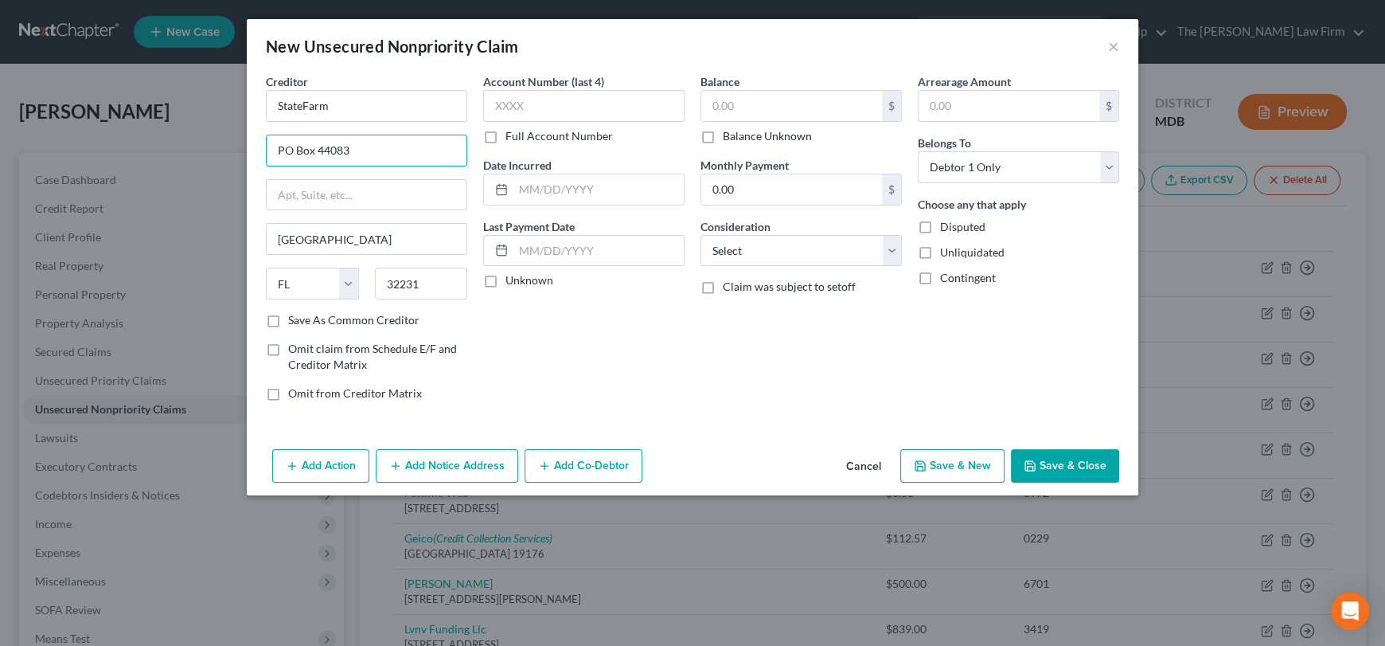
click at [295, 322] on input "Save As Common Creditor" at bounding box center [300, 317] width 10 height 10
checkbox input "true"
click at [676, 373] on div "Account Number (last 4) Full Account Number Date Incurred Last Payment Date Unk…" at bounding box center [583, 243] width 217 height 341
click at [538, 108] on input "text" at bounding box center [583, 106] width 201 height 32
type input "4521"
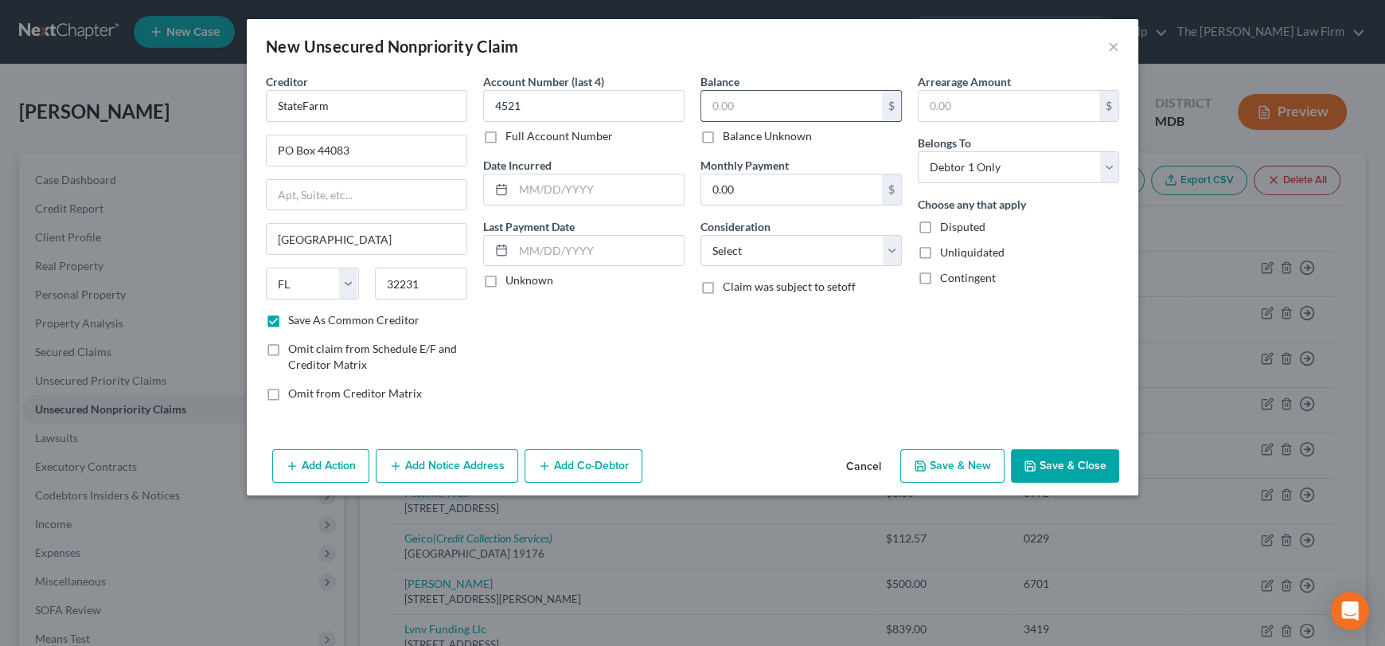
click at [751, 98] on input "text" at bounding box center [791, 106] width 181 height 30
type input "54.16"
drag, startPoint x: 831, startPoint y: 252, endPoint x: 826, endPoint y: 262, distance: 11.4
click at [831, 252] on select "Select Cable / Satellite Services Collection Agency Credit Card Debt Debt Couns…" at bounding box center [801, 251] width 201 height 32
select select "14"
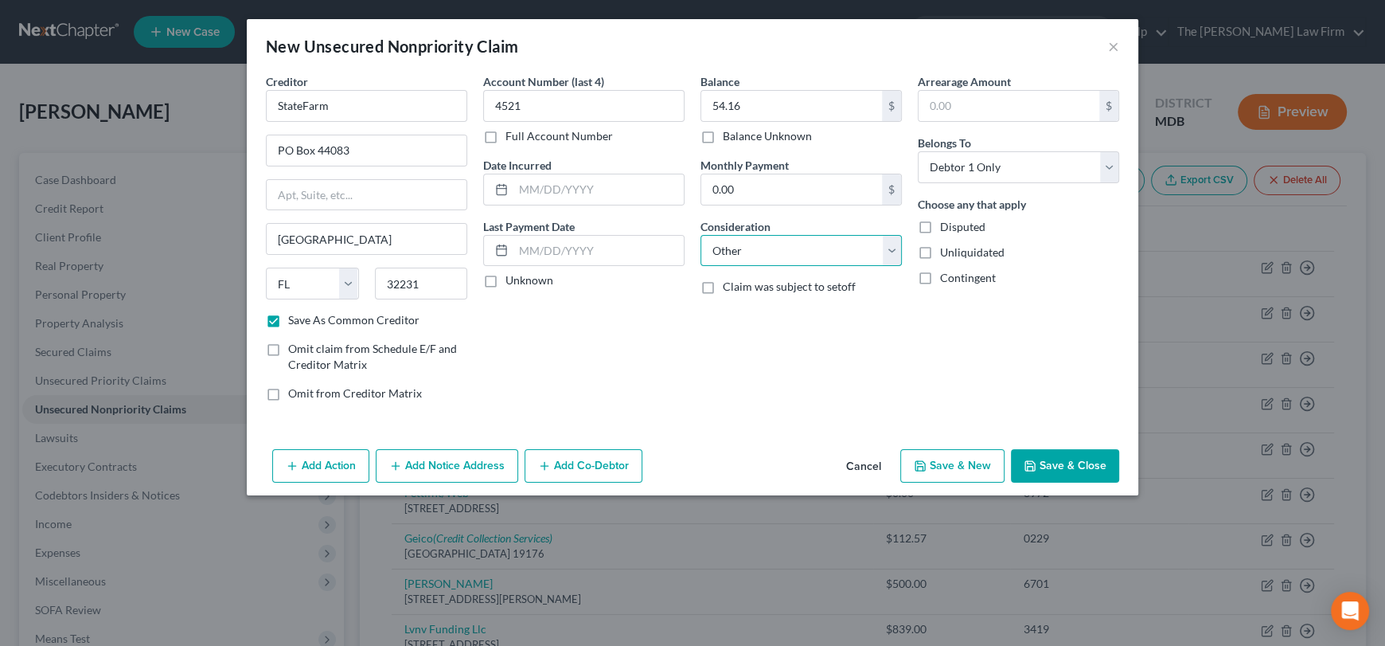
click at [701, 235] on select "Select Cable / Satellite Services Collection Agency Credit Card Debt Debt Couns…" at bounding box center [801, 251] width 201 height 32
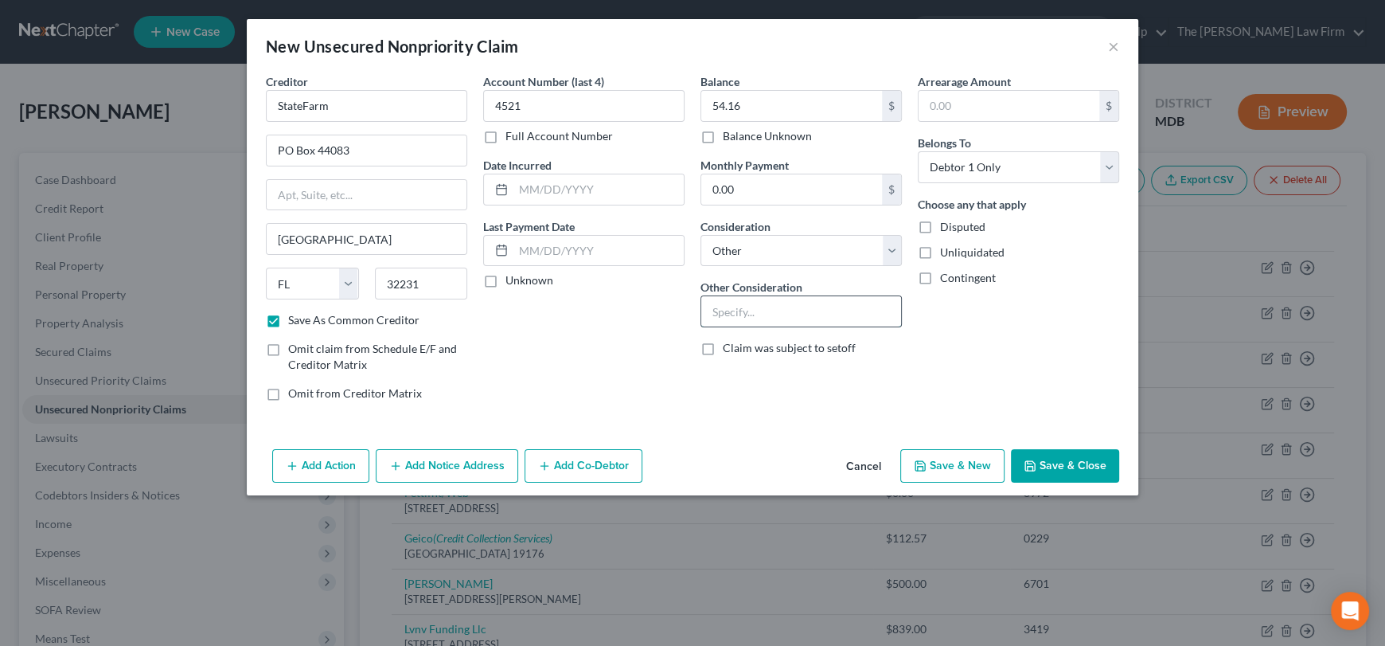
click at [764, 306] on input "text" at bounding box center [801, 311] width 200 height 30
type input "Renters insurance"
click at [767, 233] on label "Consideration" at bounding box center [736, 226] width 70 height 17
click at [1070, 469] on button "Save & Close" at bounding box center [1065, 465] width 108 height 33
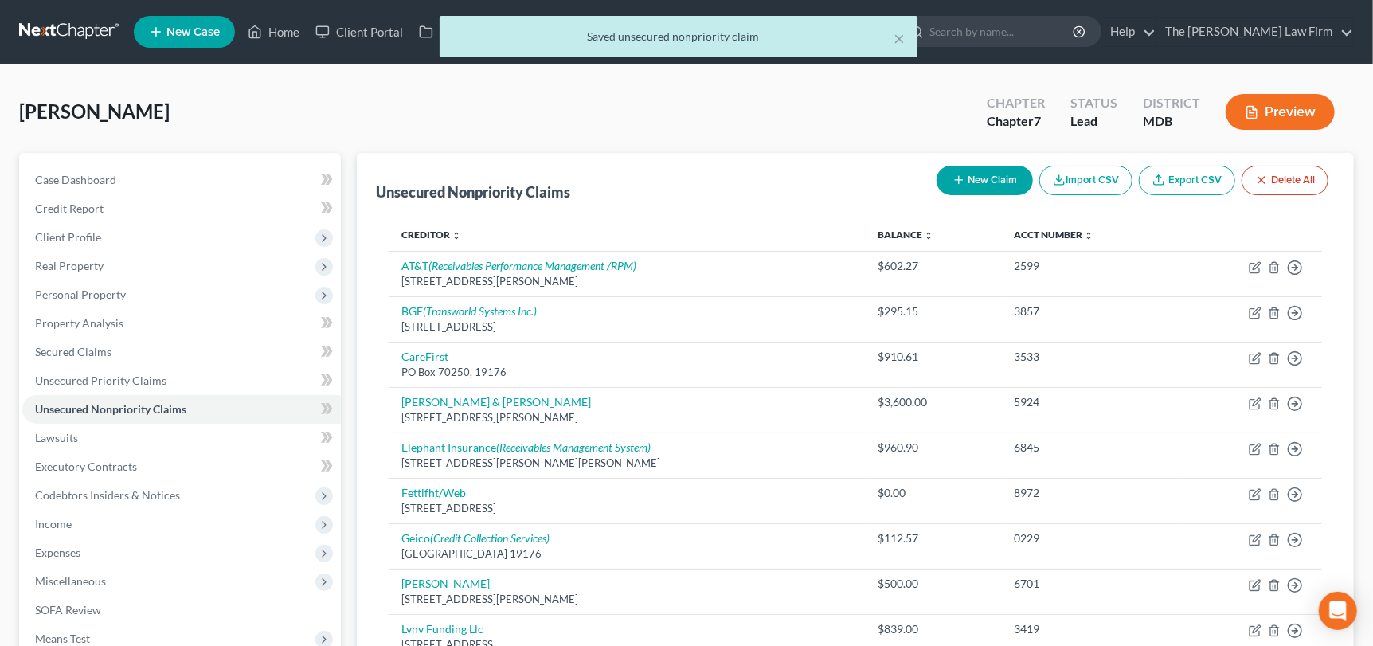
click at [992, 183] on button "New Claim" at bounding box center [984, 180] width 96 height 29
select select "0"
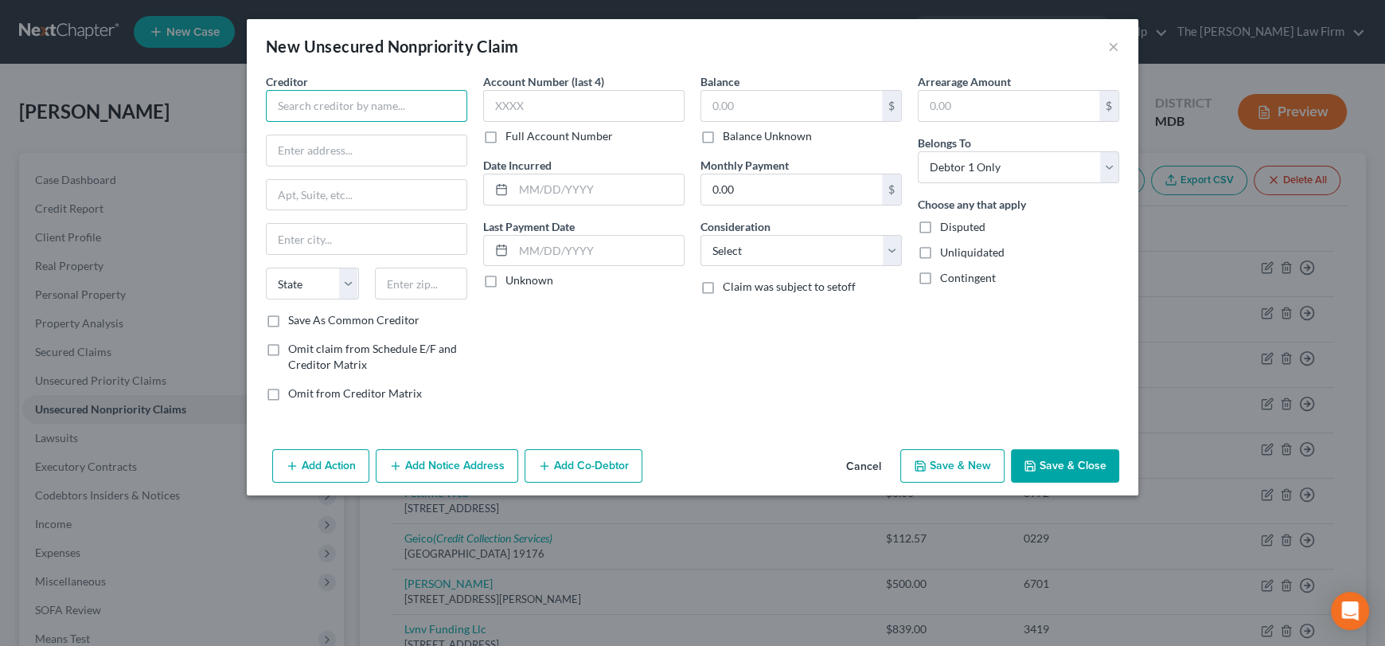
click at [364, 106] on input "text" at bounding box center [366, 106] width 201 height 32
drag, startPoint x: 377, startPoint y: 103, endPoint x: 276, endPoint y: 97, distance: 101.3
click at [276, 97] on input "Herts Rent a Car" at bounding box center [366, 106] width 201 height 32
type input "Herts Rent a Car"
paste input "[STREET_ADDRESS][PERSON_NAME]"
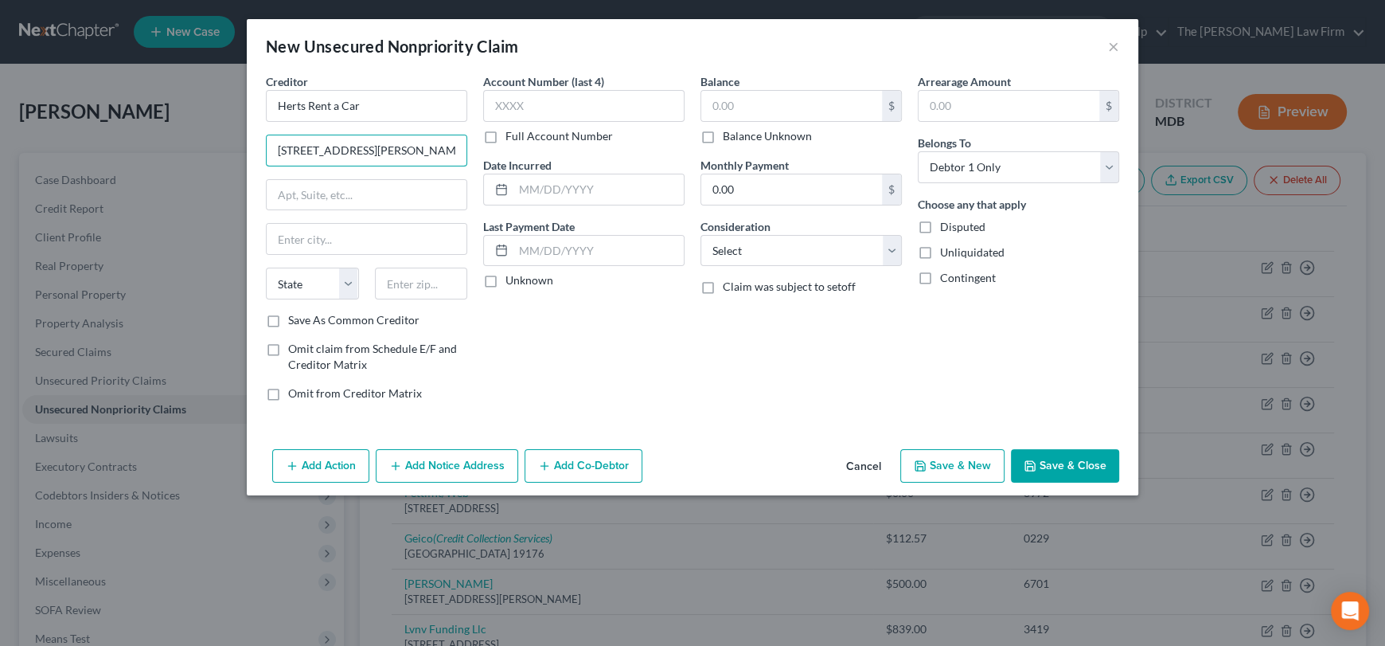
type input "[STREET_ADDRESS][PERSON_NAME]"
drag, startPoint x: 374, startPoint y: 105, endPoint x: 335, endPoint y: 173, distance: 78.1
click at [260, 97] on div "Creditor * Herts Rent a Car [STREET_ADDRESS][PERSON_NAME] State [US_STATE][GEOG…" at bounding box center [366, 243] width 217 height 341
paste input "z Car Rental"
type input "Hertz Car Rental"
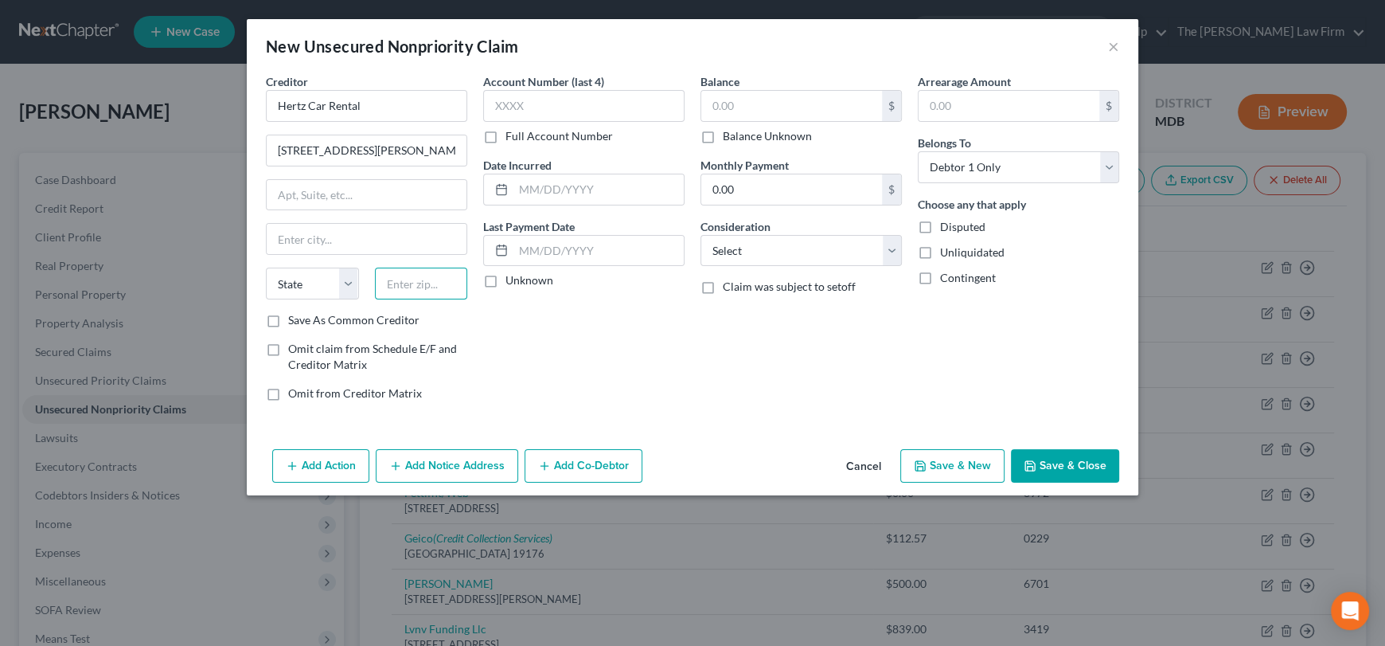
click at [397, 282] on input "text" at bounding box center [421, 284] width 93 height 32
drag, startPoint x: 420, startPoint y: 149, endPoint x: 451, endPoint y: 150, distance: 31.1
click at [451, 150] on input "[STREET_ADDRESS][PERSON_NAME]" at bounding box center [367, 150] width 200 height 30
drag, startPoint x: 404, startPoint y: 143, endPoint x: 428, endPoint y: 189, distance: 50.9
click at [459, 152] on input "[STREET_ADDRESS][PERSON_NAME]" at bounding box center [367, 150] width 200 height 30
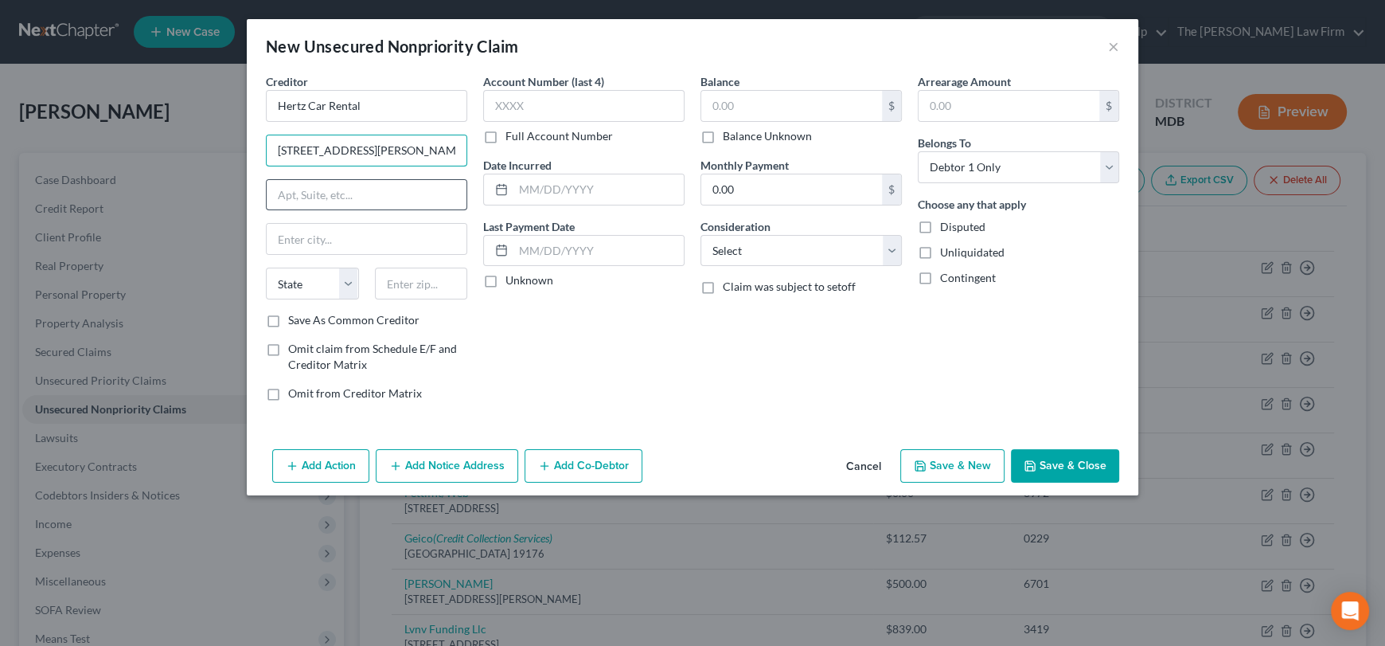
type input "[STREET_ADDRESS][PERSON_NAME]"
type input "75202"
click at [369, 168] on div "Creditor * Hertz Car Rental [STREET_ADDRESS][PERSON_NAME] State [US_STATE][GEOG…" at bounding box center [366, 192] width 201 height 239
type input "[GEOGRAPHIC_DATA]"
select select "45"
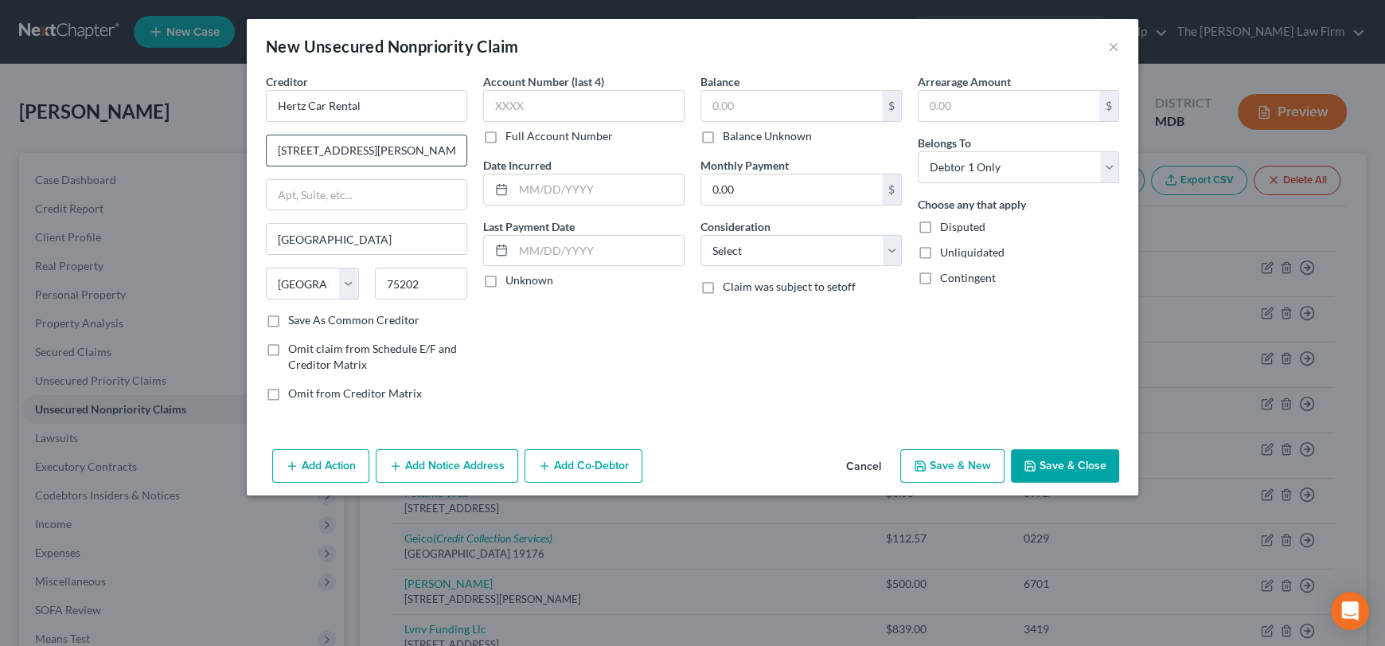
drag, startPoint x: 351, startPoint y: 147, endPoint x: 451, endPoint y: 152, distance: 99.6
click at [451, 152] on input "[STREET_ADDRESS][PERSON_NAME]" at bounding box center [367, 150] width 200 height 30
type input "[STREET_ADDRESS][PERSON_NAME]"
click at [288, 325] on label "Save As Common Creditor" at bounding box center [353, 320] width 131 height 16
click at [295, 322] on input "Save As Common Creditor" at bounding box center [300, 317] width 10 height 10
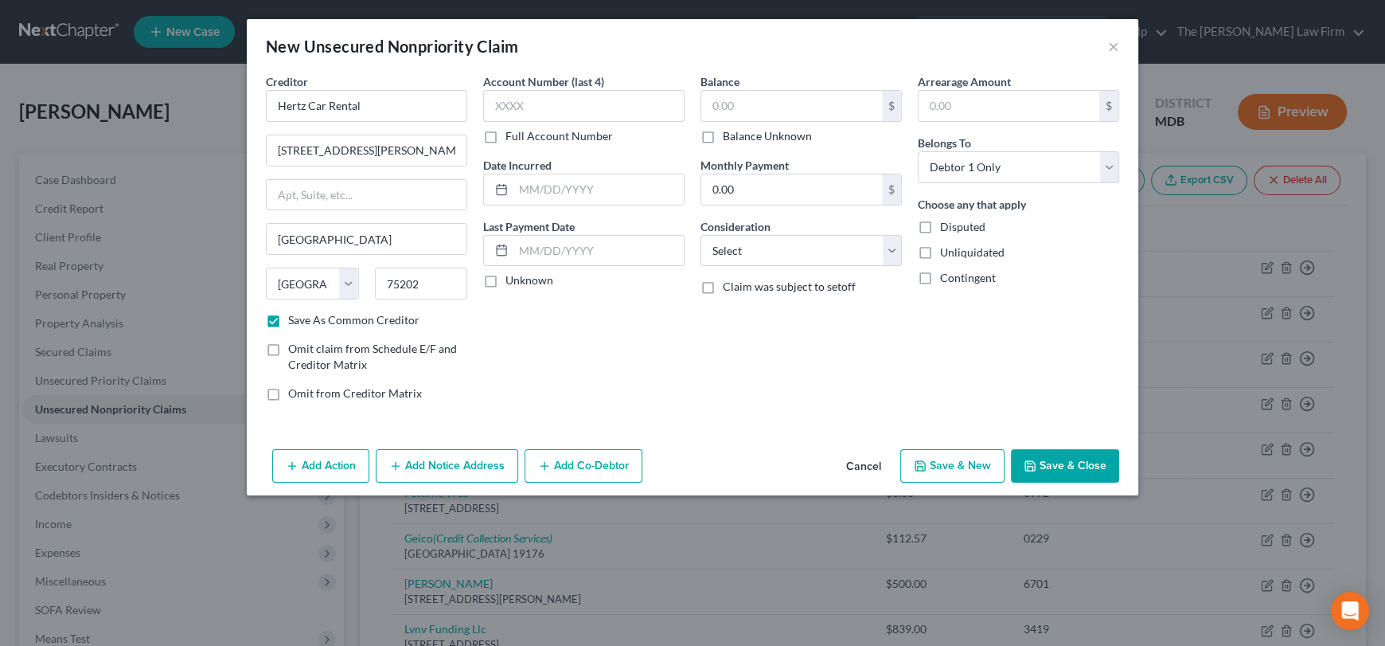
click at [288, 320] on label "Save As Common Creditor" at bounding box center [353, 320] width 131 height 16
click at [295, 320] on input "Save As Common Creditor" at bounding box center [300, 317] width 10 height 10
click at [288, 318] on label "Save As Common Creditor" at bounding box center [353, 320] width 131 height 16
click at [295, 318] on input "Save As Common Creditor" at bounding box center [300, 317] width 10 height 10
checkbox input "true"
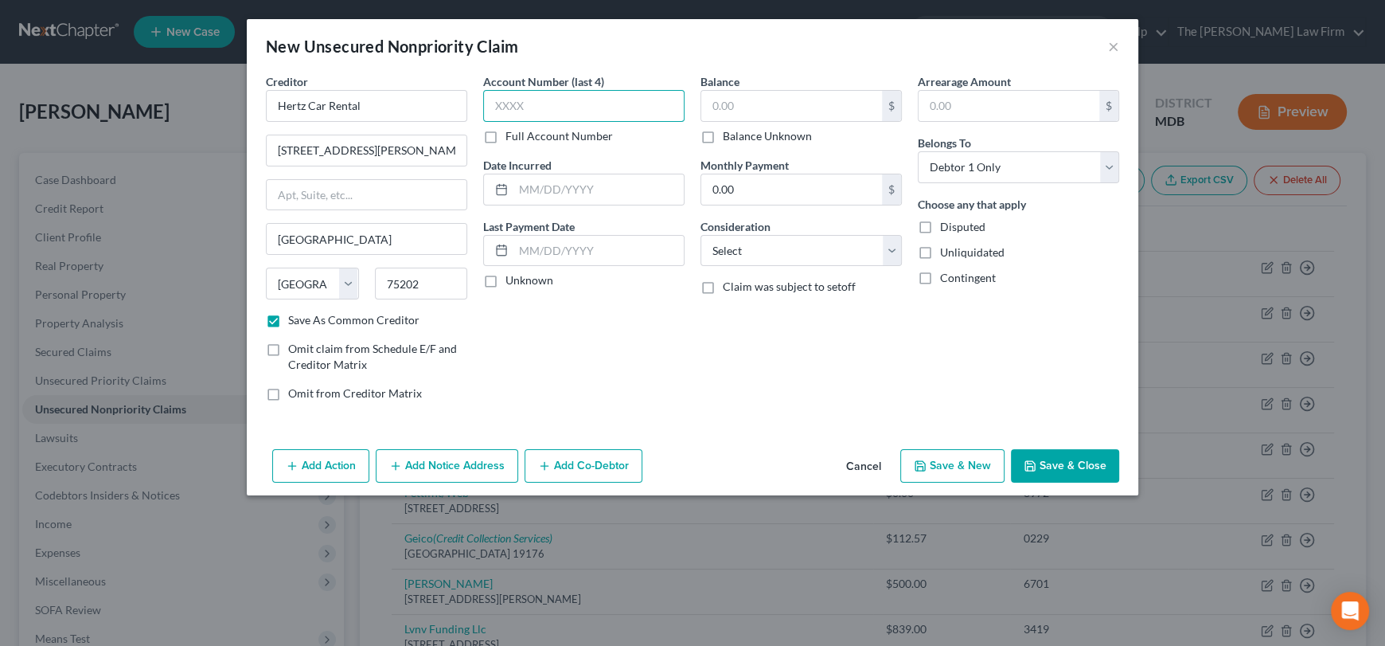
click at [518, 97] on input "text" at bounding box center [583, 106] width 201 height 32
type input "0008"
drag, startPoint x: 811, startPoint y: 111, endPoint x: 803, endPoint y: 107, distance: 8.6
click at [812, 111] on input "text" at bounding box center [791, 106] width 181 height 30
click at [773, 113] on input "text" at bounding box center [791, 106] width 181 height 30
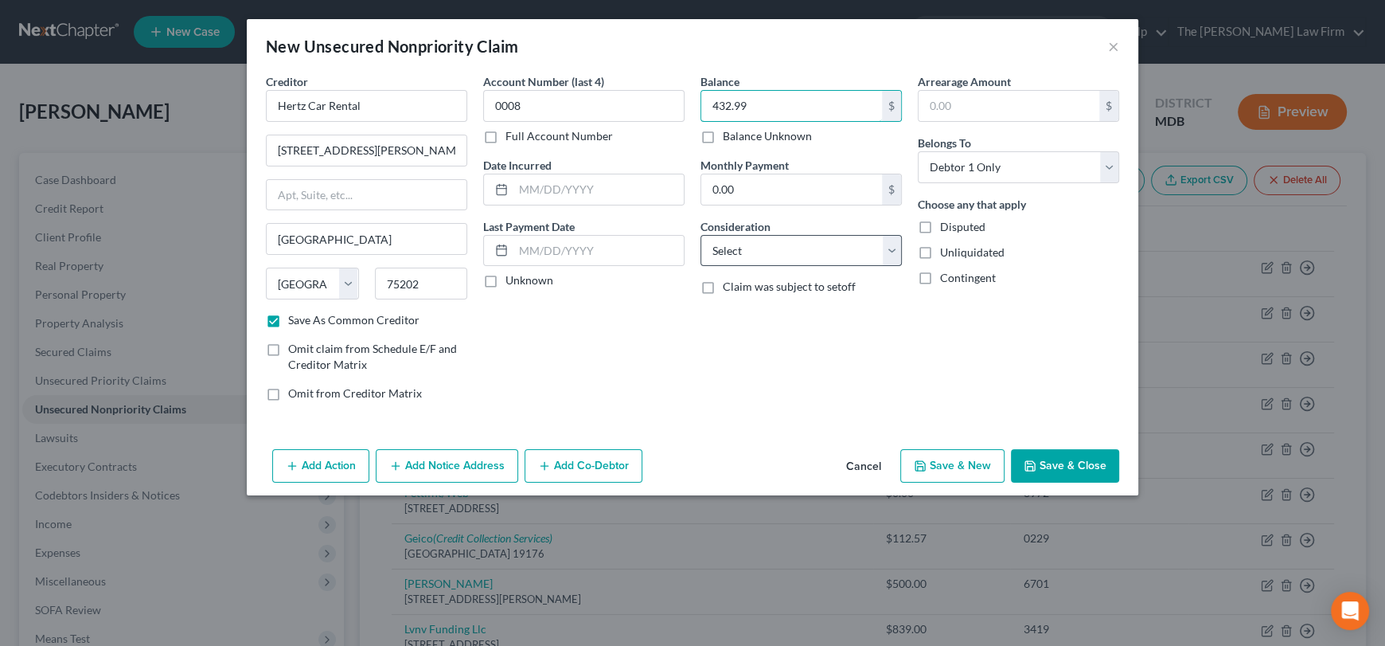
type input "432.99"
click at [777, 253] on select "Select Cable / Satellite Services Collection Agency Credit Card Debt Debt Couns…" at bounding box center [801, 251] width 201 height 32
select select "14"
click at [701, 235] on select "Select Cable / Satellite Services Collection Agency Credit Card Debt Debt Couns…" at bounding box center [801, 251] width 201 height 32
click at [720, 316] on input "text" at bounding box center [801, 311] width 200 height 30
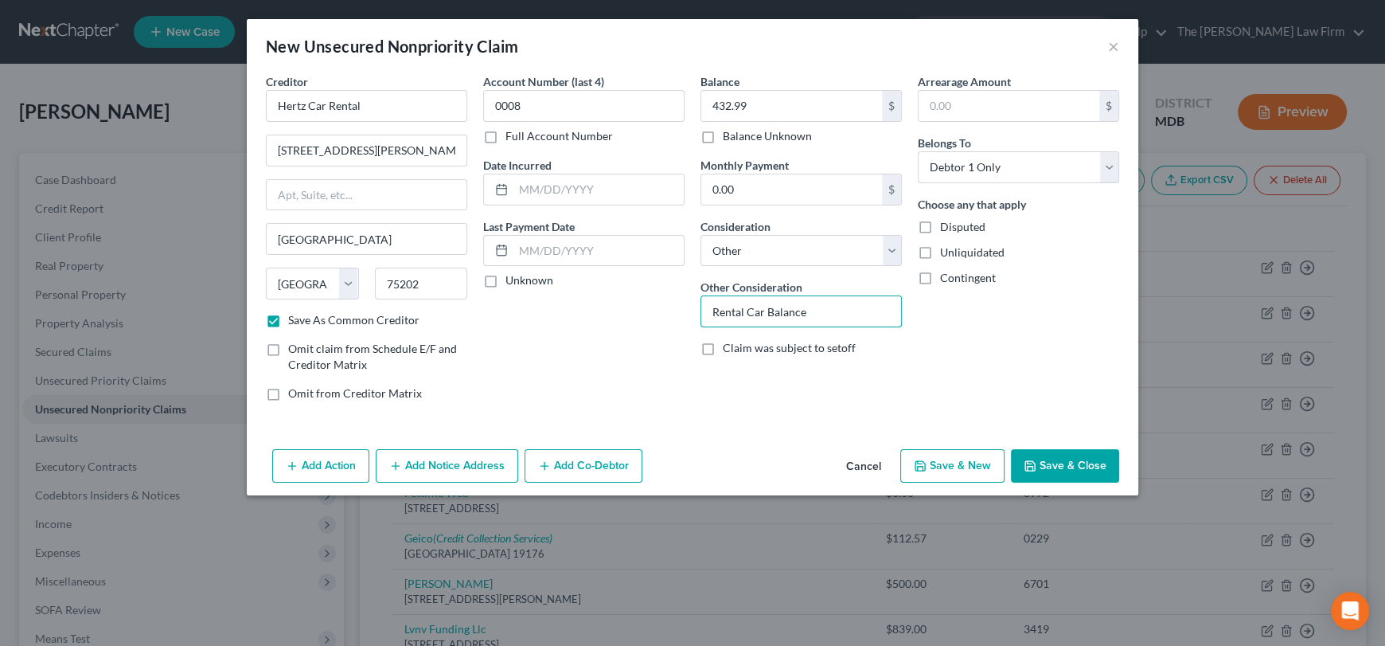
type input "Rental Car Balance"
click at [463, 463] on button "Add Notice Address" at bounding box center [447, 465] width 143 height 33
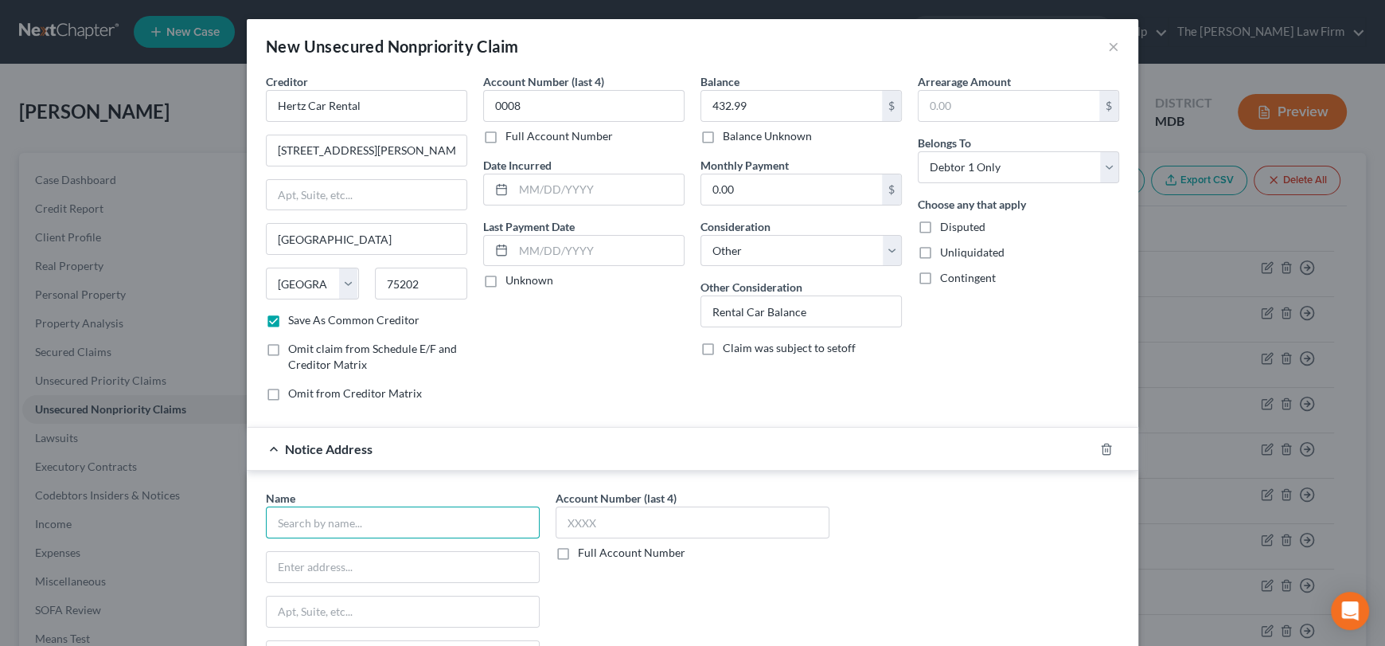
click at [305, 534] on input "text" at bounding box center [403, 522] width 274 height 32
type input "J"
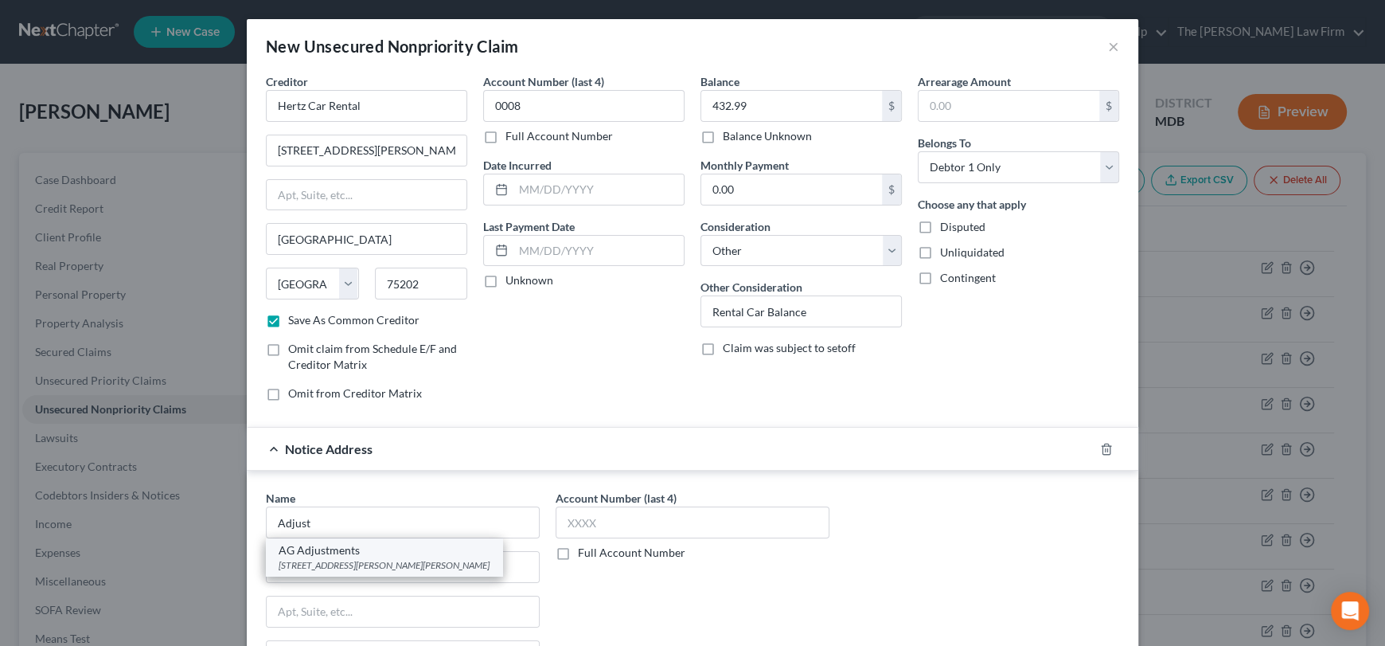
click at [328, 550] on div "AG Adjustments" at bounding box center [384, 550] width 211 height 16
type input "AG Adjustments"
type input "[STREET_ADDRESS][PERSON_NAME]"
type input "[PERSON_NAME]"
select select "35"
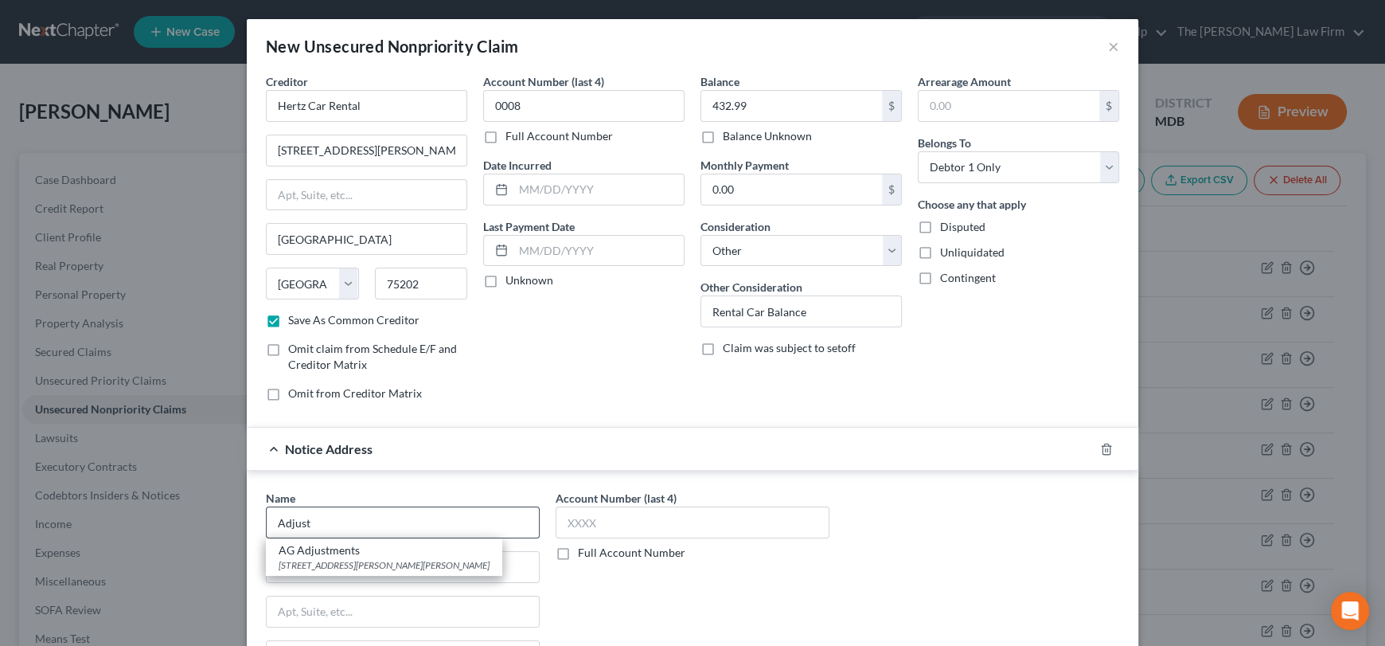
type input "11747"
drag, startPoint x: 358, startPoint y: 521, endPoint x: 268, endPoint y: 523, distance: 90.0
click at [268, 523] on input "AG Adjustments" at bounding box center [403, 522] width 274 height 32
paste input "JNR Adjustment Company Inc."
type input "JNR Adjustment Company Inc."
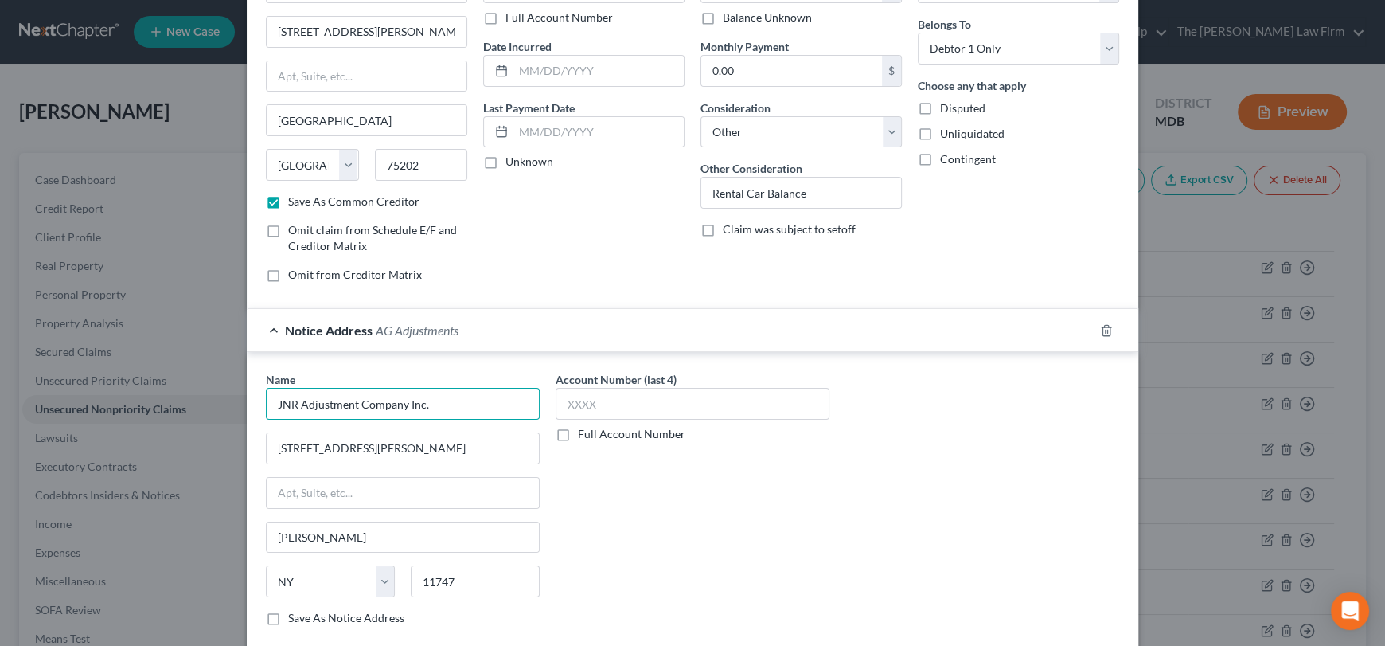
scroll to position [209, 0]
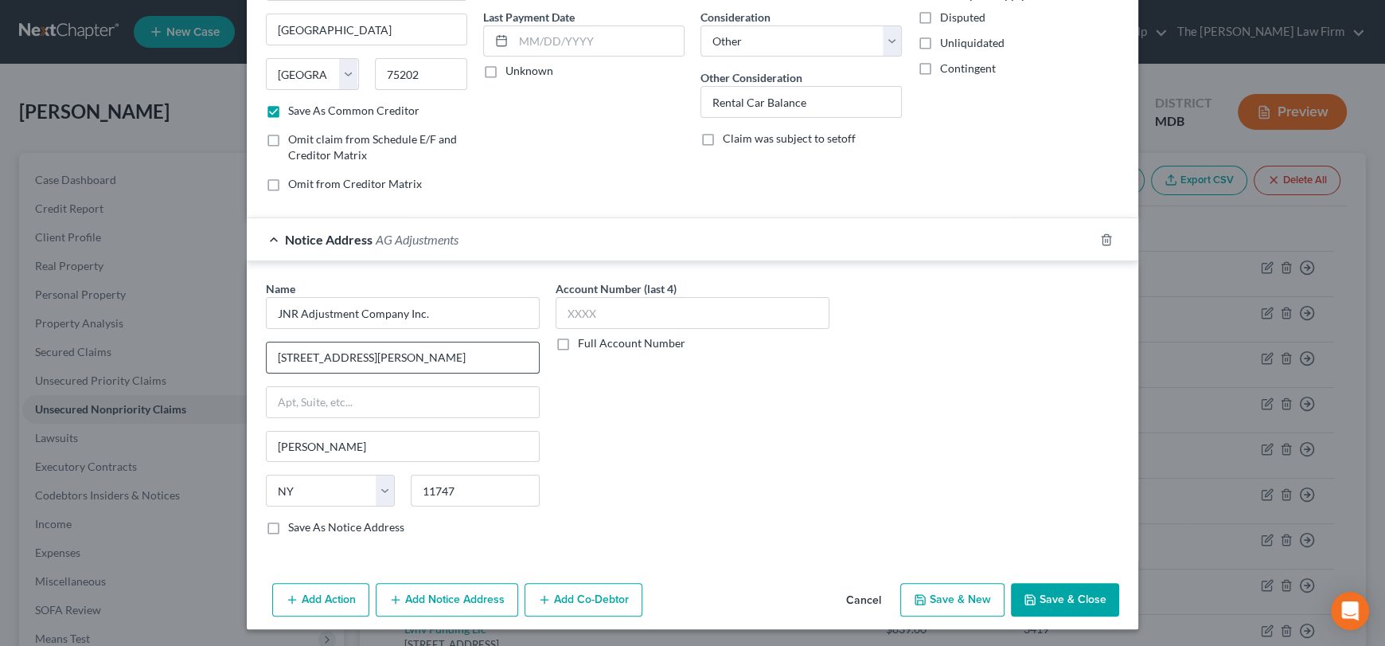
drag, startPoint x: 378, startPoint y: 356, endPoint x: 353, endPoint y: 368, distance: 27.4
click at [267, 353] on input "[STREET_ADDRESS][PERSON_NAME]" at bounding box center [403, 357] width 272 height 30
paste input "[STREET_ADDRESS]"
type input "[STREET_ADDRESS]"
drag, startPoint x: 459, startPoint y: 490, endPoint x: 387, endPoint y: 491, distance: 72.5
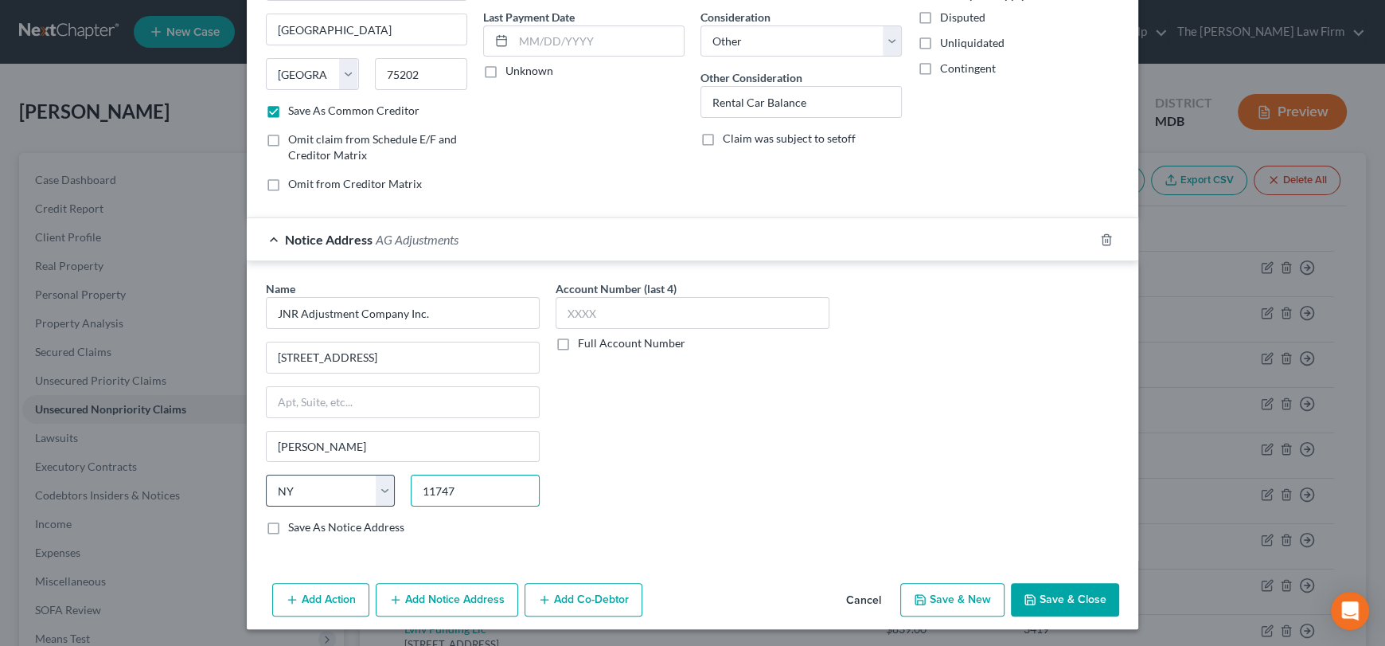
click at [387, 491] on div "State [US_STATE] AK AR AZ CA CO CT DE DC [GEOGRAPHIC_DATA] [GEOGRAPHIC_DATA] GU…" at bounding box center [403, 497] width 290 height 45
drag, startPoint x: 471, startPoint y: 353, endPoint x: 517, endPoint y: 353, distance: 45.4
click at [517, 353] on input "[STREET_ADDRESS]" at bounding box center [403, 357] width 272 height 30
type input "[STREET_ADDRESS]"
type input "32751"
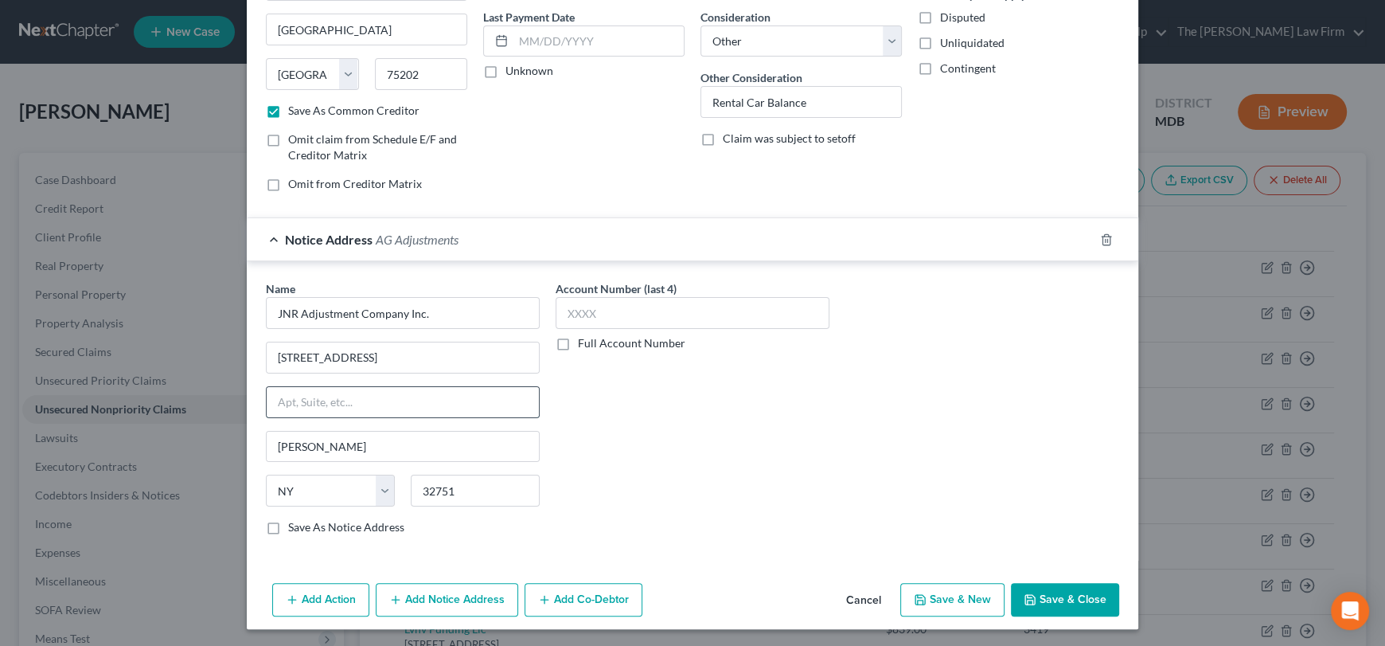
click at [439, 398] on input "text" at bounding box center [403, 402] width 272 height 30
type input "[GEOGRAPHIC_DATA]"
select select "9"
drag, startPoint x: 411, startPoint y: 356, endPoint x: 553, endPoint y: 362, distance: 142.7
click at [553, 362] on div "Name * JNR Adjustment Company Inc. [STREET_ADDRESS] [GEOGRAPHIC_DATA] [US_STATE…" at bounding box center [692, 414] width 869 height 268
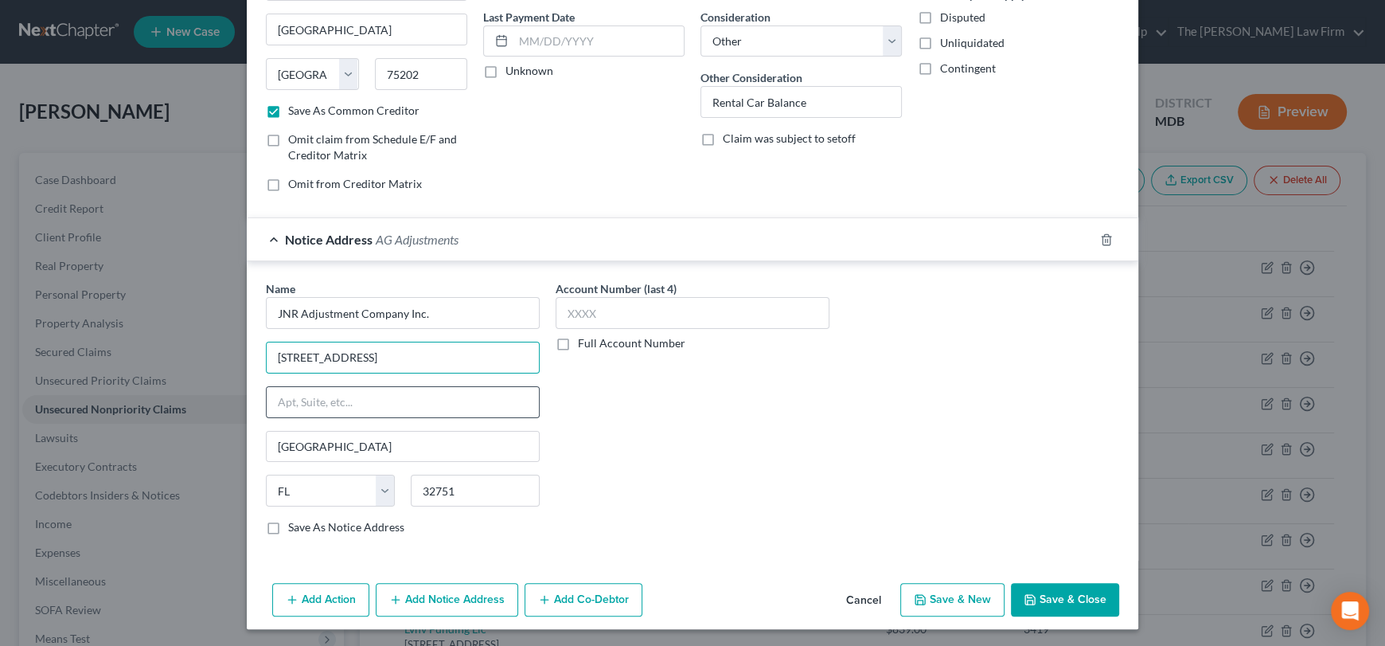
drag, startPoint x: 355, startPoint y: 355, endPoint x: 381, endPoint y: 392, distance: 45.1
click at [439, 354] on input "[STREET_ADDRESS]" at bounding box center [403, 357] width 272 height 30
type input "[STREET_ADDRESS]"
type input "Suite 320"
drag, startPoint x: 264, startPoint y: 529, endPoint x: 403, endPoint y: 506, distance: 140.4
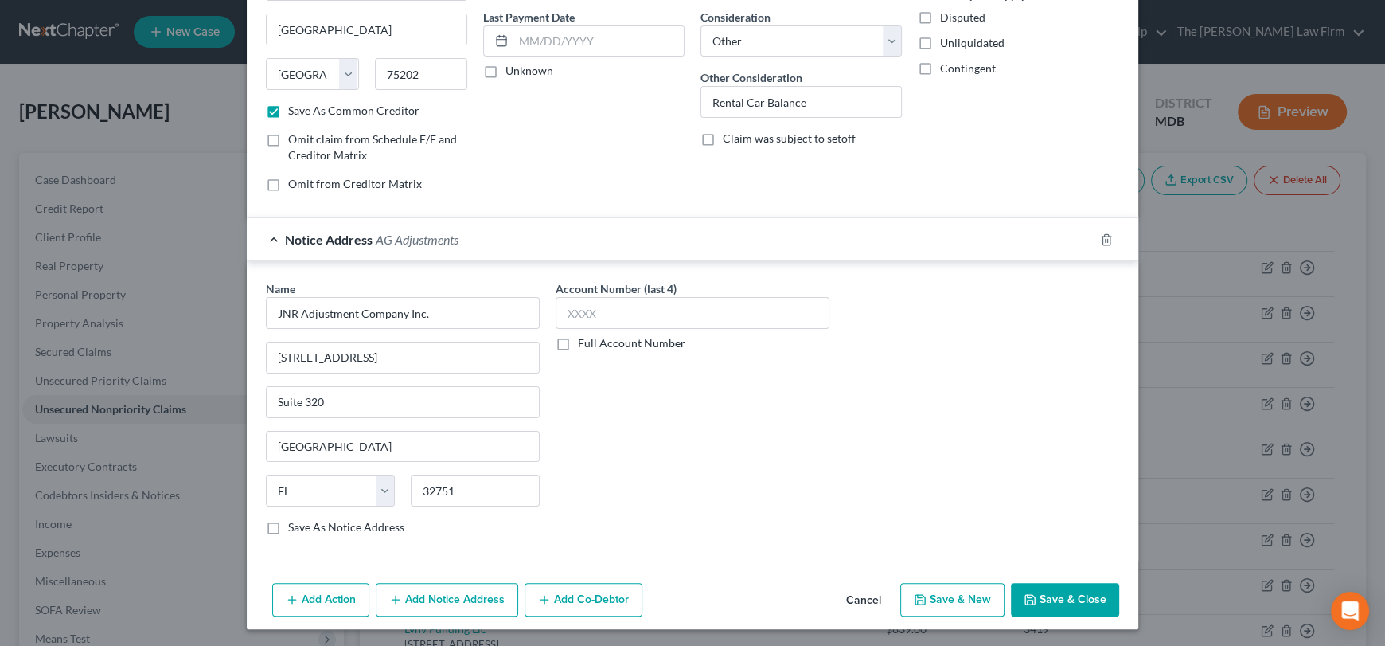
click at [288, 528] on label "Save As Notice Address" at bounding box center [346, 527] width 116 height 16
click at [295, 528] on input "Save As Notice Address" at bounding box center [300, 524] width 10 height 10
checkbox input "true"
click at [627, 302] on input "text" at bounding box center [693, 313] width 274 height 32
type input "0008"
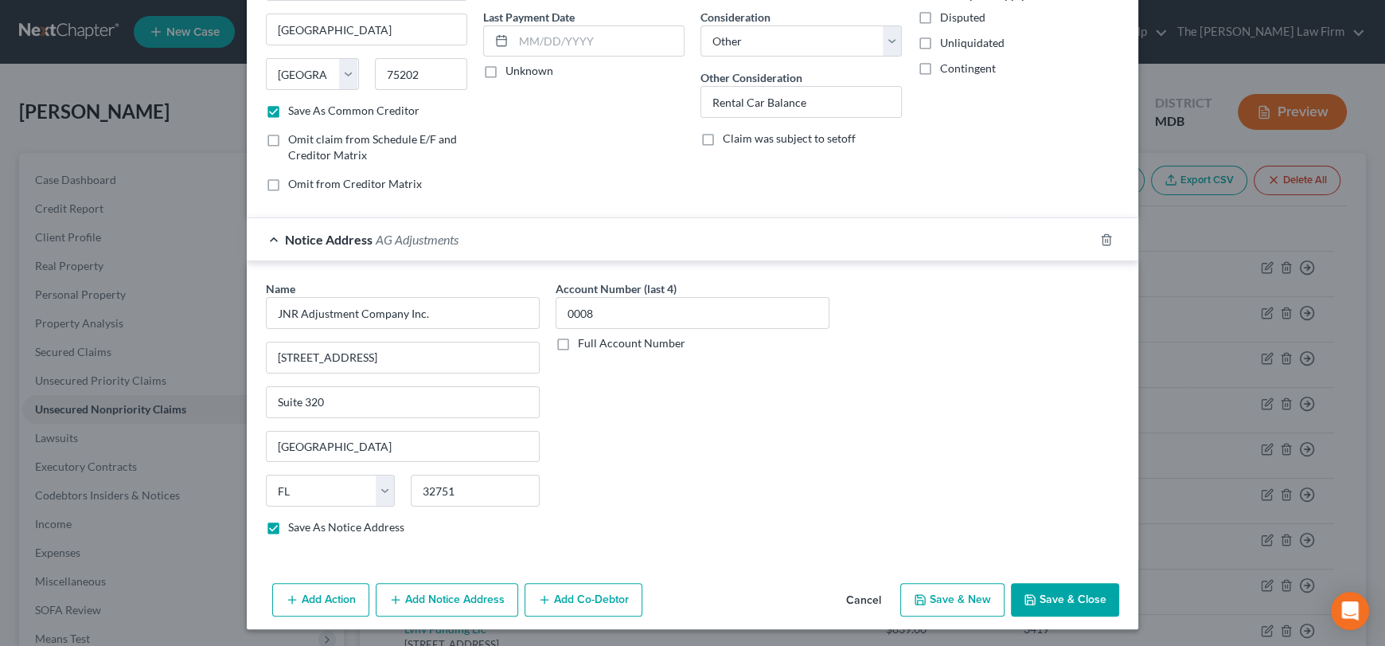
click at [1072, 599] on button "Save & Close" at bounding box center [1065, 599] width 108 height 33
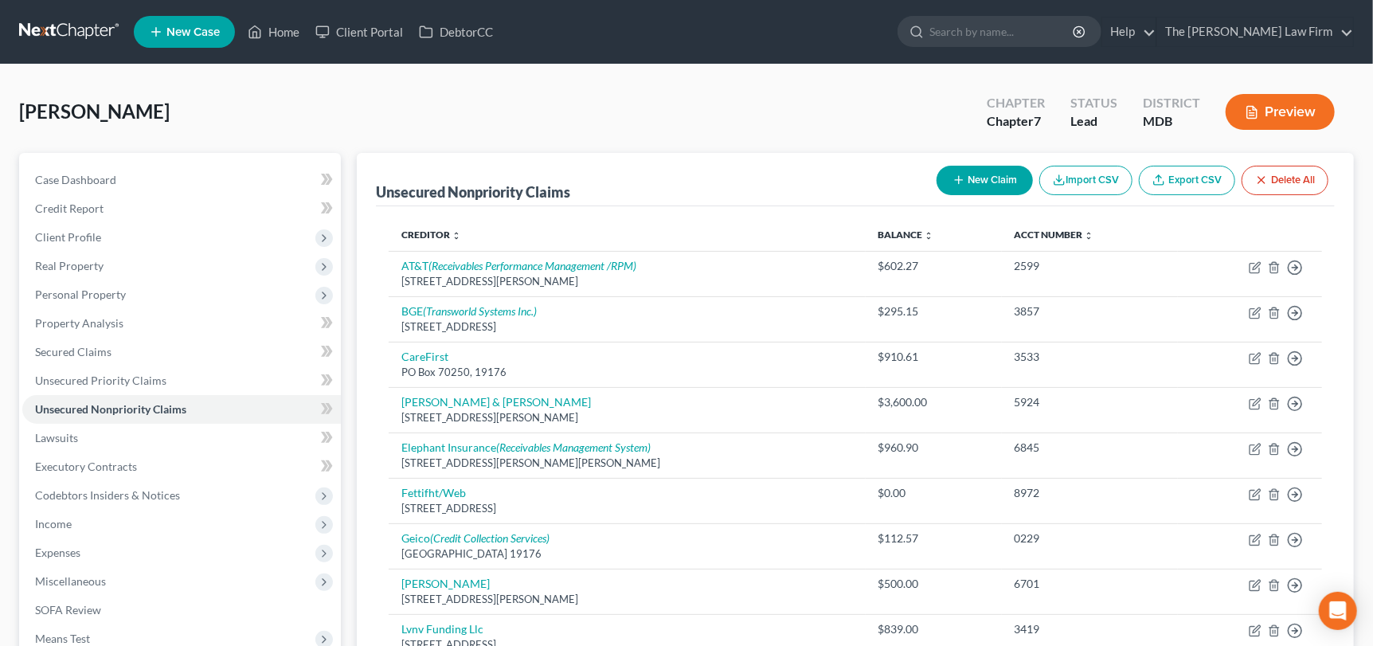
click at [990, 182] on button "New Claim" at bounding box center [984, 180] width 96 height 29
select select "0"
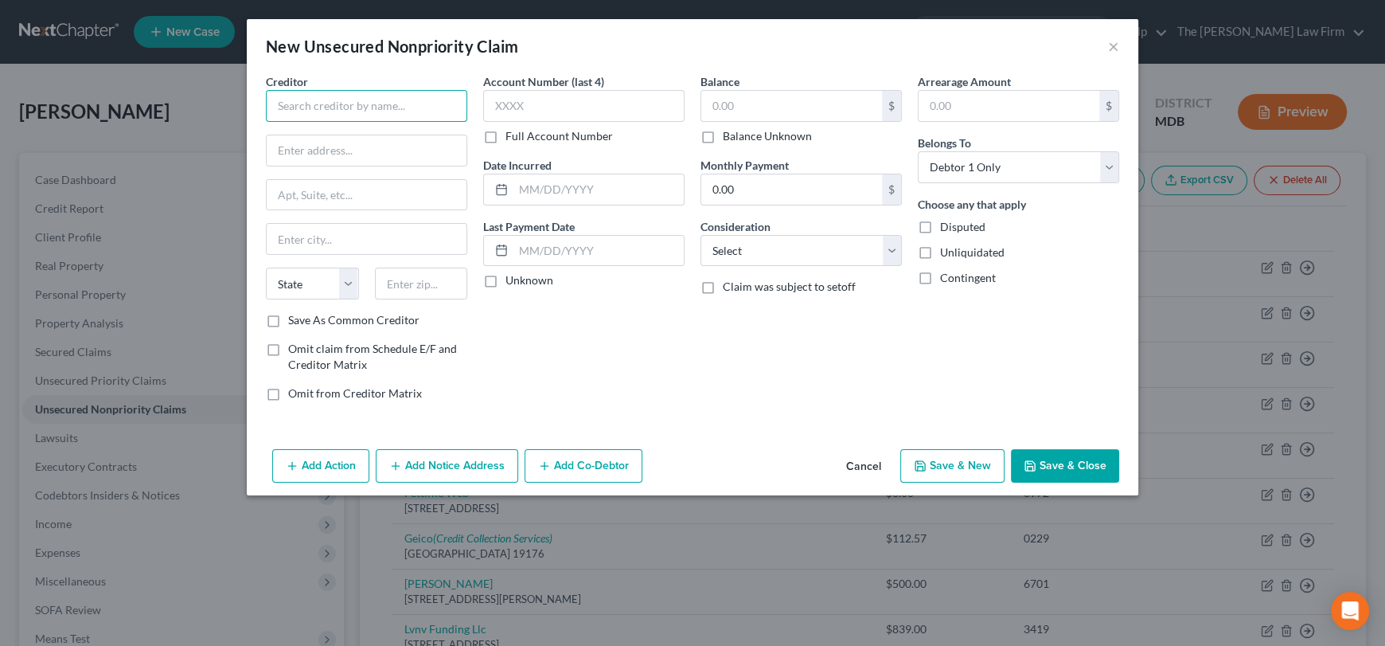
click at [351, 119] on input "text" at bounding box center [366, 106] width 201 height 32
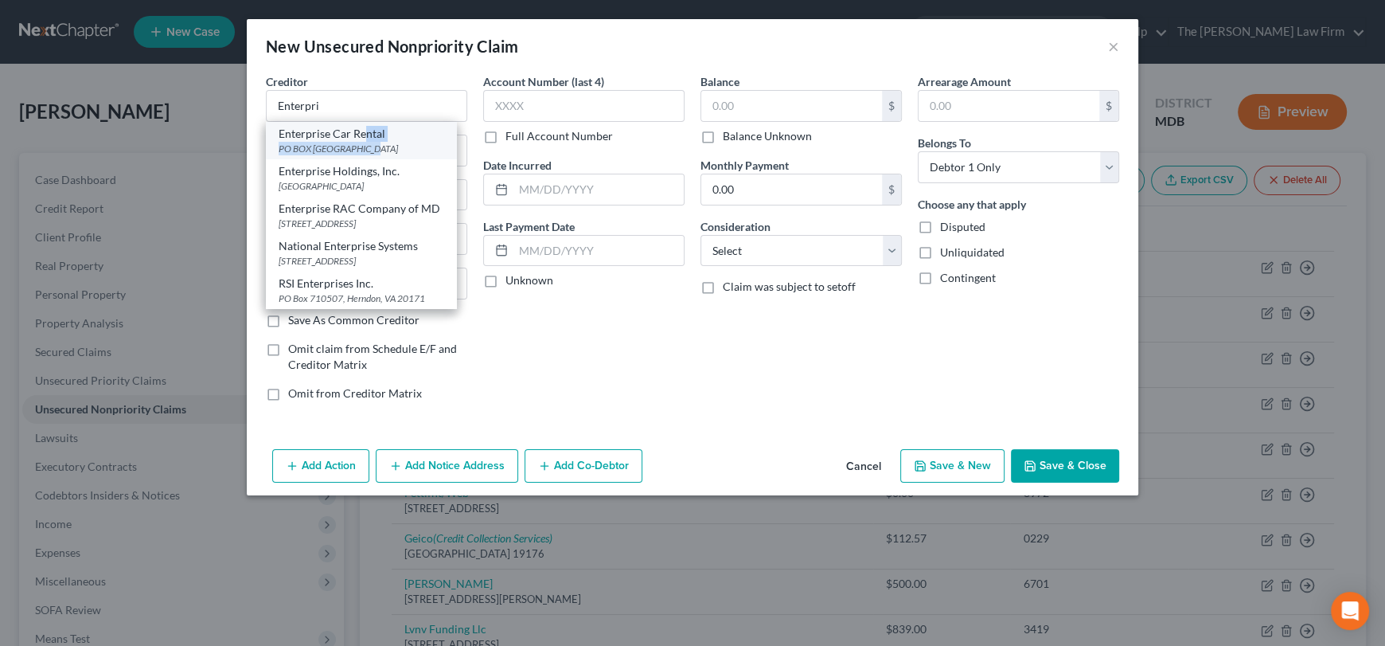
click at [368, 152] on div "Enterprise Car Rental [GEOGRAPHIC_DATA]" at bounding box center [361, 140] width 191 height 37
type input "Enterprise Car Rental"
type input "PO BOX 403328"
type input "[GEOGRAPHIC_DATA]"
select select "10"
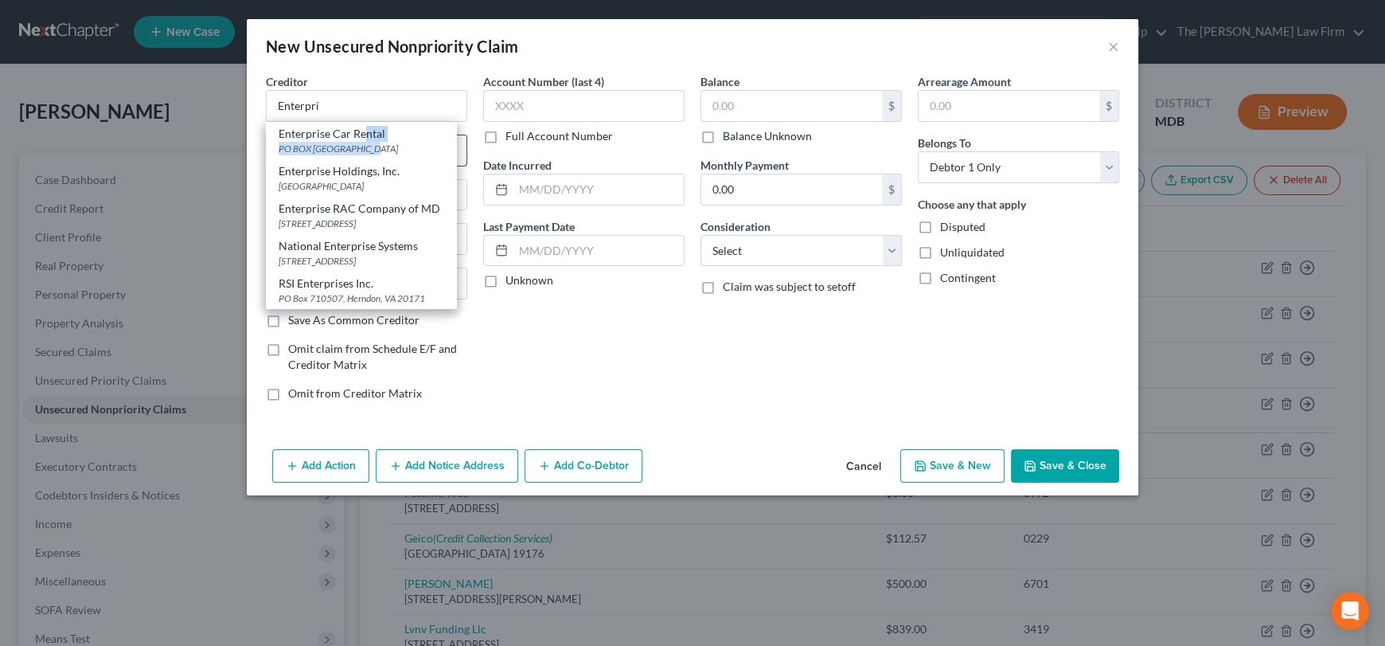
type input "30384"
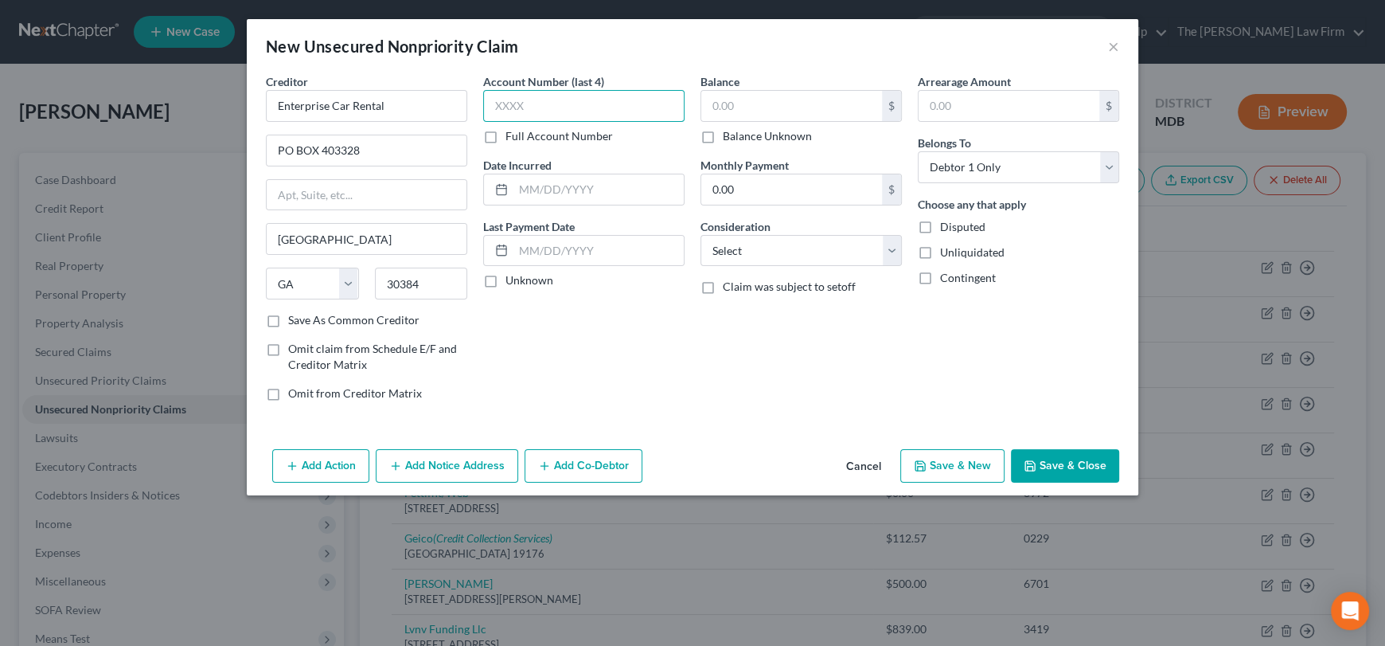
click at [508, 105] on input "text" at bounding box center [583, 106] width 201 height 32
type input "3234"
click at [728, 110] on input "text" at bounding box center [791, 106] width 181 height 30
type input "428.59"
drag, startPoint x: 755, startPoint y: 251, endPoint x: 760, endPoint y: 263, distance: 12.9
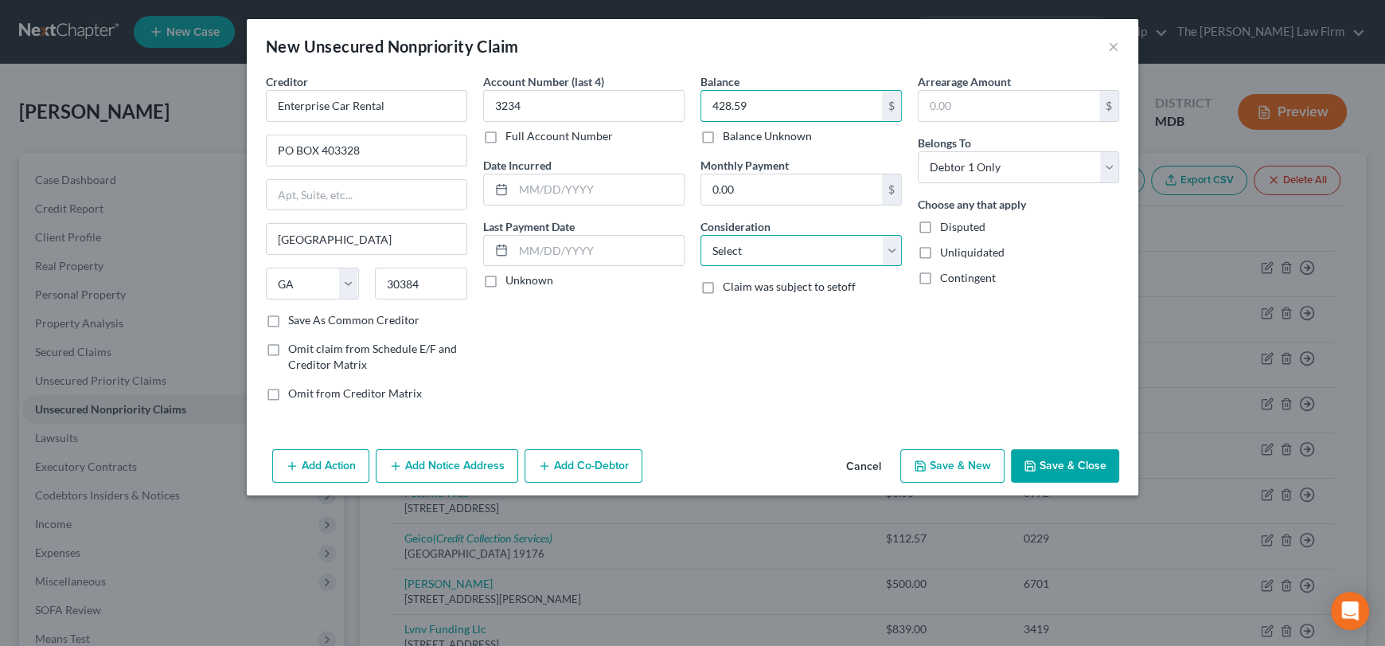
click at [755, 251] on select "Select Cable / Satellite Services Collection Agency Credit Card Debt Debt Couns…" at bounding box center [801, 251] width 201 height 32
select select "14"
click at [701, 235] on select "Select Cable / Satellite Services Collection Agency Credit Card Debt Debt Couns…" at bounding box center [801, 251] width 201 height 32
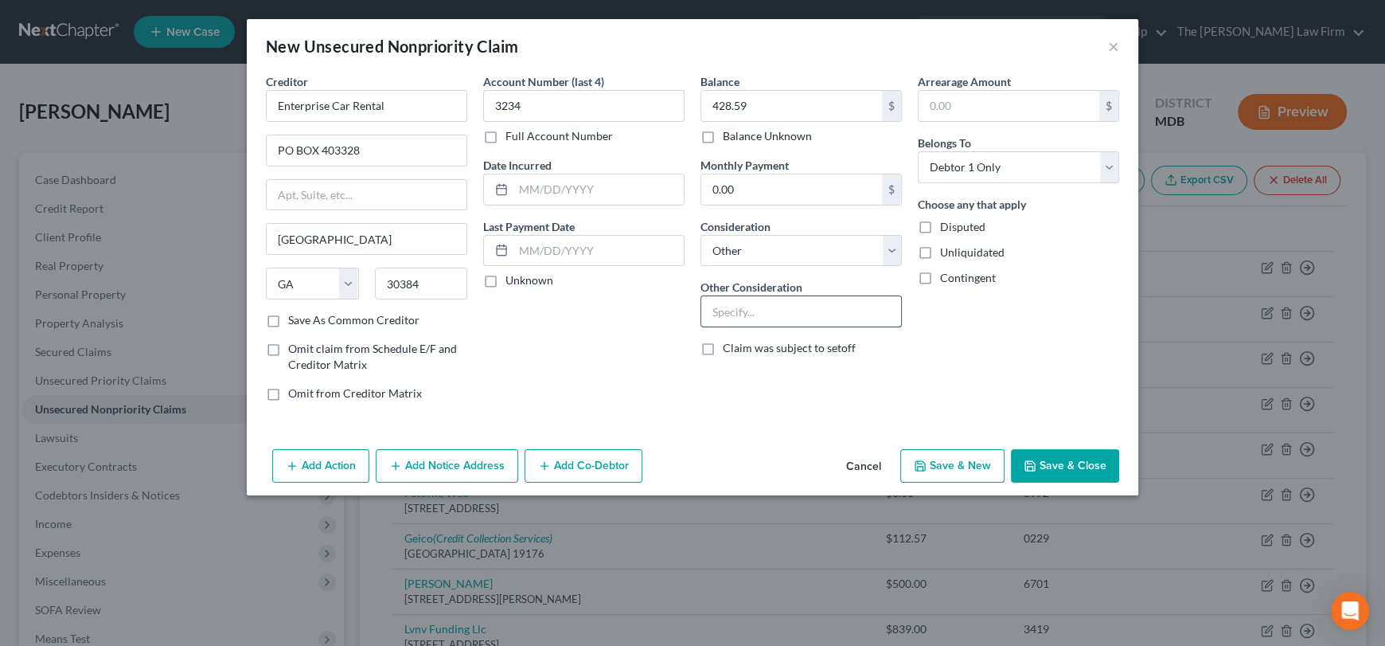
click at [759, 312] on input "text" at bounding box center [801, 311] width 200 height 30
type input "Rental Car Balance"
click at [1060, 464] on button "Save & Close" at bounding box center [1065, 465] width 108 height 33
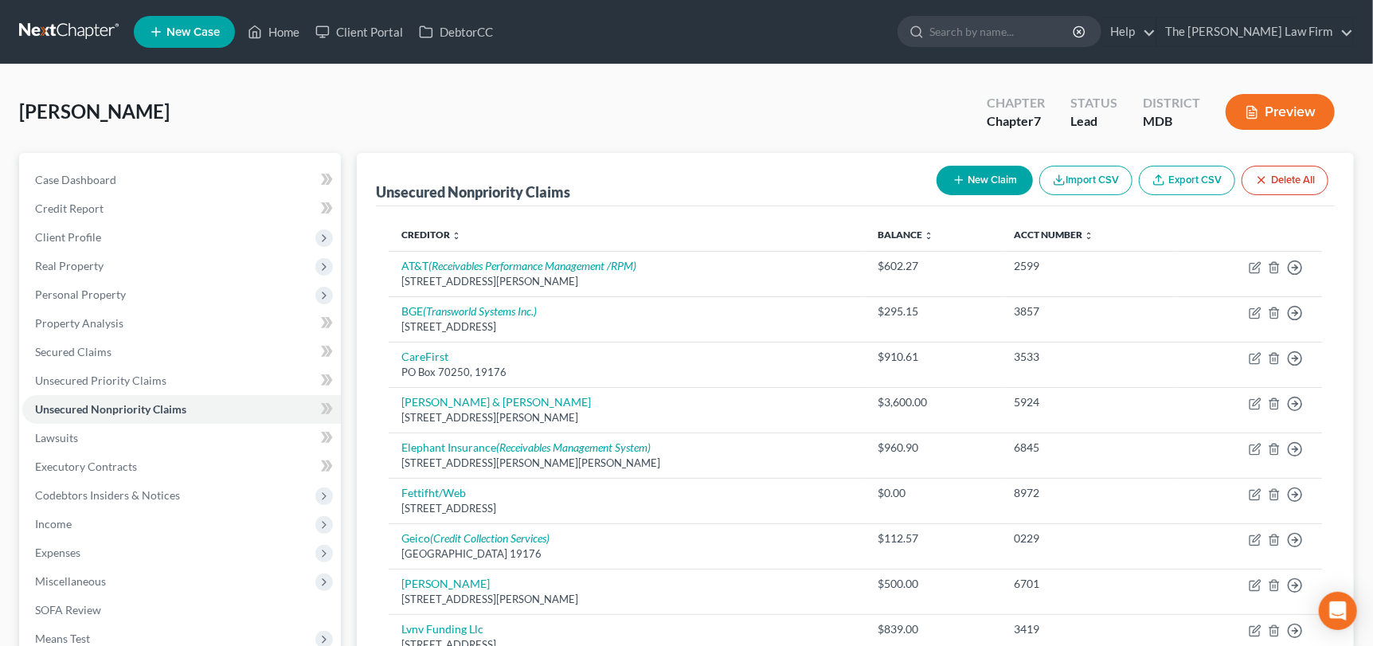
click at [964, 185] on button "New Claim" at bounding box center [984, 180] width 96 height 29
select select "0"
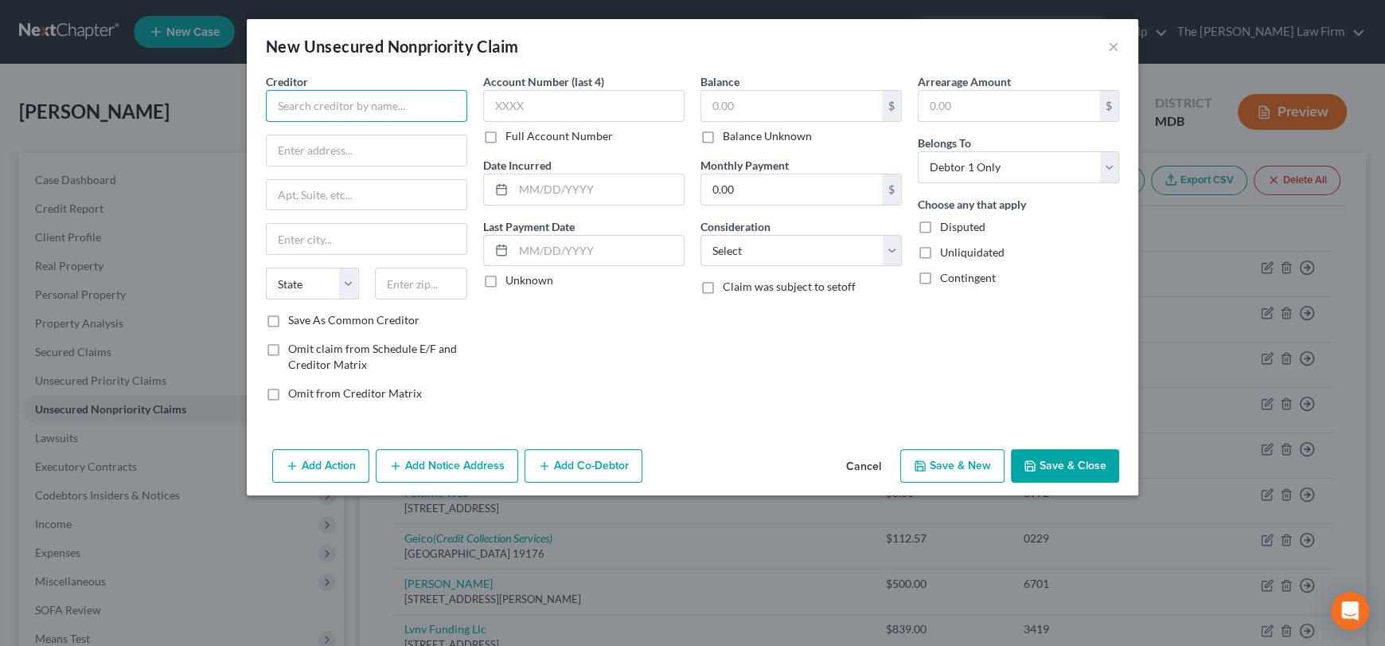
click at [364, 112] on input "text" at bounding box center [366, 106] width 201 height 32
type input "U"
type input "H"
click at [379, 121] on div "U-Hauc" at bounding box center [366, 106] width 201 height 32
drag, startPoint x: 341, startPoint y: 106, endPoint x: 304, endPoint y: 103, distance: 36.8
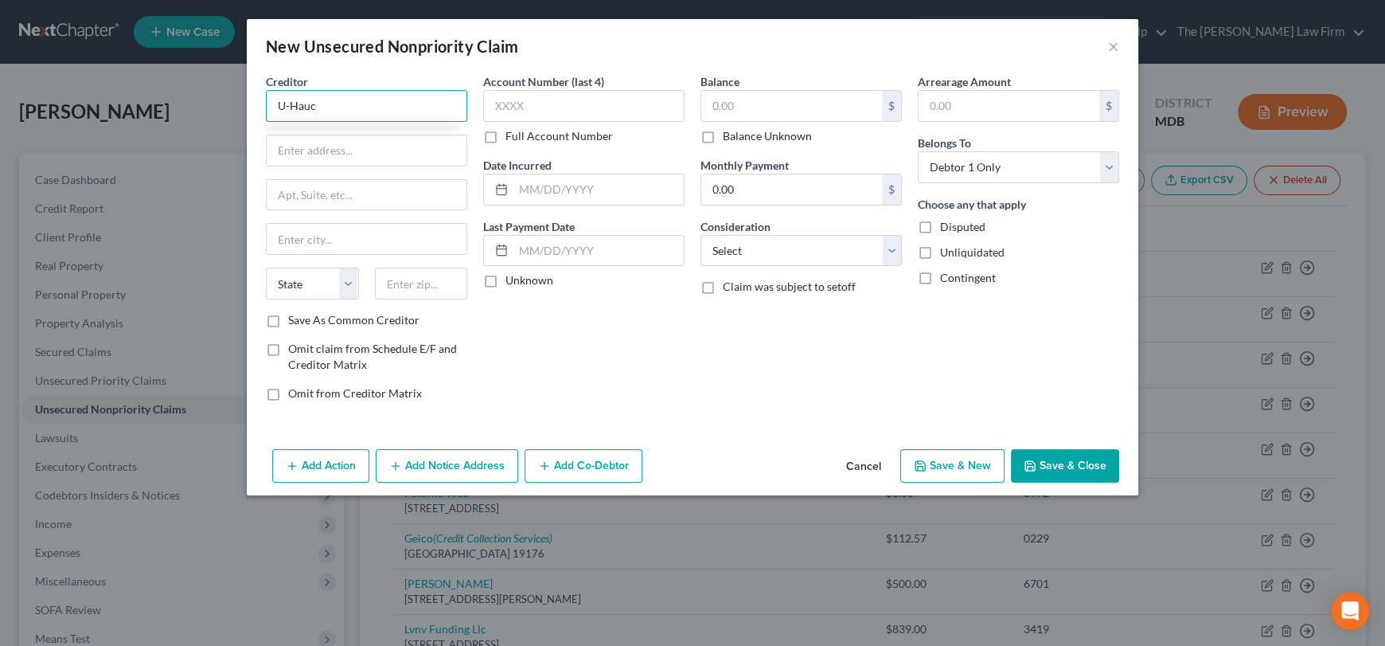
click at [238, 78] on div "New Unsecured Nonpriority Claim × Creditor * [GEOGRAPHIC_DATA] [US_STATE] AK AR…" at bounding box center [692, 323] width 1385 height 646
click at [337, 103] on input "U-Hauc" at bounding box center [366, 106] width 201 height 32
click at [345, 109] on input "U-Hauc" at bounding box center [366, 106] width 201 height 32
click at [323, 103] on input "U-Hauc" at bounding box center [366, 106] width 201 height 32
click at [328, 153] on input "text" at bounding box center [367, 150] width 200 height 30
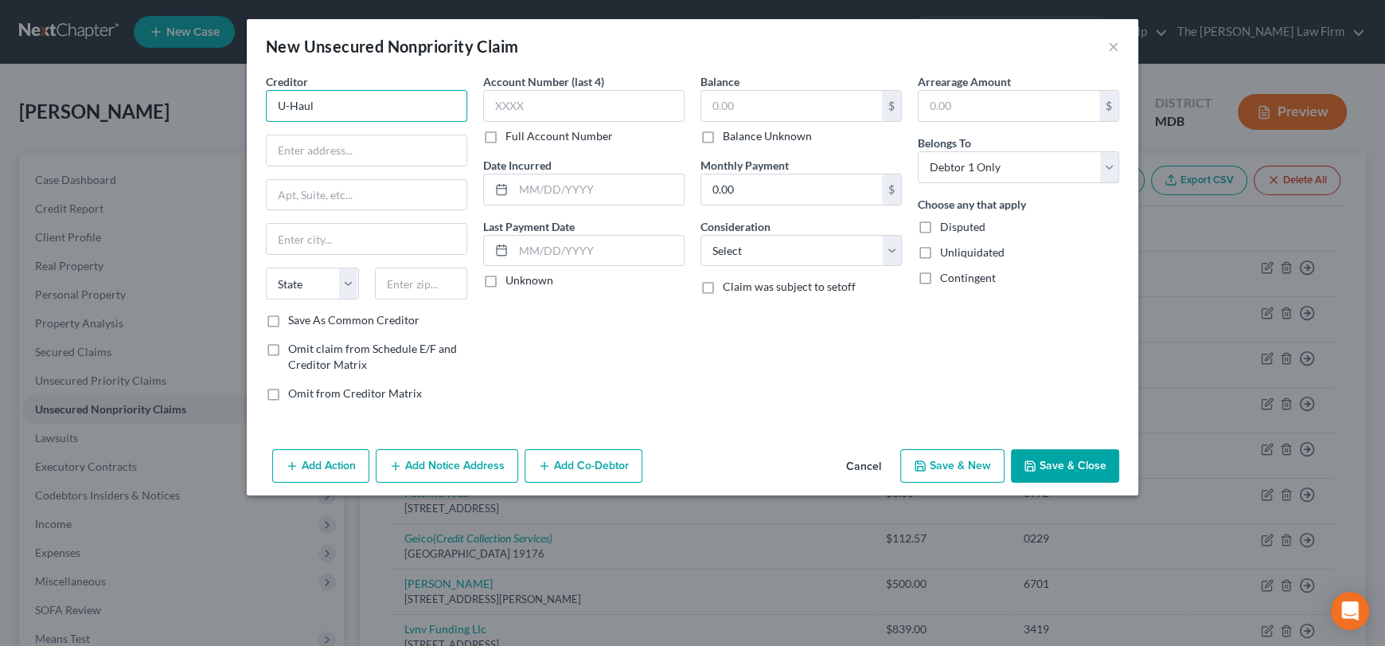
drag, startPoint x: 298, startPoint y: 102, endPoint x: 353, endPoint y: 102, distance: 54.9
click at [353, 102] on input "U-Haul" at bounding box center [366, 106] width 201 height 32
type input "U-HAUL"
paste input "PC BOX 52128. Phoenix AZ 85072"
drag, startPoint x: 420, startPoint y: 148, endPoint x: 462, endPoint y: 150, distance: 42.2
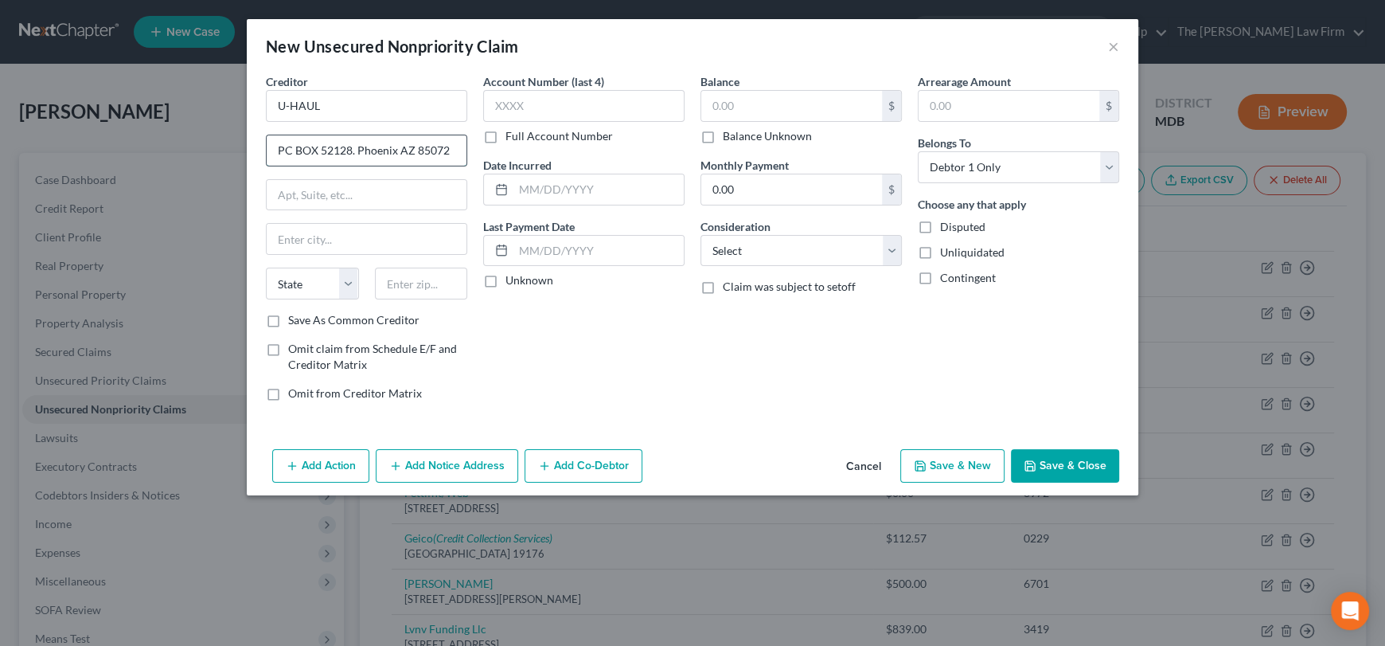
click at [462, 150] on input "PC BOX 52128. Phoenix AZ 85072" at bounding box center [367, 150] width 200 height 30
type input "PC BOX 52128. [GEOGRAPHIC_DATA] AZ"
type input "85072"
click at [420, 211] on div "Creditor * U-HAUL PC BOX 52128. Phoenix AZ State [US_STATE] AK AR AZ CA CO CT D…" at bounding box center [366, 192] width 201 height 239
type input "Phoenix"
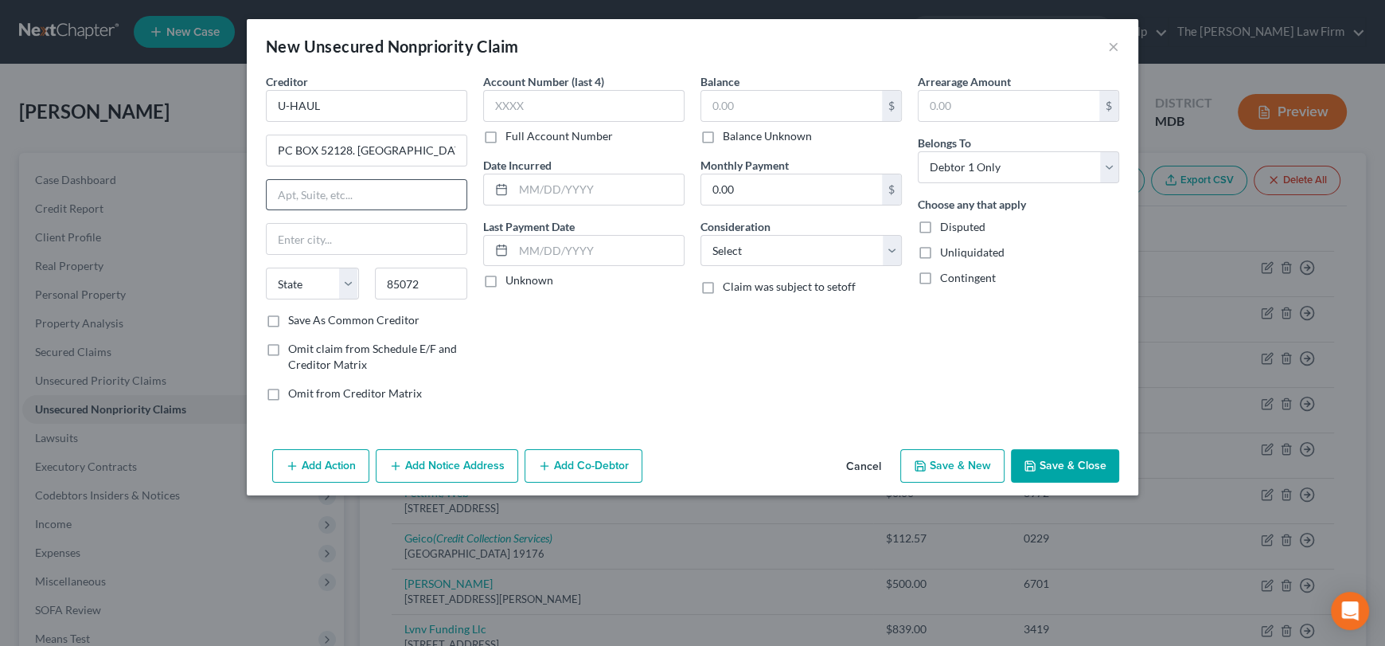
select select "3"
drag, startPoint x: 359, startPoint y: 146, endPoint x: 467, endPoint y: 155, distance: 107.8
click at [467, 155] on div "PC BOX 52128. [GEOGRAPHIC_DATA] AZ" at bounding box center [366, 151] width 201 height 32
type input "PC BOX 52128"
drag, startPoint x: 273, startPoint y: 317, endPoint x: 519, endPoint y: 102, distance: 326.7
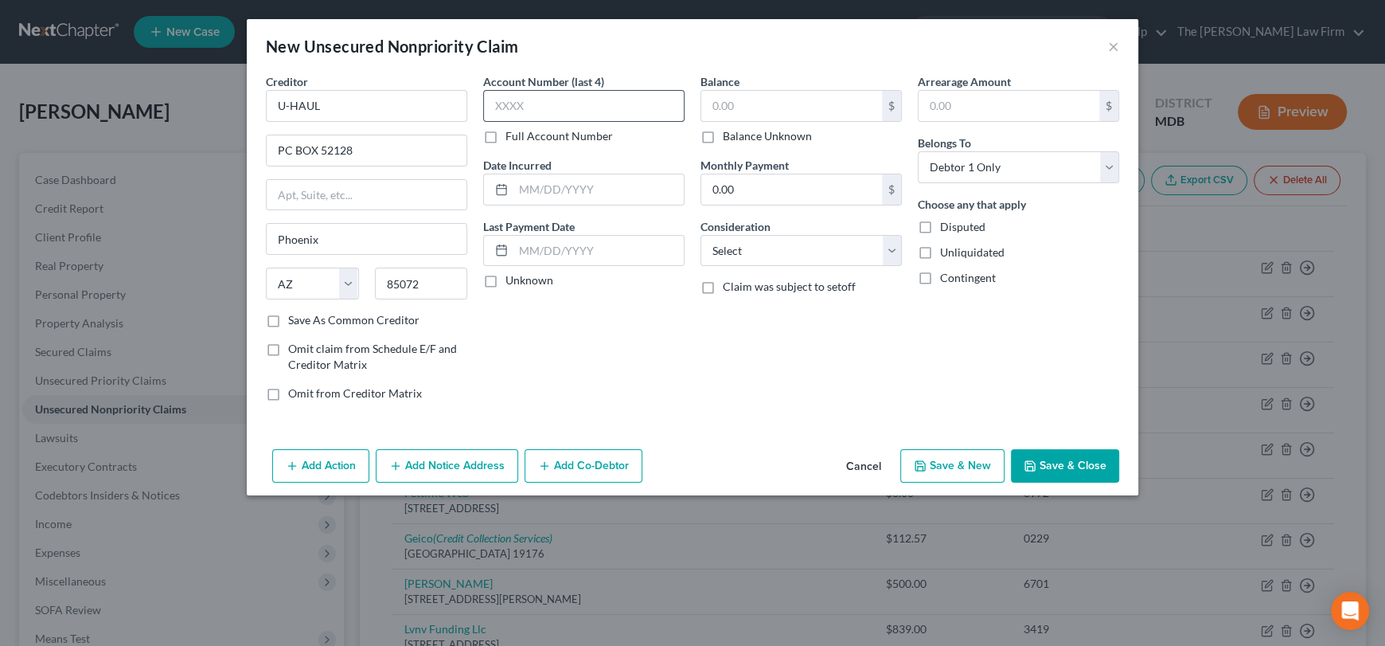
click at [288, 316] on label "Save As Common Creditor" at bounding box center [353, 320] width 131 height 16
click at [295, 316] on input "Save As Common Creditor" at bounding box center [300, 317] width 10 height 10
checkbox input "true"
click at [517, 94] on input "text" at bounding box center [583, 106] width 201 height 32
click at [519, 102] on input "text" at bounding box center [583, 106] width 201 height 32
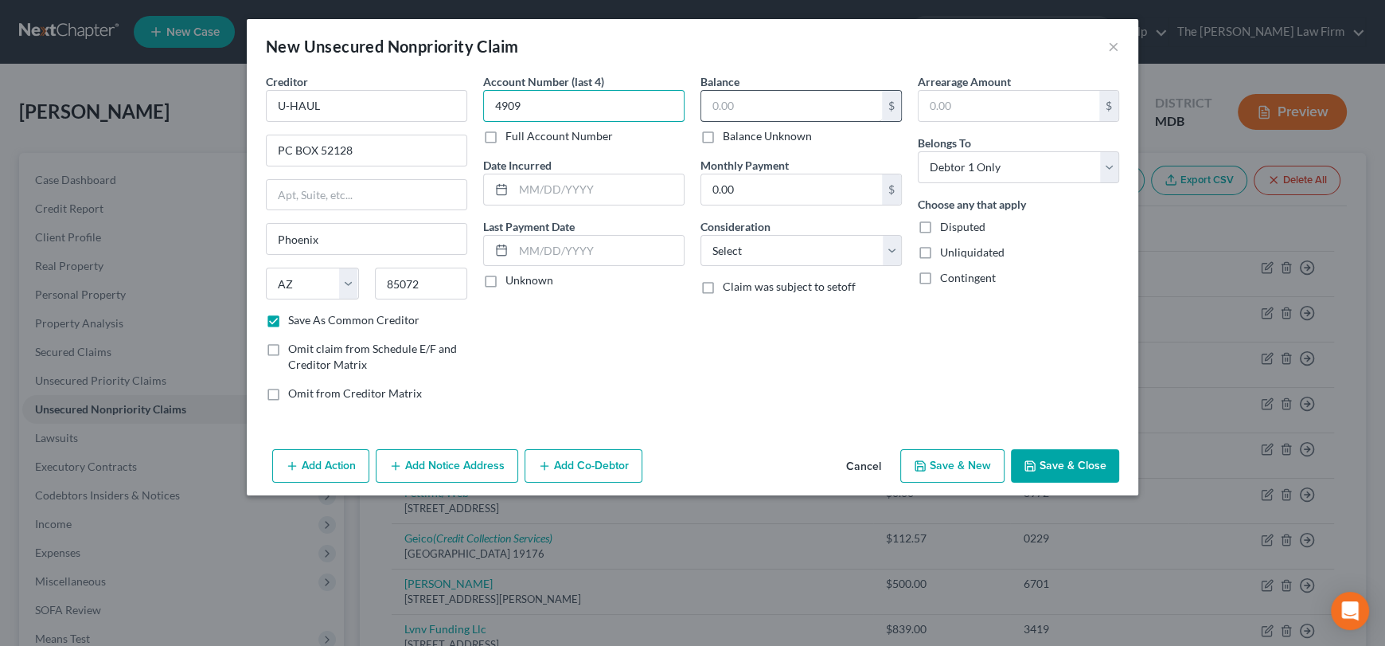
type input "4909"
click at [729, 97] on input "text" at bounding box center [791, 106] width 181 height 30
type input "133.92"
click at [777, 255] on select "Select Cable / Satellite Services Collection Agency Credit Card Debt Debt Couns…" at bounding box center [801, 251] width 201 height 32
drag, startPoint x: 761, startPoint y: 253, endPoint x: 759, endPoint y: 262, distance: 9.1
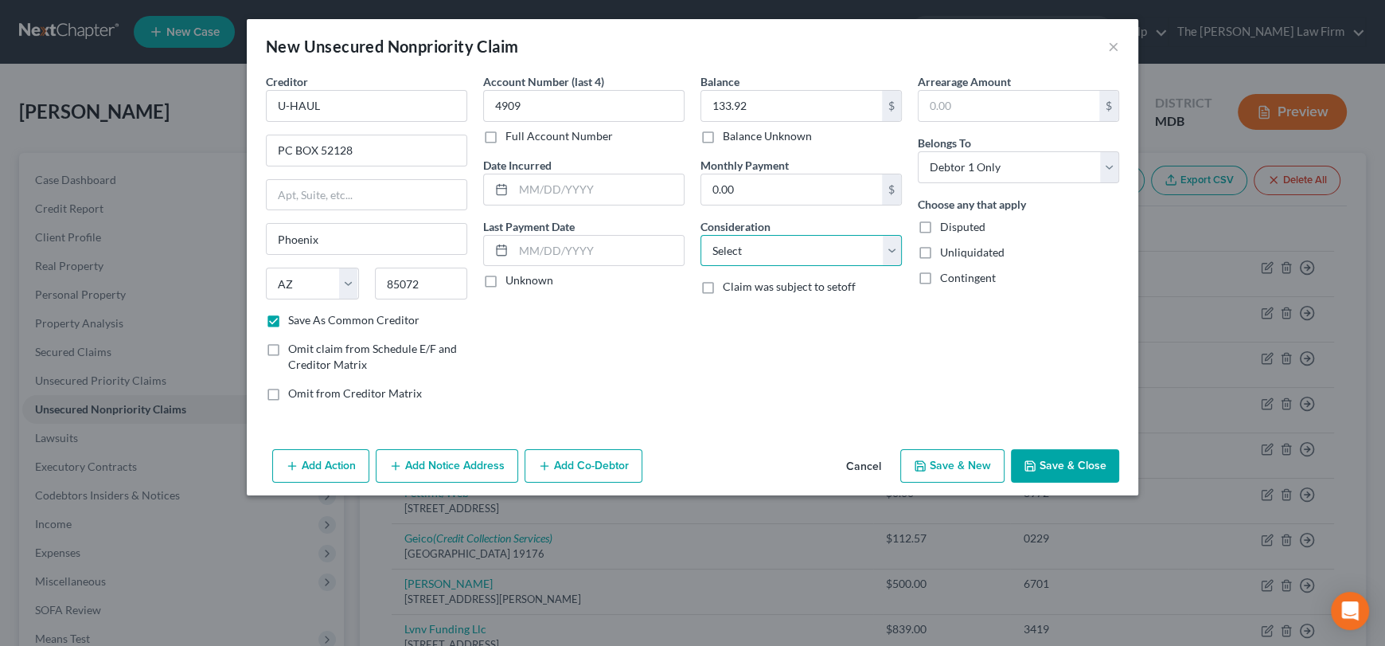
click at [761, 253] on select "Select Cable / Satellite Services Collection Agency Credit Card Debt Debt Couns…" at bounding box center [801, 251] width 201 height 32
select select "14"
click at [701, 235] on select "Select Cable / Satellite Services Collection Agency Credit Card Debt Debt Couns…" at bounding box center [801, 251] width 201 height 32
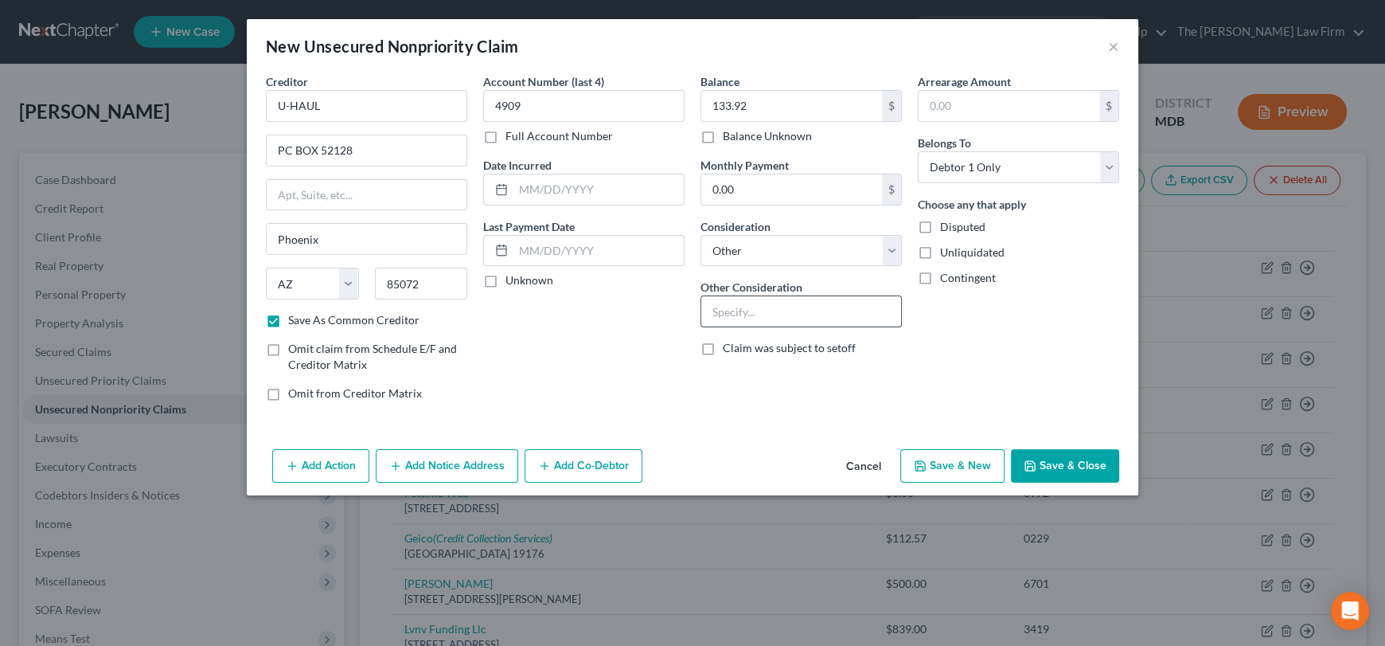
click at [754, 307] on input "text" at bounding box center [801, 311] width 200 height 30
paste input "Moving Truck Rental in [PERSON_NAME], MD at Friendly Self Storage"
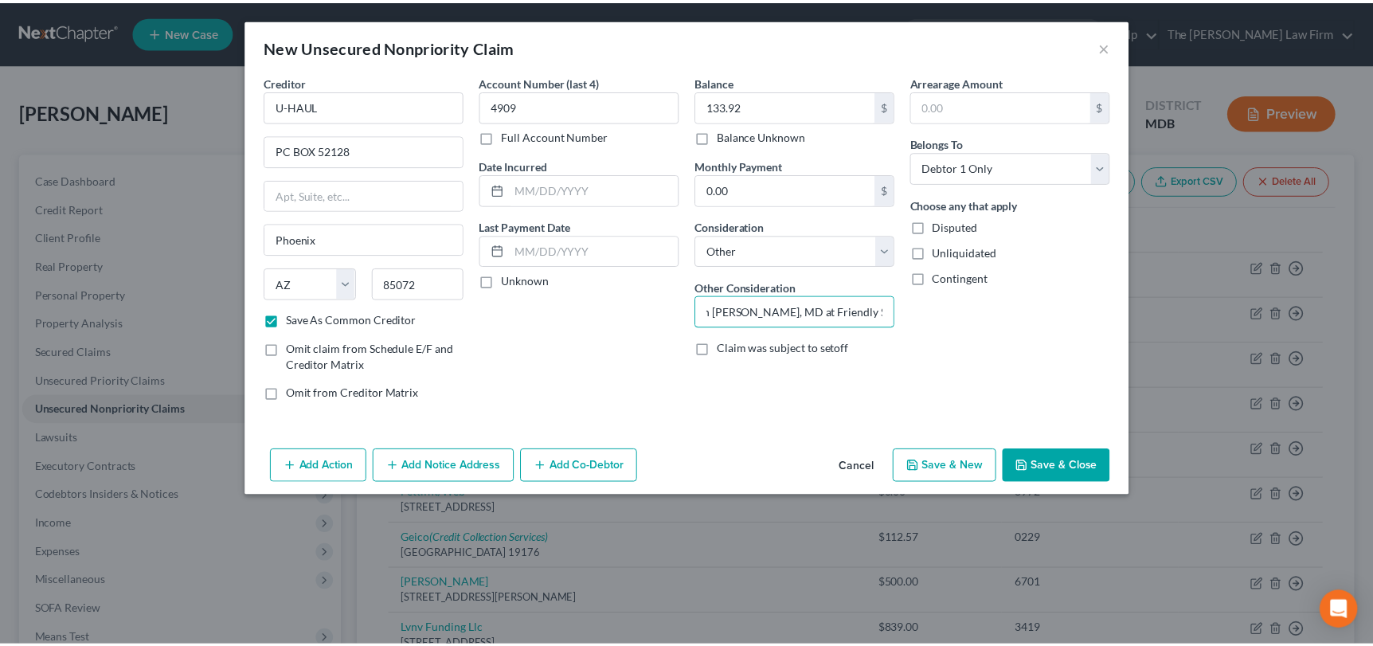
scroll to position [0, 0]
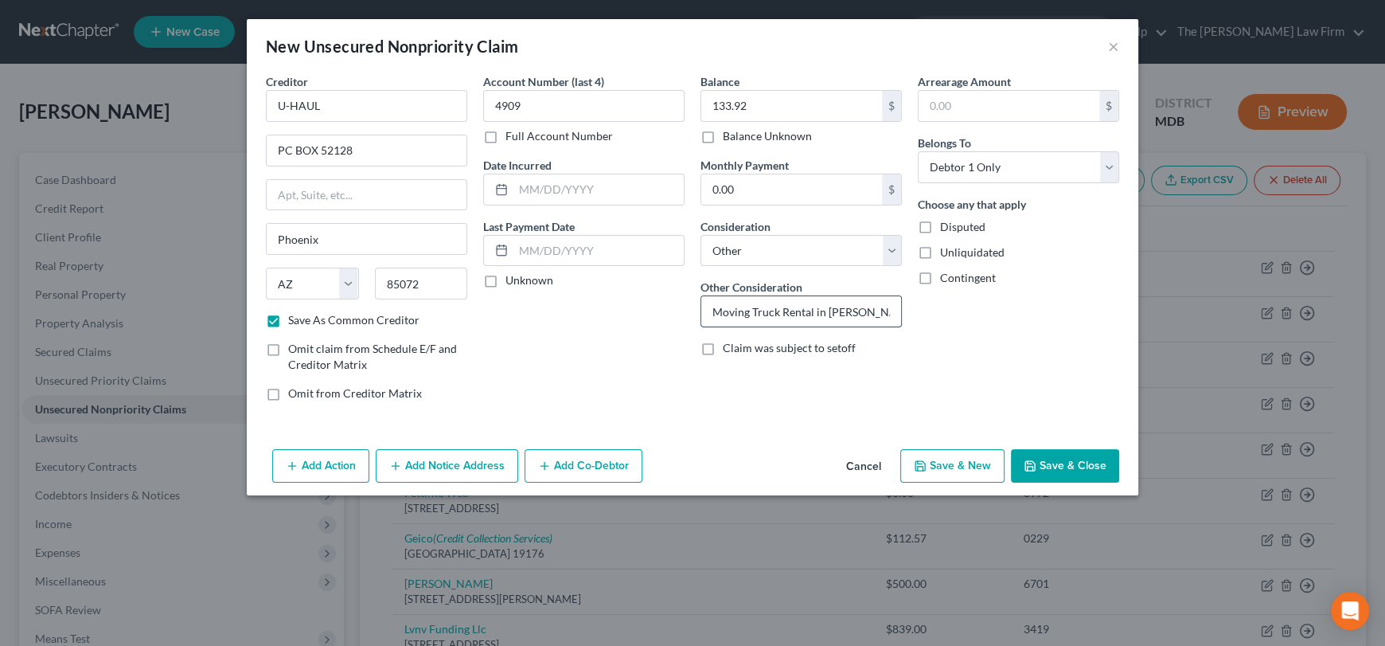
drag, startPoint x: 892, startPoint y: 310, endPoint x: 814, endPoint y: 309, distance: 77.2
click at [814, 309] on input "Moving Truck Rental in [PERSON_NAME], MD at Friendly Self Storage" at bounding box center [801, 311] width 200 height 30
type input "Moving Truck Rental Balance"
click at [435, 473] on button "Add Notice Address" at bounding box center [447, 465] width 143 height 33
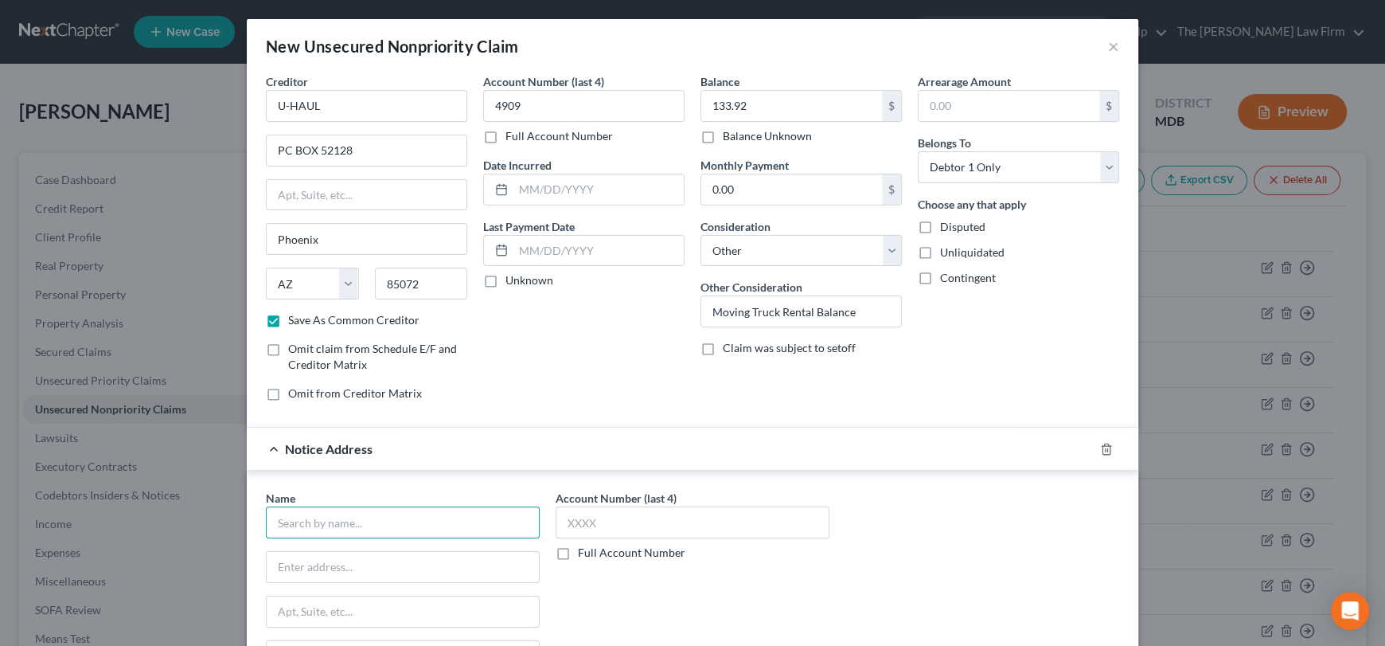
click at [368, 513] on input "text" at bounding box center [403, 522] width 274 height 32
click at [1107, 448] on line "button" at bounding box center [1107, 449] width 0 height 3
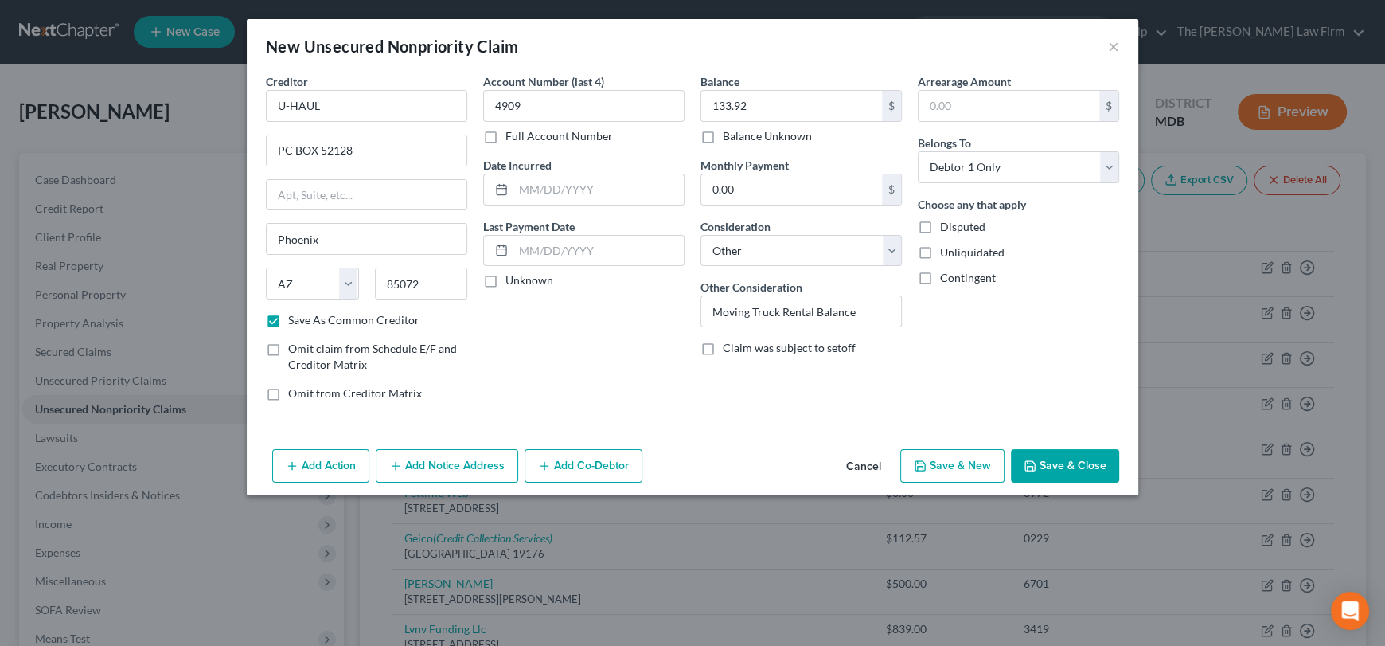
click at [1064, 468] on button "Save & Close" at bounding box center [1065, 465] width 108 height 33
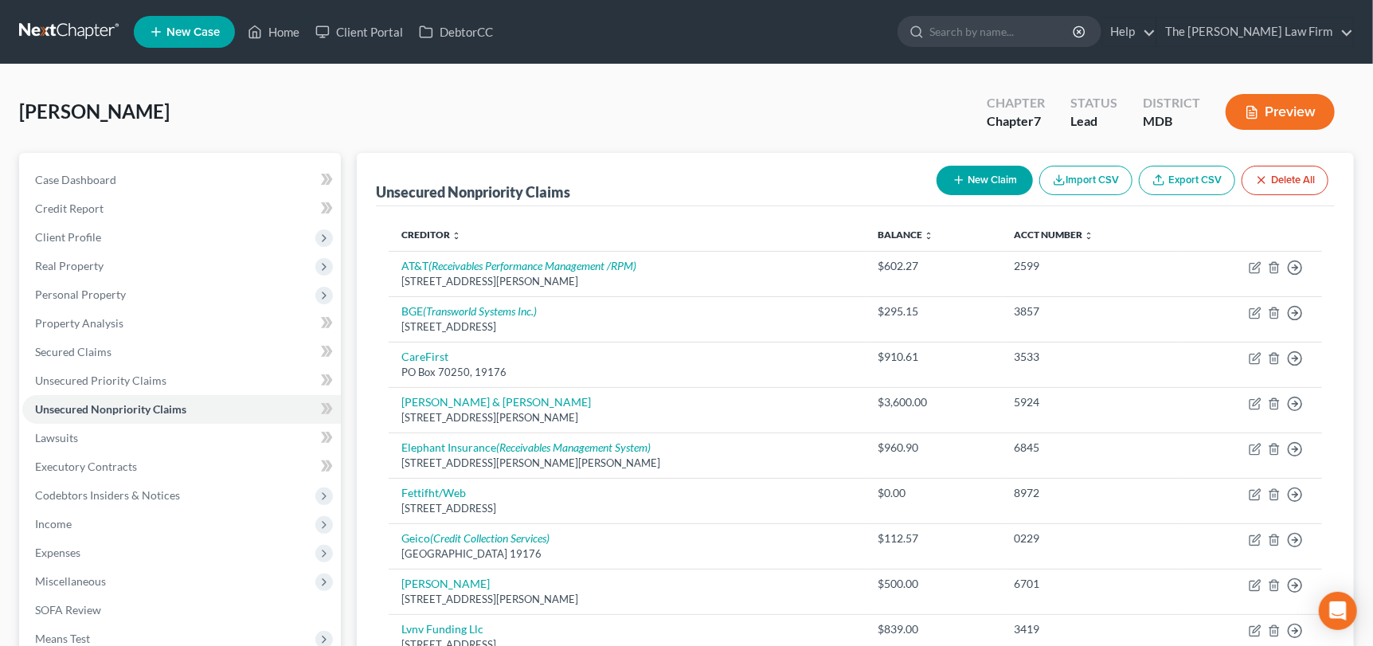
click at [1008, 181] on button "New Claim" at bounding box center [984, 180] width 96 height 29
select select "0"
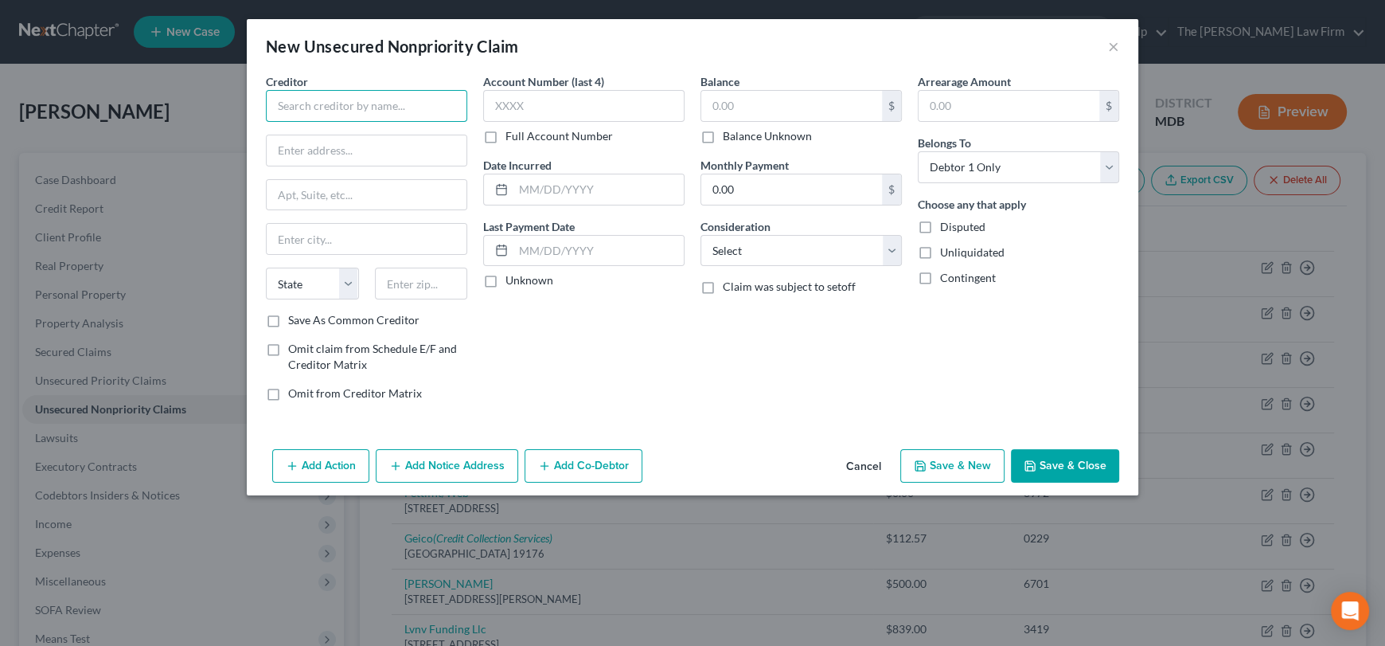
click at [383, 107] on input "text" at bounding box center [366, 106] width 201 height 32
click at [297, 132] on div "U-HAUL" at bounding box center [362, 134] width 166 height 16
type input "U-HAUL"
type input "PC BOX 52128"
type input "Phoenix"
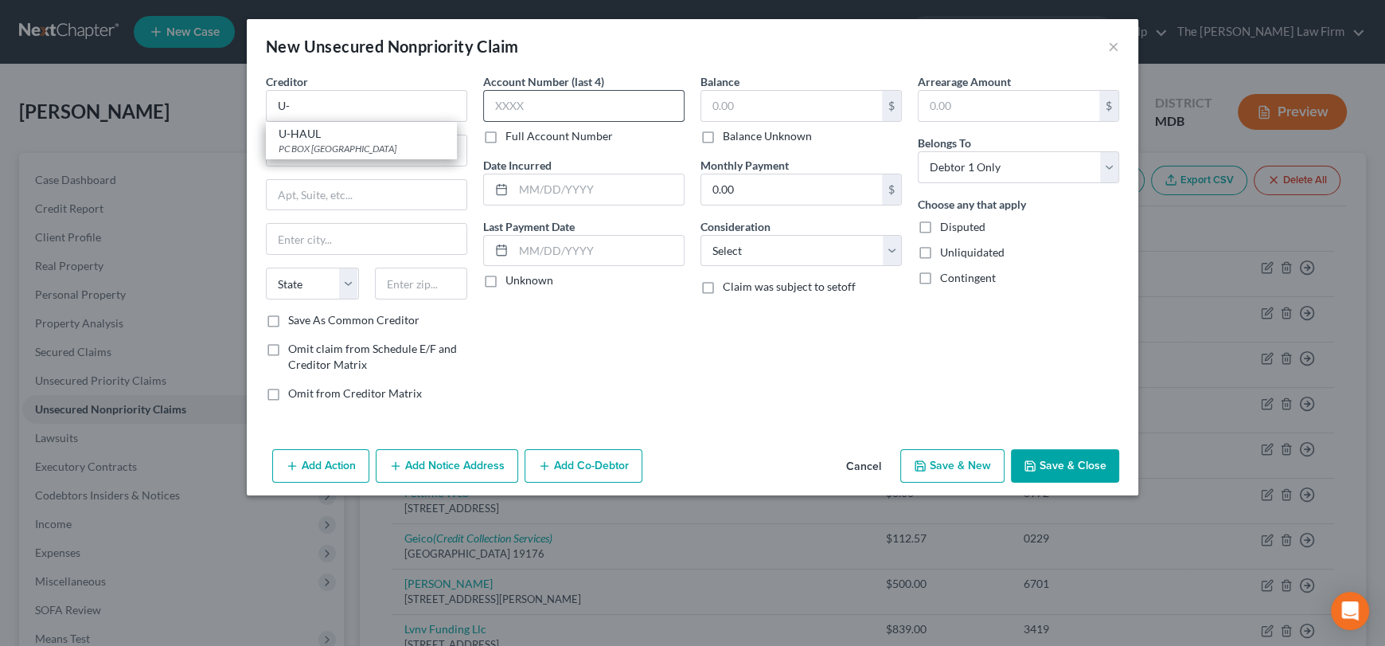
select select "3"
type input "85072"
click at [517, 107] on input "text" at bounding box center [583, 106] width 201 height 32
click at [721, 108] on input "text" at bounding box center [791, 106] width 181 height 30
type input "324.10"
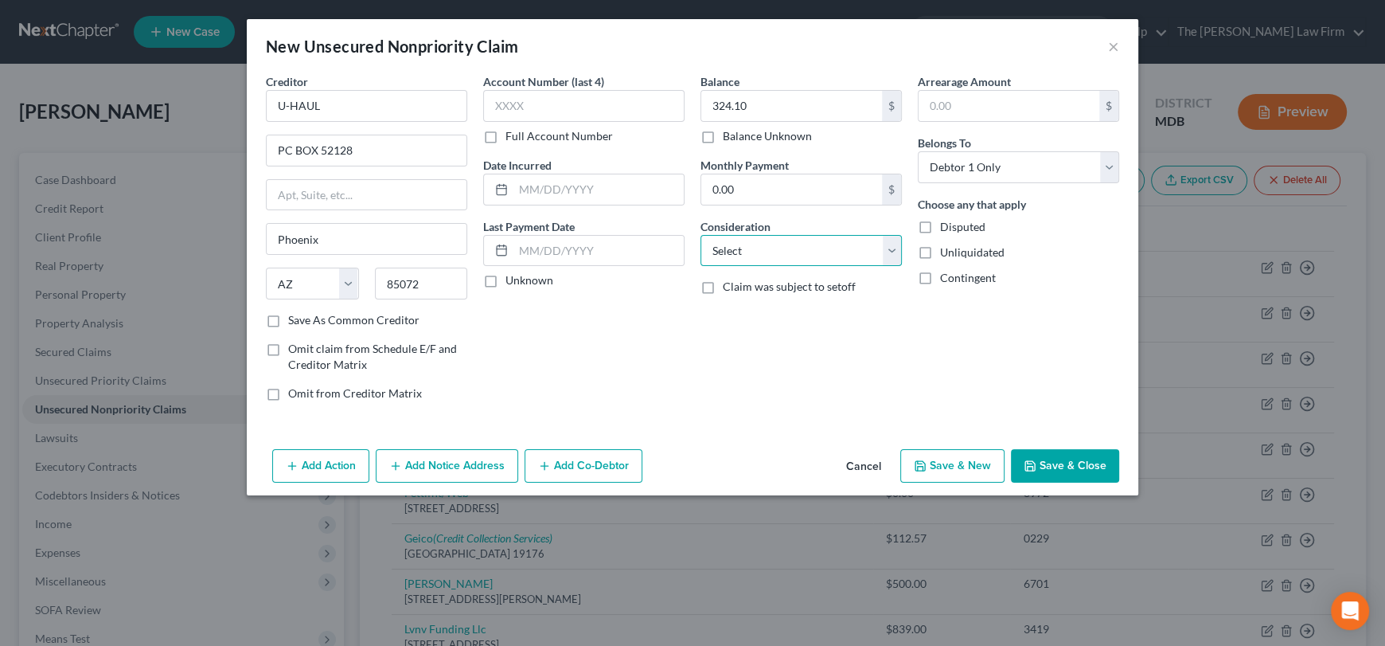
drag, startPoint x: 773, startPoint y: 249, endPoint x: 775, endPoint y: 263, distance: 13.6
click at [773, 249] on select "Select Cable / Satellite Services Collection Agency Credit Card Debt Debt Couns…" at bounding box center [801, 251] width 201 height 32
select select "14"
click at [701, 235] on select "Select Cable / Satellite Services Collection Agency Credit Card Debt Debt Couns…" at bounding box center [801, 251] width 201 height 32
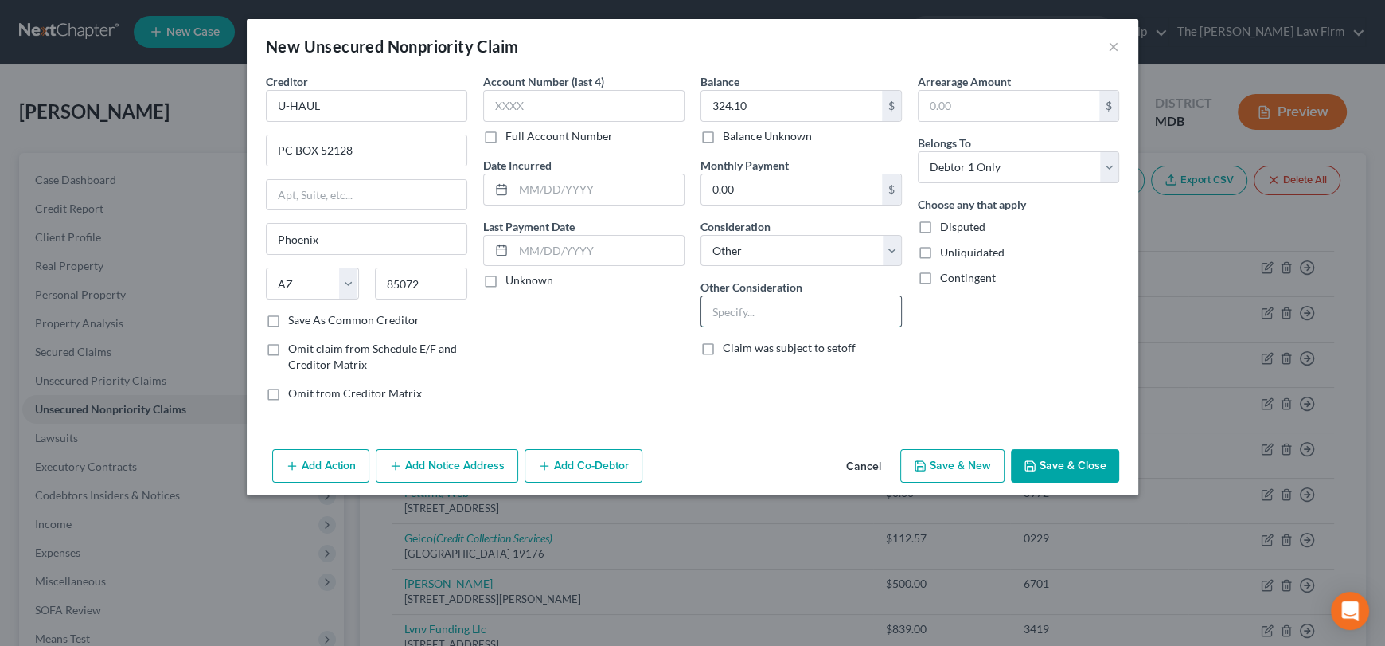
click at [772, 308] on input "text" at bounding box center [801, 311] width 200 height 30
type input "Storage"
drag, startPoint x: 370, startPoint y: 151, endPoint x: 248, endPoint y: 148, distance: 121.9
click at [258, 150] on div "Creditor * U-HAUL PC BOX 52128 [GEOGRAPHIC_DATA] [US_STATE] AK AR AZ CA CO [GEO…" at bounding box center [366, 243] width 217 height 341
click at [1111, 44] on button "×" at bounding box center [1113, 46] width 11 height 19
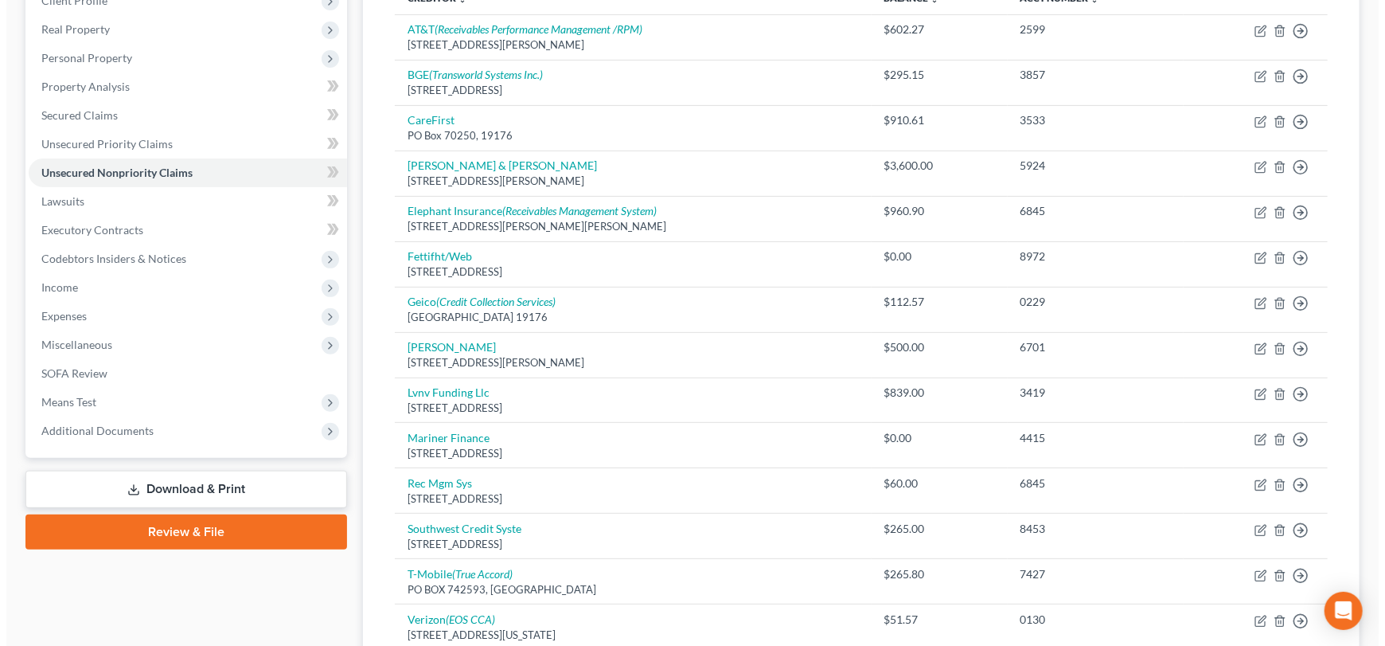
scroll to position [45, 0]
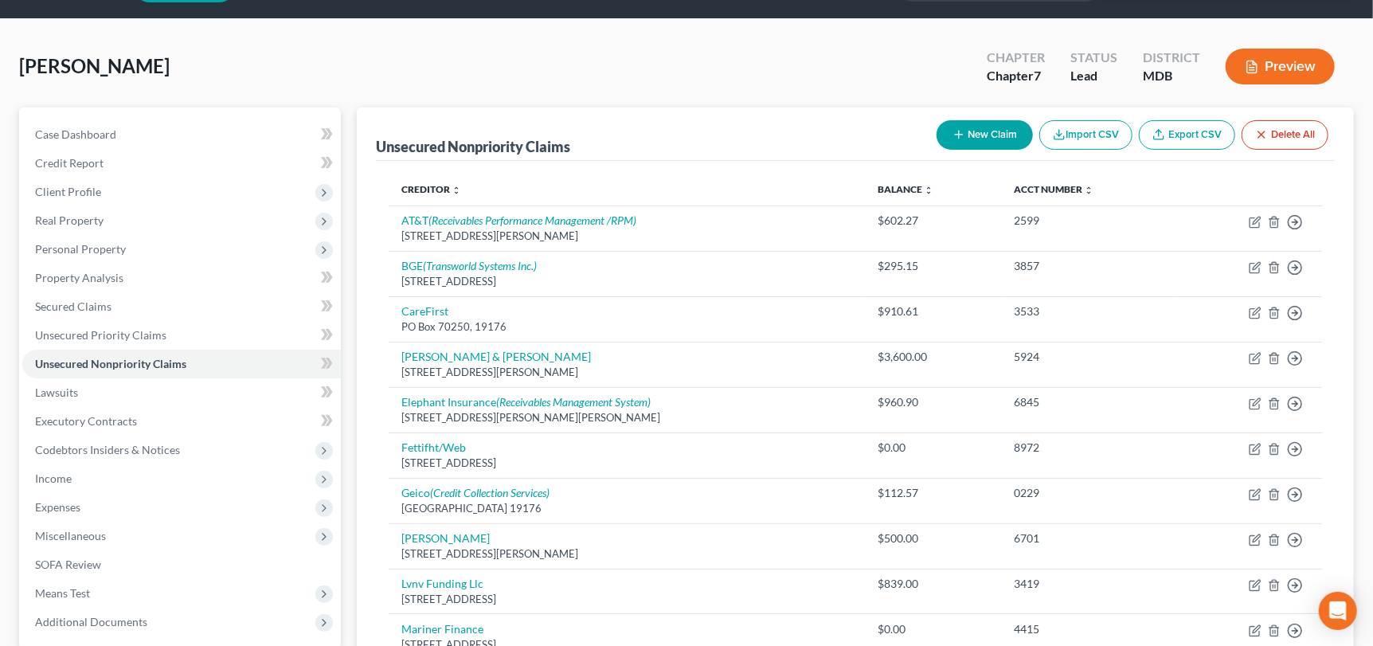
click at [983, 128] on button "New Claim" at bounding box center [984, 134] width 96 height 29
select select "0"
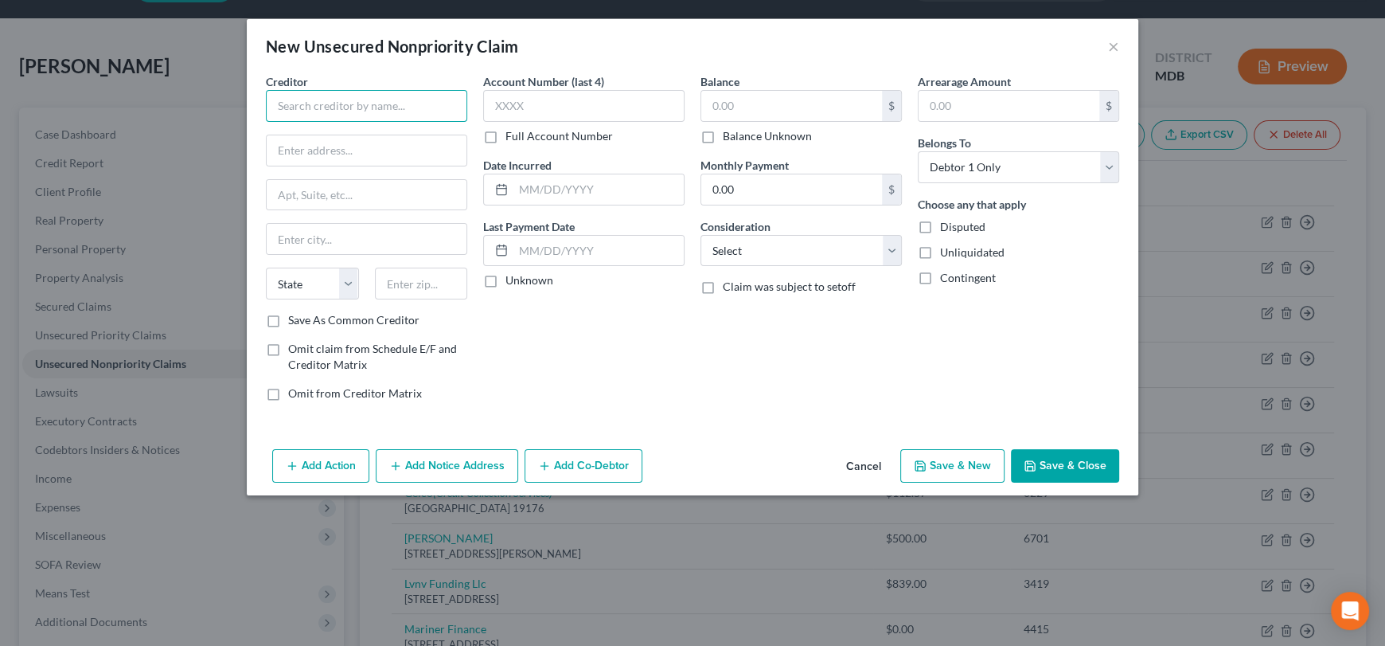
click at [359, 100] on input "text" at bounding box center [366, 106] width 201 height 32
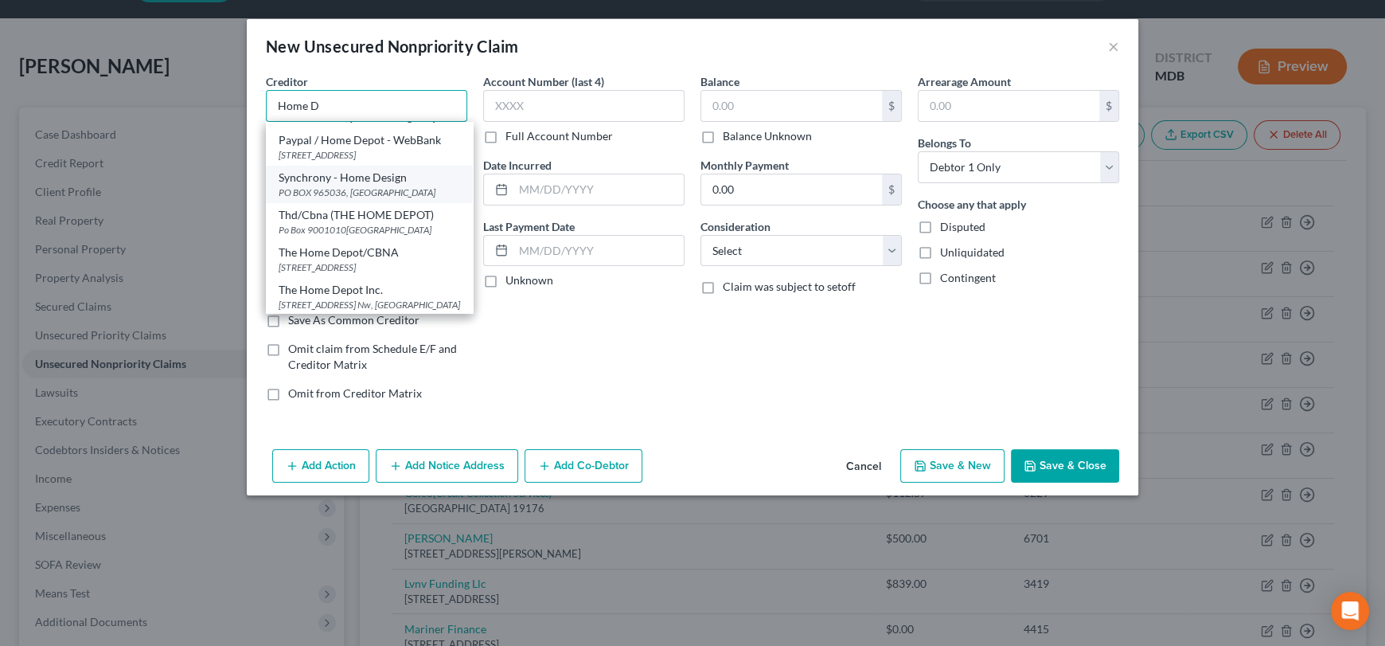
scroll to position [61, 0]
click at [365, 279] on div "The Home Depot Inc." at bounding box center [370, 287] width 182 height 16
type input "The Home Depot Inc."
type input "[STREET_ADDRESS] Nw"
type input "[GEOGRAPHIC_DATA]"
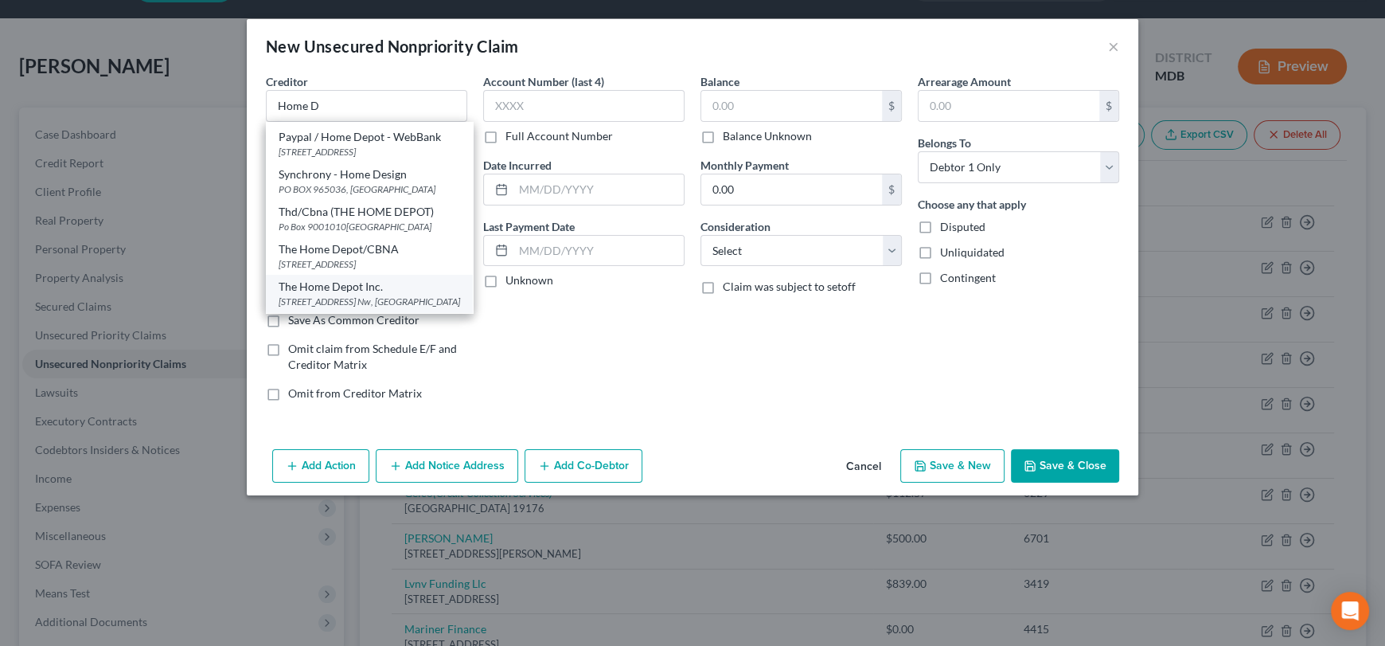
select select "10"
type input "30339"
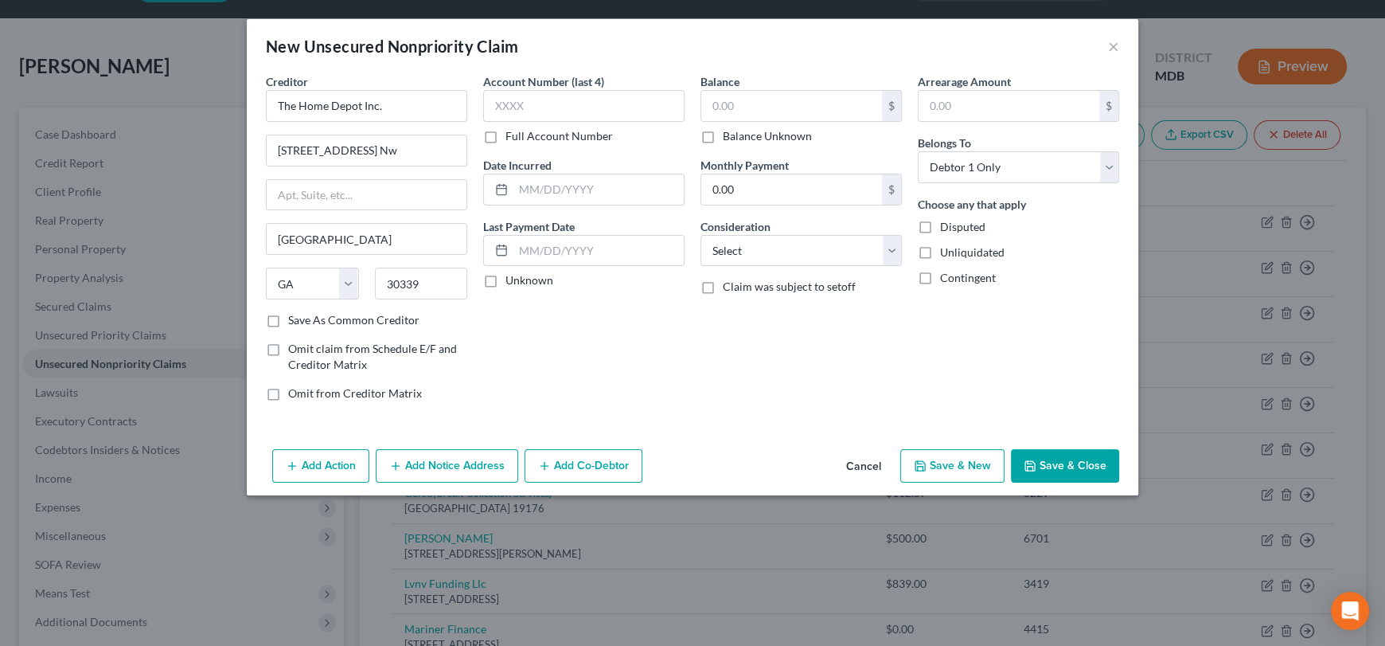
scroll to position [0, 0]
click at [588, 110] on input "text" at bounding box center [583, 106] width 201 height 32
type input "2554"
click at [742, 103] on input "text" at bounding box center [791, 106] width 181 height 30
type input "150.24"
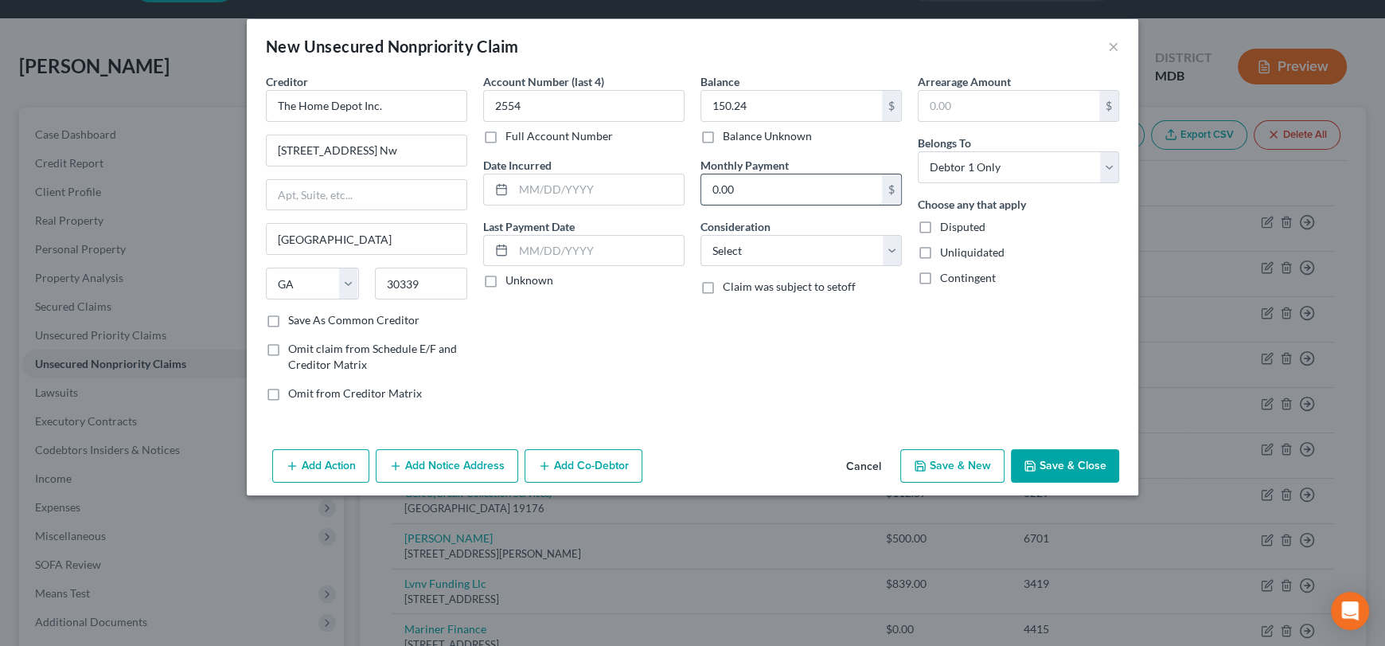
click at [764, 188] on input "0.00" at bounding box center [791, 189] width 181 height 30
